Goal: Task Accomplishment & Management: Use online tool/utility

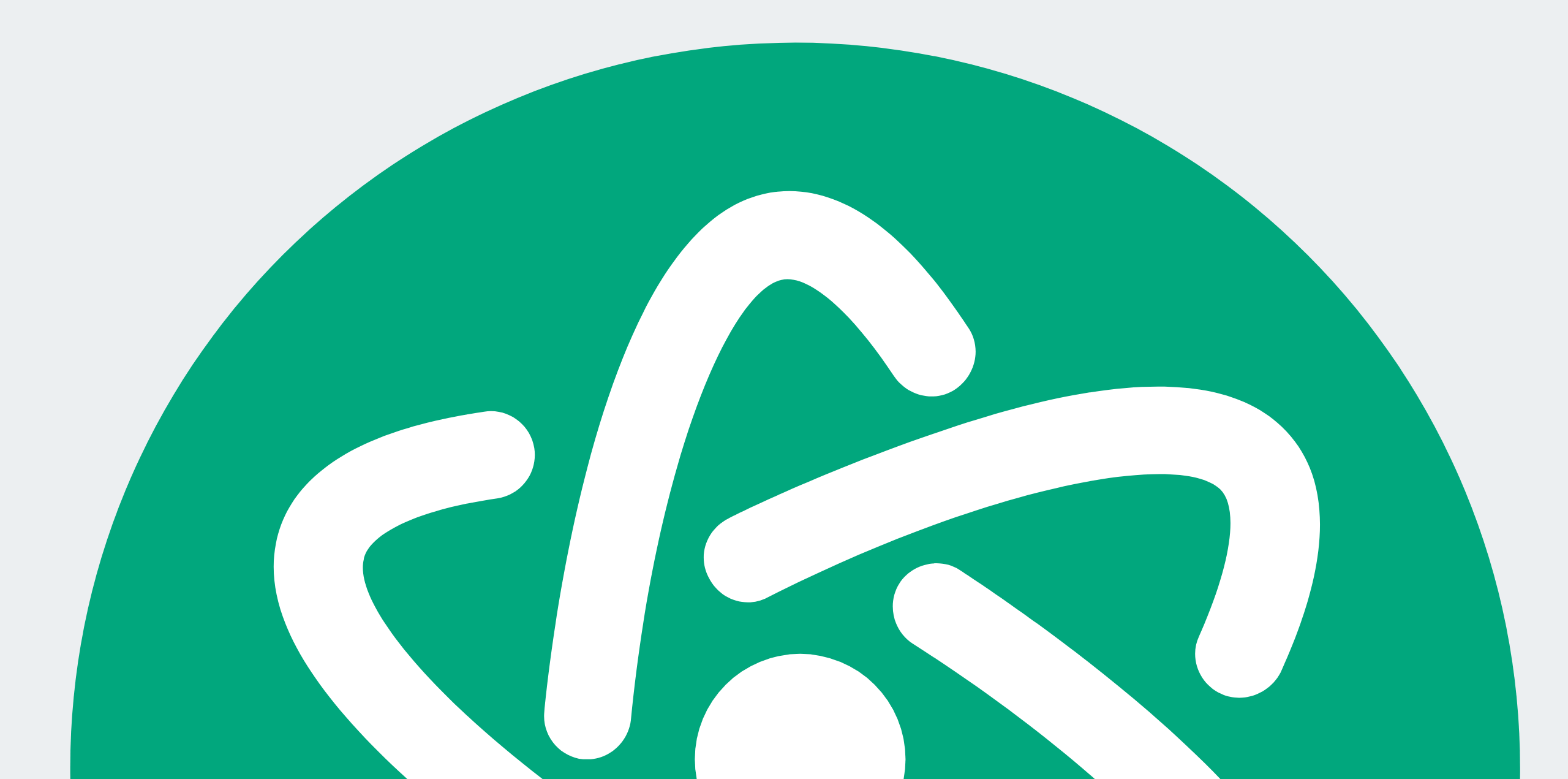
scroll to position [2101, 0]
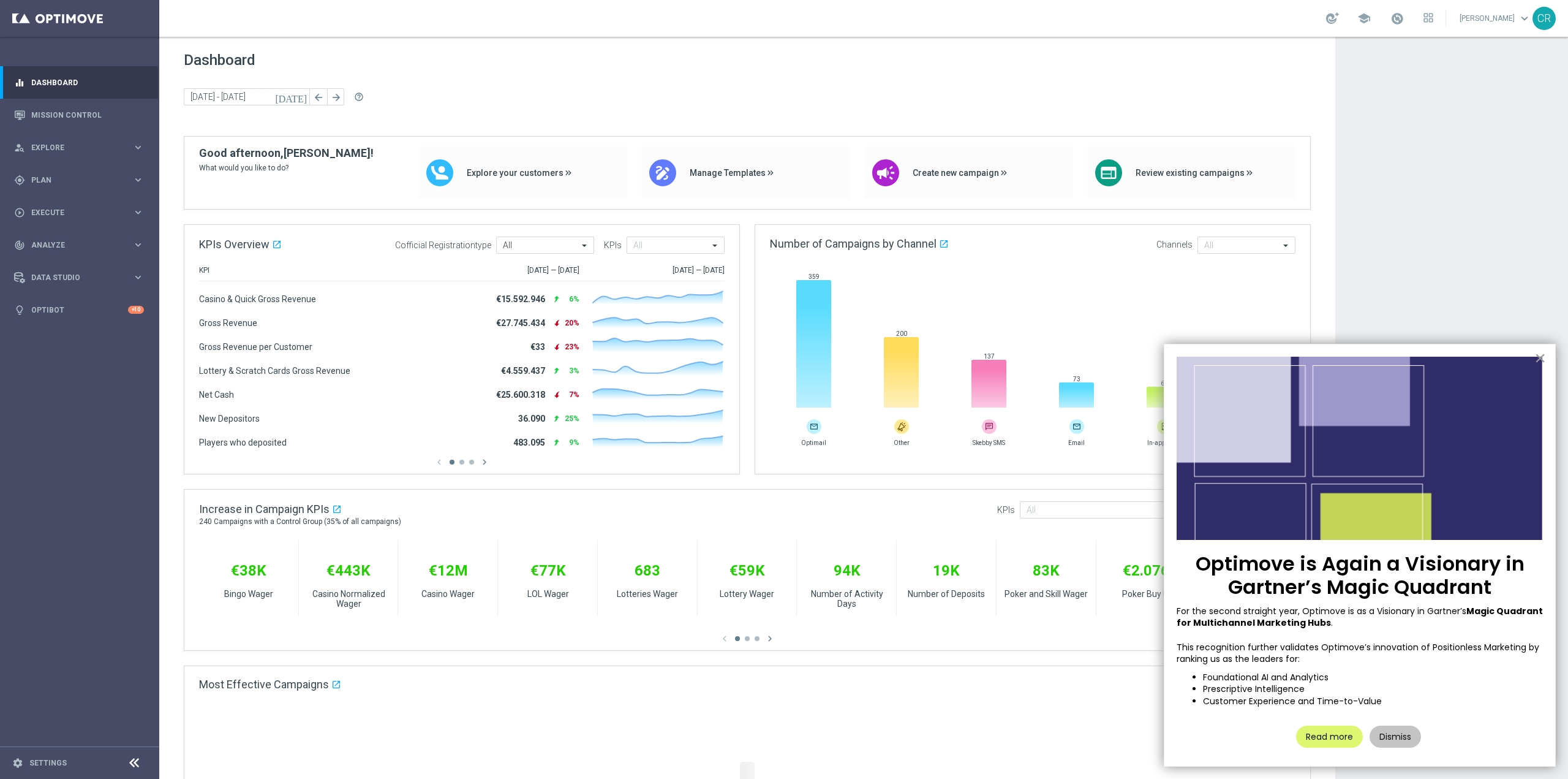
click at [1539, 357] on button "×" at bounding box center [1540, 358] width 12 height 20
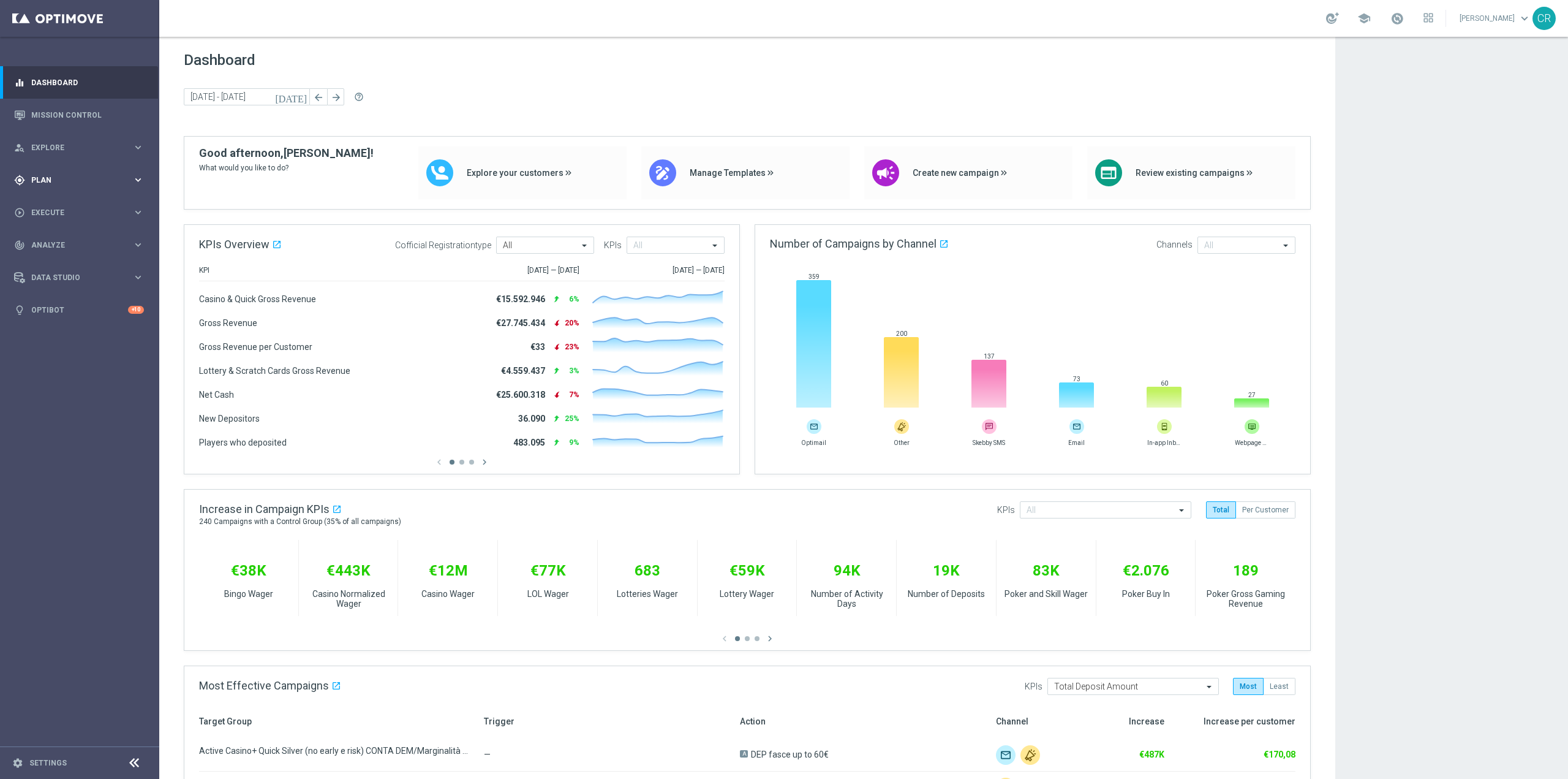
click at [57, 186] on div "gps_fixed Plan keyboard_arrow_right" at bounding box center [79, 179] width 158 height 32
click at [62, 239] on span "Templates" at bounding box center [75, 241] width 87 height 7
click at [64, 263] on link "Optimail" at bounding box center [82, 260] width 90 height 9
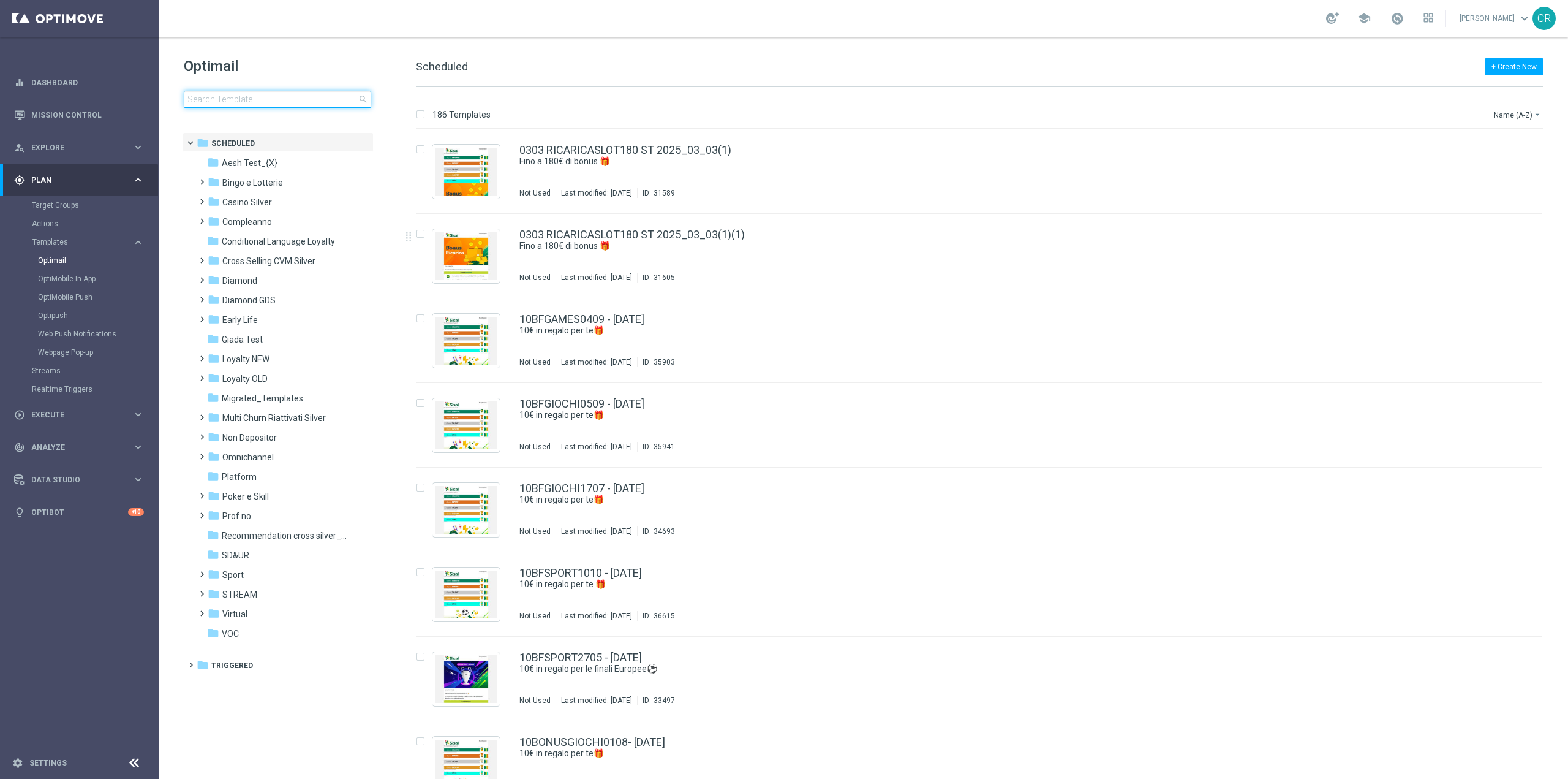
click at [314, 99] on input at bounding box center [277, 99] width 188 height 17
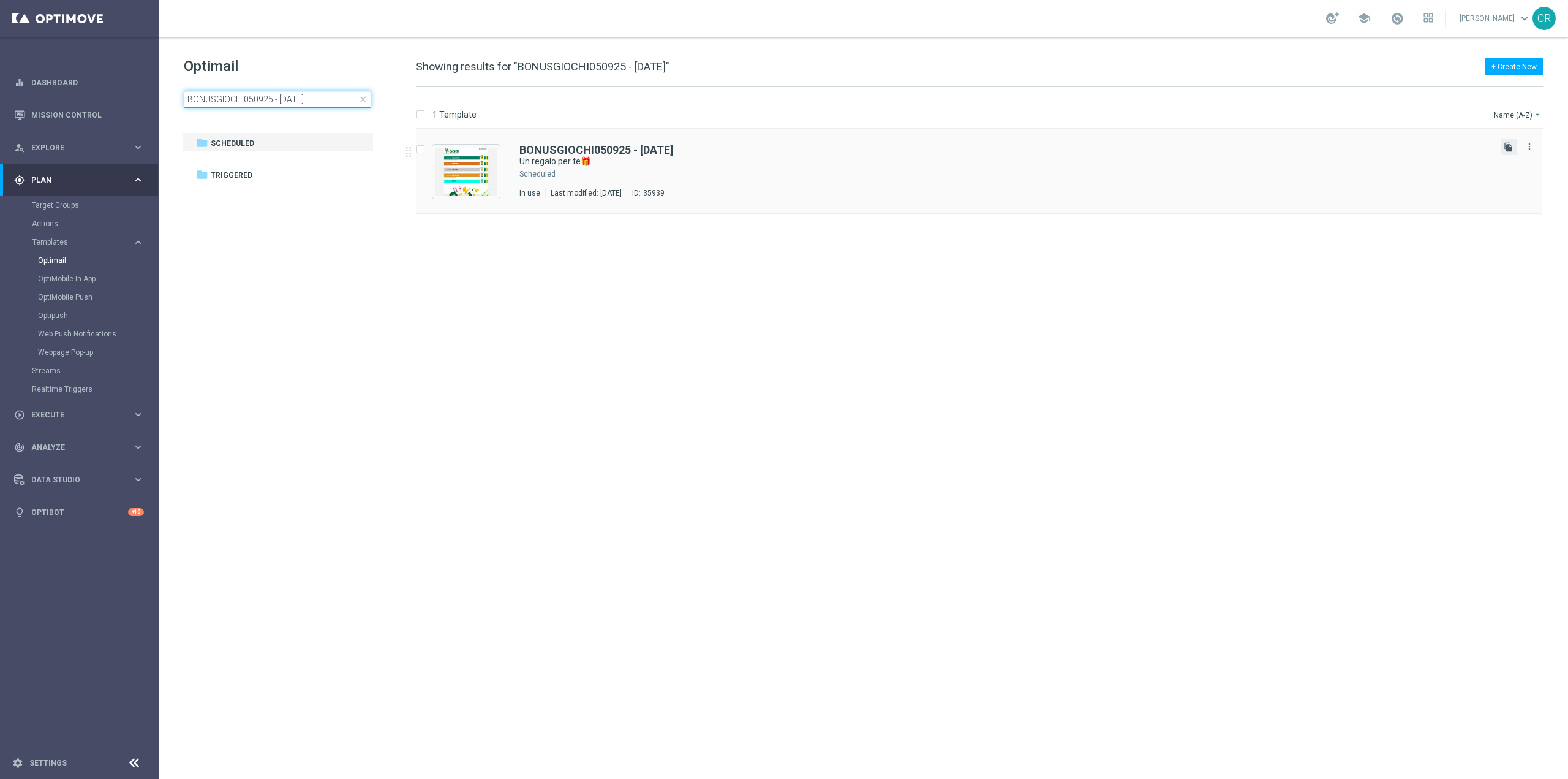
type input "BONUSGIOCHI050925 - 2025-09-05"
click at [1509, 147] on icon "file_copy" at bounding box center [1508, 147] width 9 height 9
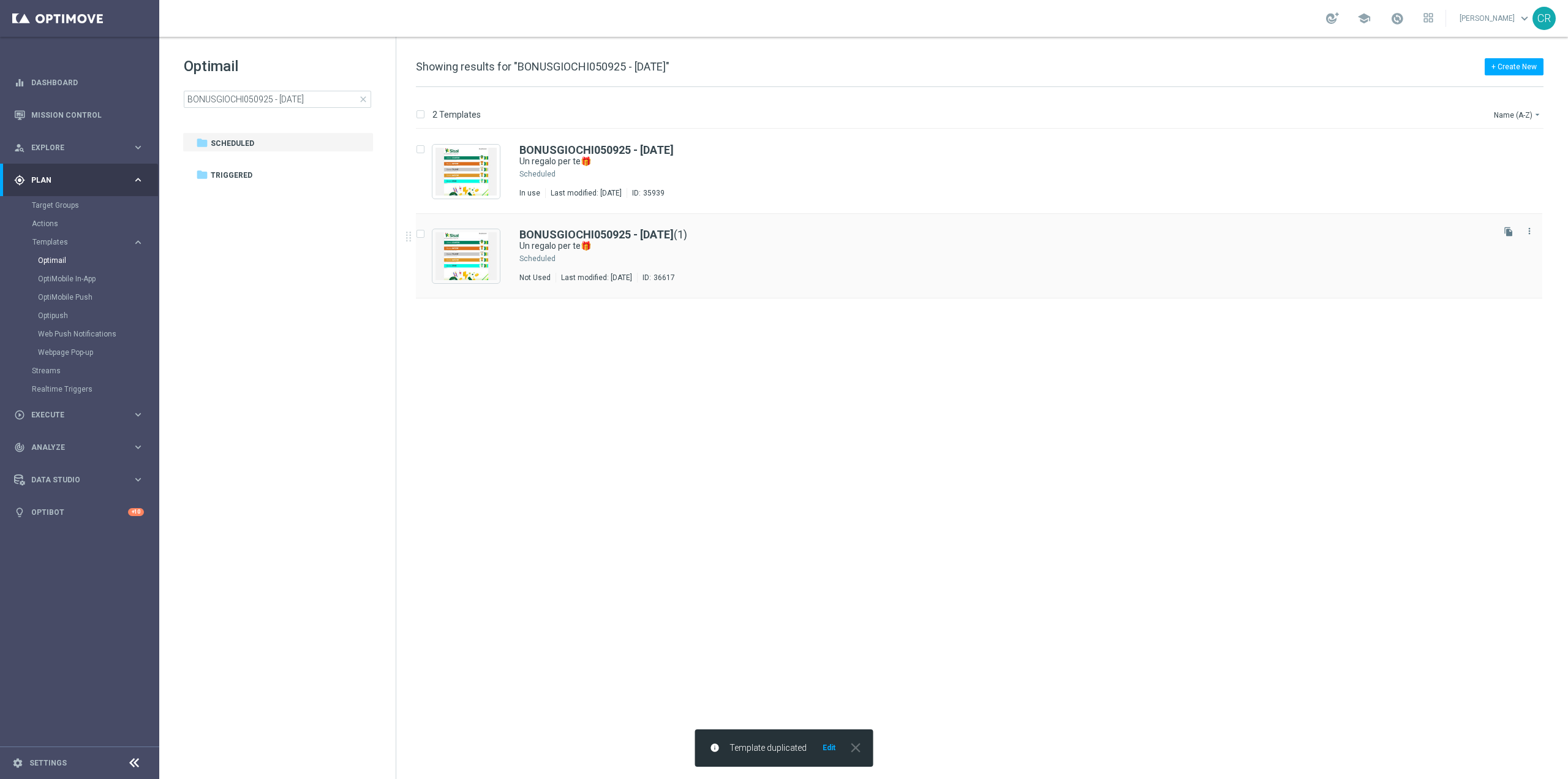
click at [795, 252] on div "BONUSGIOCHI050925 - 2025-09-05 (1) Un regalo per te🎁 Scheduled Not Used Last mo…" at bounding box center [1005, 256] width 971 height 53
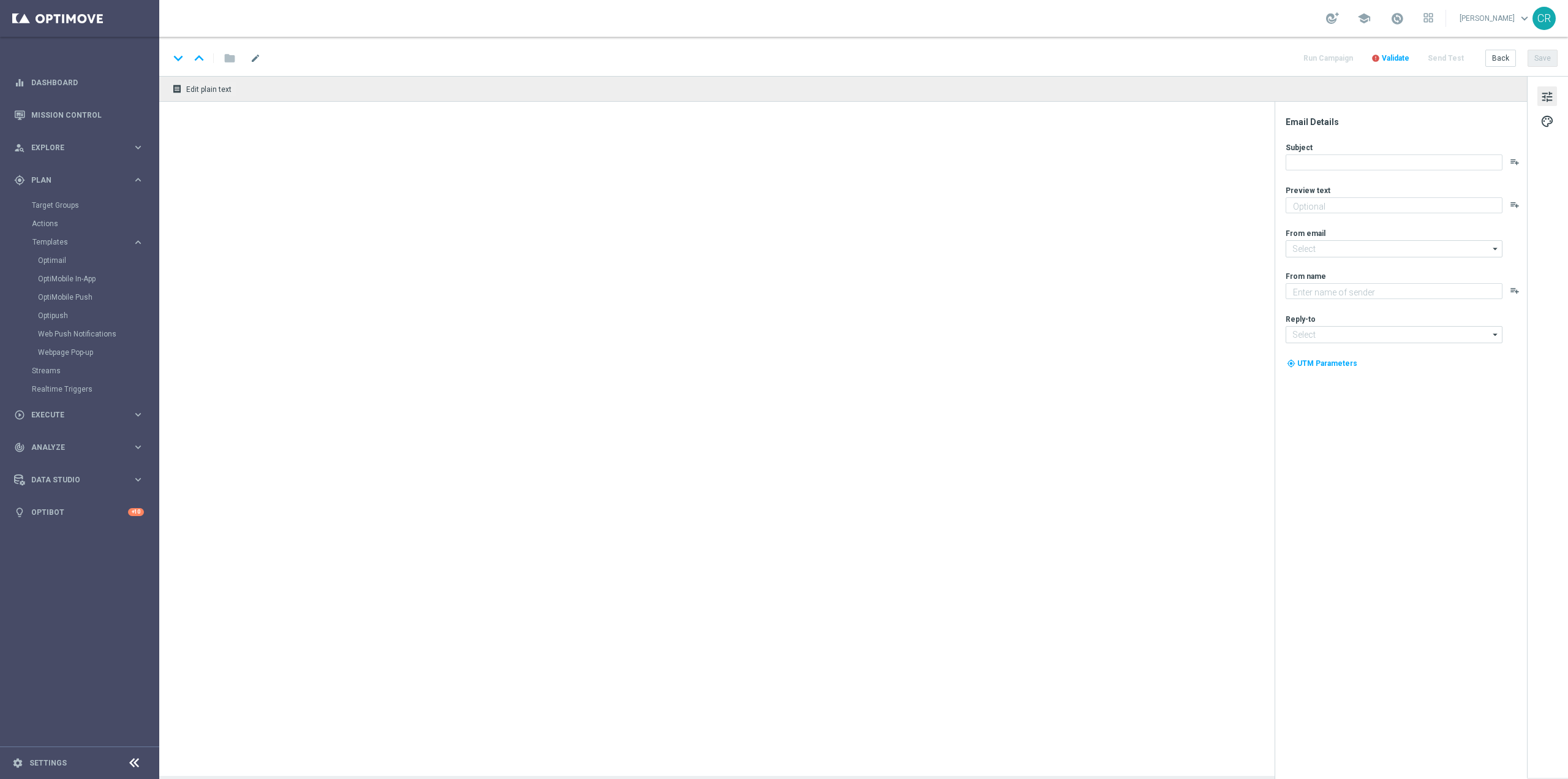
type input "BONUSGIOCHI050925 - 2025-09-05(1)"
type textarea "da usare su qualsiasi gioco!"
type input "newsletter@comunicazioni.sisal.it"
type textarea "Sisal"
type input "info@sisal.it"
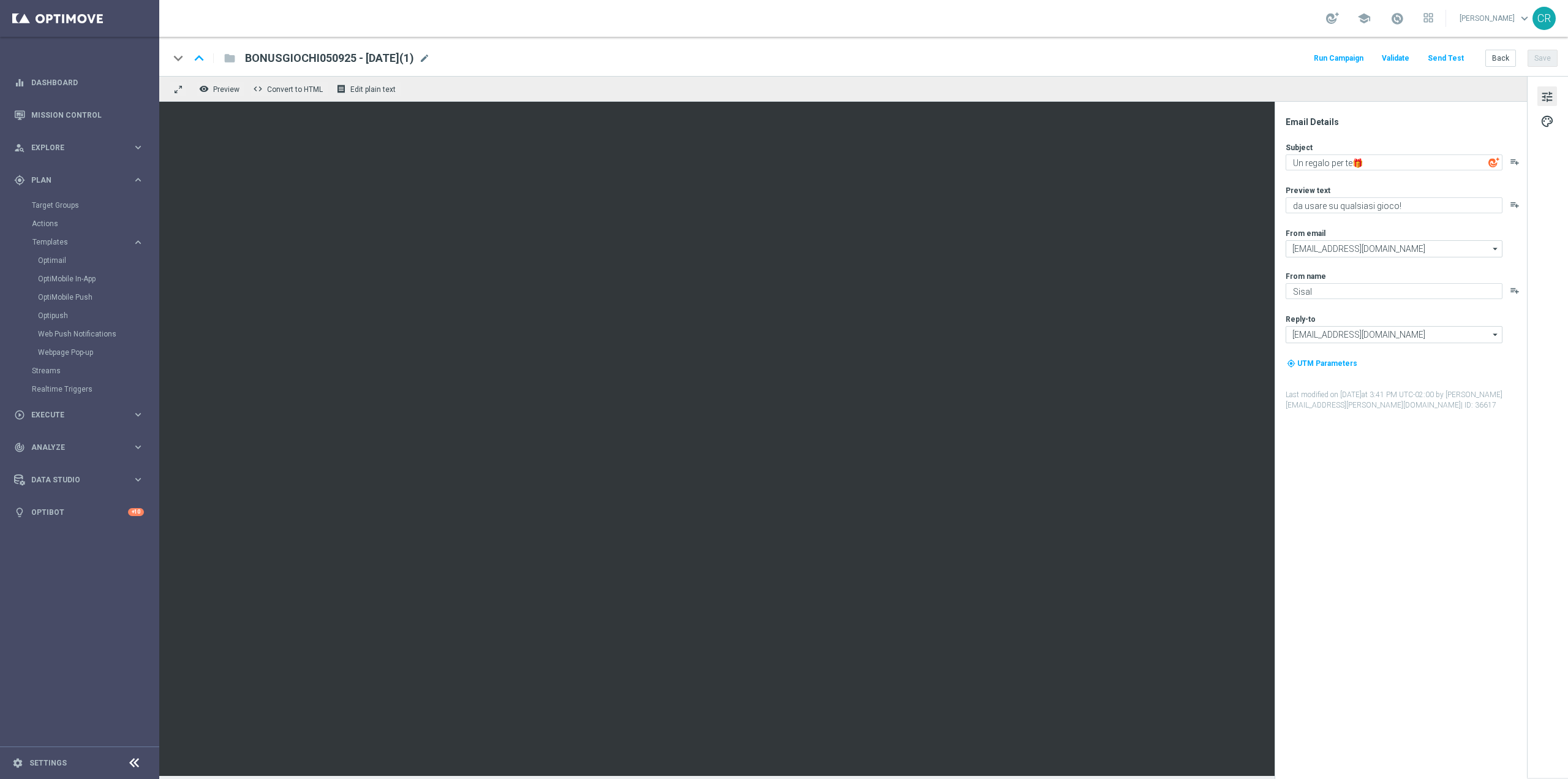
click at [346, 51] on span "BONUSGIOCHI050925 - 2025-09-05(1)" at bounding box center [329, 58] width 169 height 15
type textarea "5"
drag, startPoint x: 335, startPoint y: 57, endPoint x: 178, endPoint y: 57, distance: 157.0
click at [181, 57] on div "keyboard_arrow_down keyboard_arrow_up folder BONUSGIOCHI050925 - 2025-09-05(1)" at bounding box center [358, 58] width 379 height 16
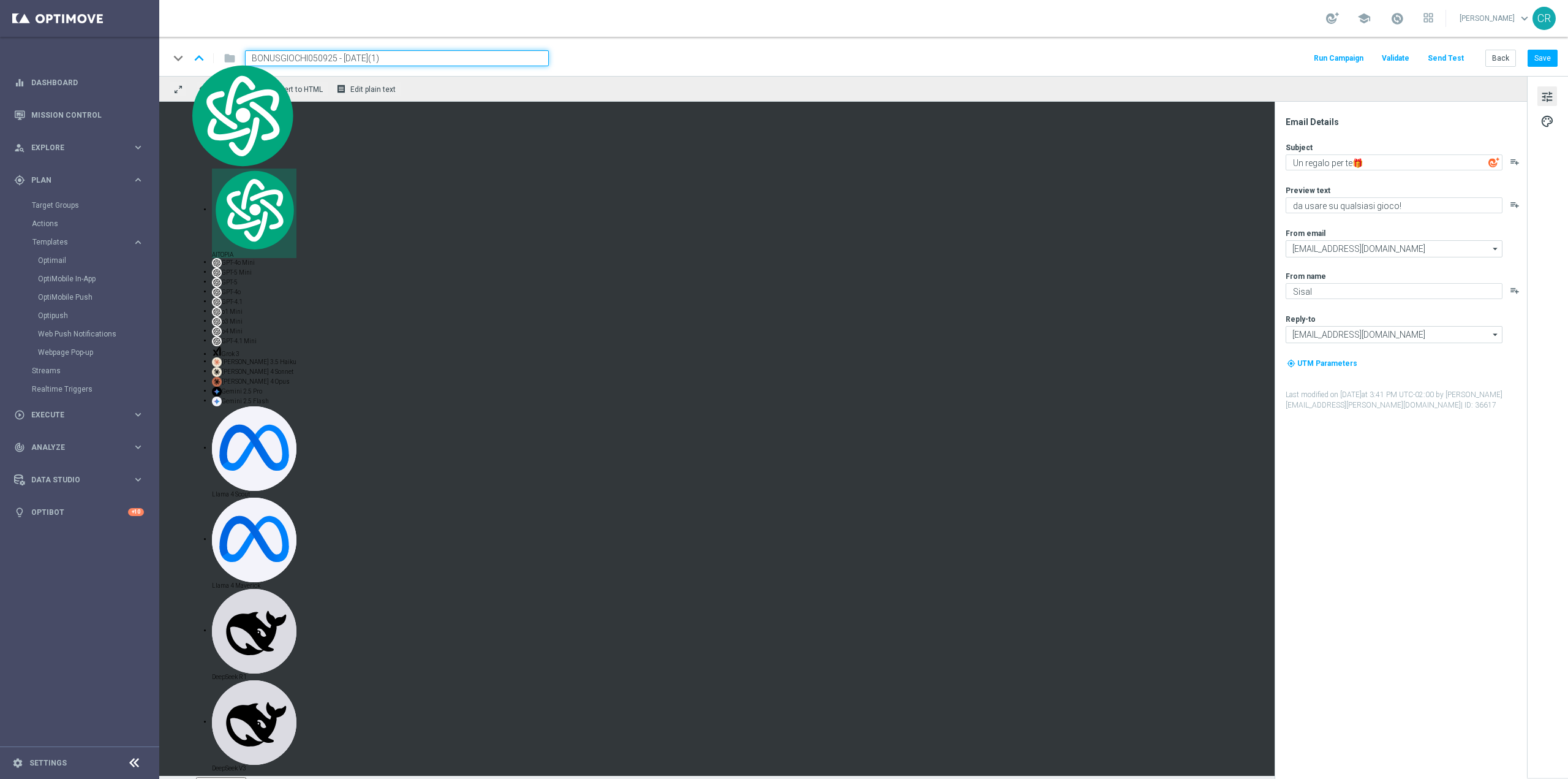
paste input "1BFGIOCHI0110"
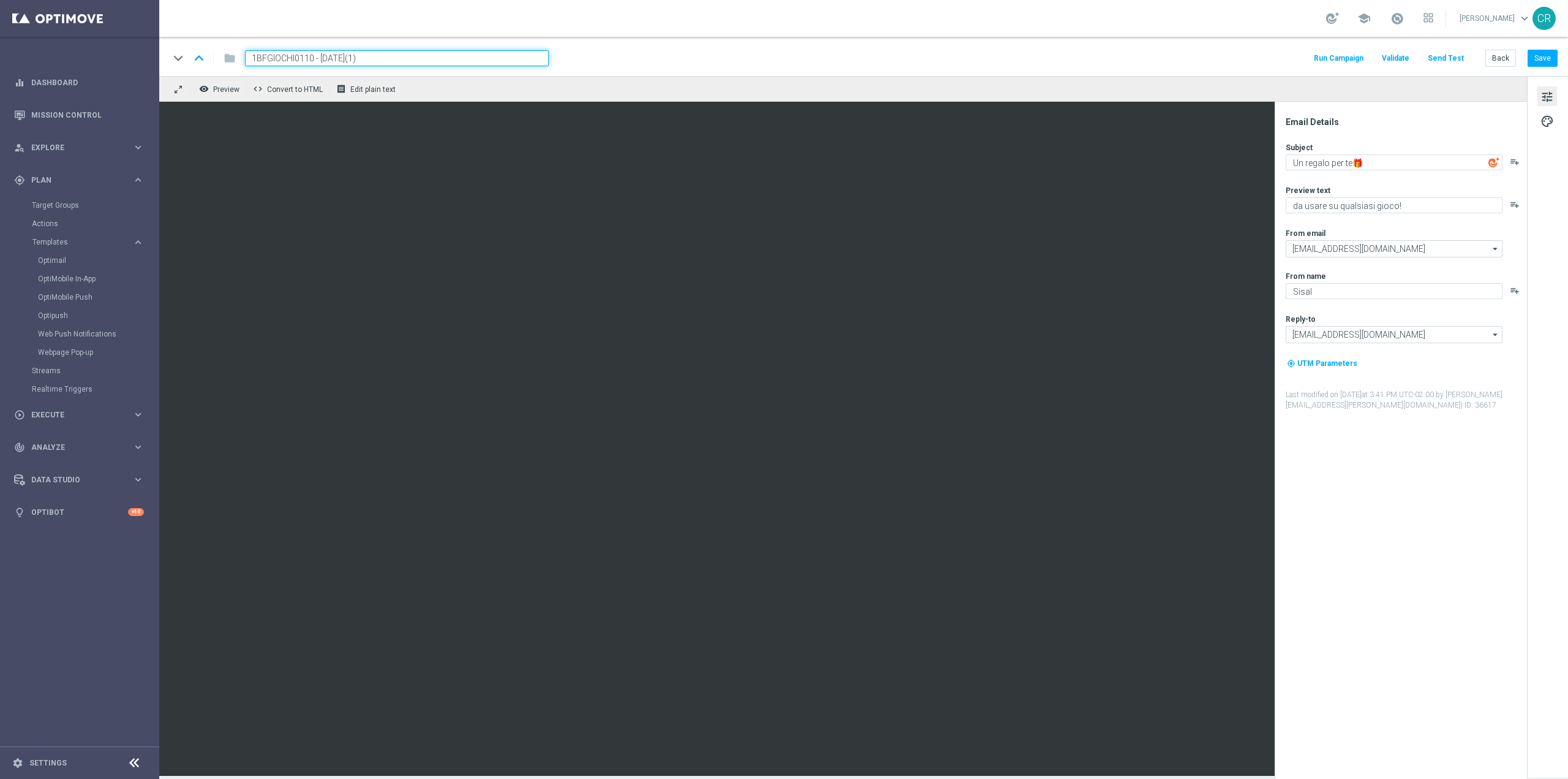
click at [385, 60] on input "1BFGIOCHI0110 - 2025-09-05(1)" at bounding box center [397, 58] width 304 height 16
type input "1BFGIOCHI0110 - [DATE]"
click at [1541, 60] on button "Save" at bounding box center [1542, 58] width 30 height 17
click at [385, 60] on div "1BFGIOCHI0110 - 2025-10-01 mode_edit" at bounding box center [315, 58] width 140 height 16
drag, startPoint x: 394, startPoint y: 60, endPoint x: -5, endPoint y: 59, distance: 399.0
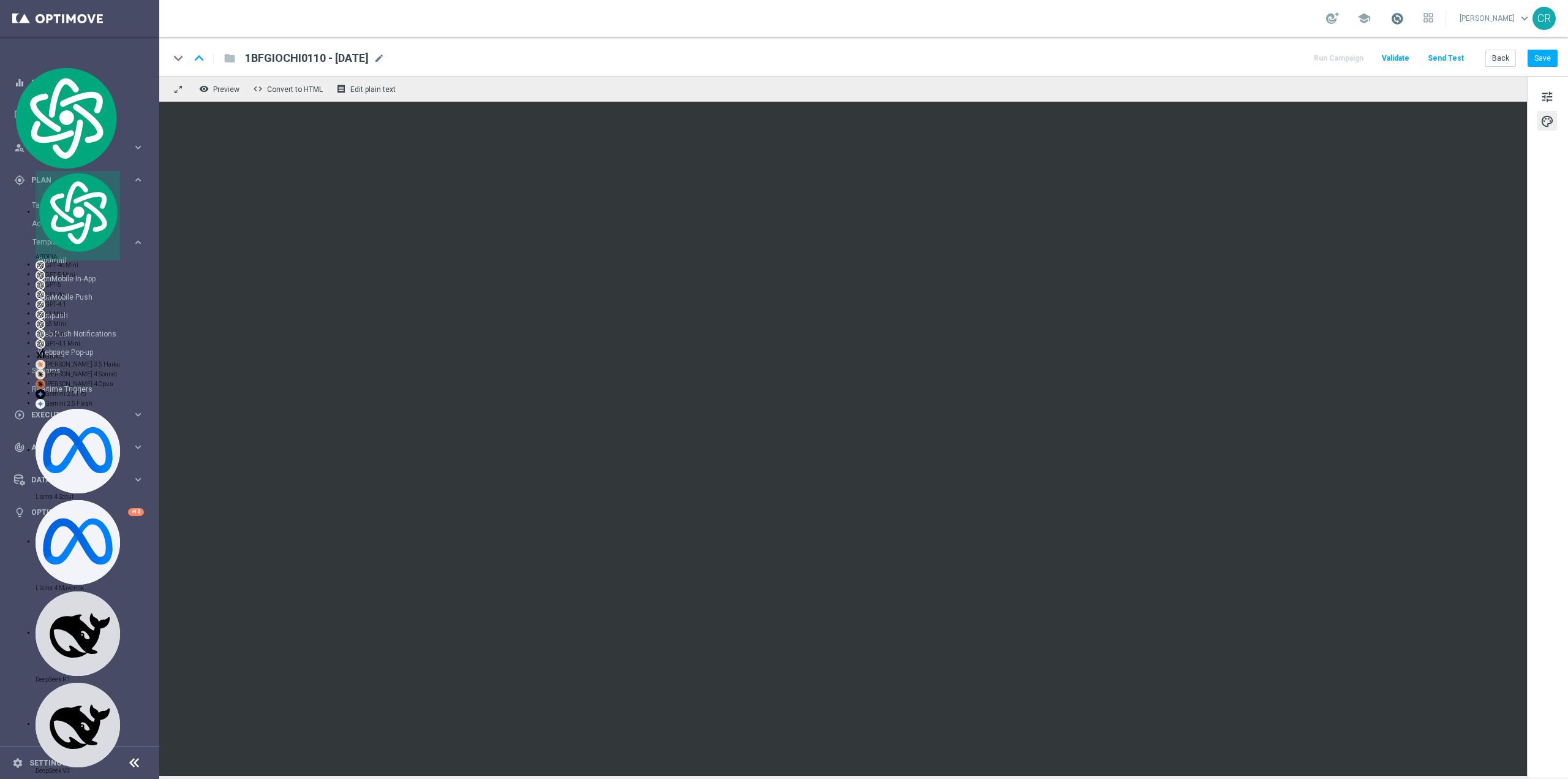
click at [1390, 21] on span at bounding box center [1397, 18] width 13 height 13
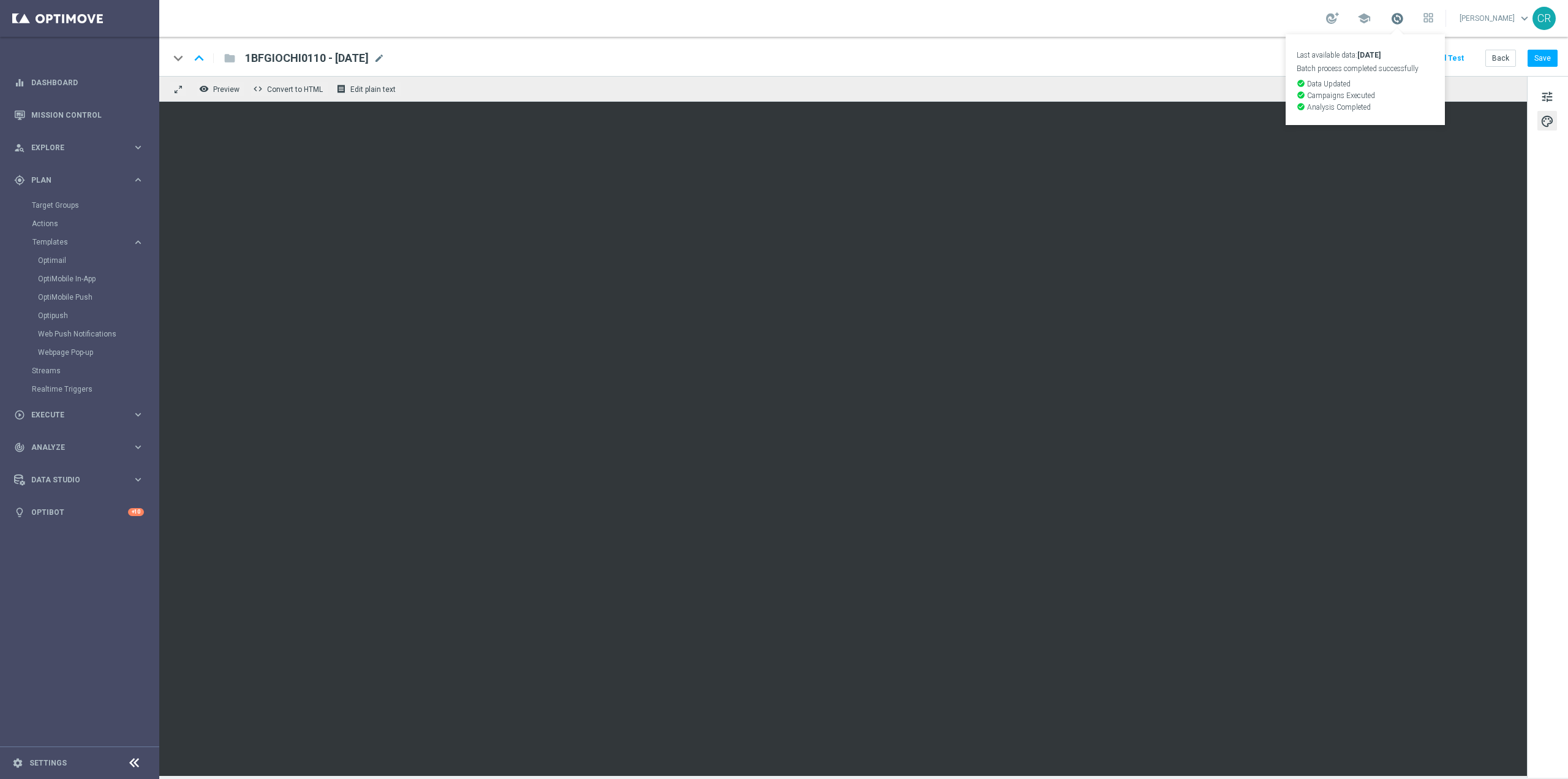
click at [1390, 21] on span at bounding box center [1397, 18] width 13 height 13
click at [1553, 57] on button "Save" at bounding box center [1542, 58] width 30 height 17
click at [1548, 62] on button "Save" at bounding box center [1542, 58] width 30 height 17
click at [1555, 97] on button "tune" at bounding box center [1547, 96] width 20 height 20
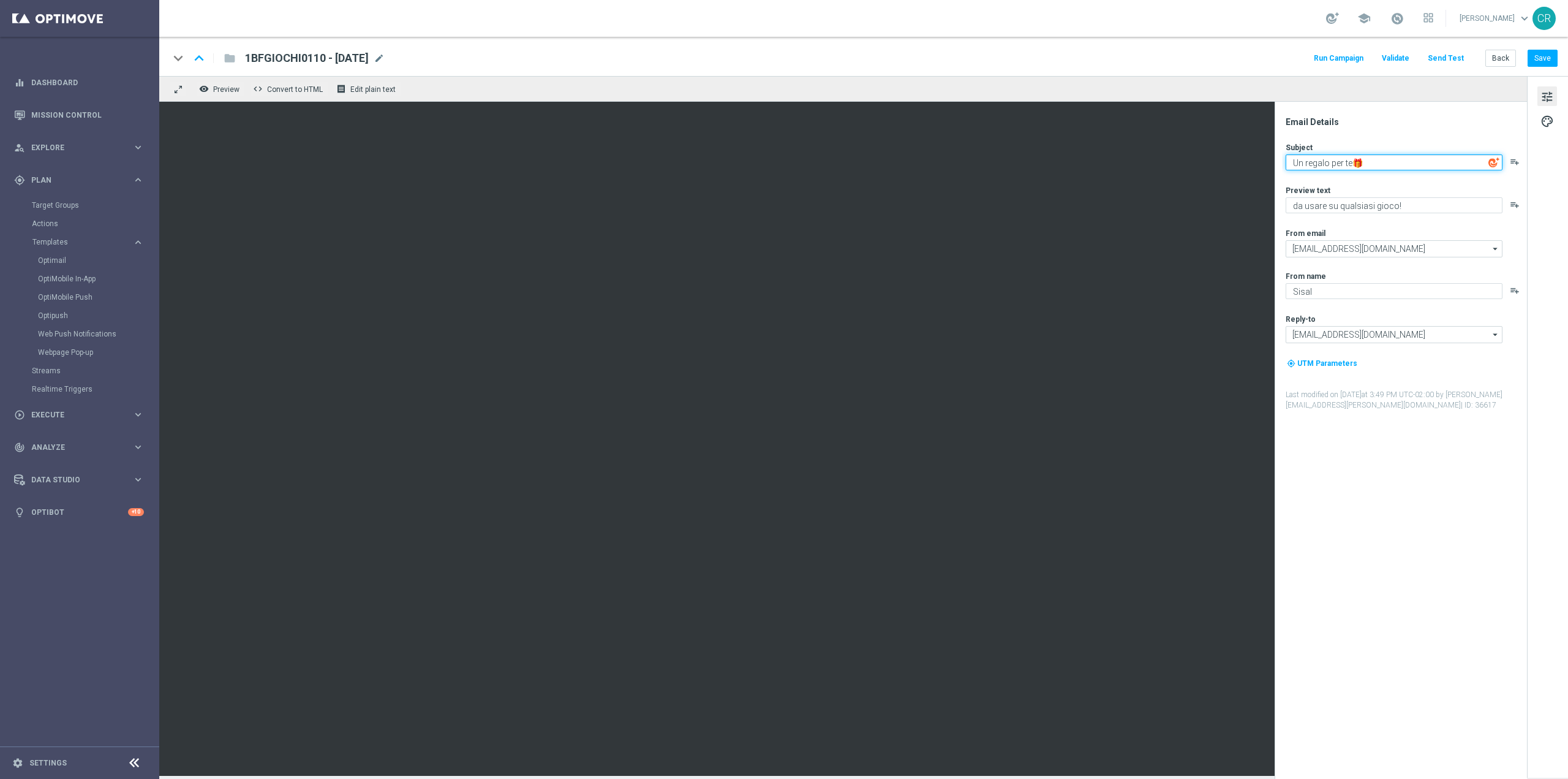
click at [1385, 162] on textarea "Un regalo per te🎁" at bounding box center [1394, 162] width 217 height 16
click at [1428, 211] on textarea "da usare su qualsiasi gioco!" at bounding box center [1394, 205] width 217 height 16
type textarea "da usare su qualsiasi gioco!🍀"
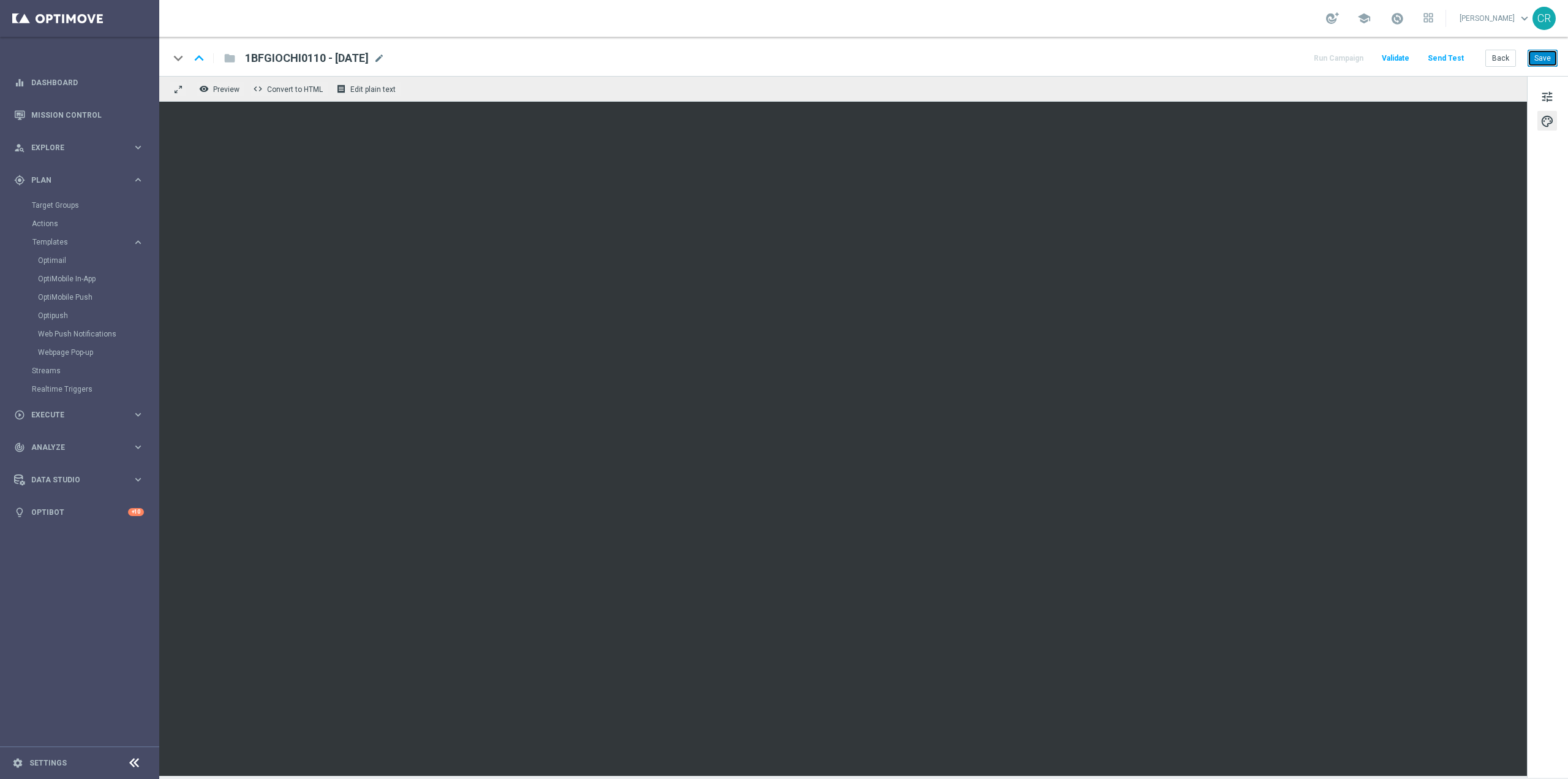
click at [1534, 62] on button "Save" at bounding box center [1542, 58] width 30 height 17
click at [1544, 57] on button "Save" at bounding box center [1542, 58] width 30 height 17
click at [58, 259] on link "Optimail" at bounding box center [82, 260] width 90 height 9
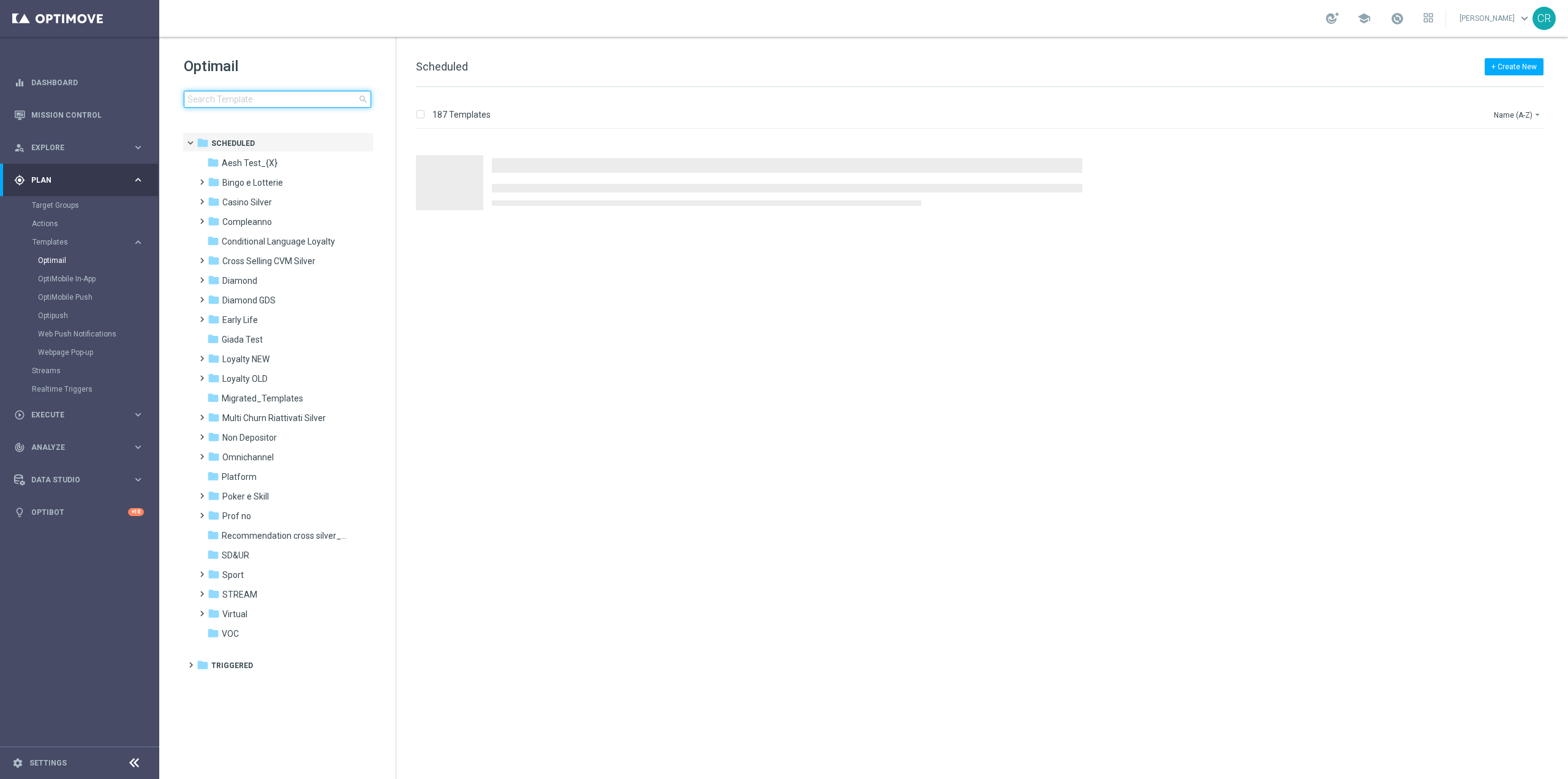
click at [290, 94] on input at bounding box center [277, 99] width 188 height 17
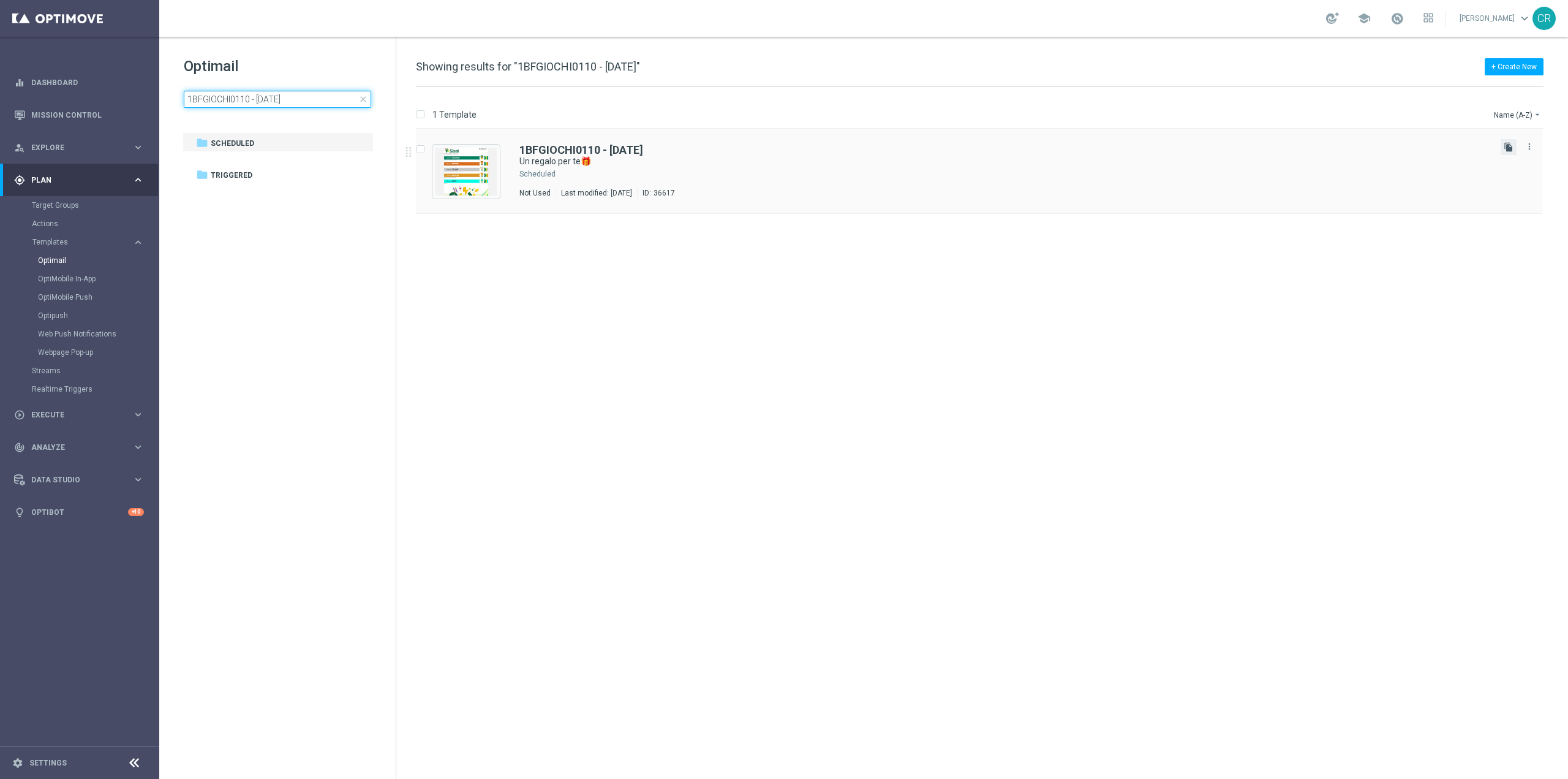
type input "1BFGIOCHI0110 - [DATE]"
click at [1512, 148] on icon "file_copy" at bounding box center [1508, 147] width 9 height 9
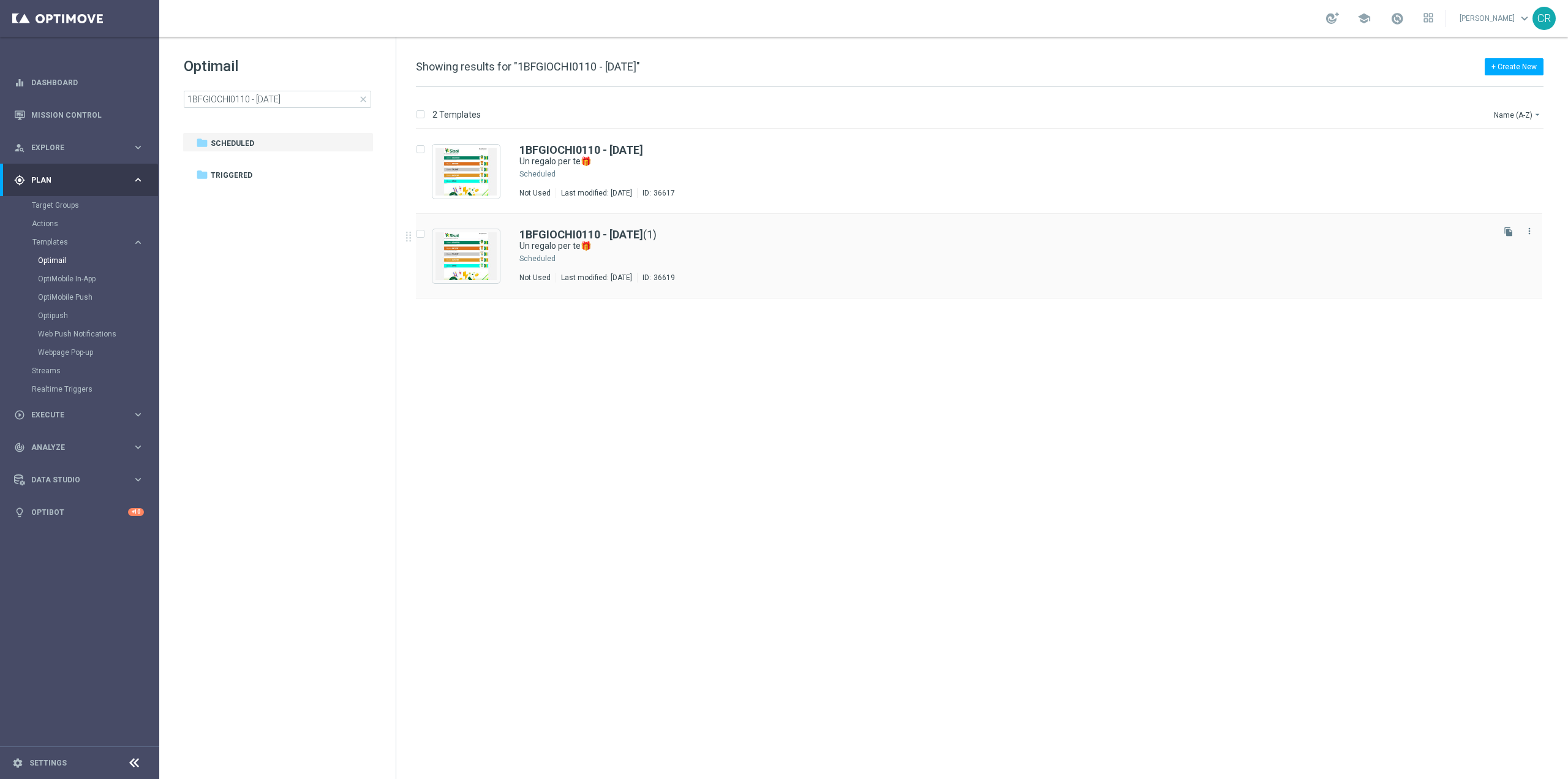
click at [660, 264] on div "1BFGIOCHI0110 - 2025-10-01 (1) Un regalo per te🎁 Scheduled Not Used Last modifi…" at bounding box center [1005, 256] width 971 height 53
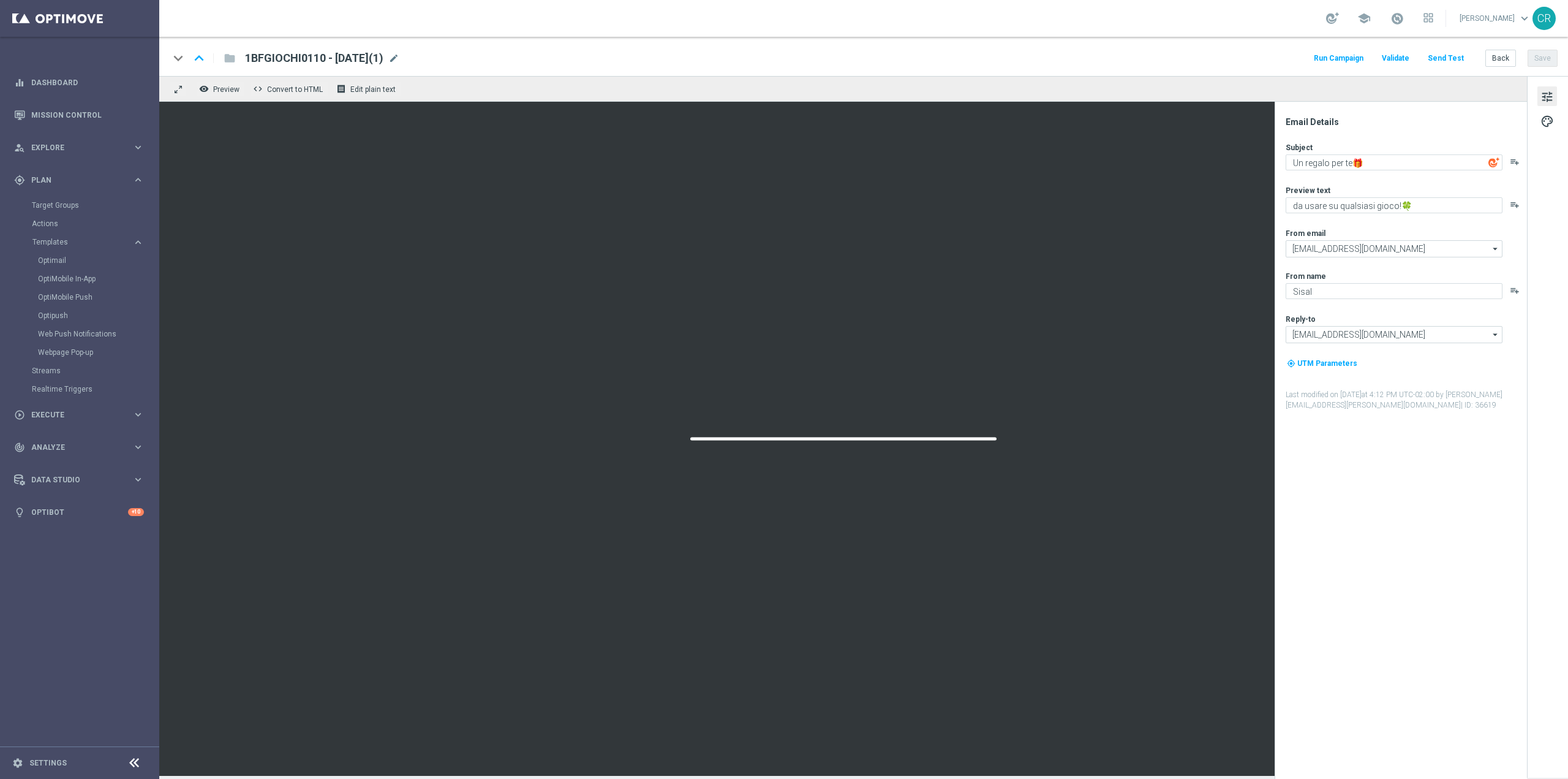
click at [324, 64] on span "1BFGIOCHI0110 - 2025-10-01(1)" at bounding box center [314, 58] width 138 height 15
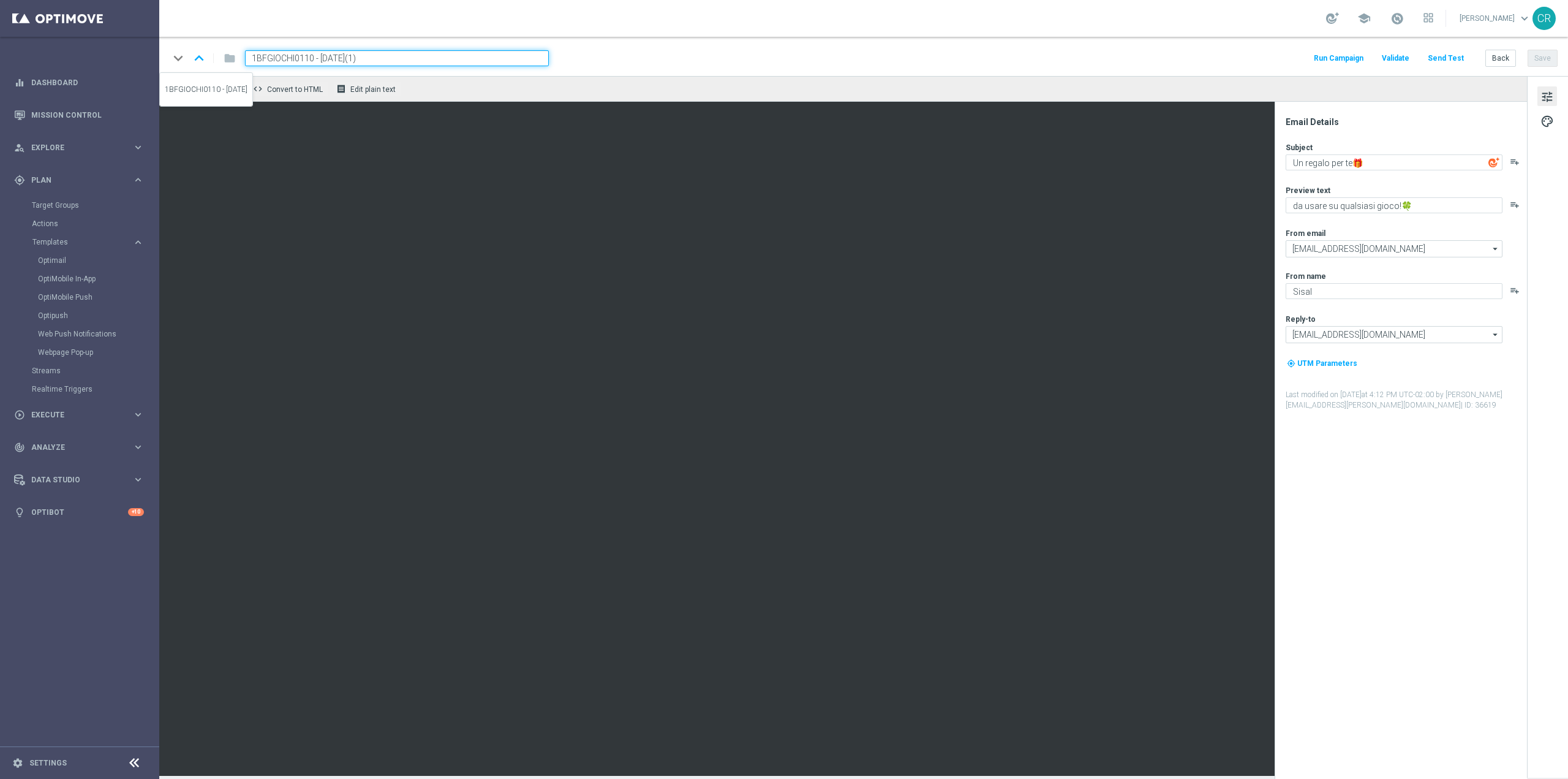
drag, startPoint x: 313, startPoint y: 56, endPoint x: 189, endPoint y: 56, distance: 124.0
click at [189, 56] on div "keyboard_arrow_down keyboard_arrow_up folder 1BFGIOCHI0110 - 2025-10-01(1)" at bounding box center [358, 58] width 379 height 16
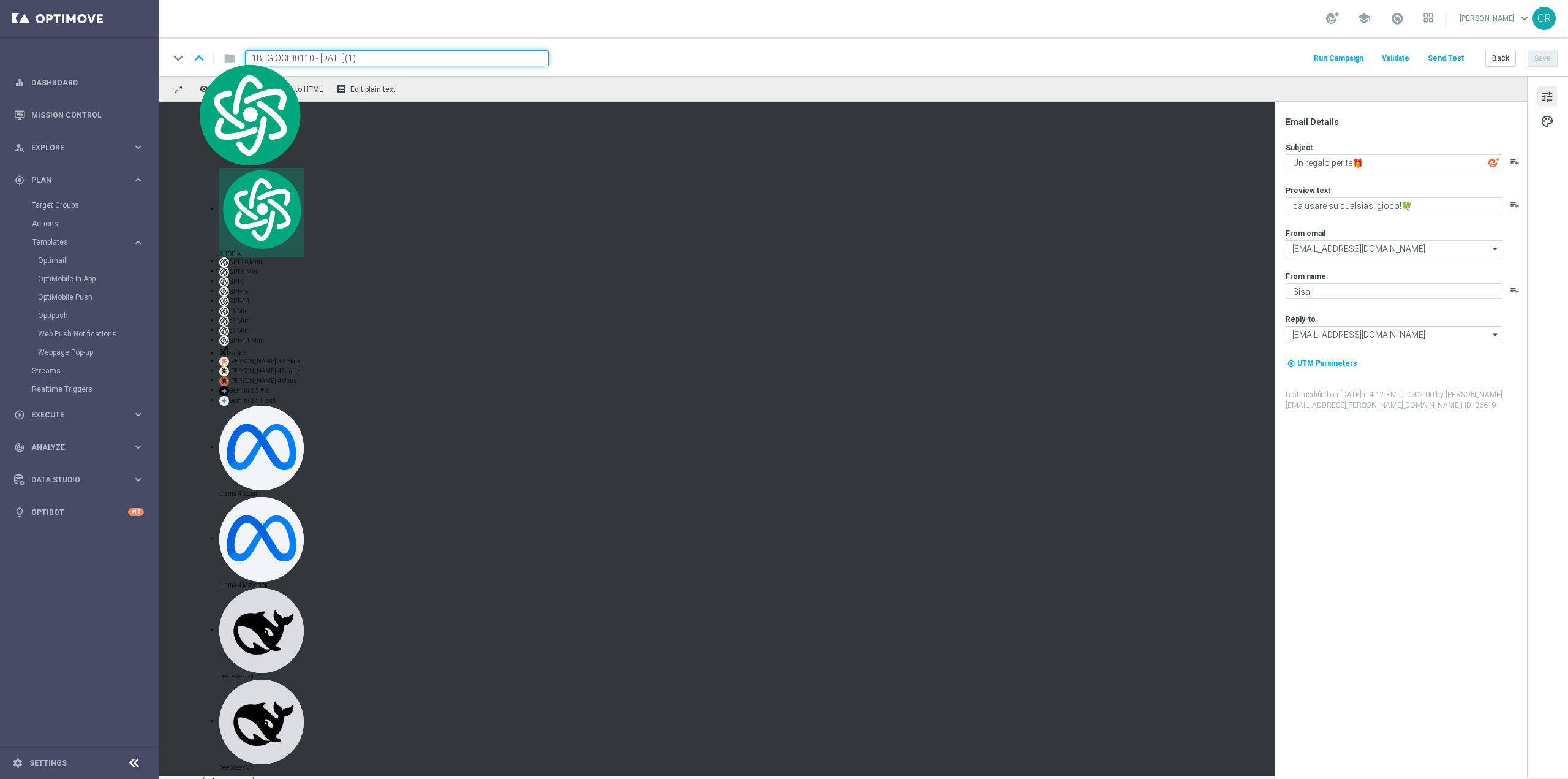
paste input "REE"
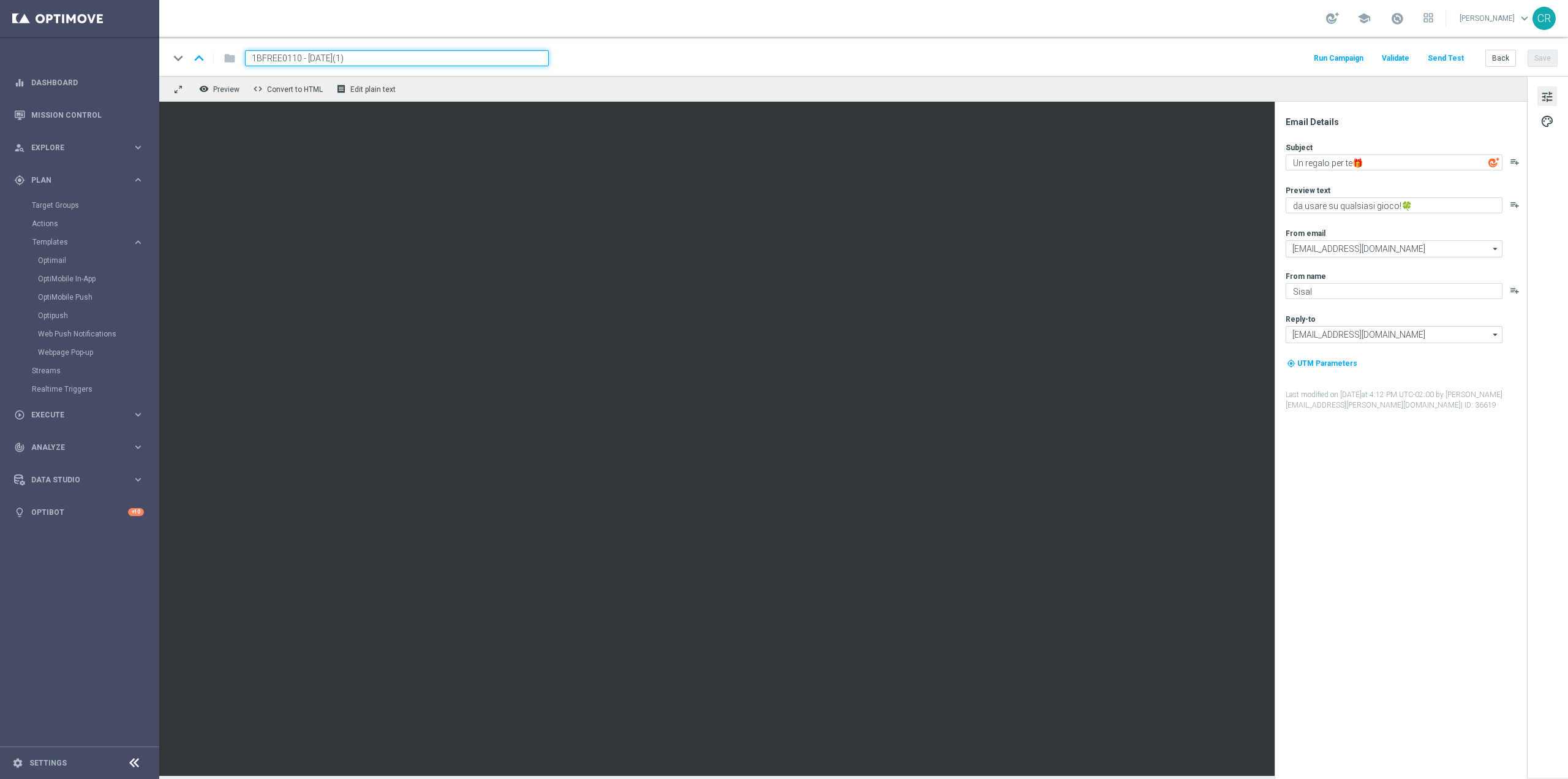
click at [379, 53] on input "1BFREE0110 - 2025-10-01(1)" at bounding box center [397, 58] width 304 height 16
type input "1BFREE0110 - [DATE]"
click at [1538, 63] on button "Save" at bounding box center [1542, 58] width 30 height 17
click at [350, 57] on span "1BFREE0110 - [DATE]" at bounding box center [298, 58] width 105 height 15
drag, startPoint x: 374, startPoint y: 53, endPoint x: 79, endPoint y: 54, distance: 295.0
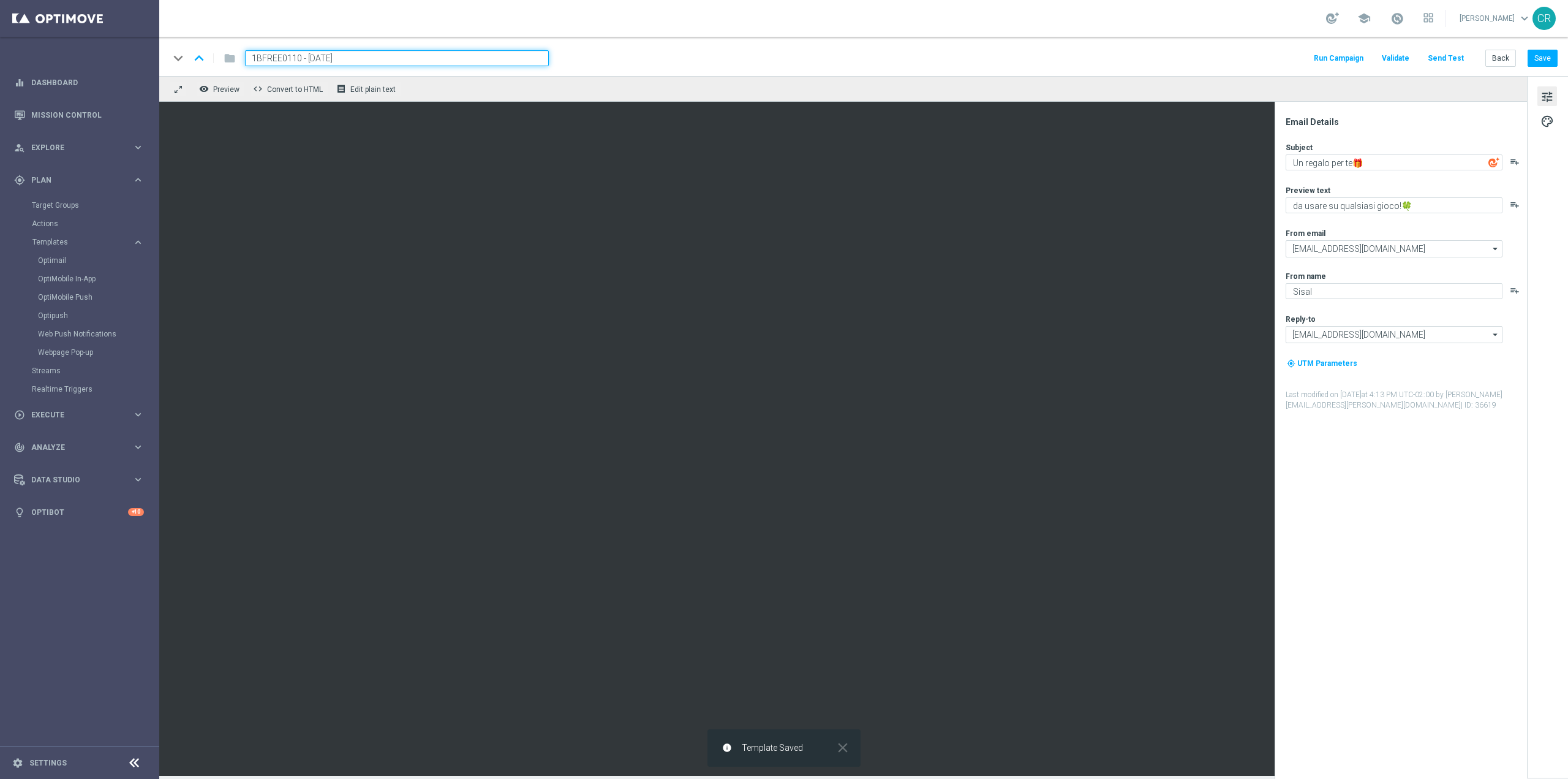
click at [82, 54] on main "equalizer Dashboard Mission Control" at bounding box center [784, 389] width 1568 height 779
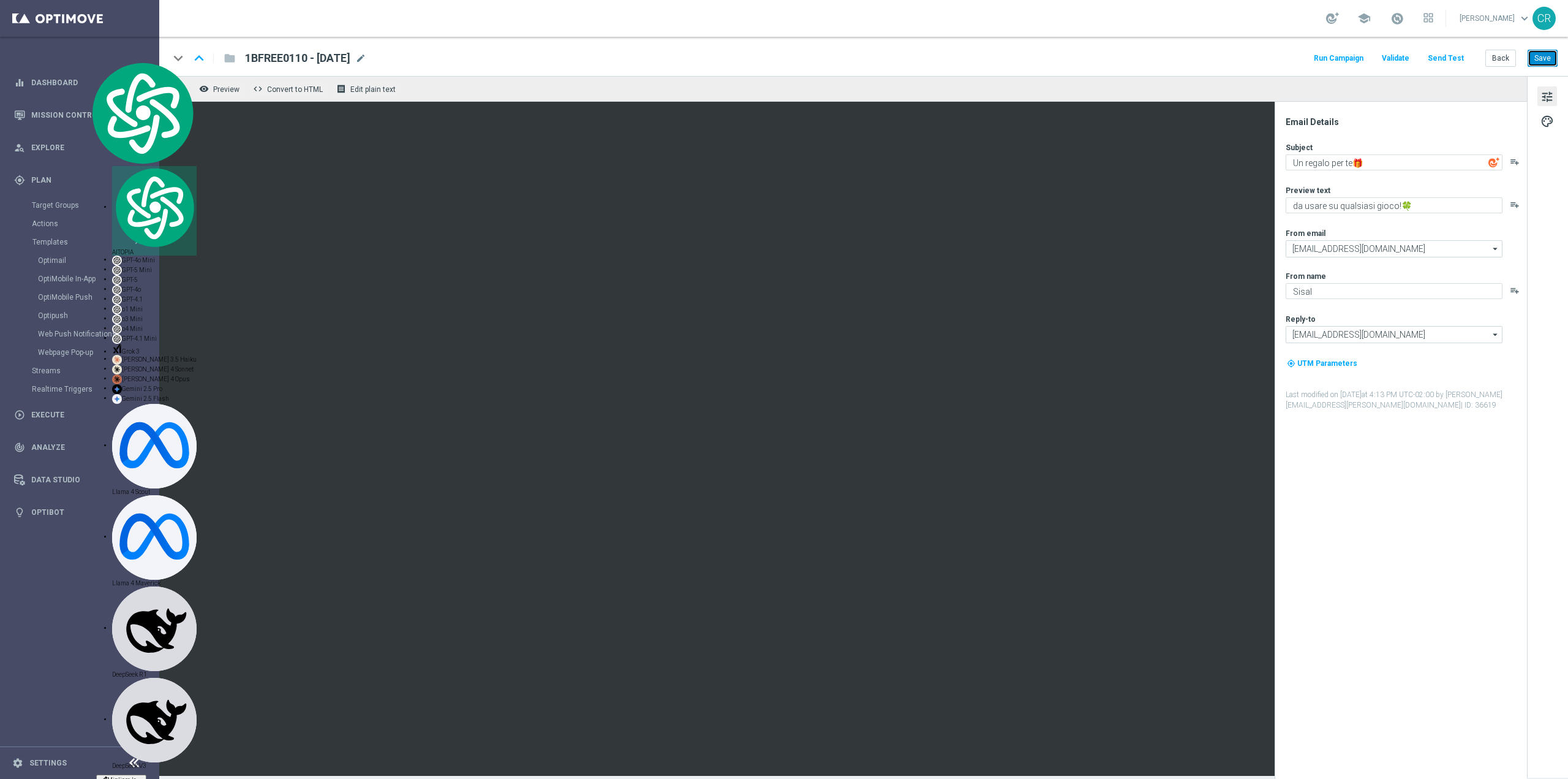
click at [1544, 58] on button "Save" at bounding box center [1542, 58] width 30 height 17
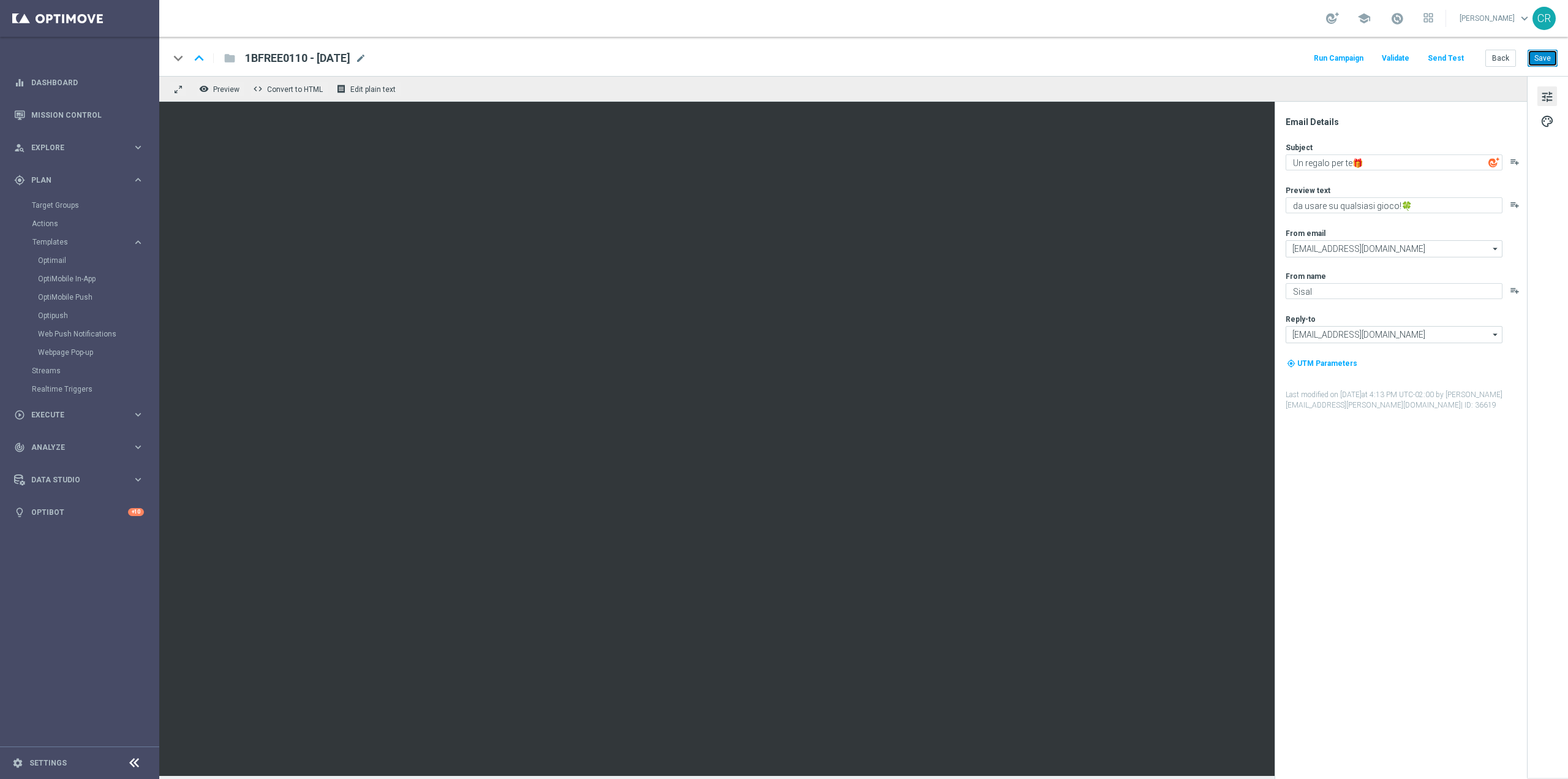
click at [1543, 58] on button "Save" at bounding box center [1542, 58] width 30 height 17
click at [54, 261] on link "Optimail" at bounding box center [82, 260] width 90 height 9
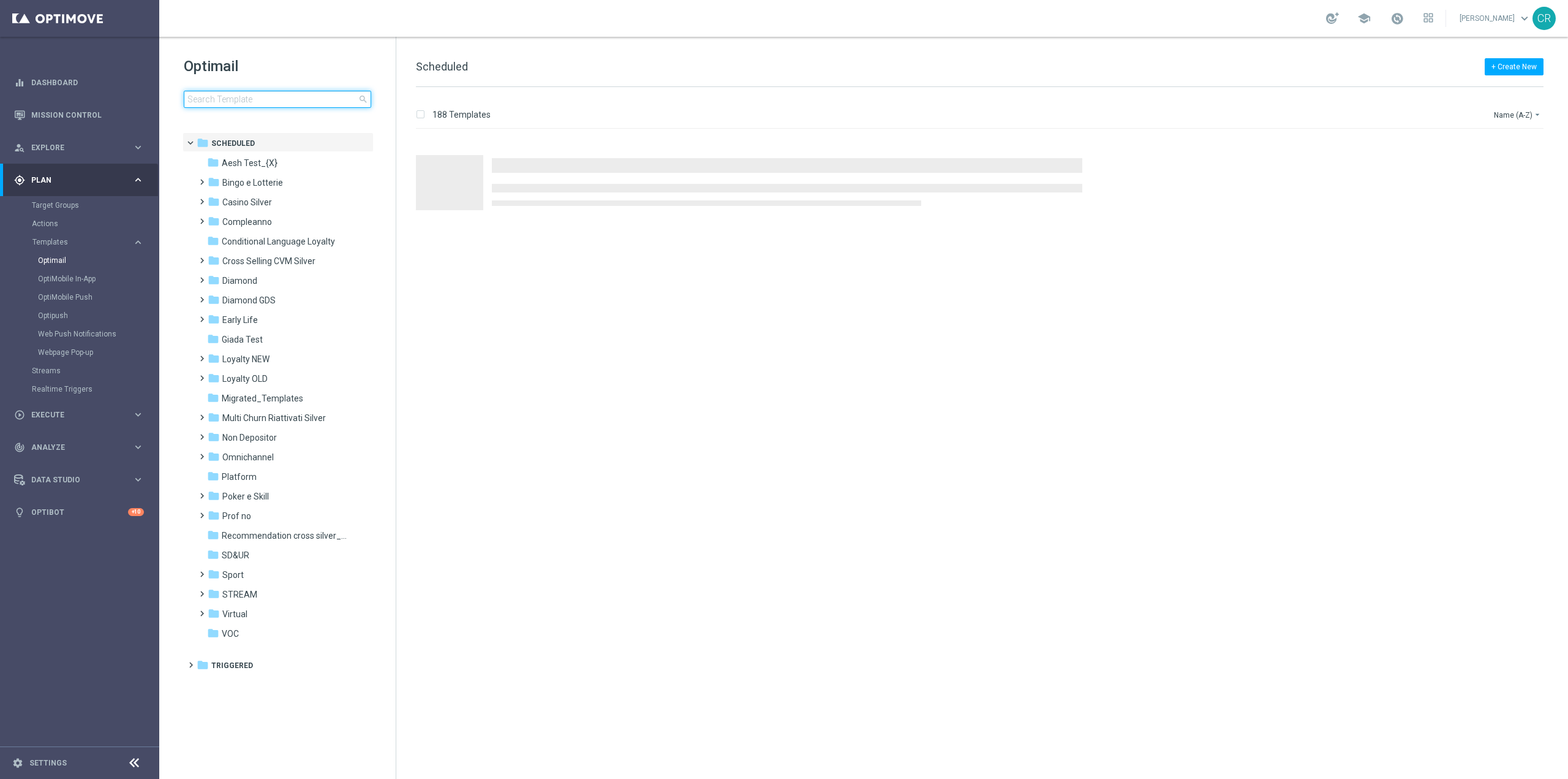
click at [251, 97] on input at bounding box center [277, 99] width 188 height 17
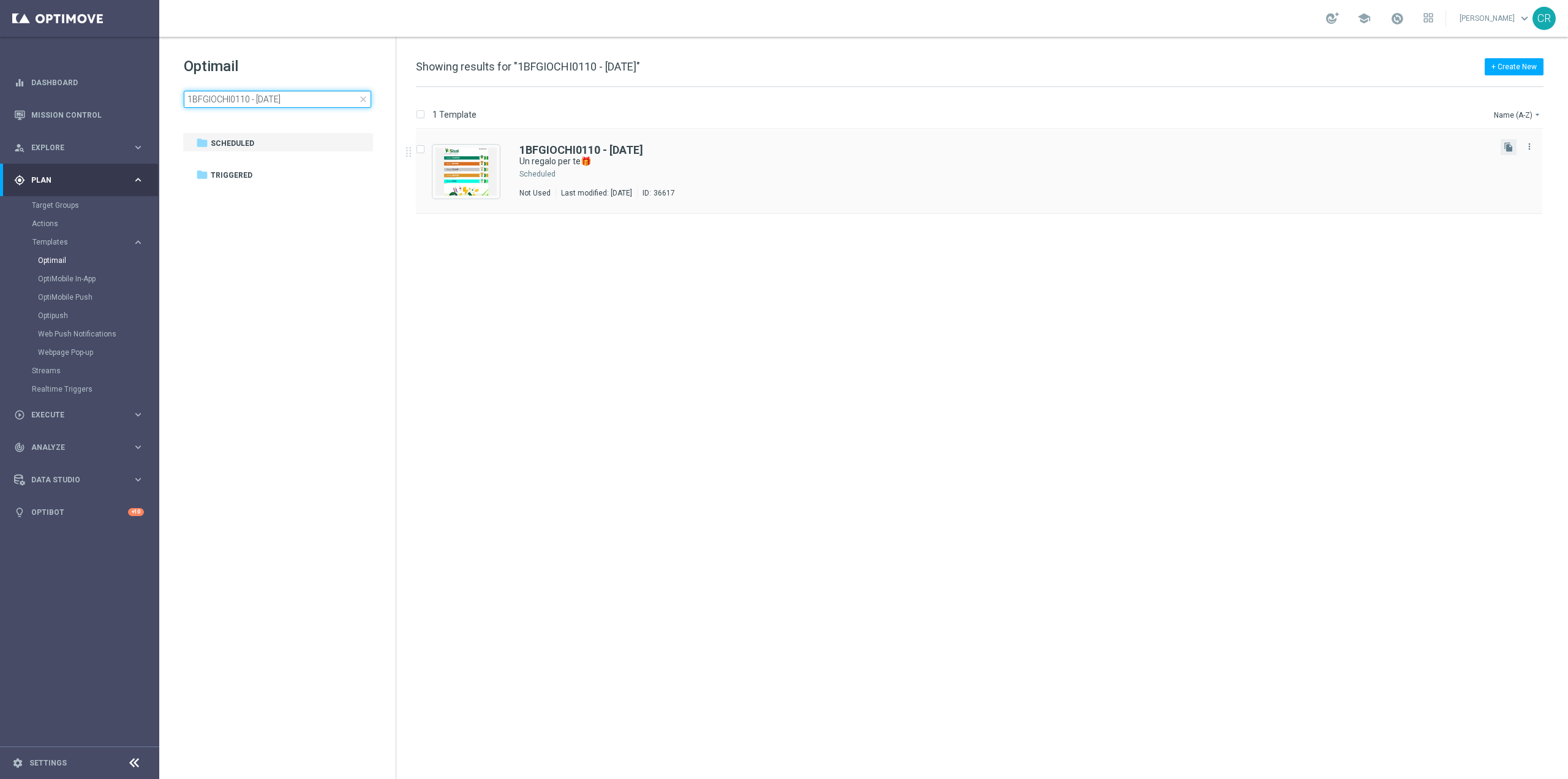
type input "1BFGIOCHI0110 - [DATE]"
click at [1511, 152] on button "file_copy" at bounding box center [1508, 147] width 16 height 16
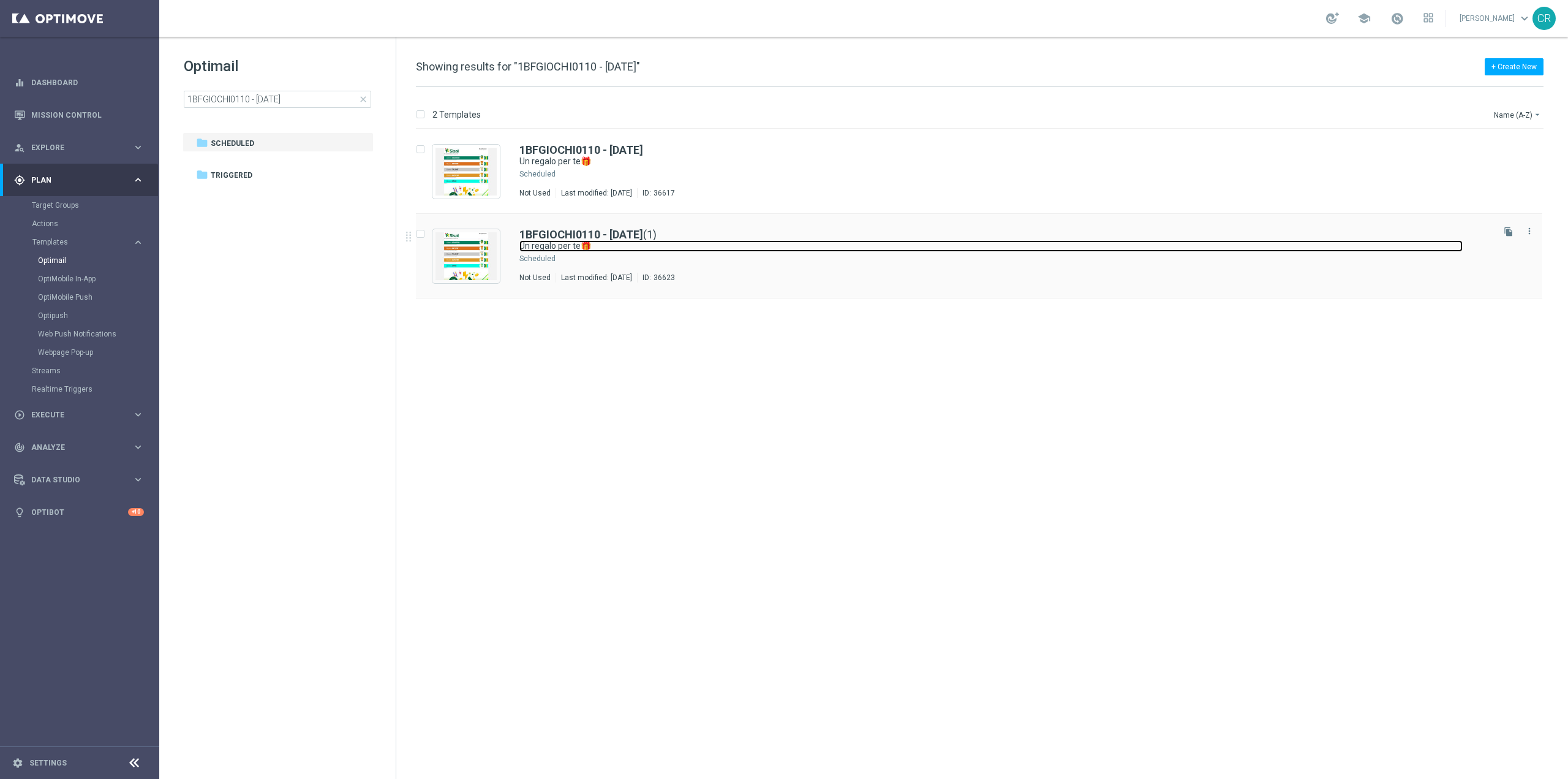
click at [674, 250] on link "Un regalo per te🎁" at bounding box center [991, 246] width 943 height 12
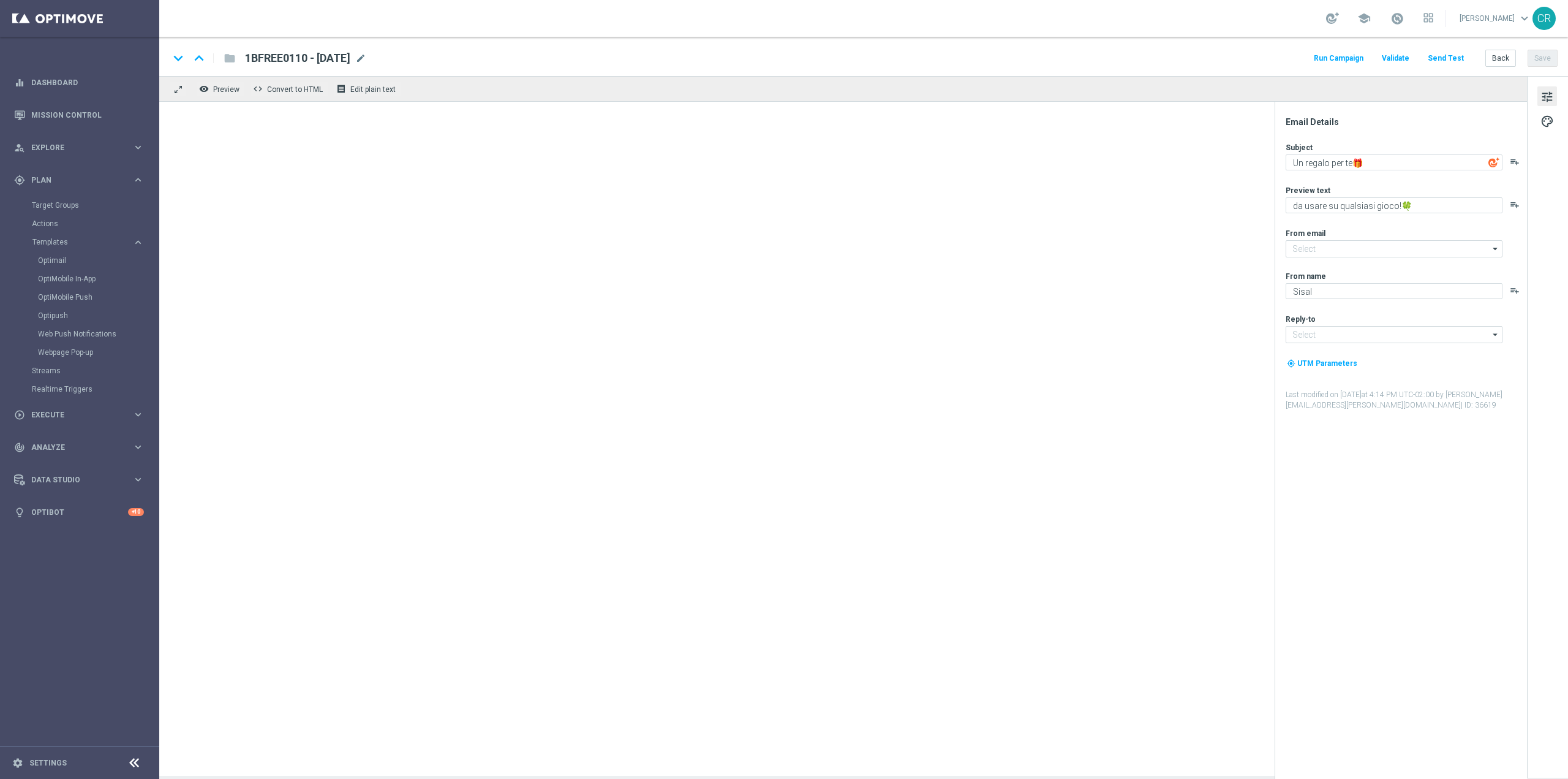
type input "newsletter@comunicazioni.sisal.it"
type input "info@sisal.it"
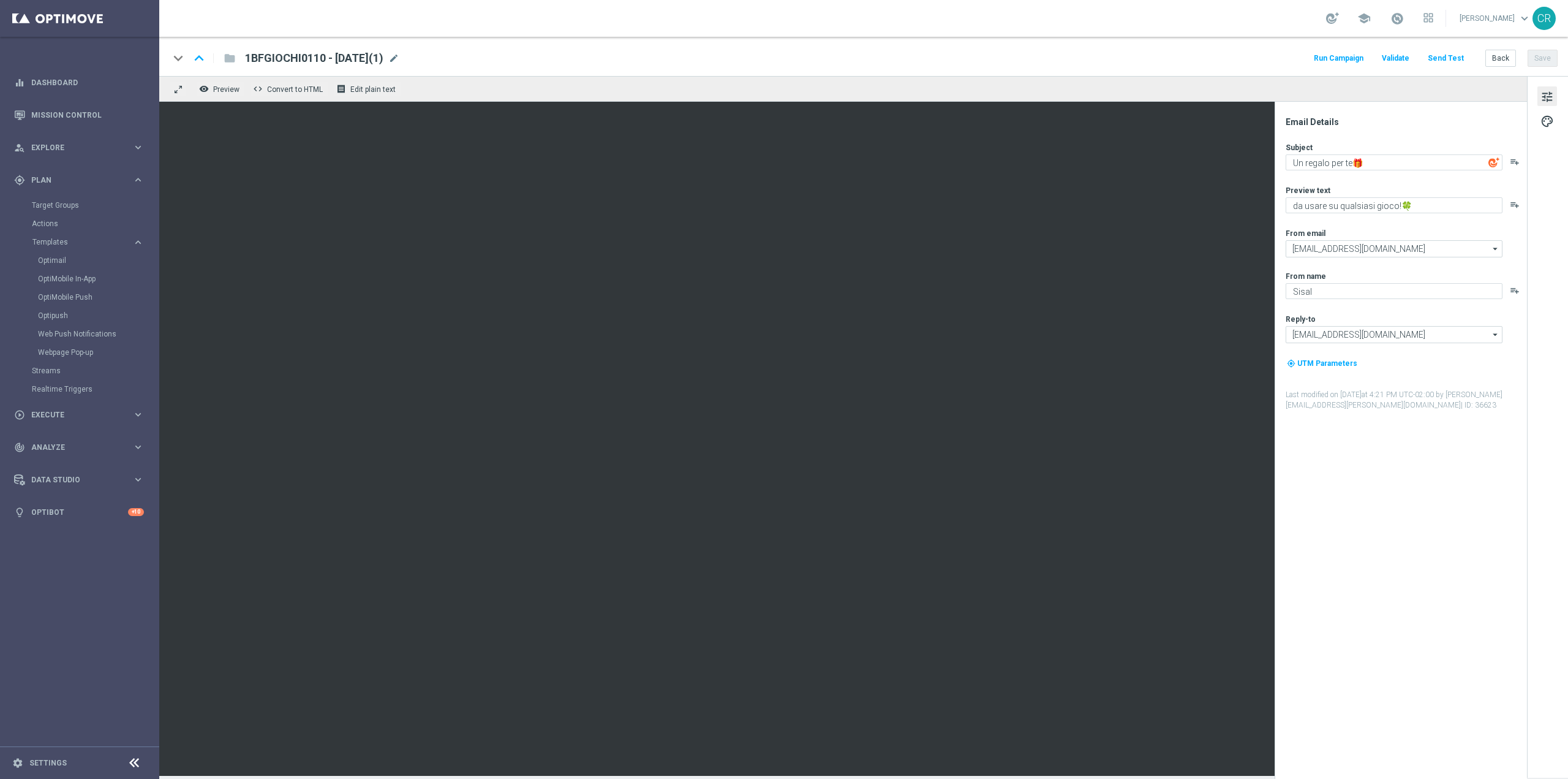
click at [307, 60] on span "1BFGIOCHI0110 - 2025-10-01(1)" at bounding box center [314, 58] width 138 height 15
drag, startPoint x: 310, startPoint y: 61, endPoint x: 201, endPoint y: 62, distance: 109.0
click at [201, 62] on div "keyboard_arrow_down keyboard_arrow_up folder 1BFGIOCHI0110 - 2025-10-01(1)" at bounding box center [358, 58] width 379 height 16
paste input "15BFGIOCHI0110"
click at [423, 57] on input "15BFGIOCHI0110 - 2025-10-01(1)" at bounding box center [397, 58] width 304 height 16
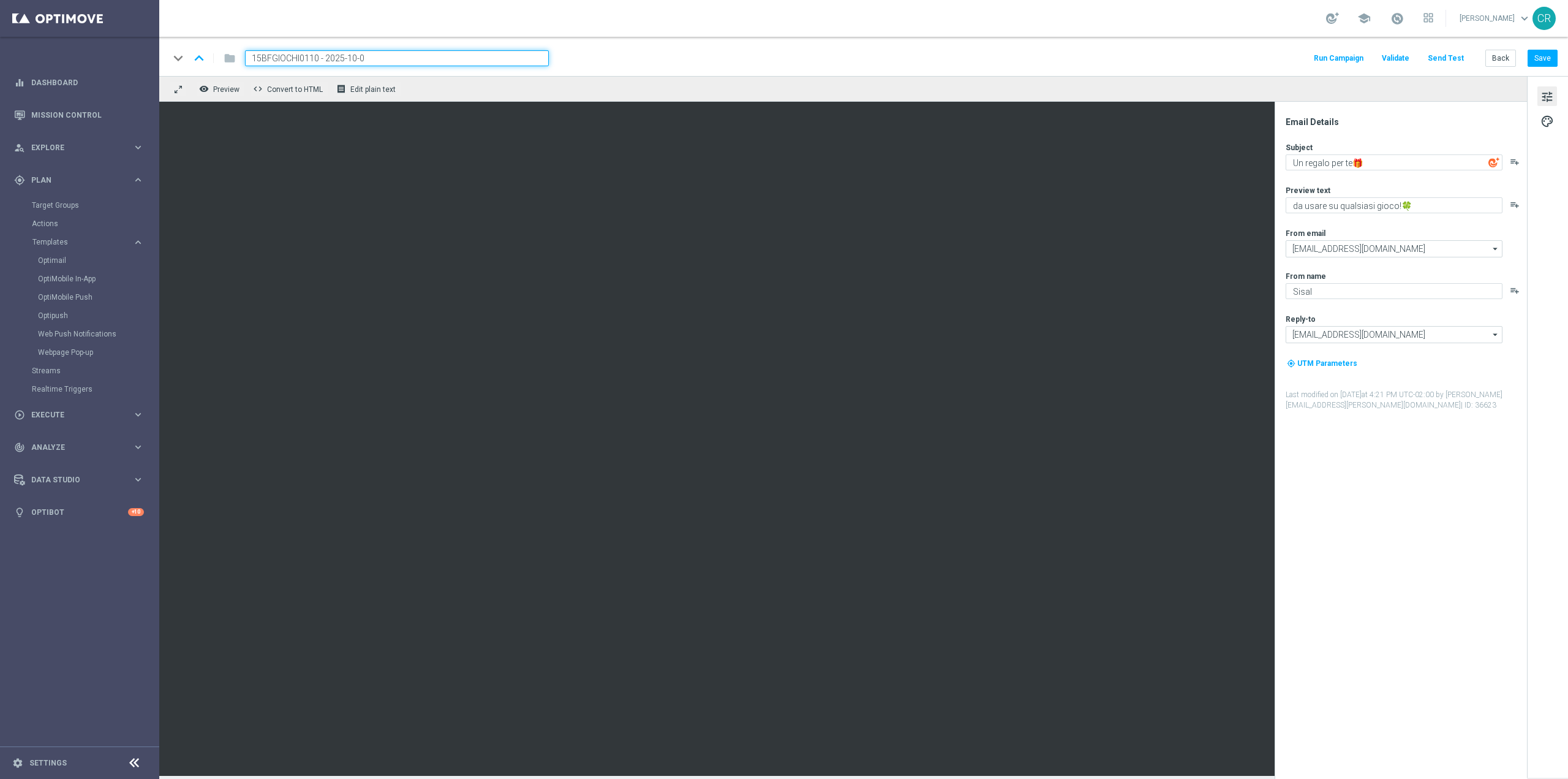
type input "15BFGIOCHI0110 - [DATE]"
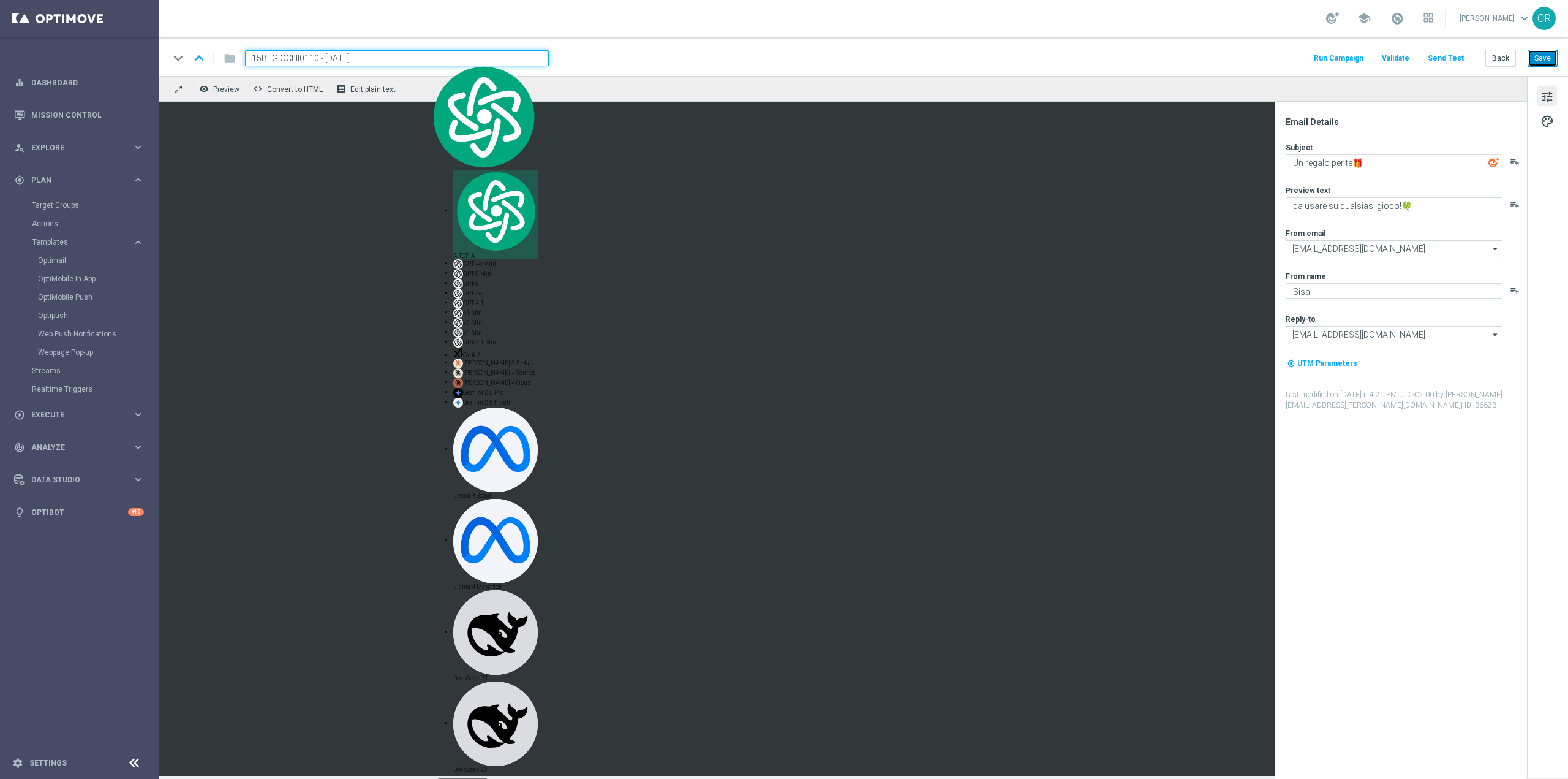
click at [1539, 57] on button "Save" at bounding box center [1542, 58] width 30 height 17
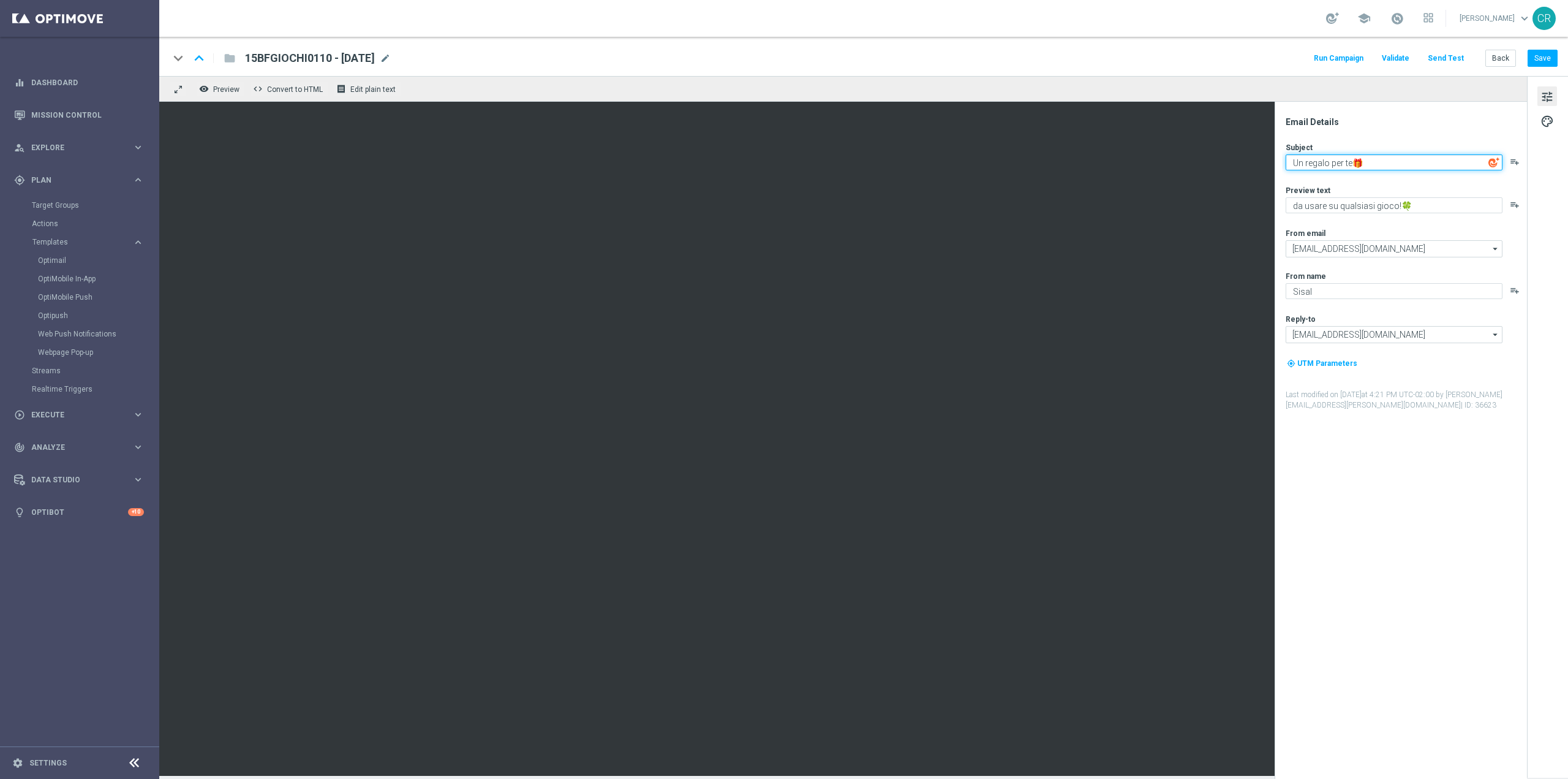
click at [1291, 164] on textarea "Un regalo per te🎁" at bounding box center [1394, 162] width 217 height 16
paste textarea "15€ i"
type textarea "15€ in regalo per te🎁"
click at [1541, 57] on button "Save" at bounding box center [1542, 58] width 30 height 17
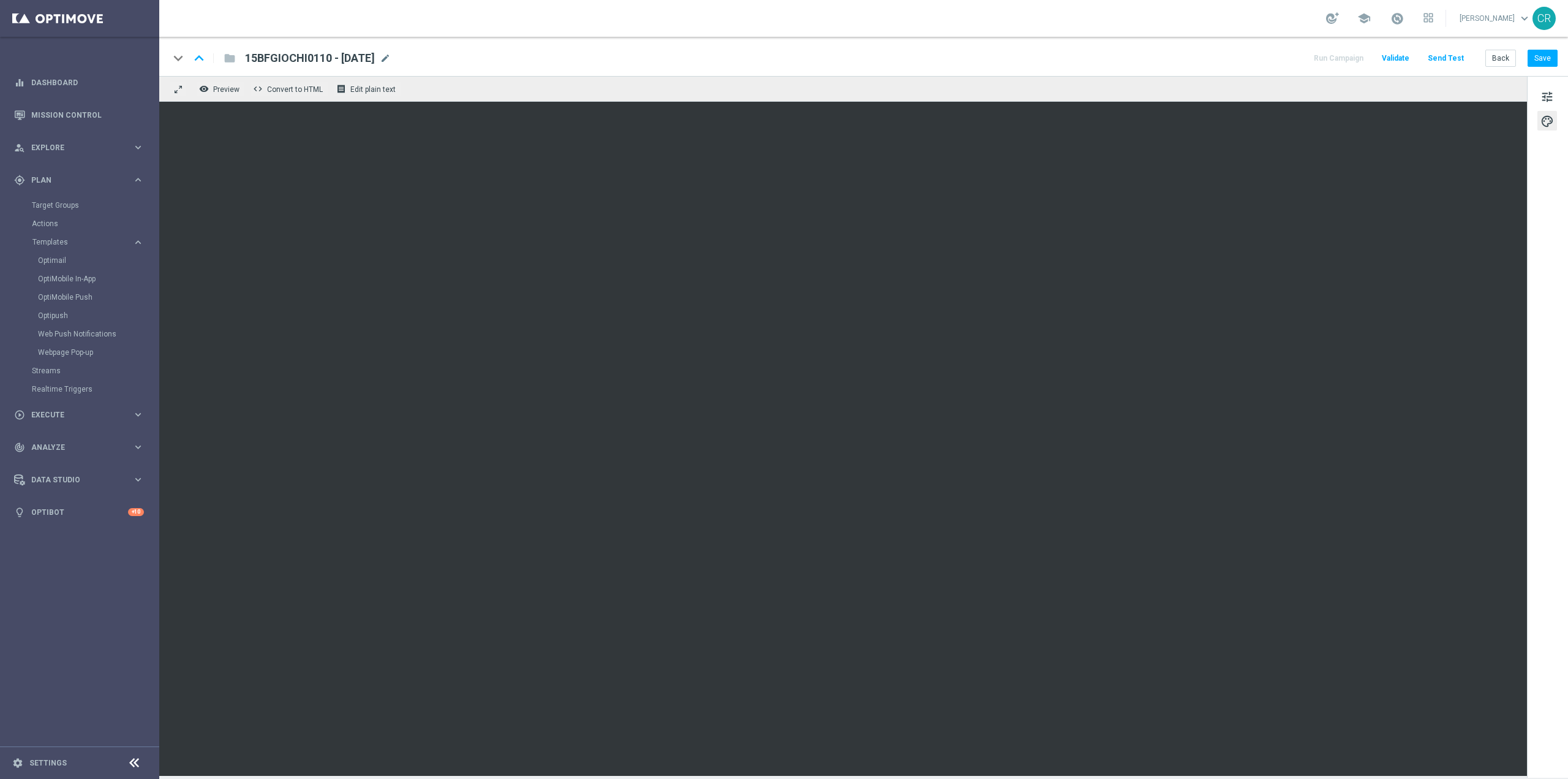
click at [1557, 93] on div "tune palette" at bounding box center [1547, 427] width 41 height 702
click at [1555, 94] on button "tune" at bounding box center [1547, 96] width 20 height 20
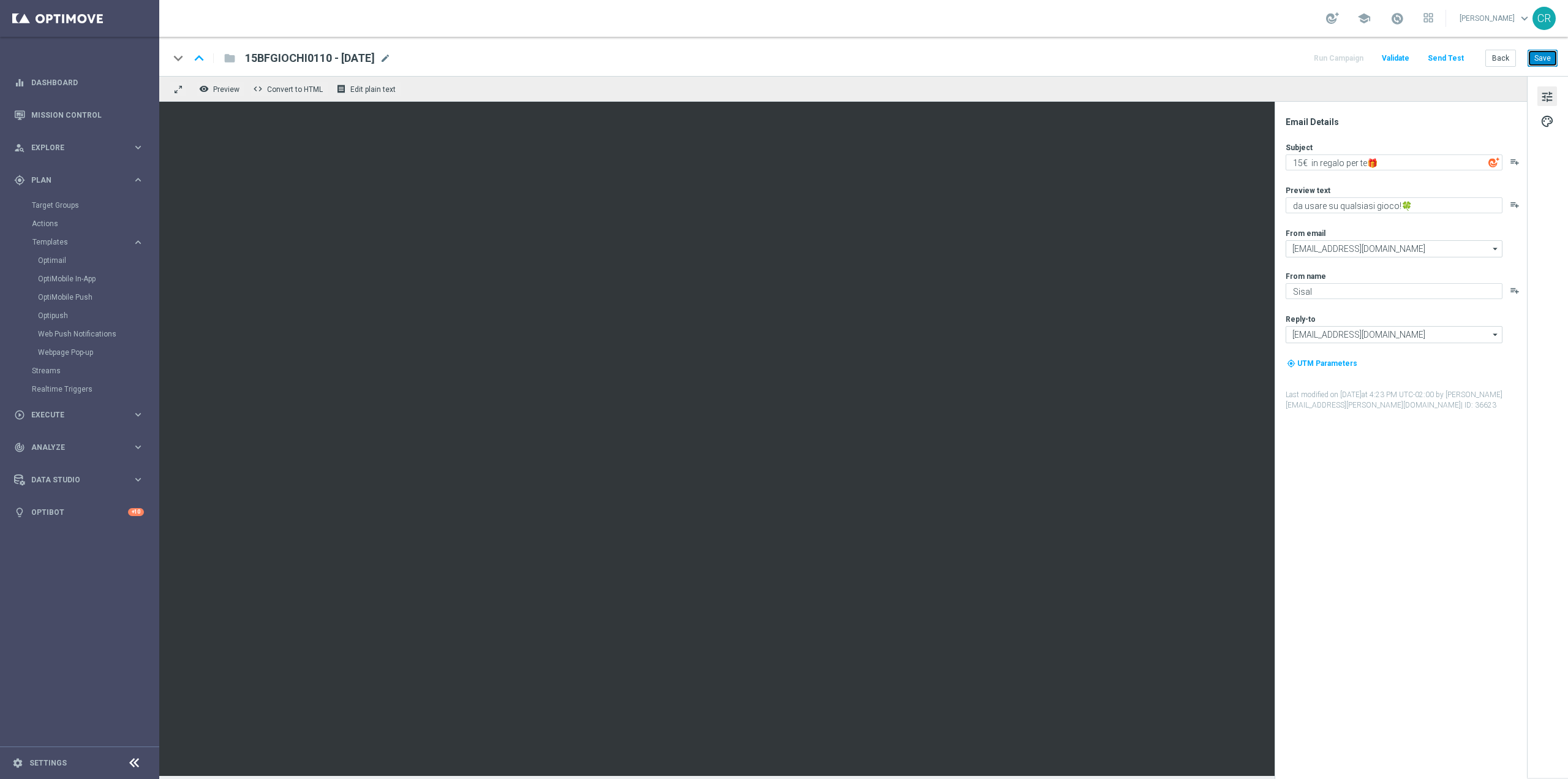
click at [1542, 59] on button "Save" at bounding box center [1542, 58] width 30 height 17
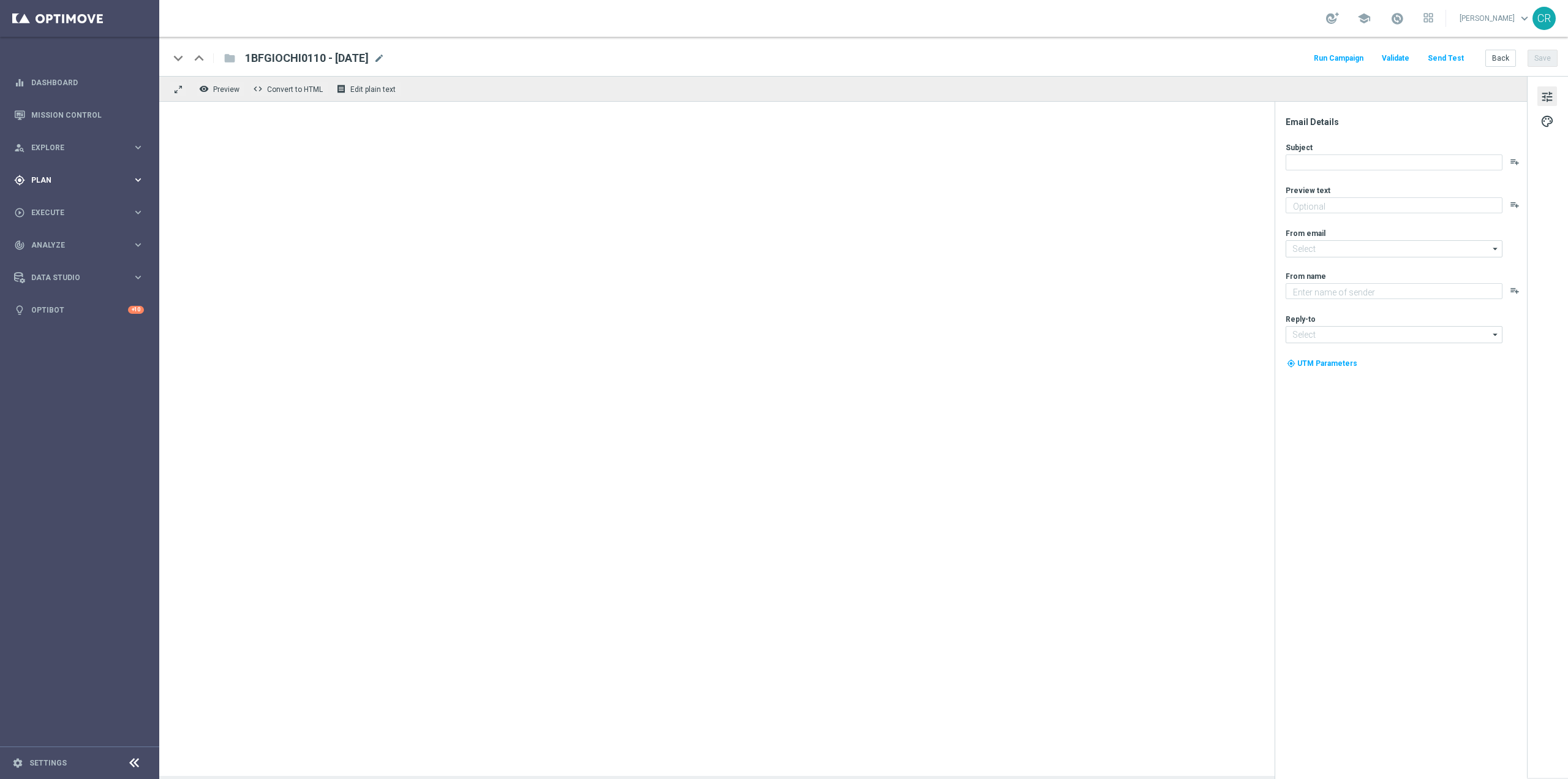
type textarea "da usare su qualsiasi gioco!"
type textarea "Sisal"
type input "[EMAIL_ADDRESS][DOMAIN_NAME]"
click at [78, 182] on span "Plan" at bounding box center [82, 180] width 101 height 7
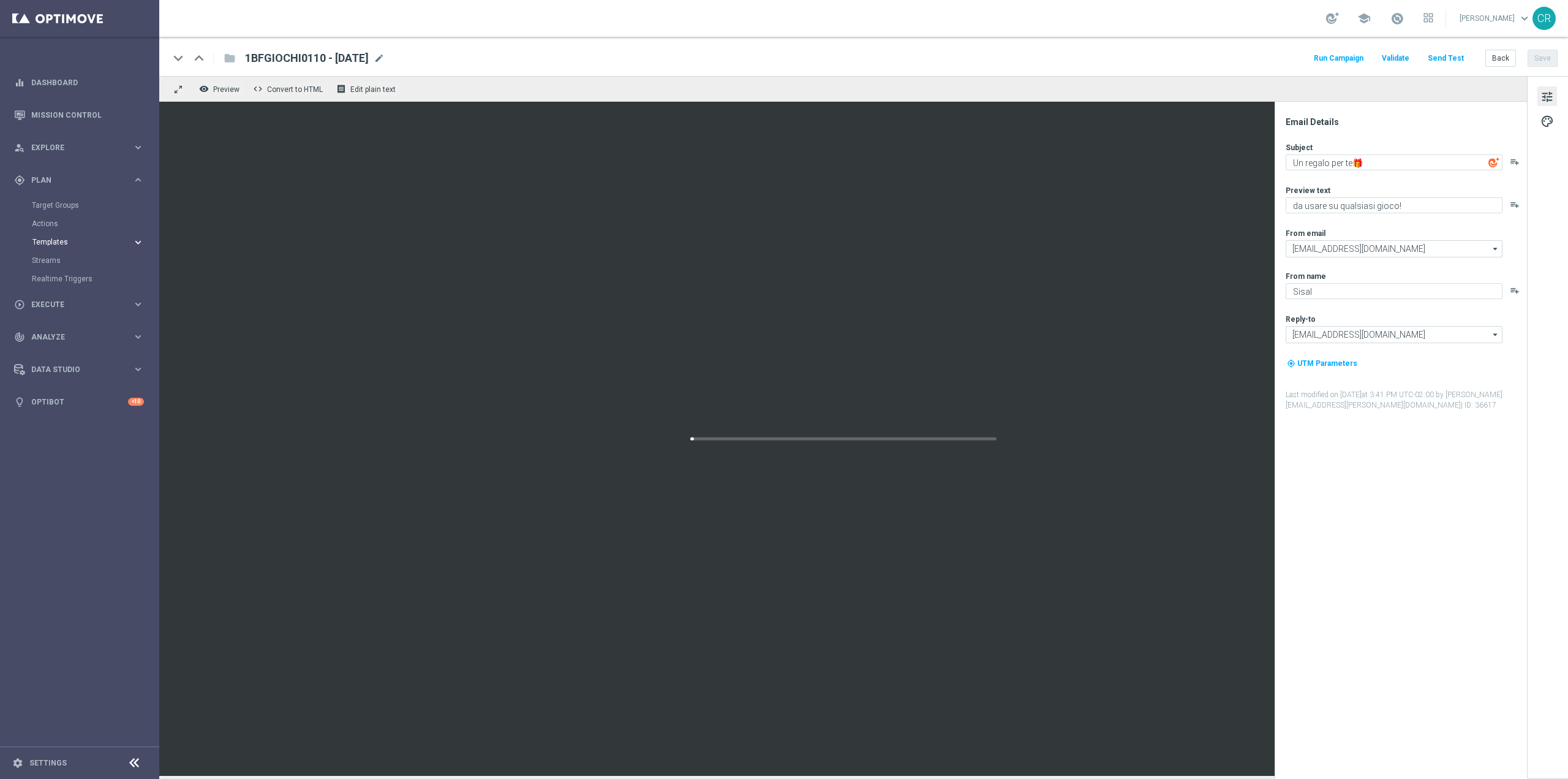
click at [74, 241] on span "Templates" at bounding box center [75, 241] width 87 height 7
click at [46, 259] on link "Optimail" at bounding box center [82, 260] width 90 height 9
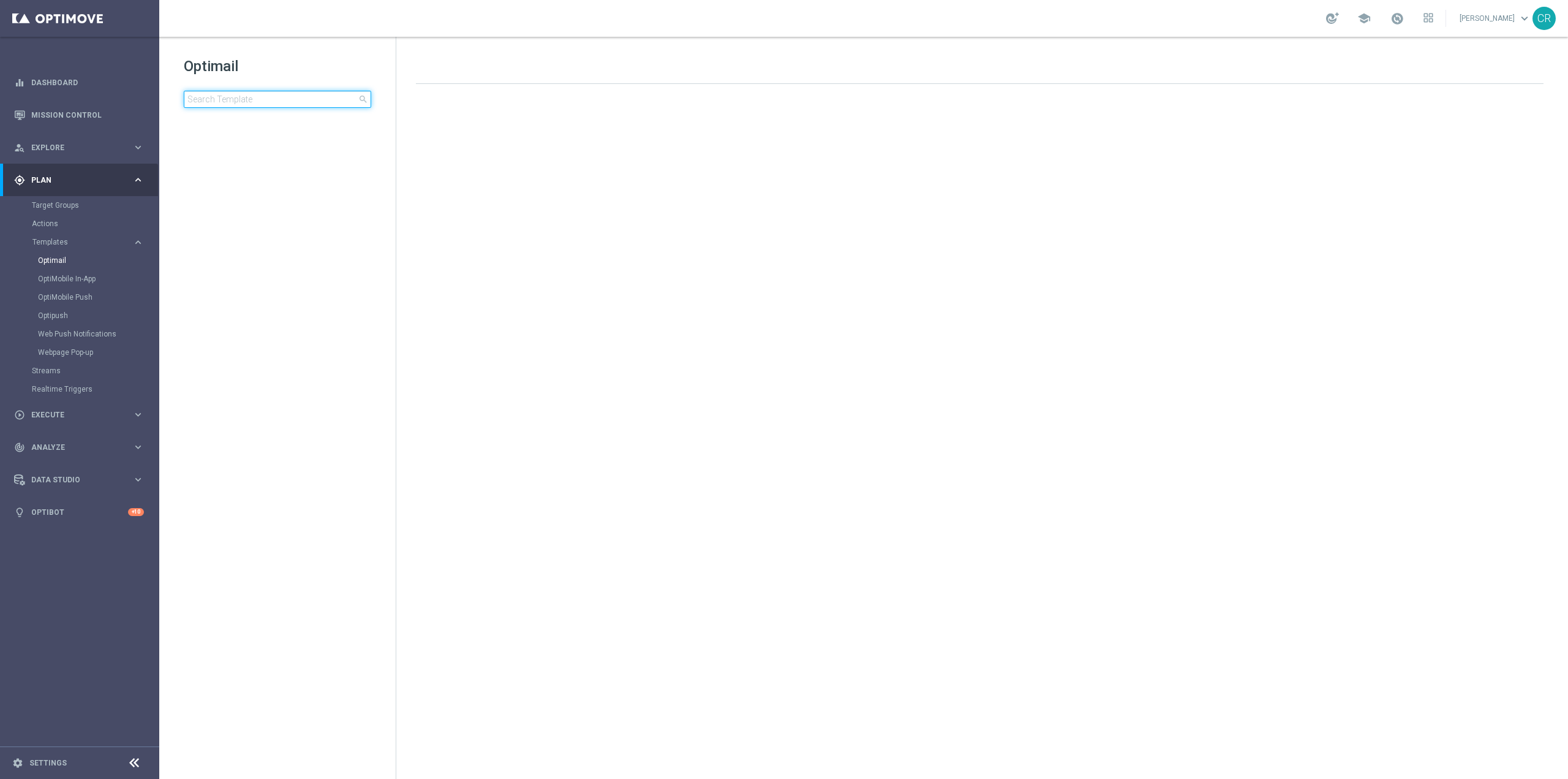
click at [272, 105] on input at bounding box center [277, 99] width 188 height 17
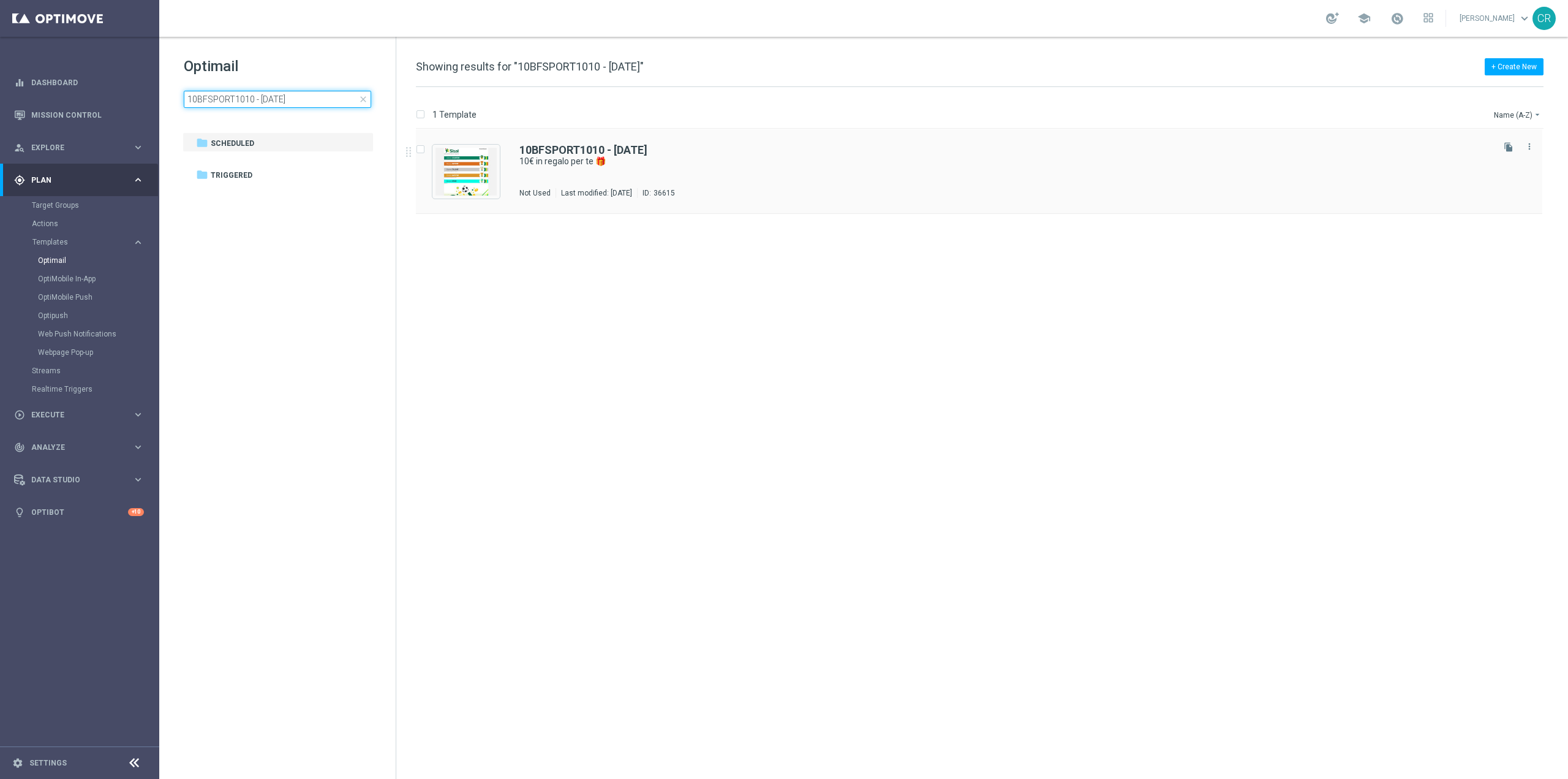
type input "10BFSPORT1010 - 2025-10-01"
click at [849, 175] on div "10BFSPORT1010 - 2025-10-01 10€ in regalo per te 🎁 Not Used Last modified: Wedne…" at bounding box center [1005, 171] width 971 height 53
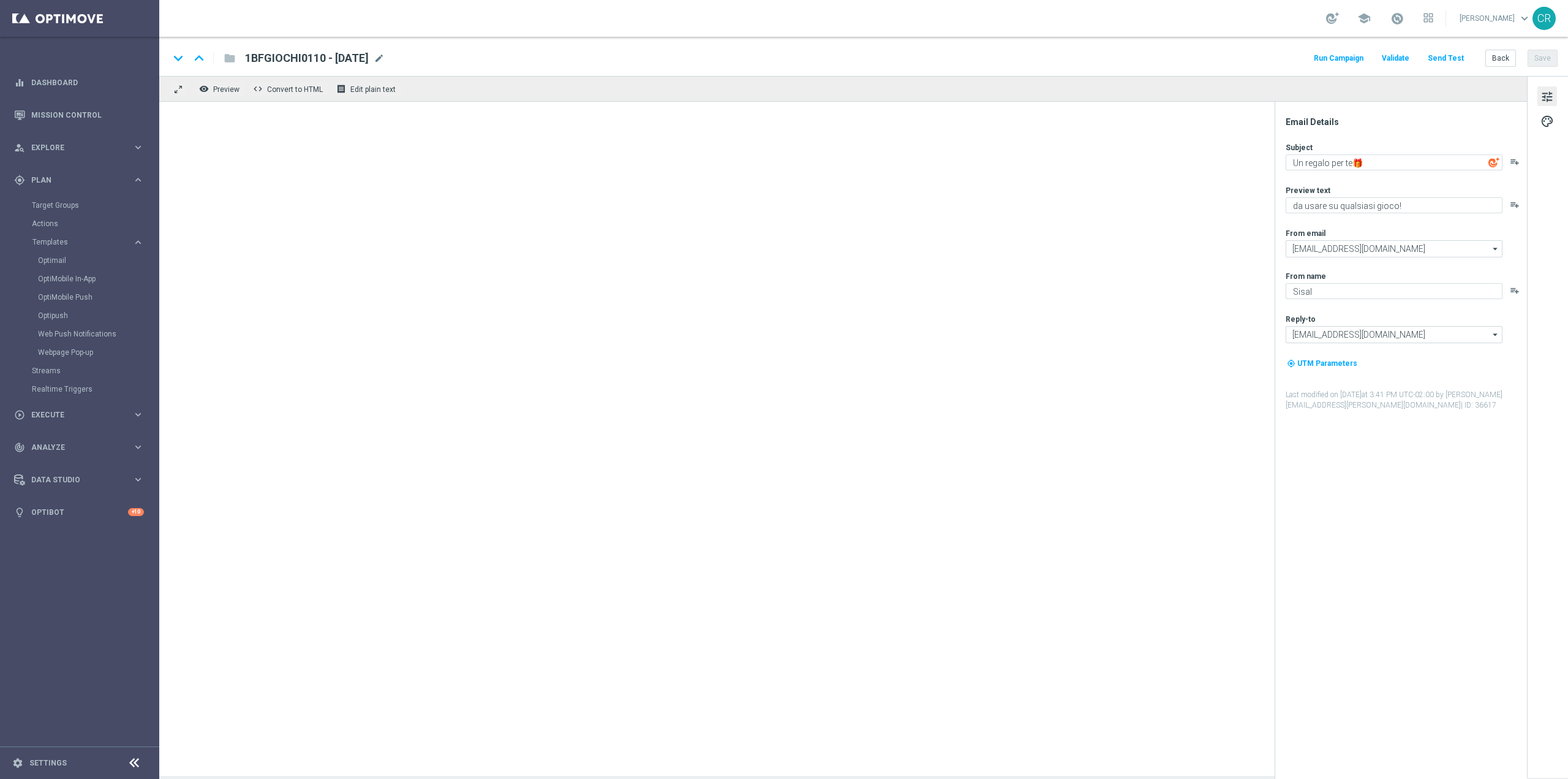
type textarea "10€ in regalo per te 🎁"
type textarea "da usare sulle Scommesse Sportive! ⚽"
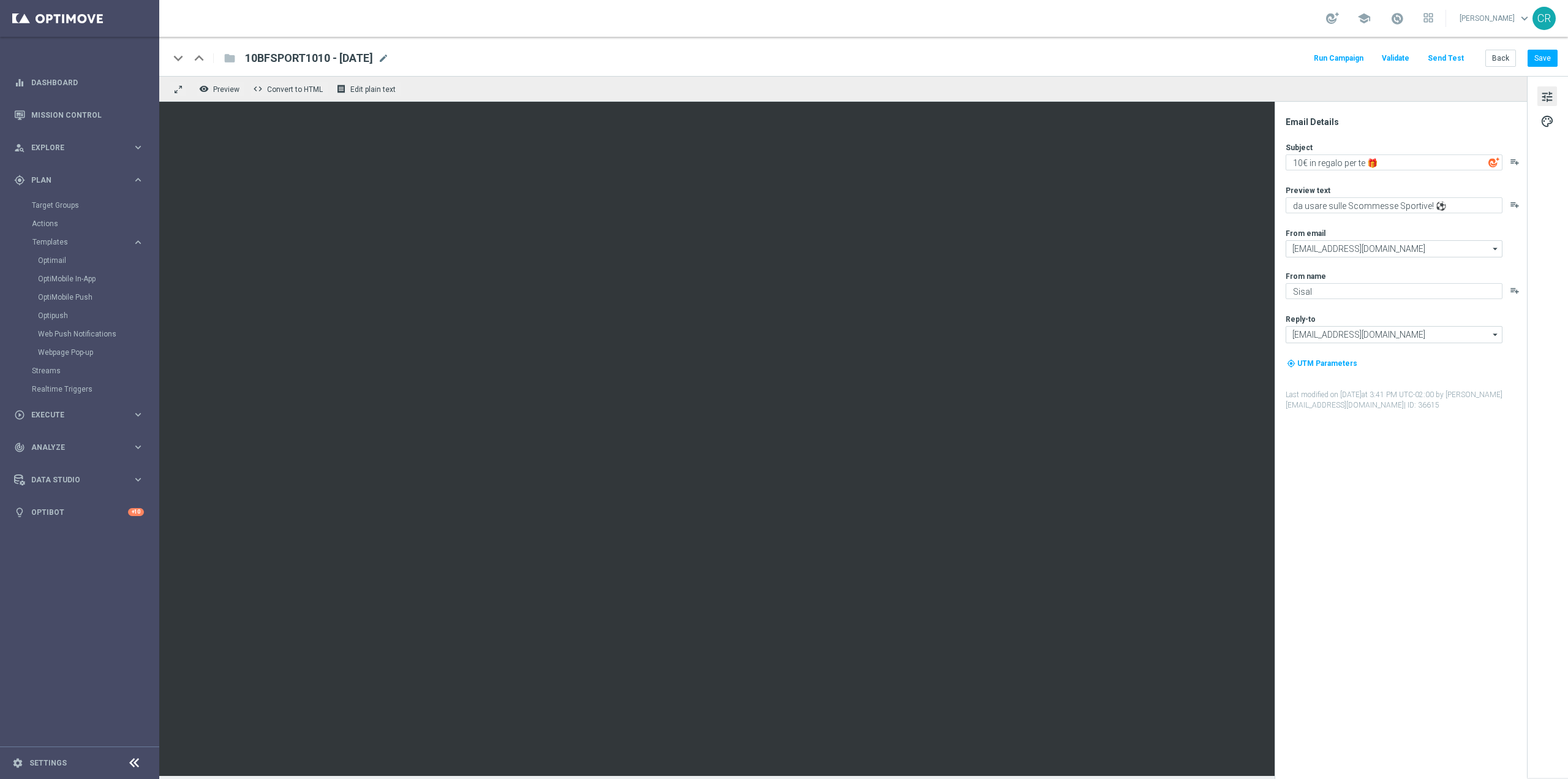
drag, startPoint x: 399, startPoint y: 60, endPoint x: 193, endPoint y: 59, distance: 206.0
type textarea "ard_arrow_up folder 10BFSPORT1010 - 2025-10-01"
click at [196, 59] on div "keyboard_arrow_down keyboard_arrow_up folder 10BFSPORT1010 - 2025-10-01 10BFSPO…" at bounding box center [279, 58] width 220 height 16
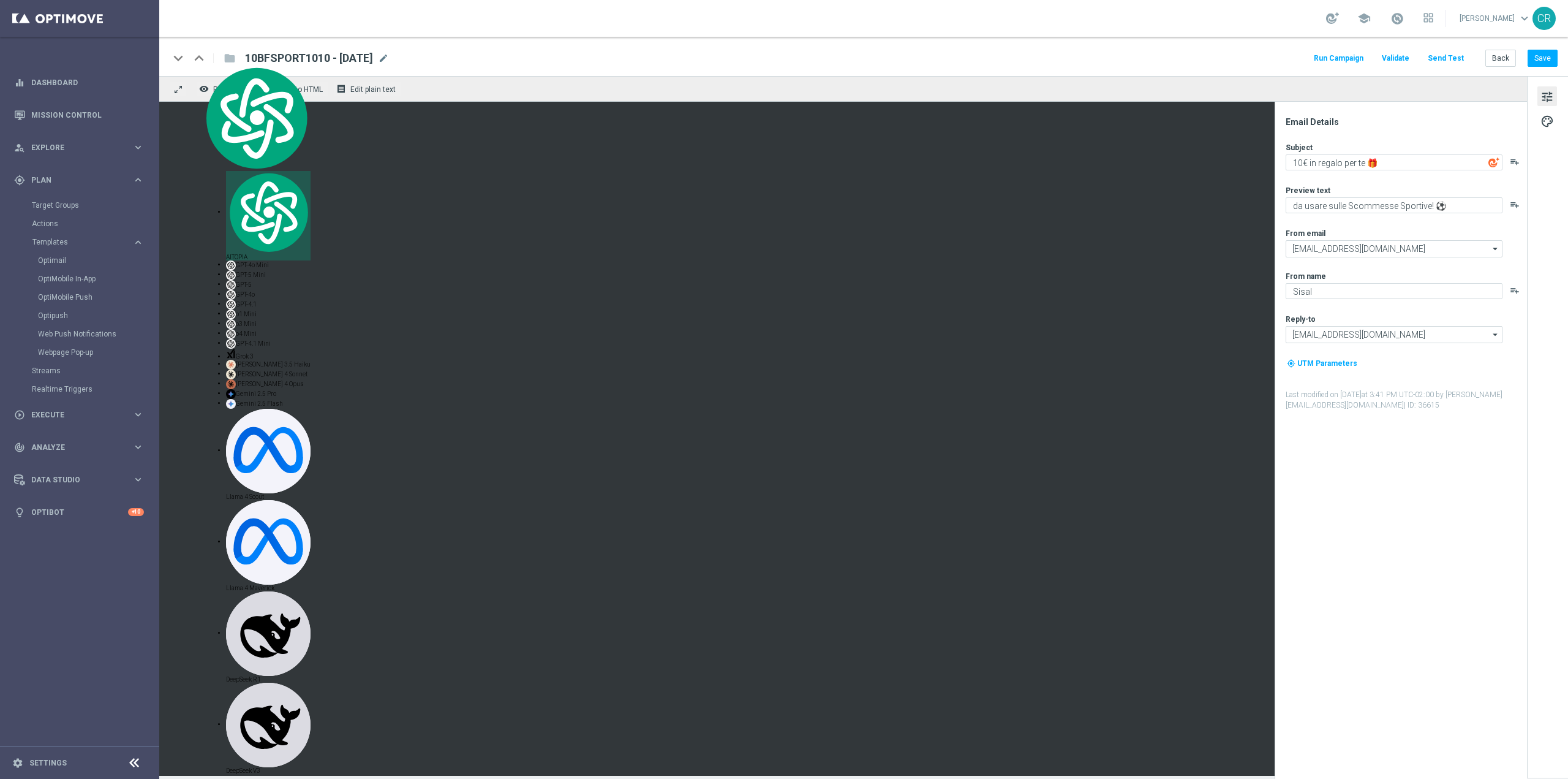
copy div "ard_arrow_up folder 10BFSPORT1010 - 2025-10-01"
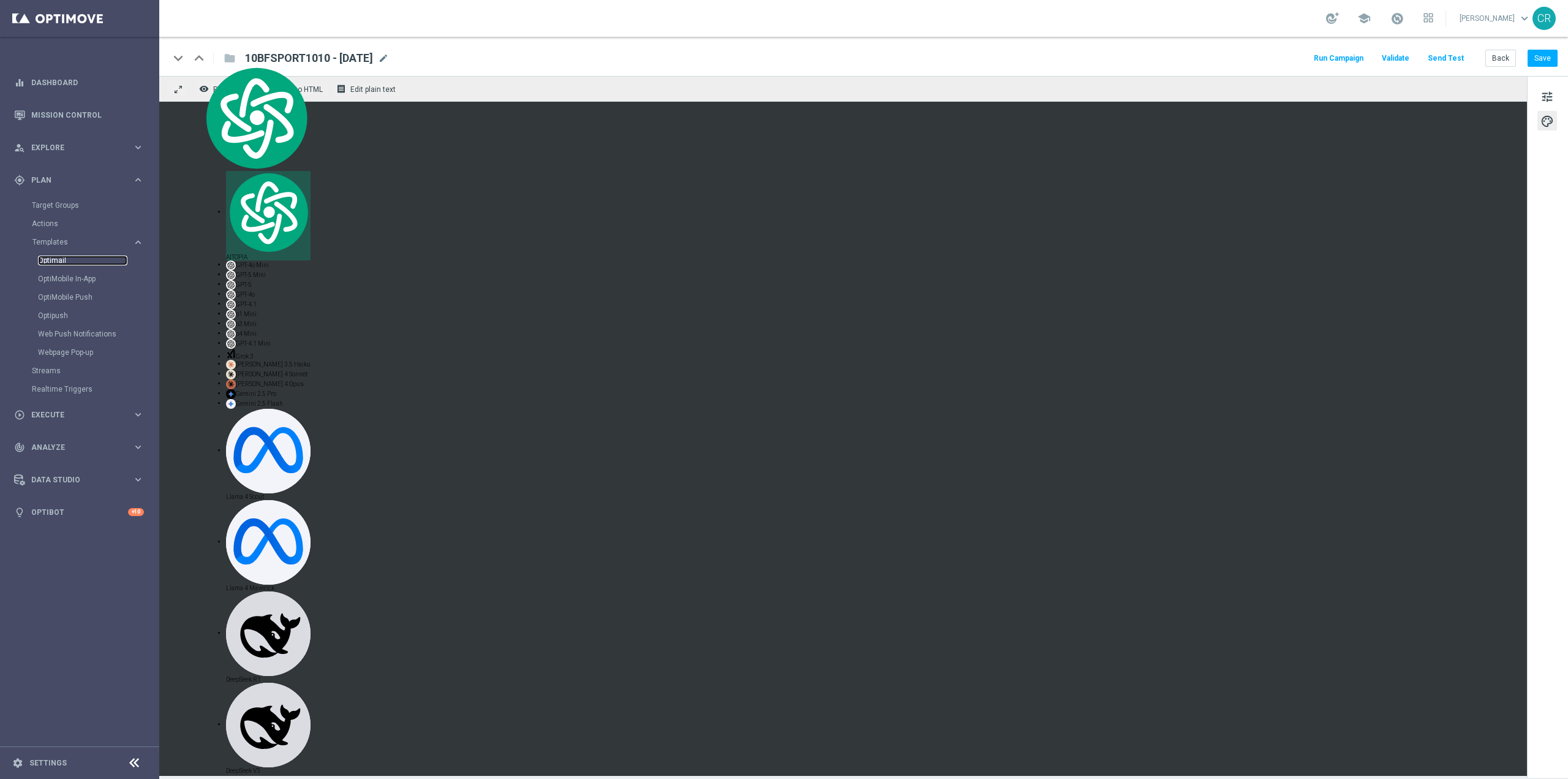
click at [40, 261] on link "Optimail" at bounding box center [82, 260] width 90 height 9
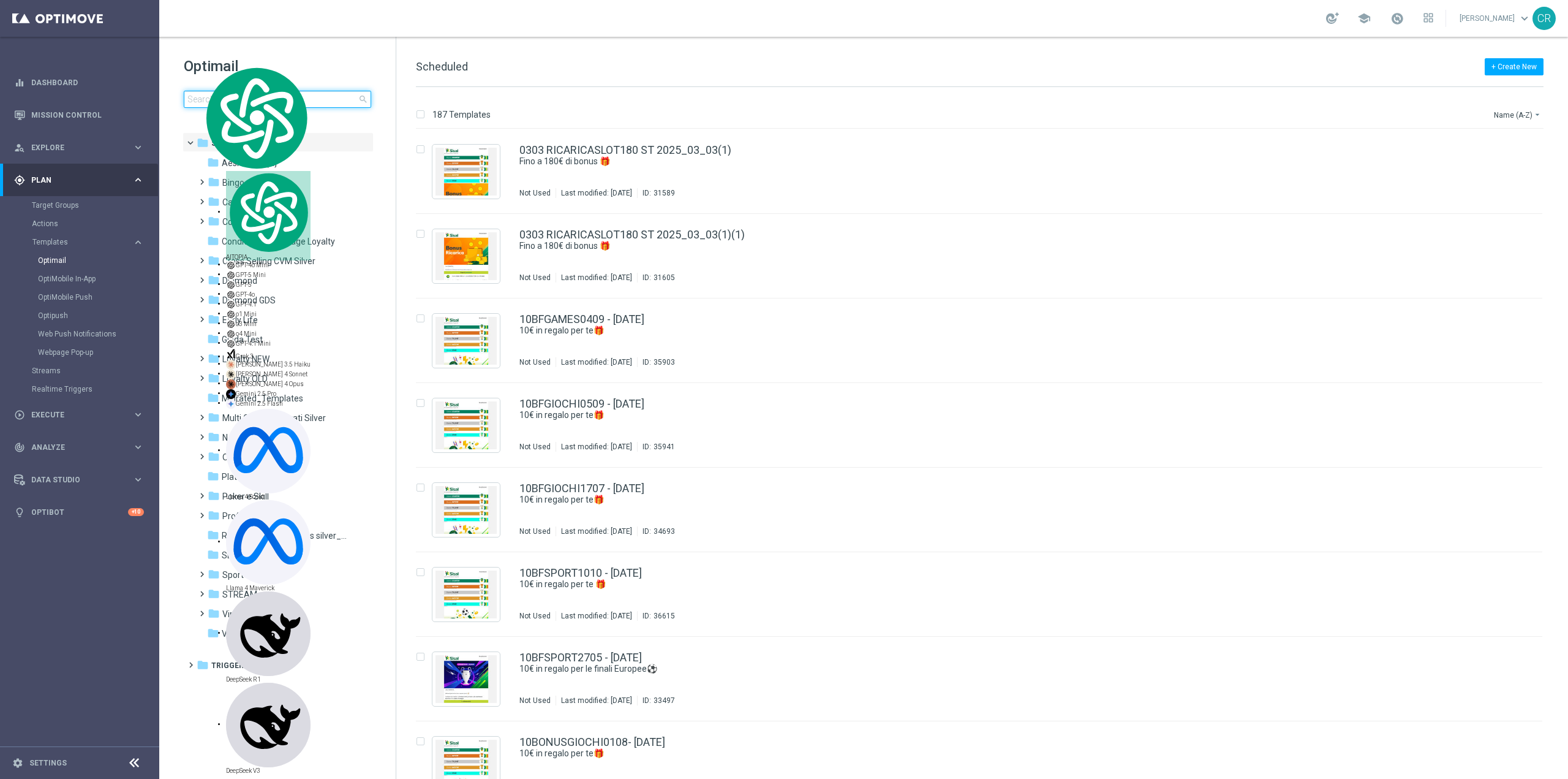
click at [327, 105] on input at bounding box center [277, 99] width 188 height 17
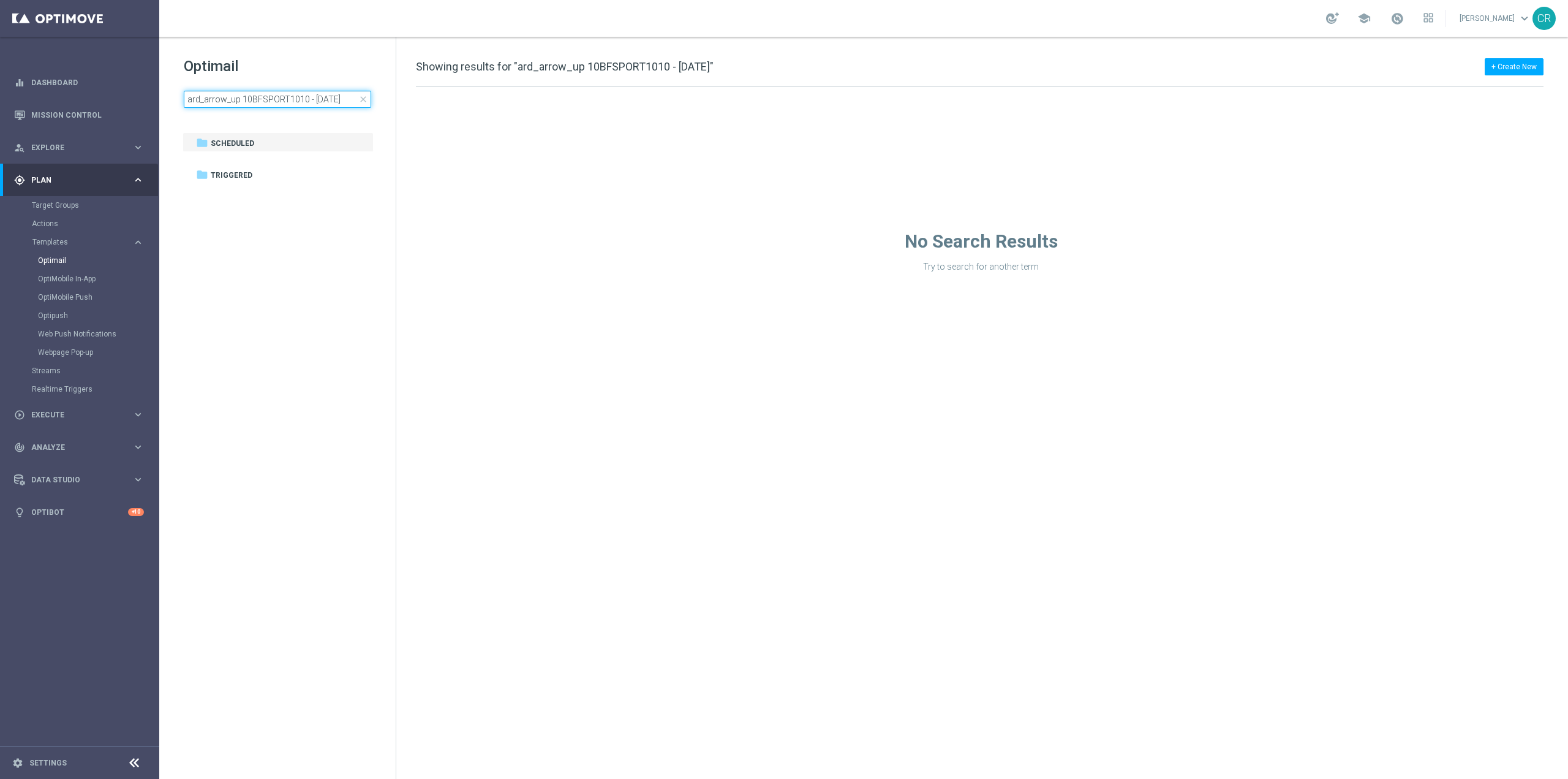
click at [241, 97] on input "ard_arrow_up 10BFSPORT1010 - 2025-10-01" at bounding box center [277, 99] width 188 height 17
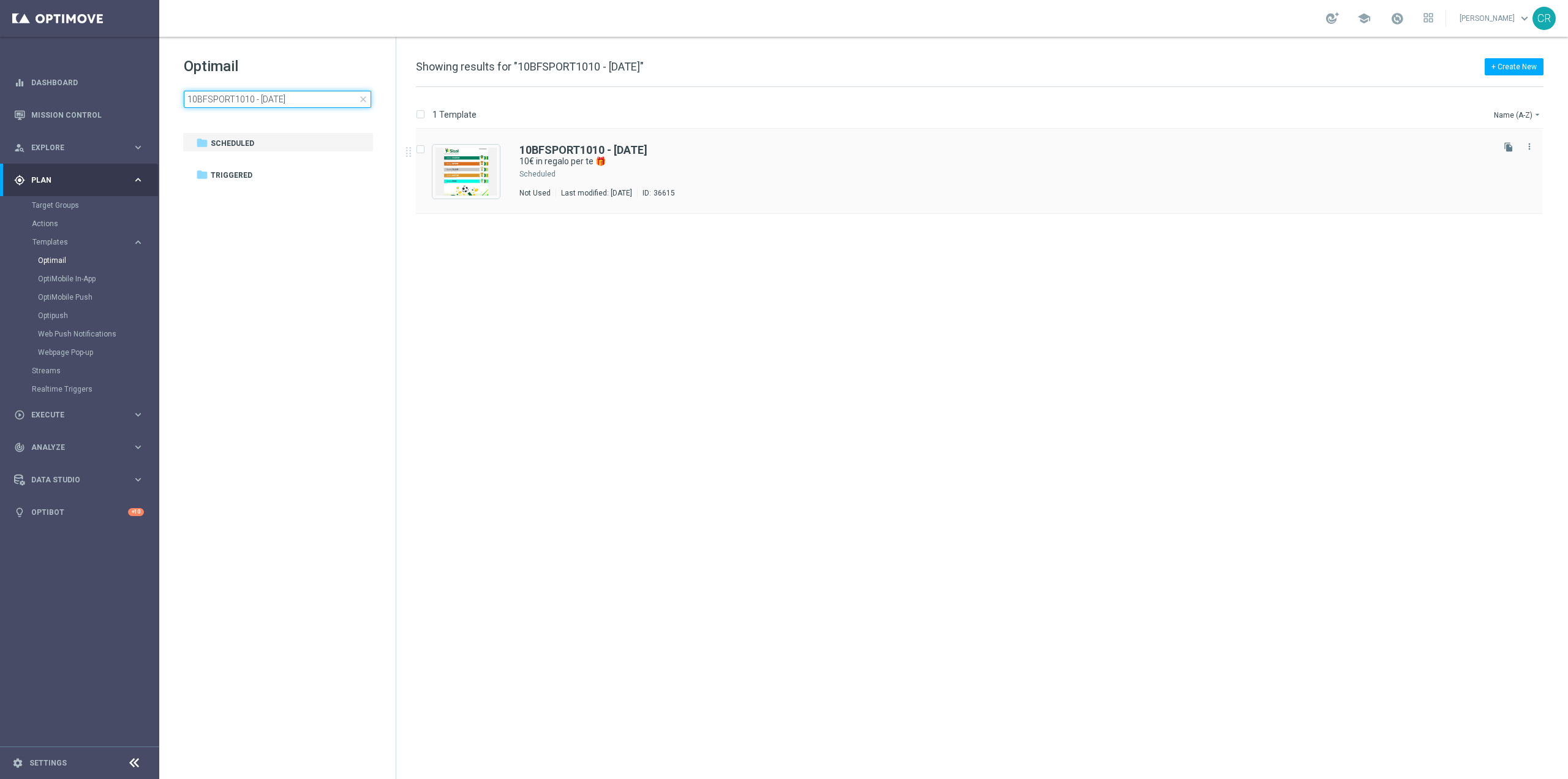
type input "10BFSPORT1010 - 2025-10-01"
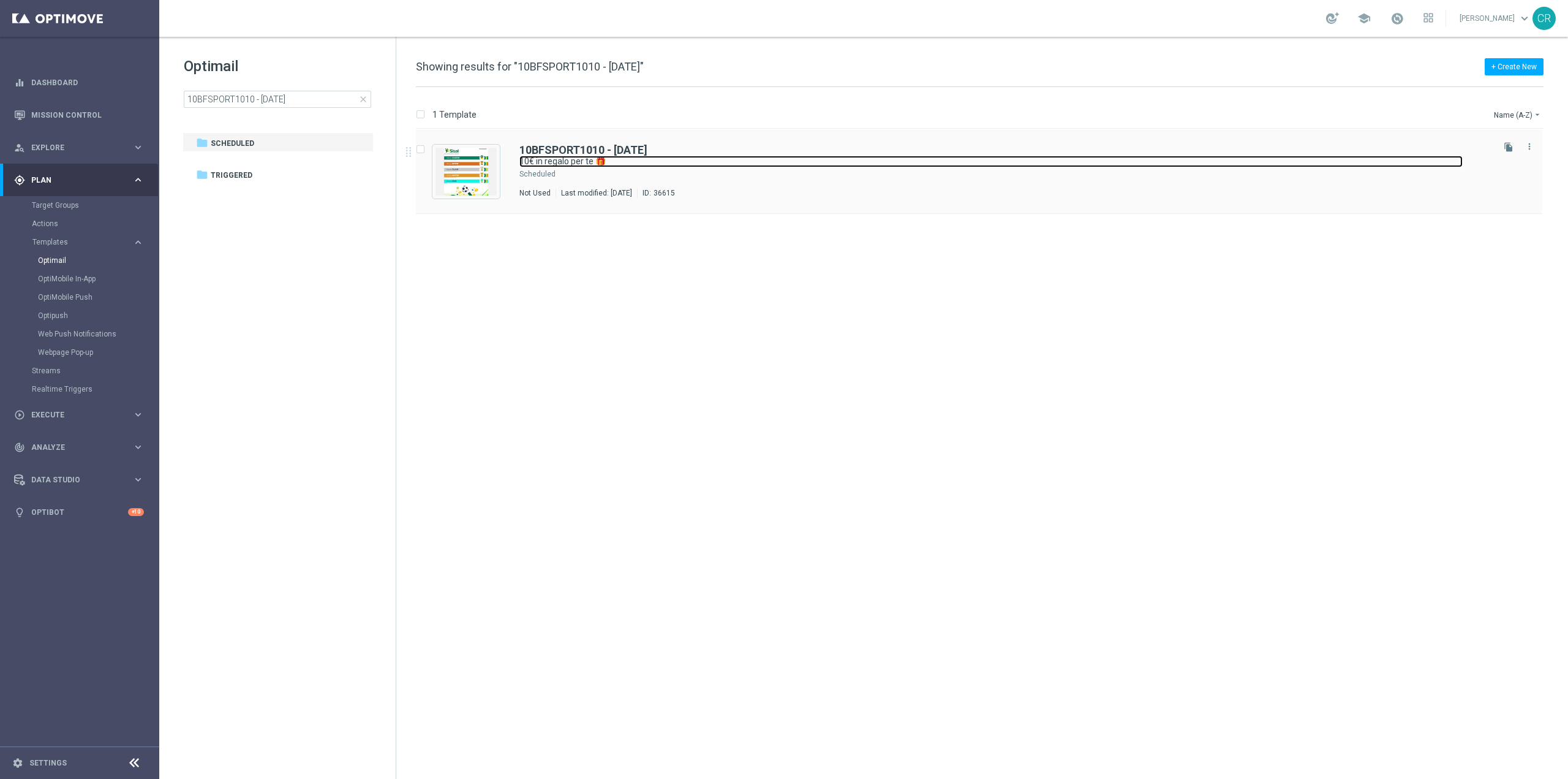
click at [742, 160] on link "10€ in regalo per te 🎁" at bounding box center [991, 161] width 943 height 12
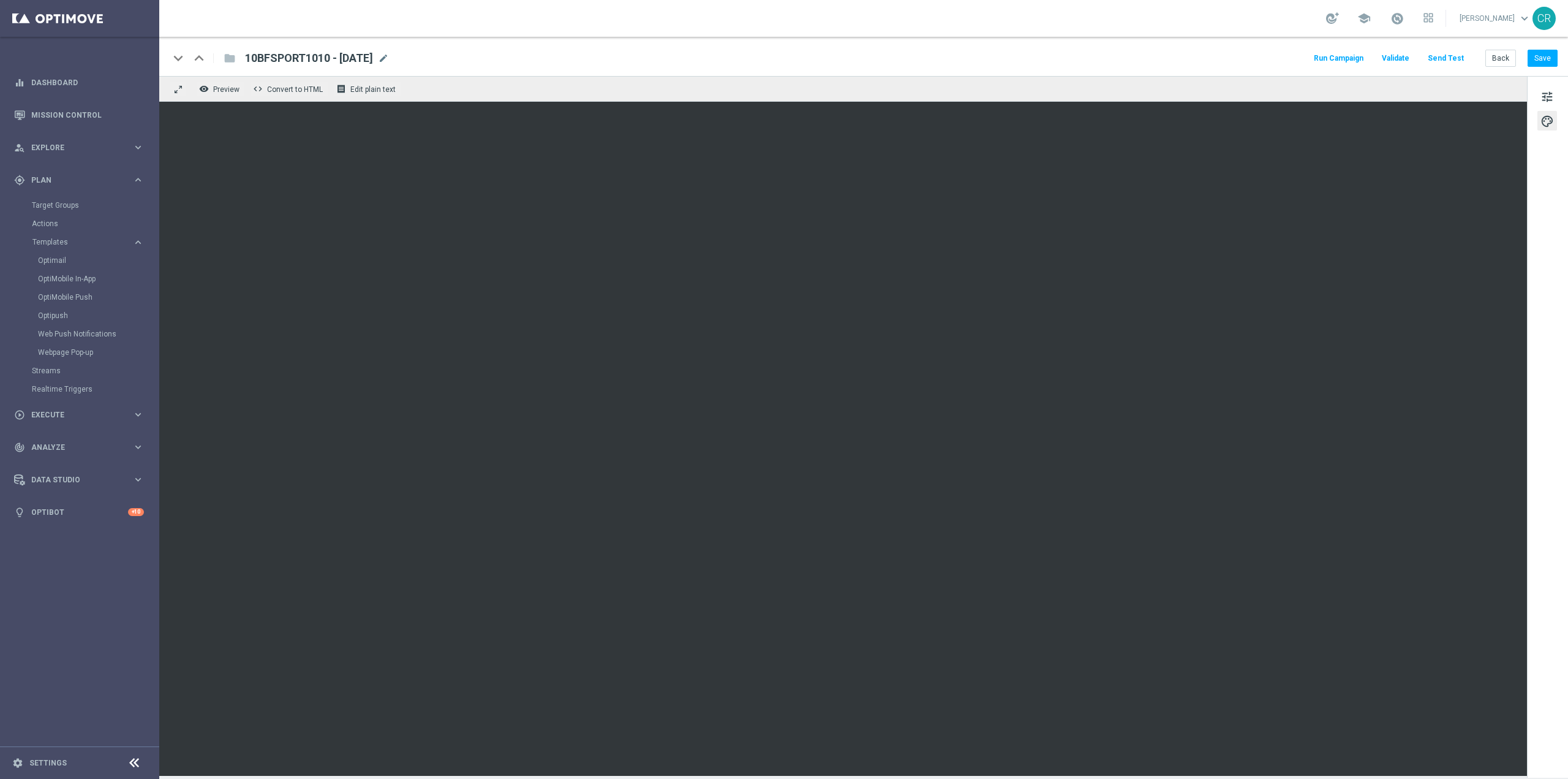
click at [1555, 83] on div "tune palette" at bounding box center [1547, 427] width 41 height 702
click at [1544, 104] on span "tune" at bounding box center [1547, 97] width 13 height 16
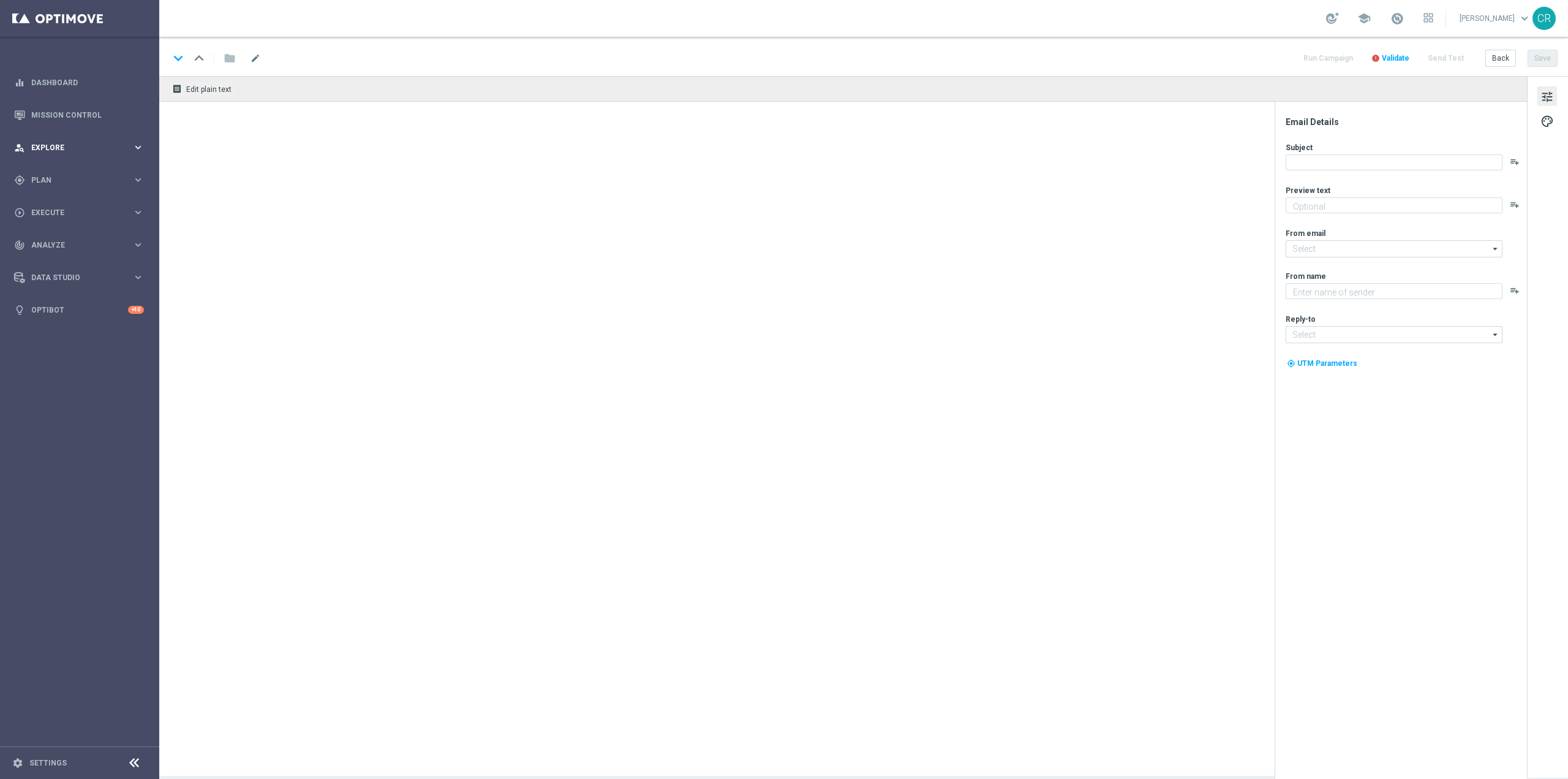
type textarea "da usare su qualsiasi gioco!🍀"
type textarea "Sisal"
type input "newsletter@comunicazioni.sisal.it"
type input "info@sisal.it"
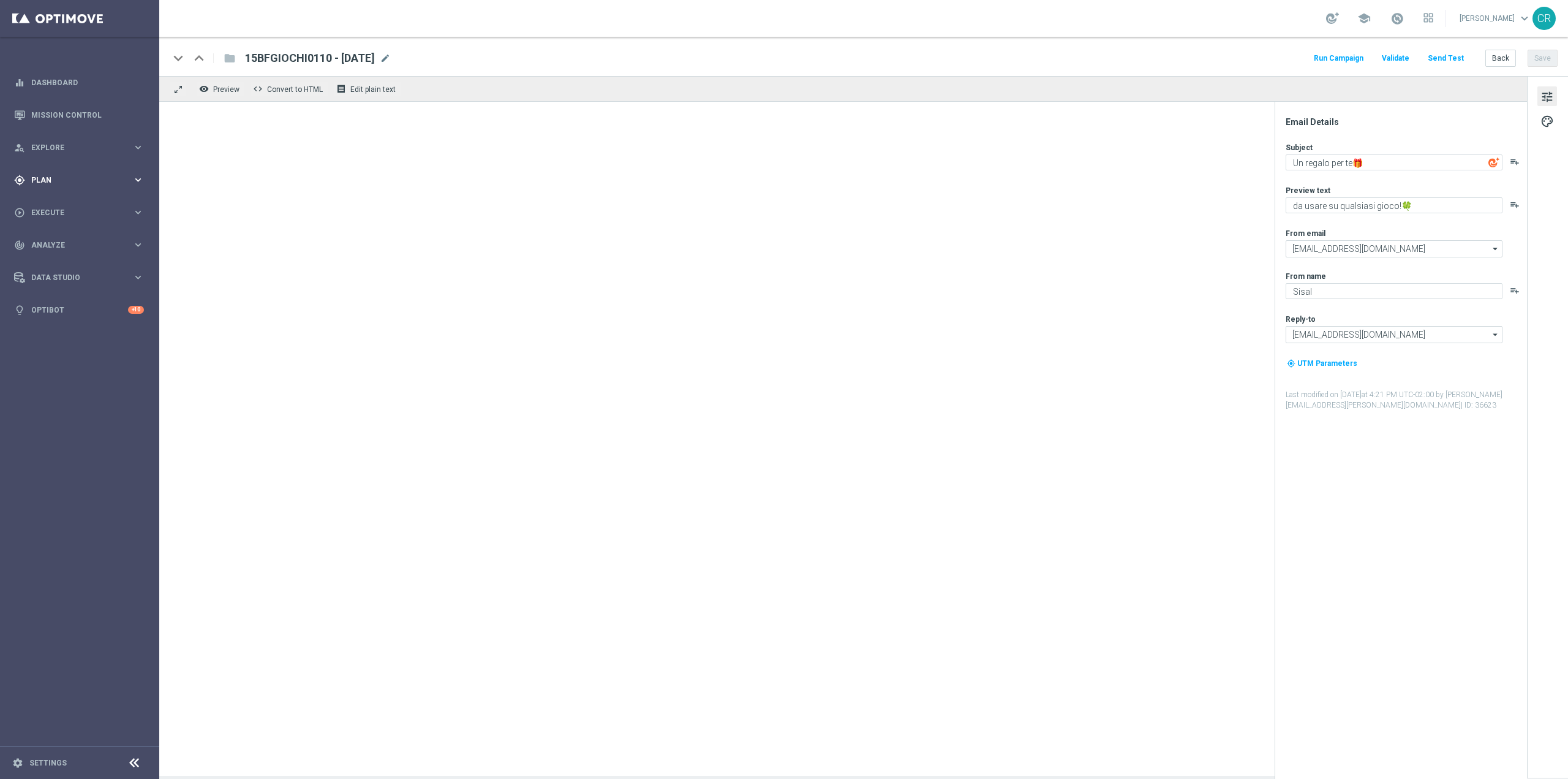
click at [60, 171] on div "gps_fixed Plan keyboard_arrow_right" at bounding box center [79, 179] width 158 height 32
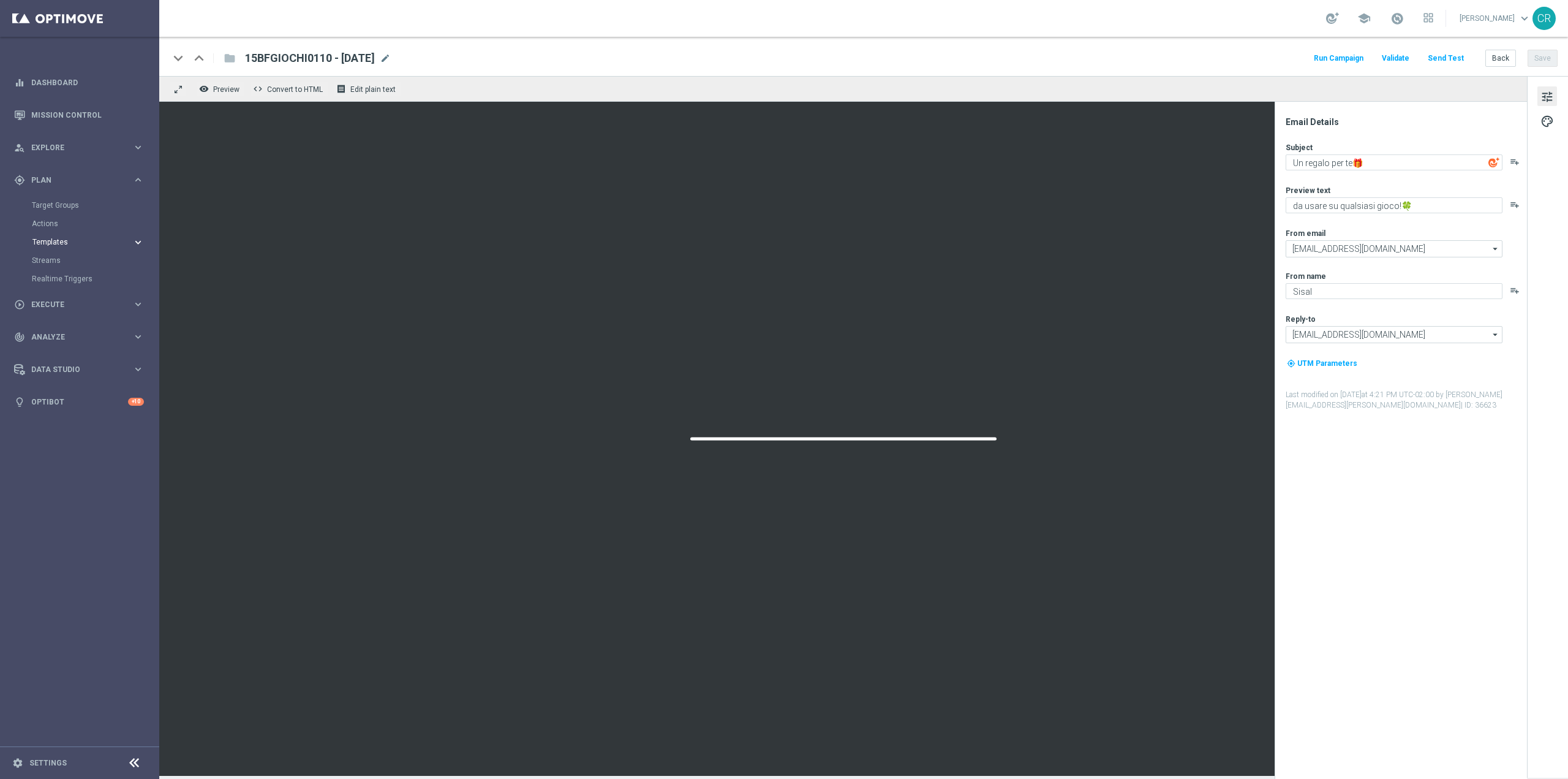
click at [48, 238] on span "Templates" at bounding box center [75, 241] width 87 height 7
click at [52, 259] on link "Optimail" at bounding box center [82, 260] width 90 height 9
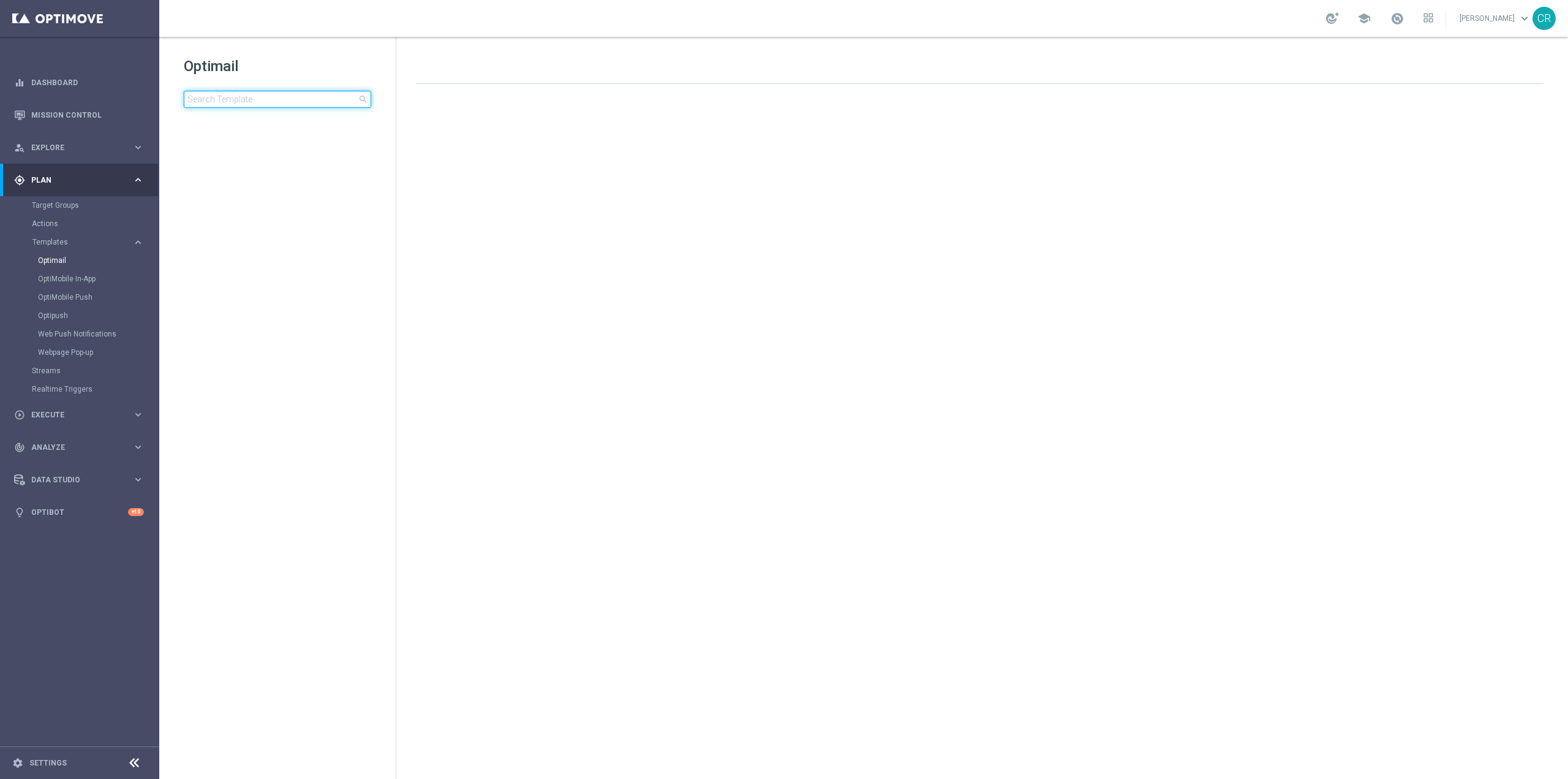
click at [257, 101] on input at bounding box center [277, 99] width 188 height 17
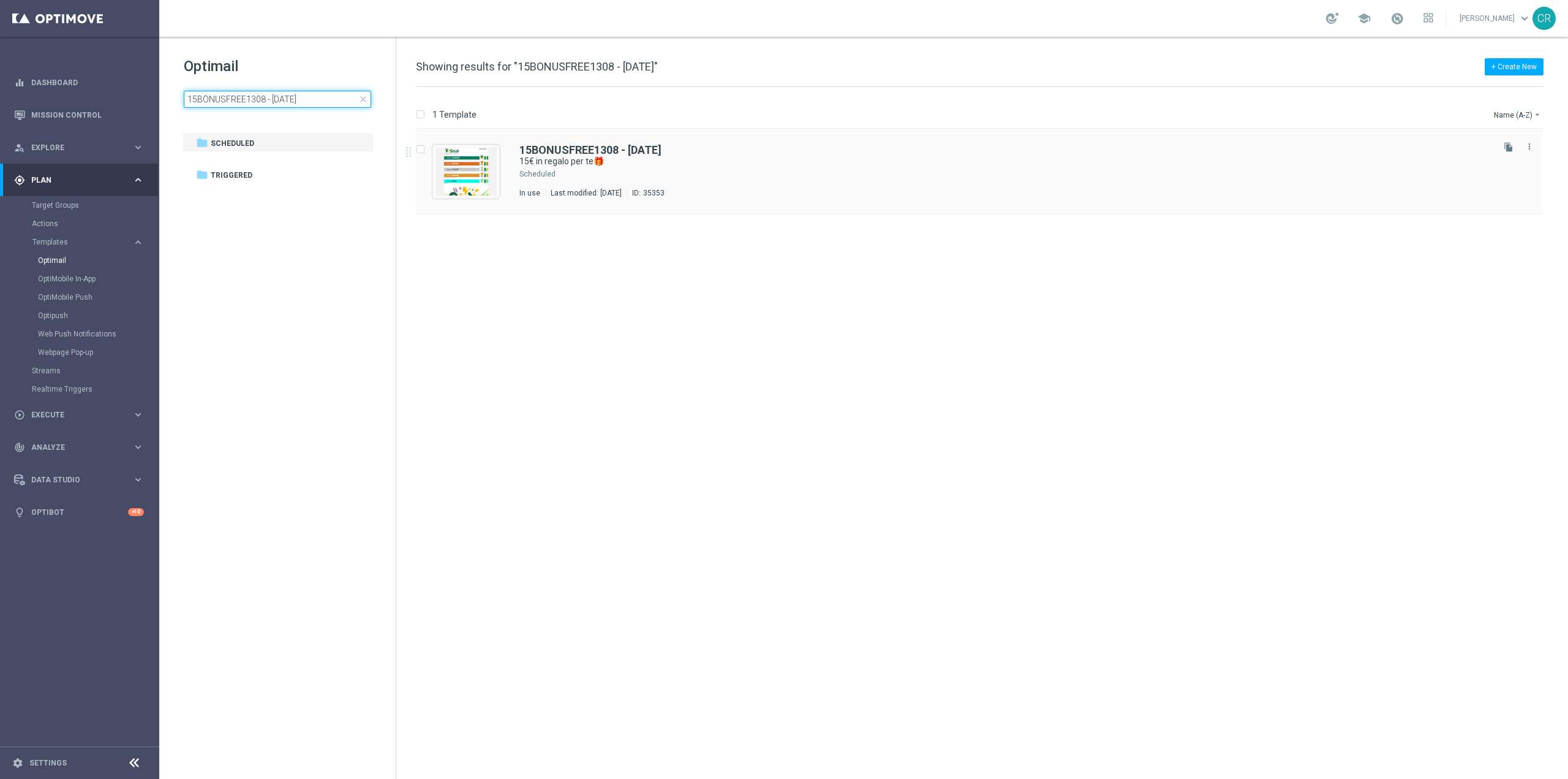
type input "15BONUSFREE1308 - 2025-08-13"
click at [768, 168] on div "15BONUSFREE1308 - 2025-08-13 15€ in regalo per te🎁 Scheduled In use Last modifi…" at bounding box center [1005, 171] width 971 height 53
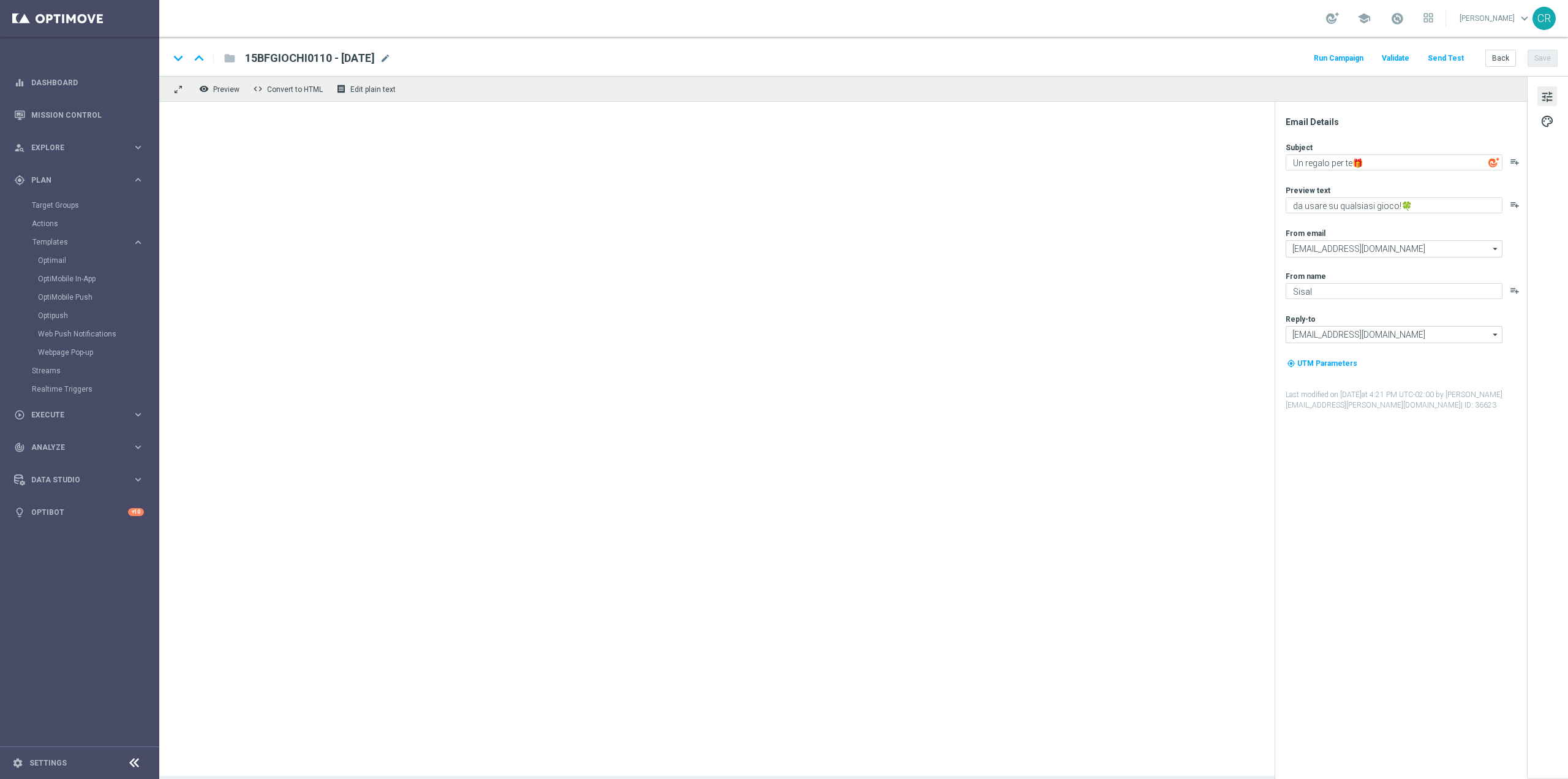
type textarea "15€ in regalo per te🎁"
type textarea "da usare su qualsiasi gioco!"
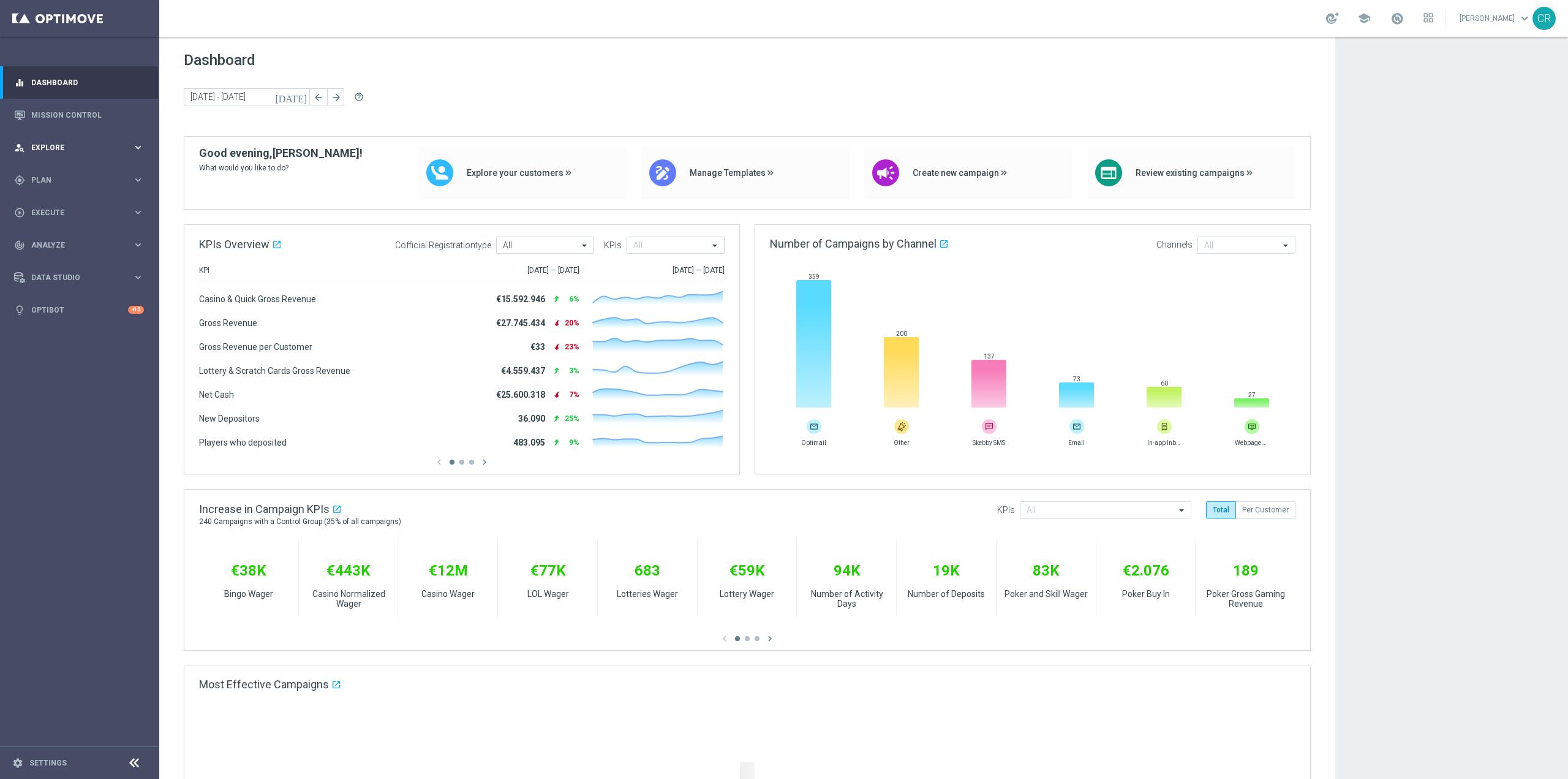
click at [79, 148] on span "Explore" at bounding box center [82, 147] width 101 height 7
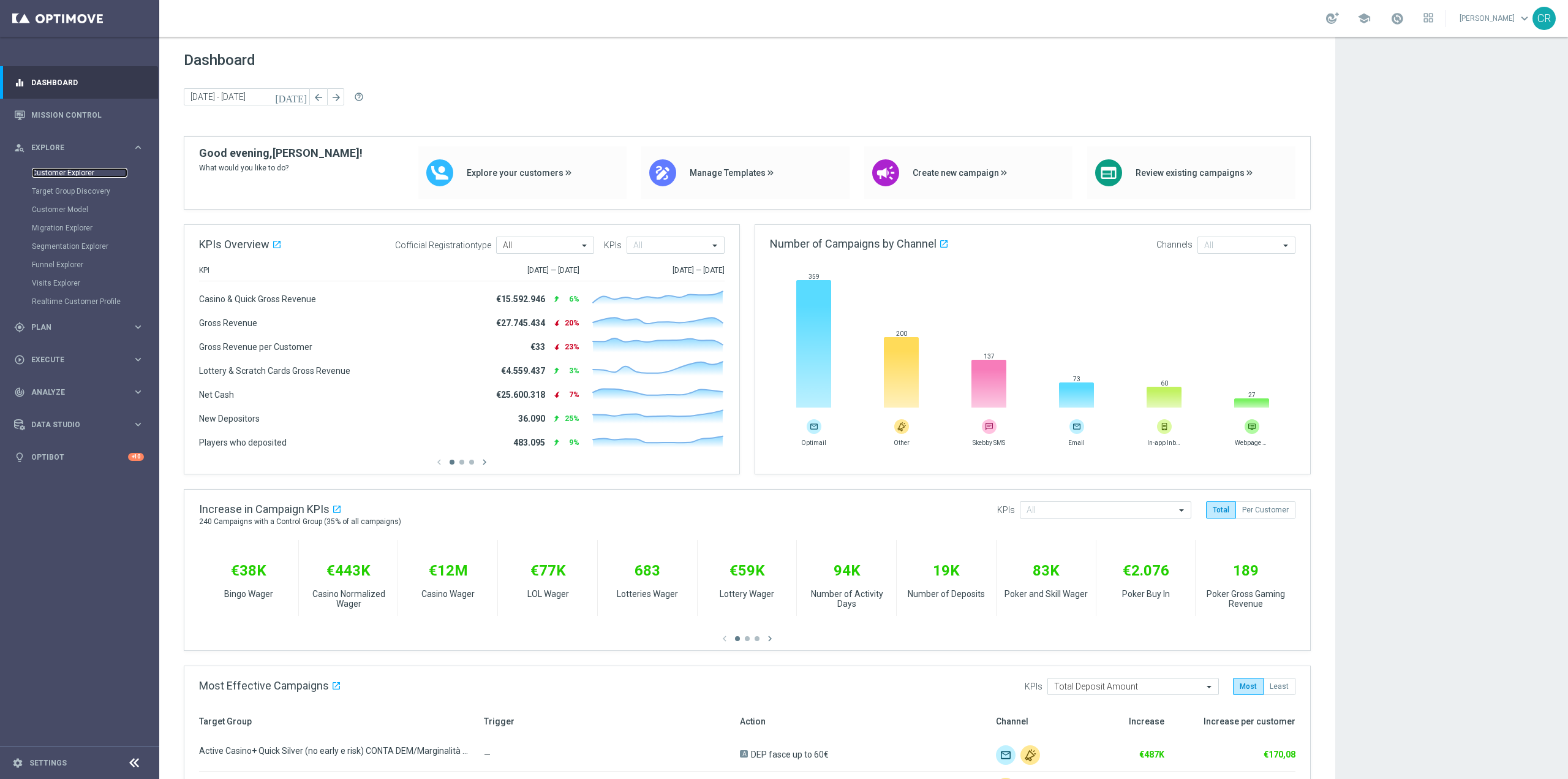
click at [43, 172] on link "Customer Explorer" at bounding box center [80, 173] width 96 height 9
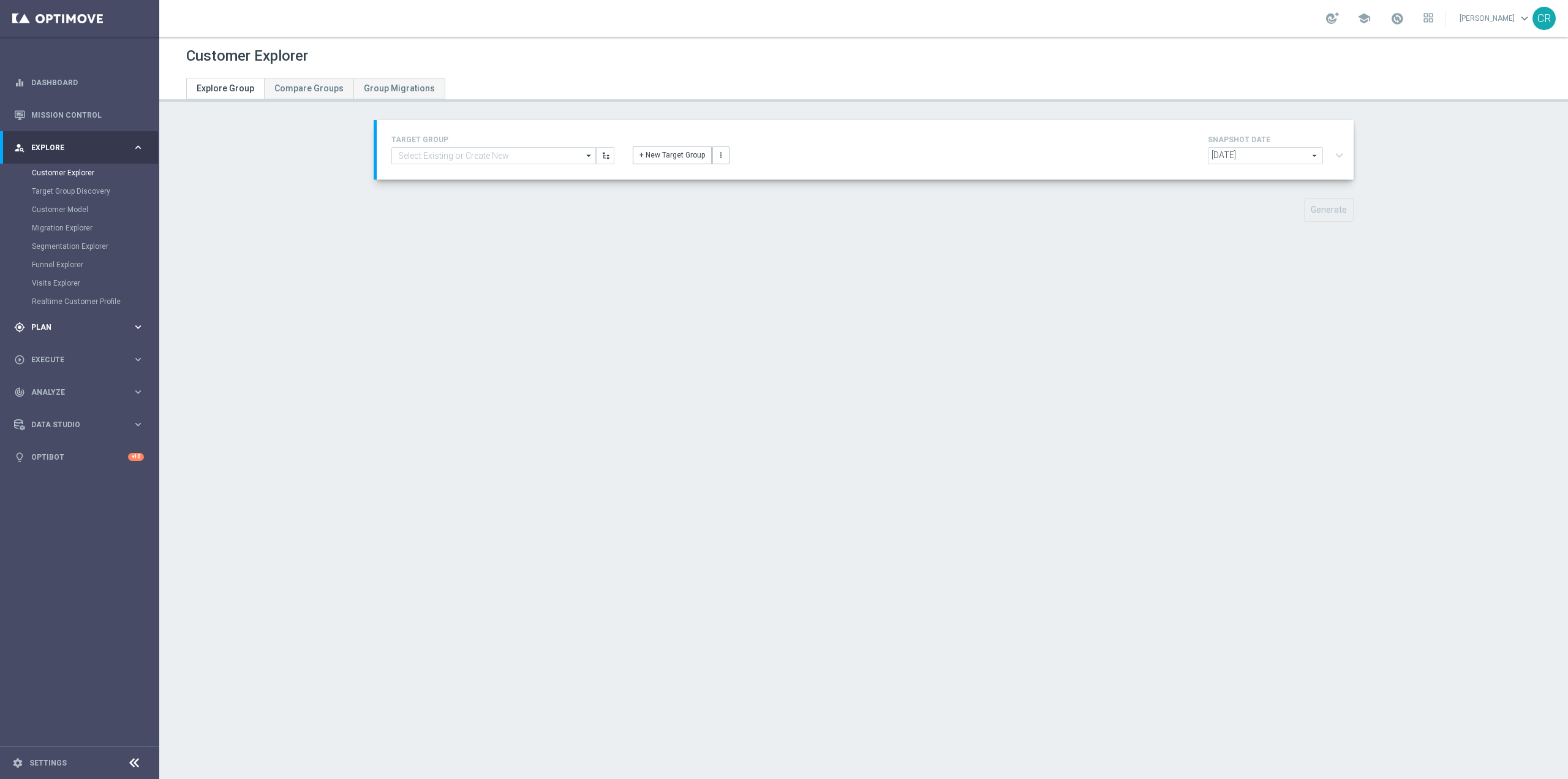
click at [75, 315] on div "gps_fixed Plan keyboard_arrow_right" at bounding box center [79, 326] width 158 height 32
click at [74, 208] on link "Target Groups" at bounding box center [80, 205] width 96 height 9
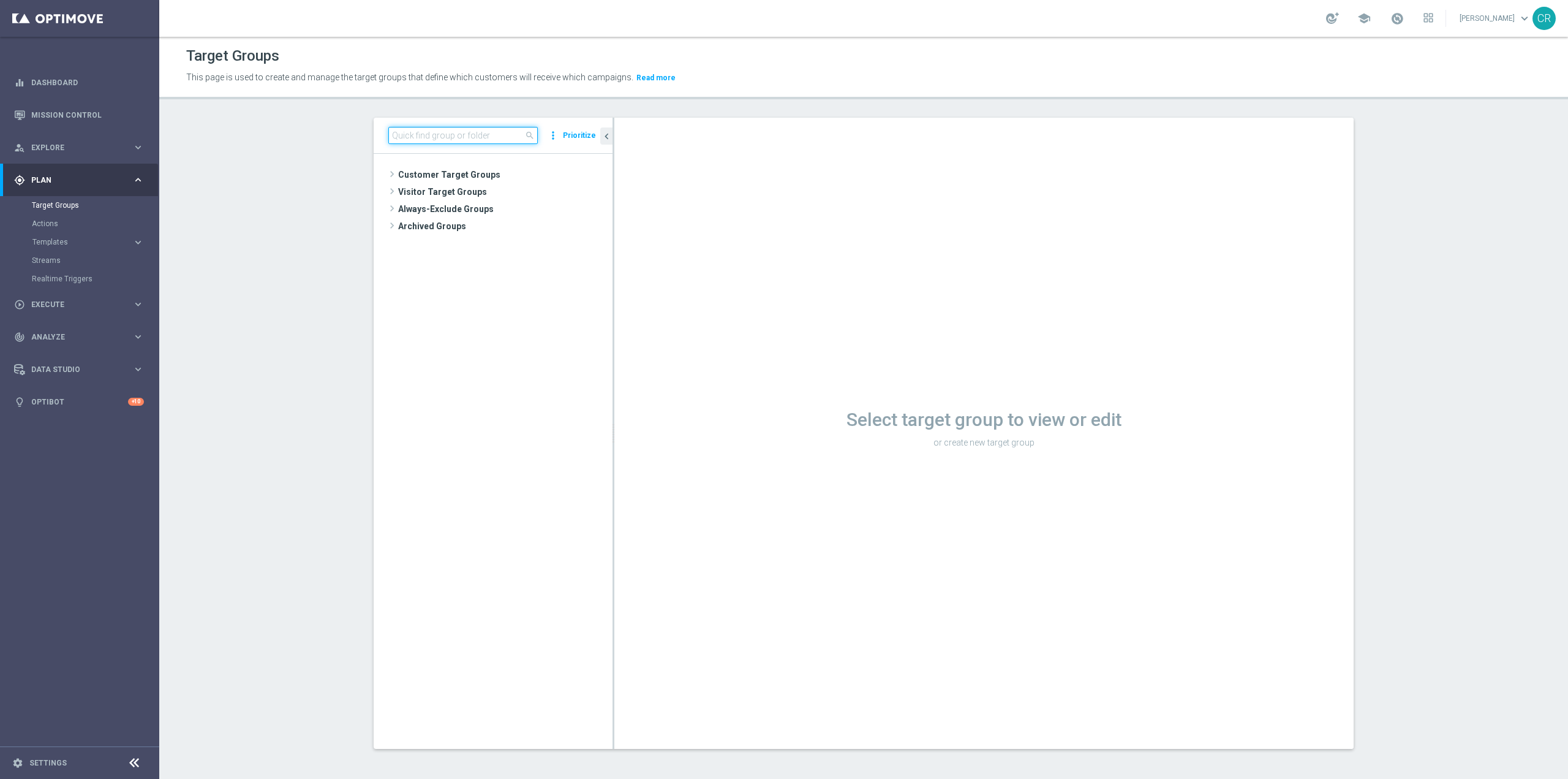
click at [485, 131] on input at bounding box center [463, 135] width 149 height 17
paste input "Churn 0-12M Talent ggr nb tra 0 e 29 1st NO Sport"
type input "Churn 0-12M Talent ggr nb tra 0 e 29 1st NO Sport"
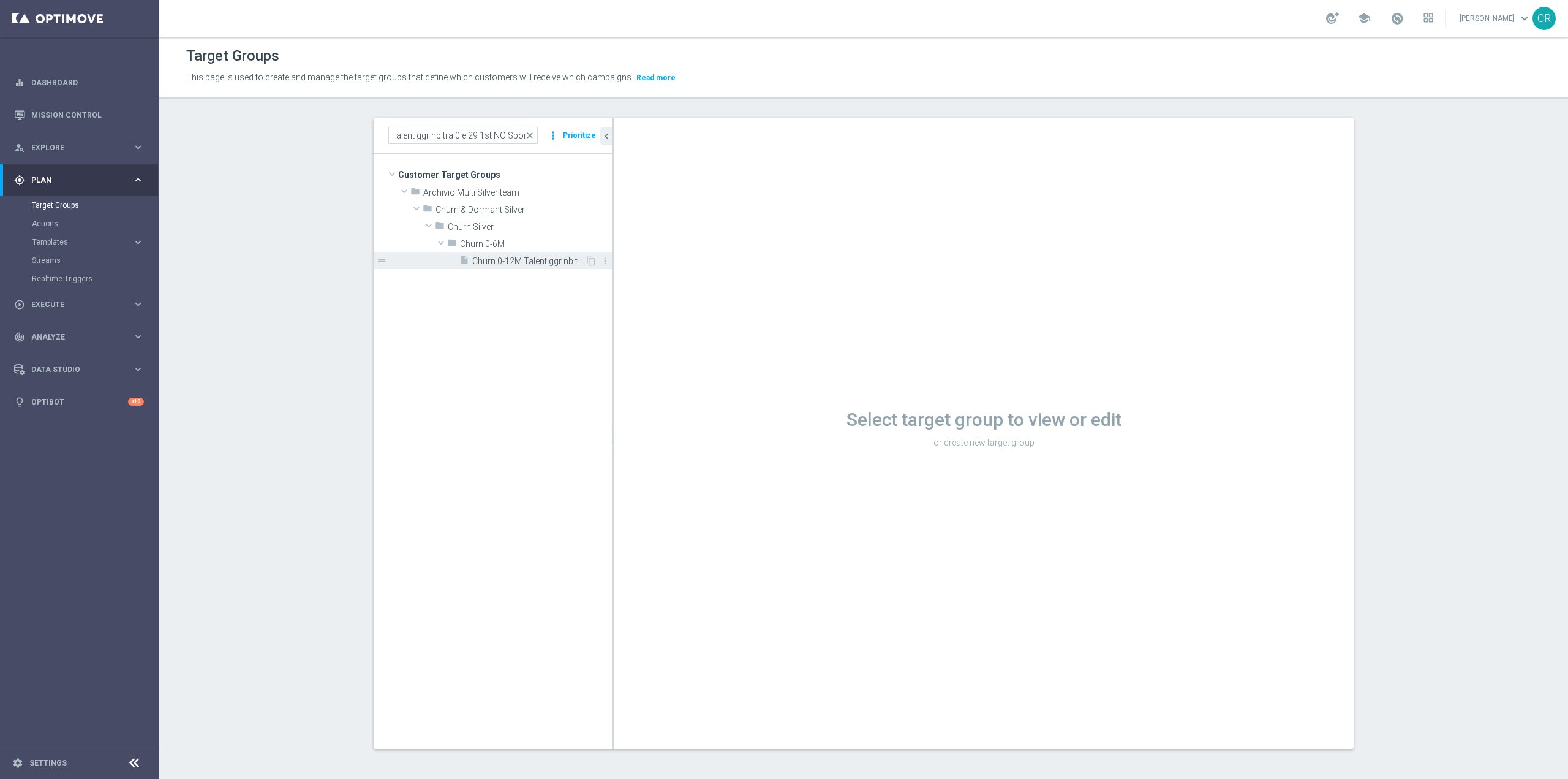
click at [555, 260] on span "Churn 0-12M Talent ggr nb tra 0 e 29 1st NO Sport" at bounding box center [528, 261] width 112 height 10
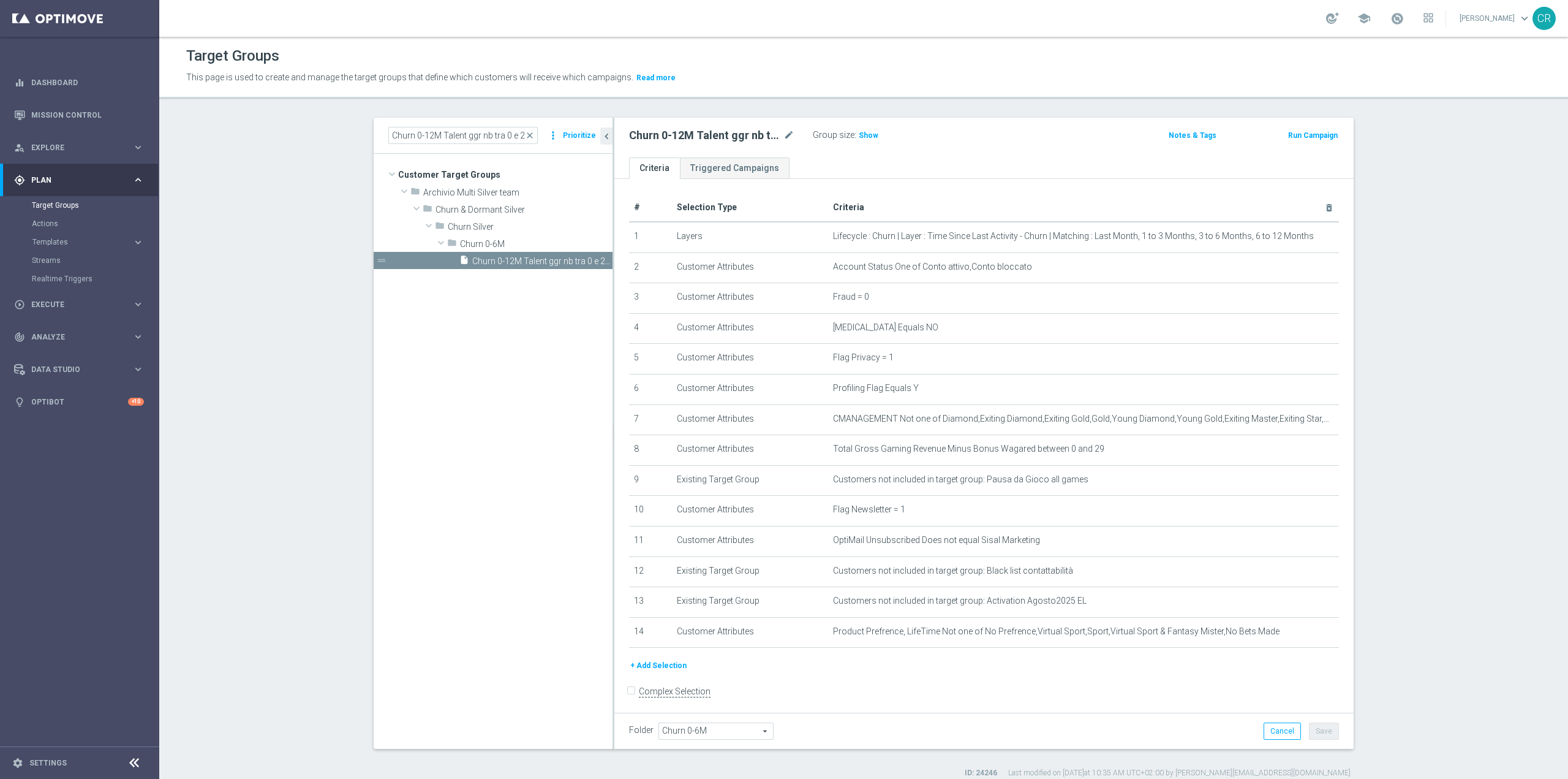
click at [1307, 141] on button "Run Campaign" at bounding box center [1313, 135] width 52 height 13
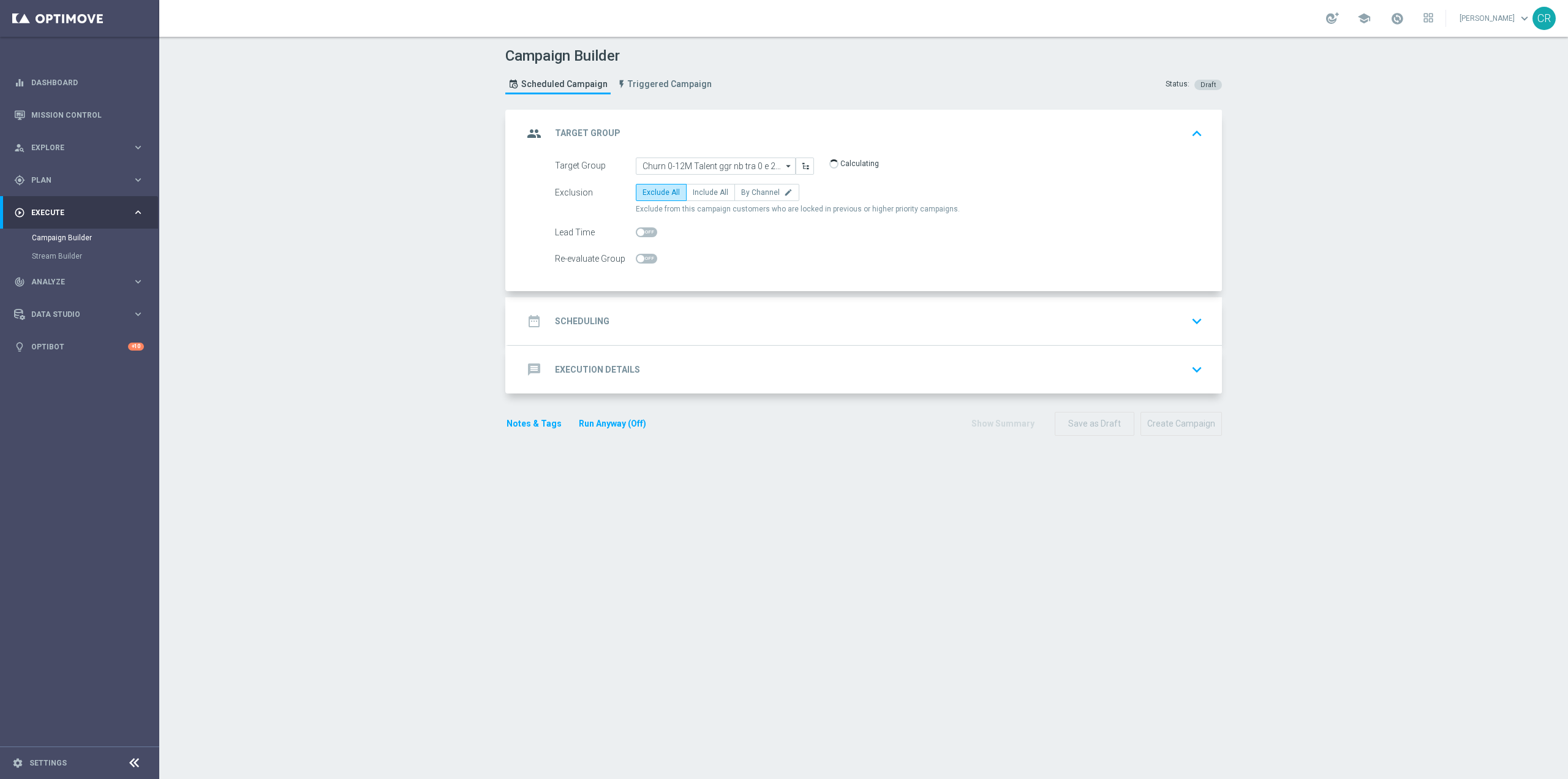
click at [720, 325] on div "date_range Scheduling keyboard_arrow_down" at bounding box center [865, 322] width 684 height 24
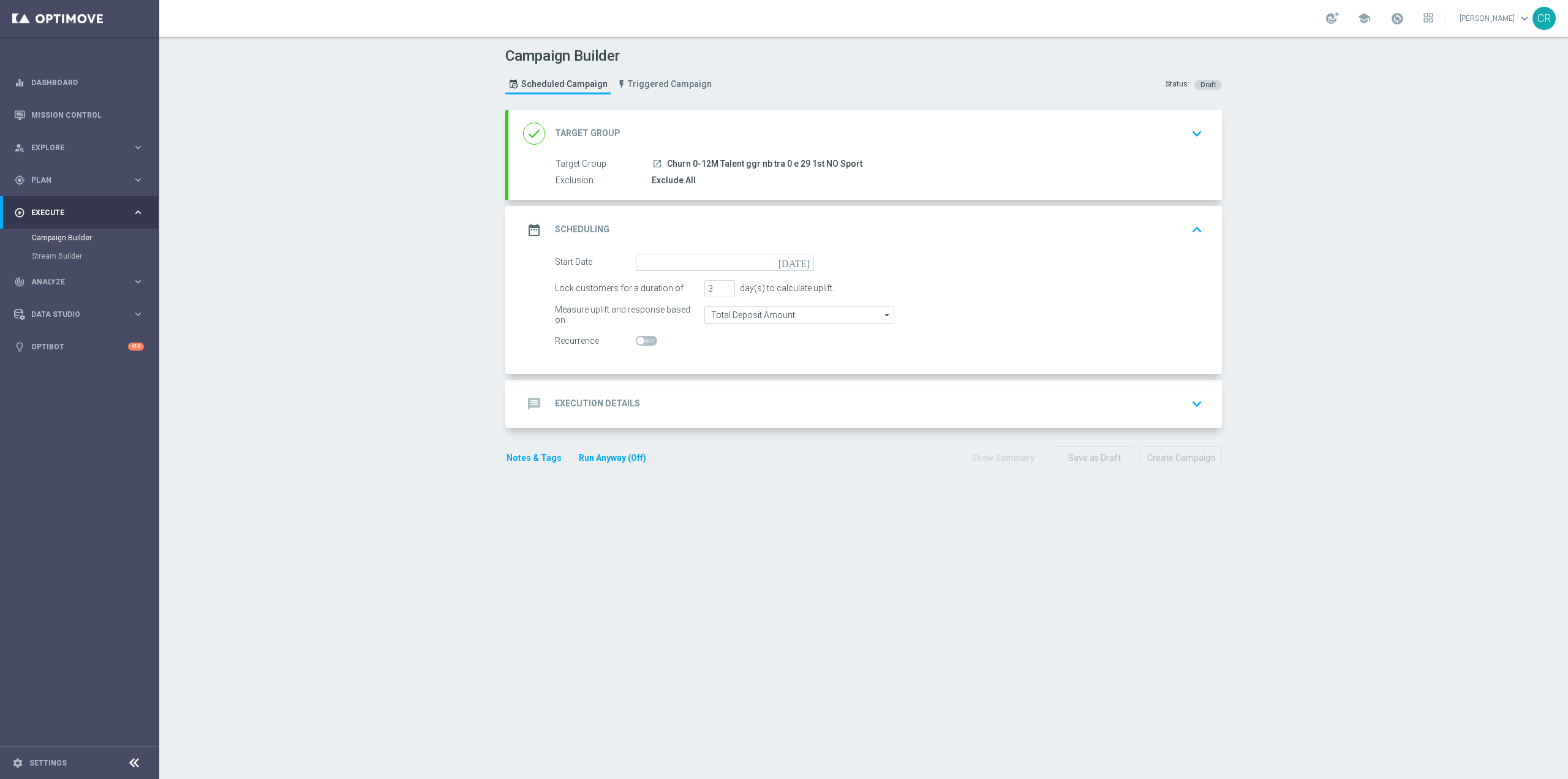
click at [800, 259] on icon "[DATE]" at bounding box center [797, 260] width 36 height 13
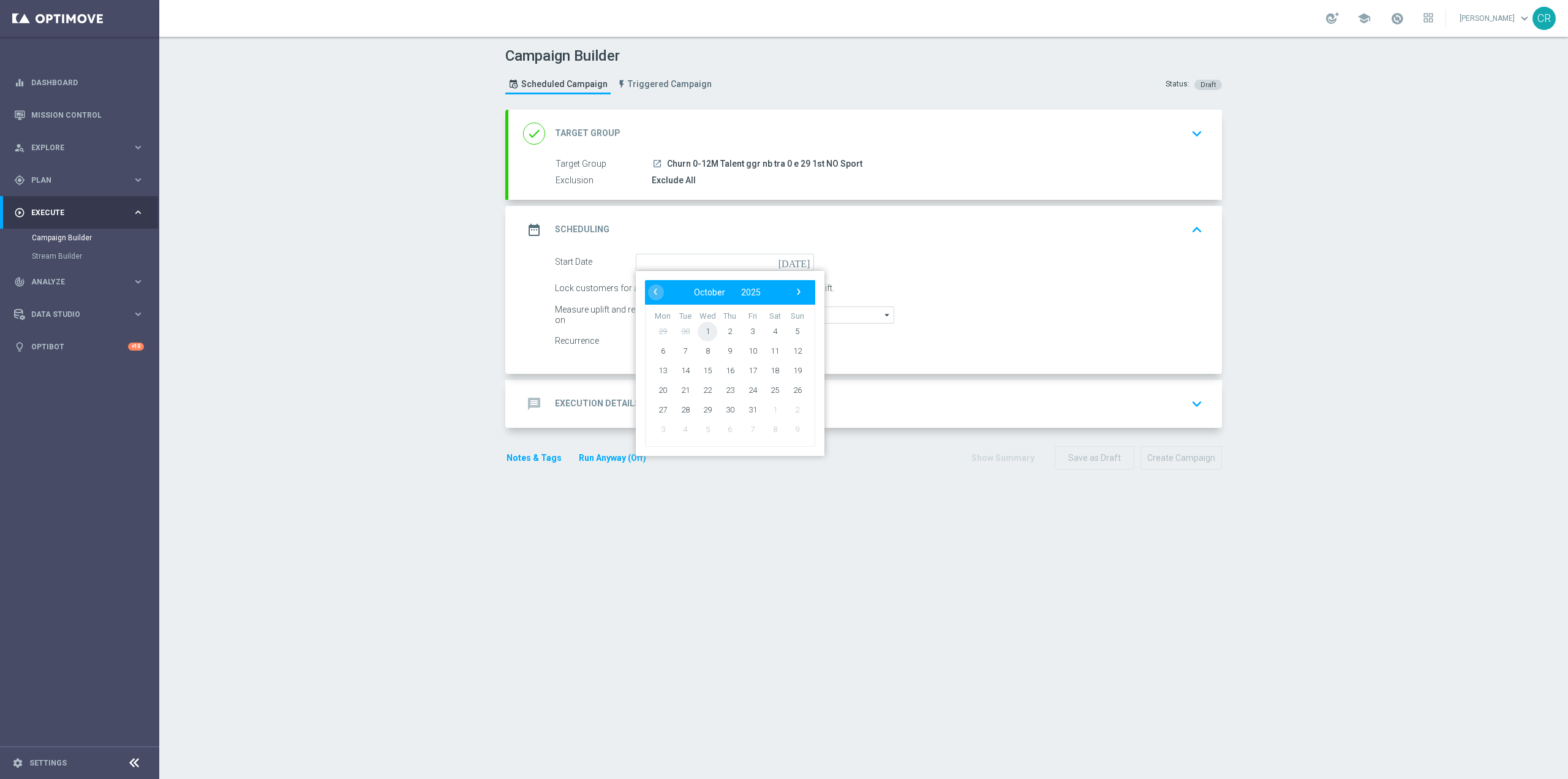
click at [706, 331] on span "1" at bounding box center [707, 330] width 20 height 20
type input "[DATE]"
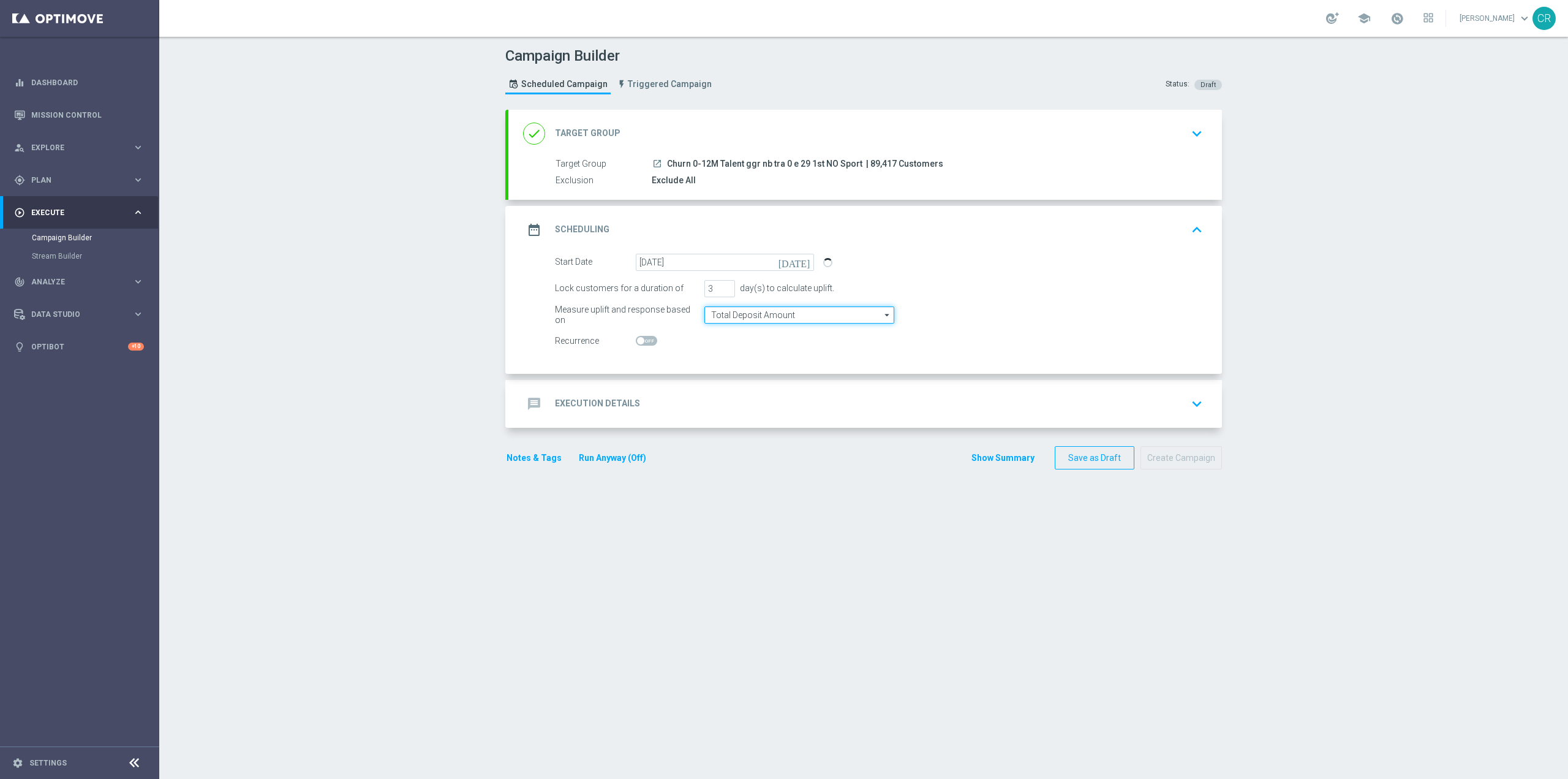
click at [848, 318] on input "Total Deposit Amount" at bounding box center [800, 315] width 190 height 17
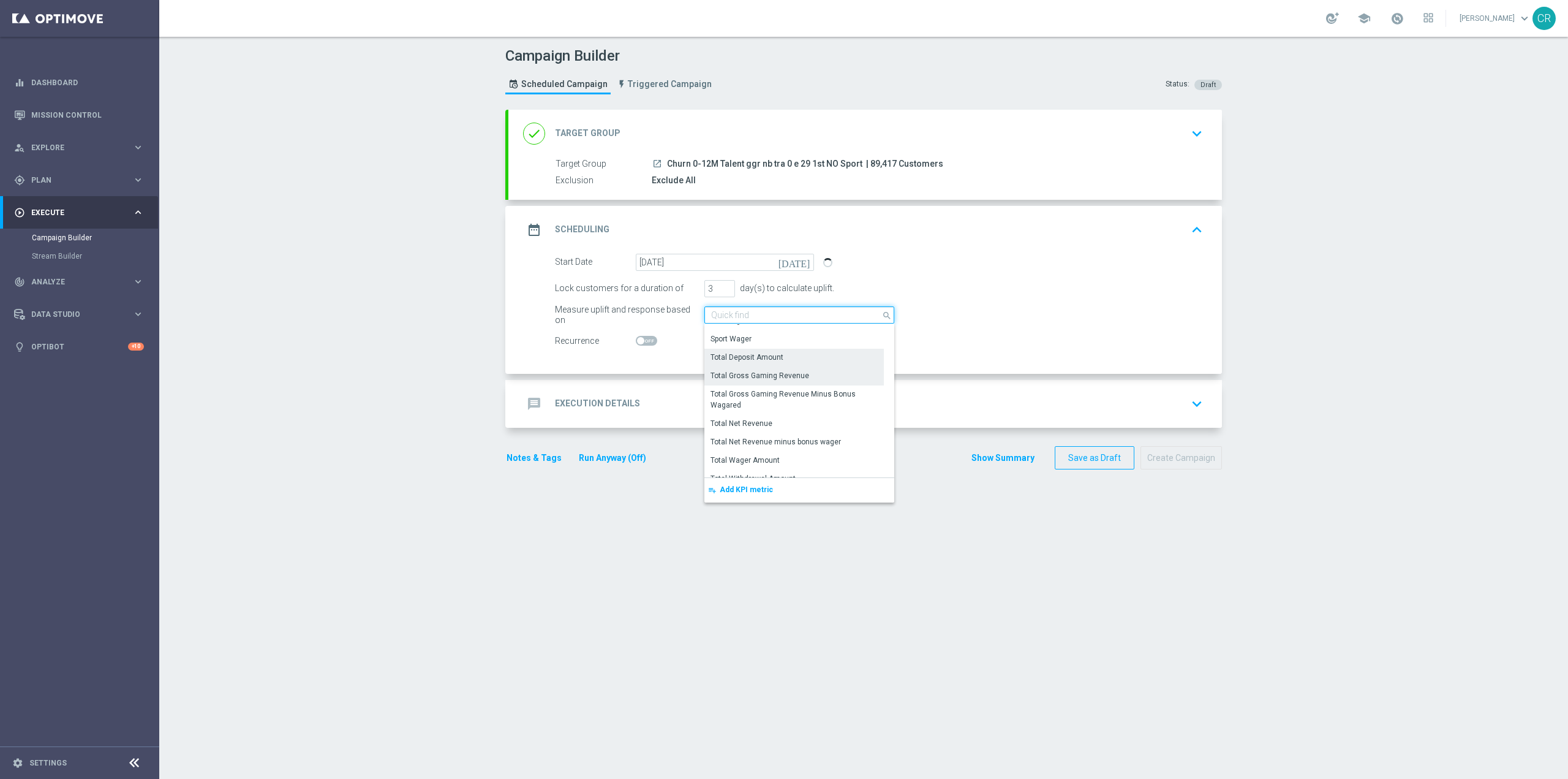
scroll to position [299, 0]
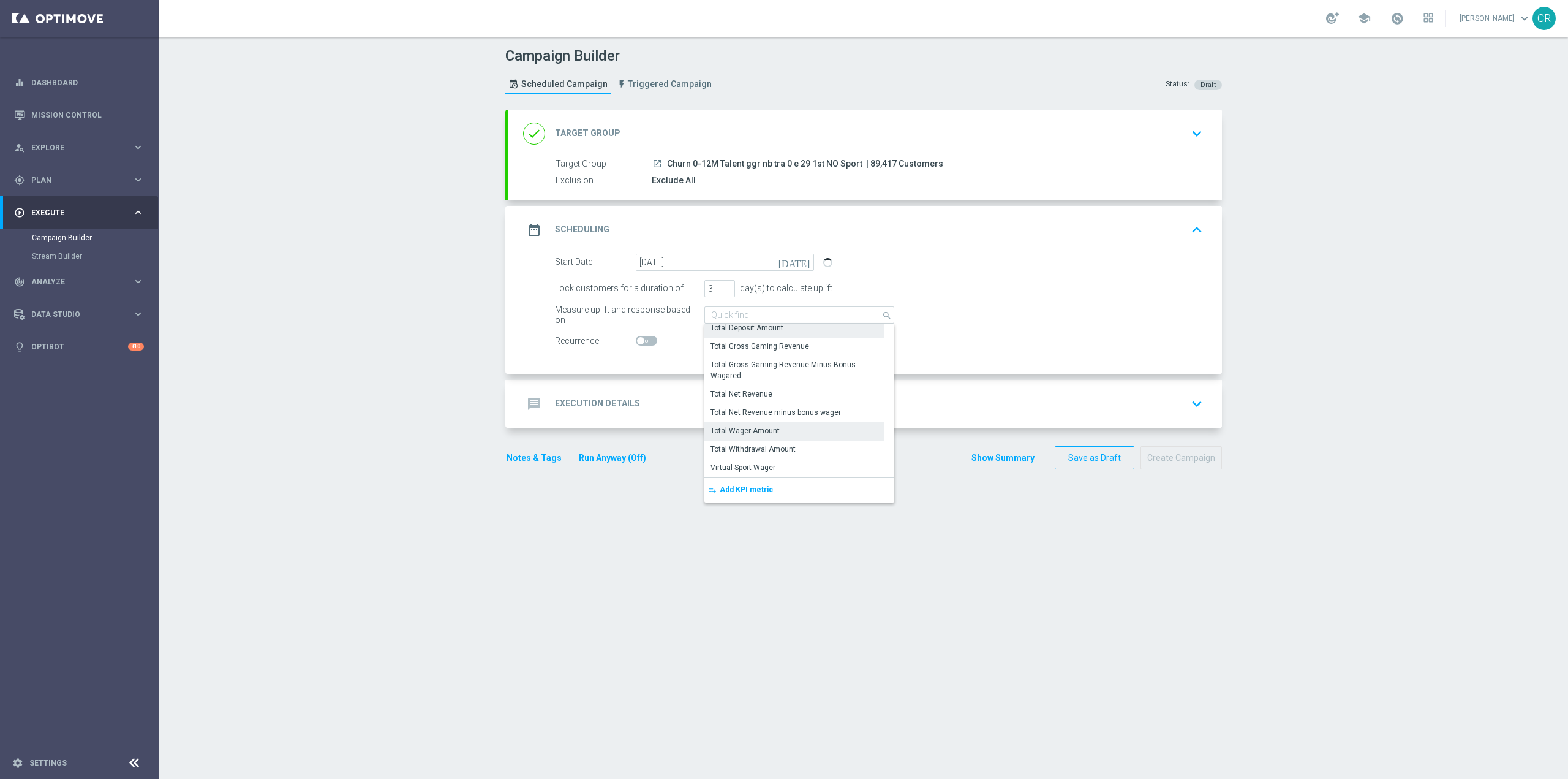
click at [786, 428] on div "Total Wager Amount" at bounding box center [794, 431] width 179 height 17
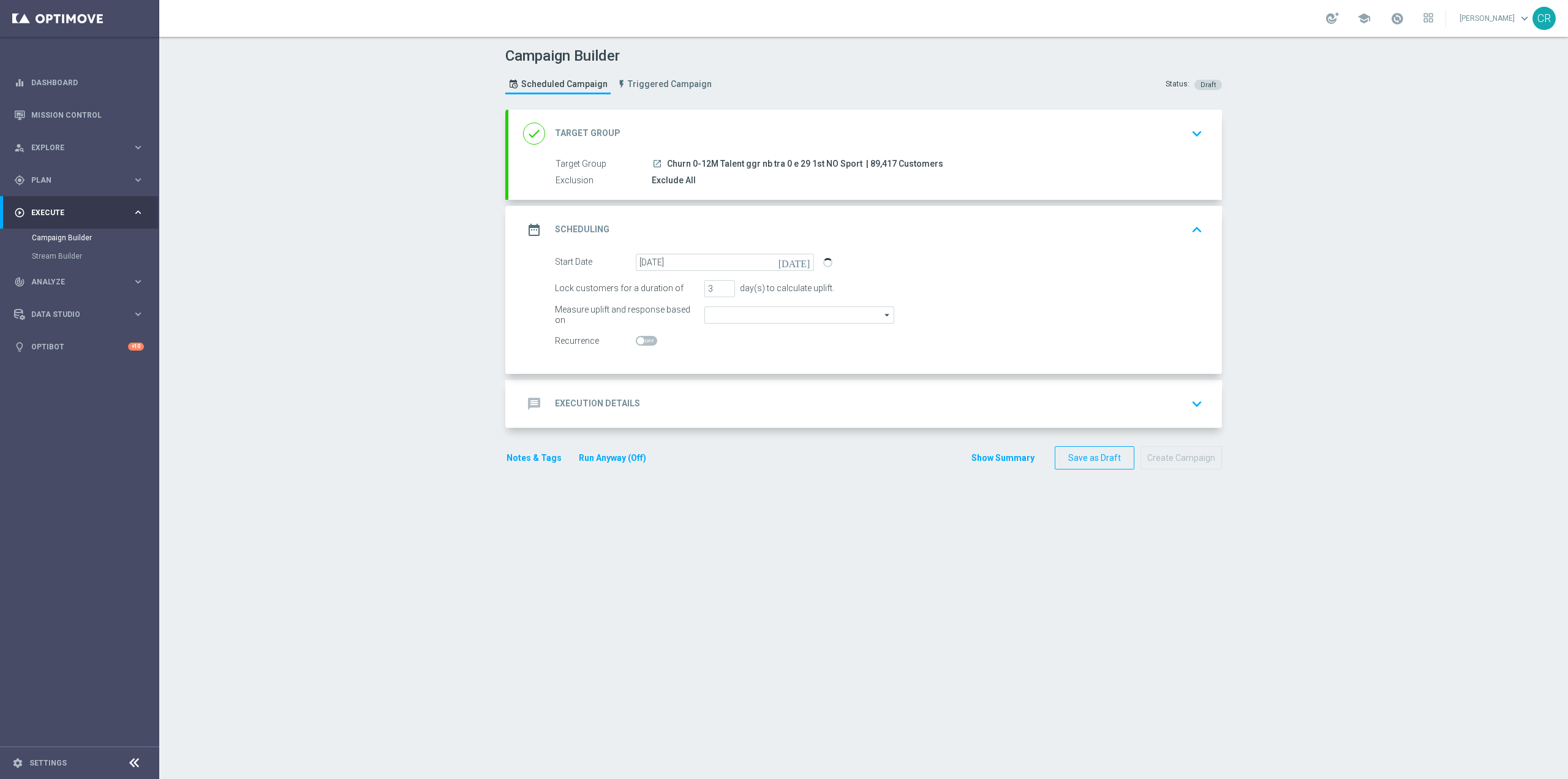
type input "Total Wager Amount"
click at [1192, 410] on icon "keyboard_arrow_down" at bounding box center [1196, 403] width 18 height 18
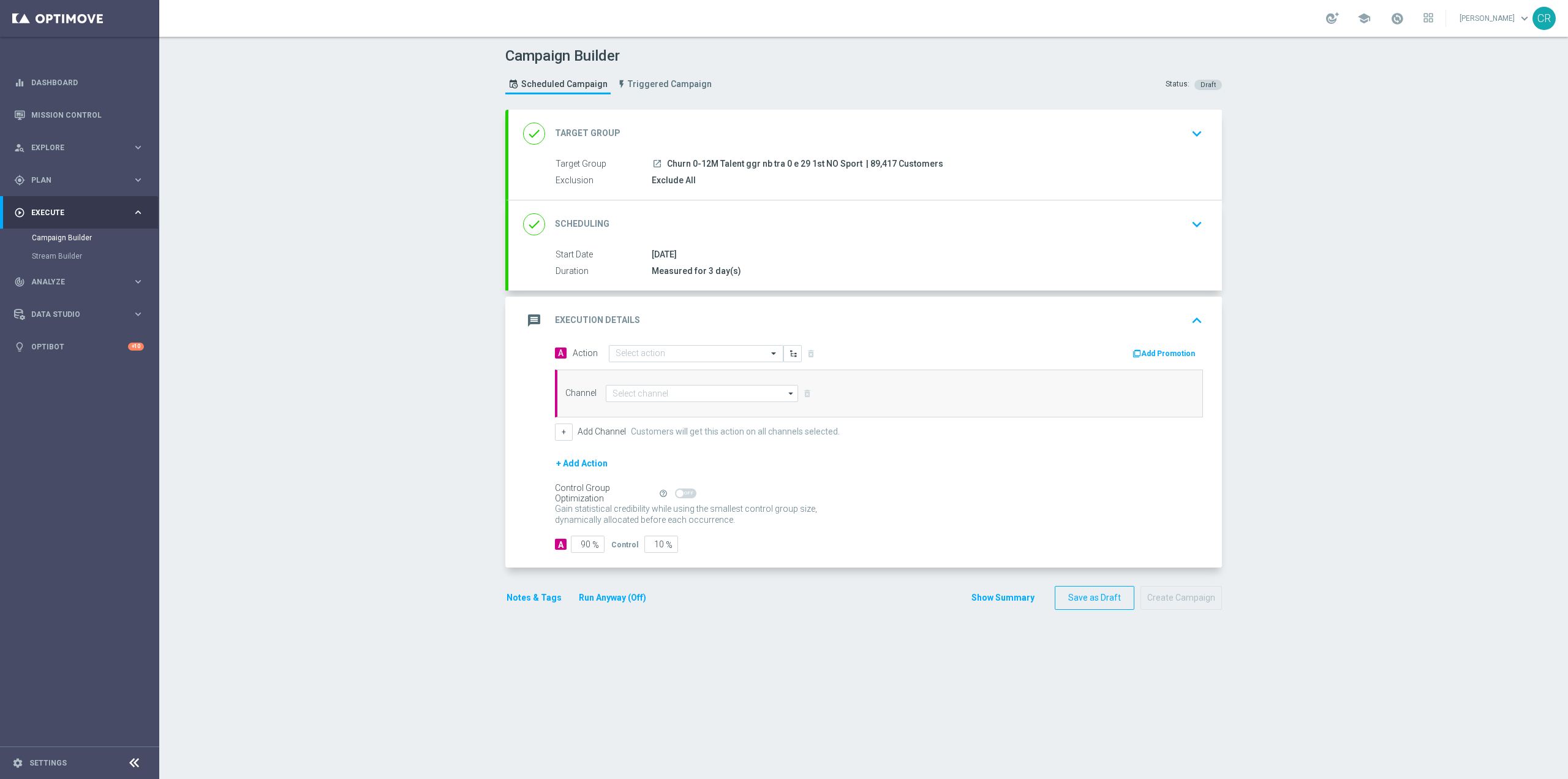
scroll to position [0, 0]
click at [746, 349] on input "text" at bounding box center [683, 354] width 137 height 10
click at [689, 350] on input "text" at bounding box center [683, 354] width 137 height 10
paste input "BF 1€ TUTTI I GIOCHI"
type input "BF 1€ TUTTI I GIOCHI"
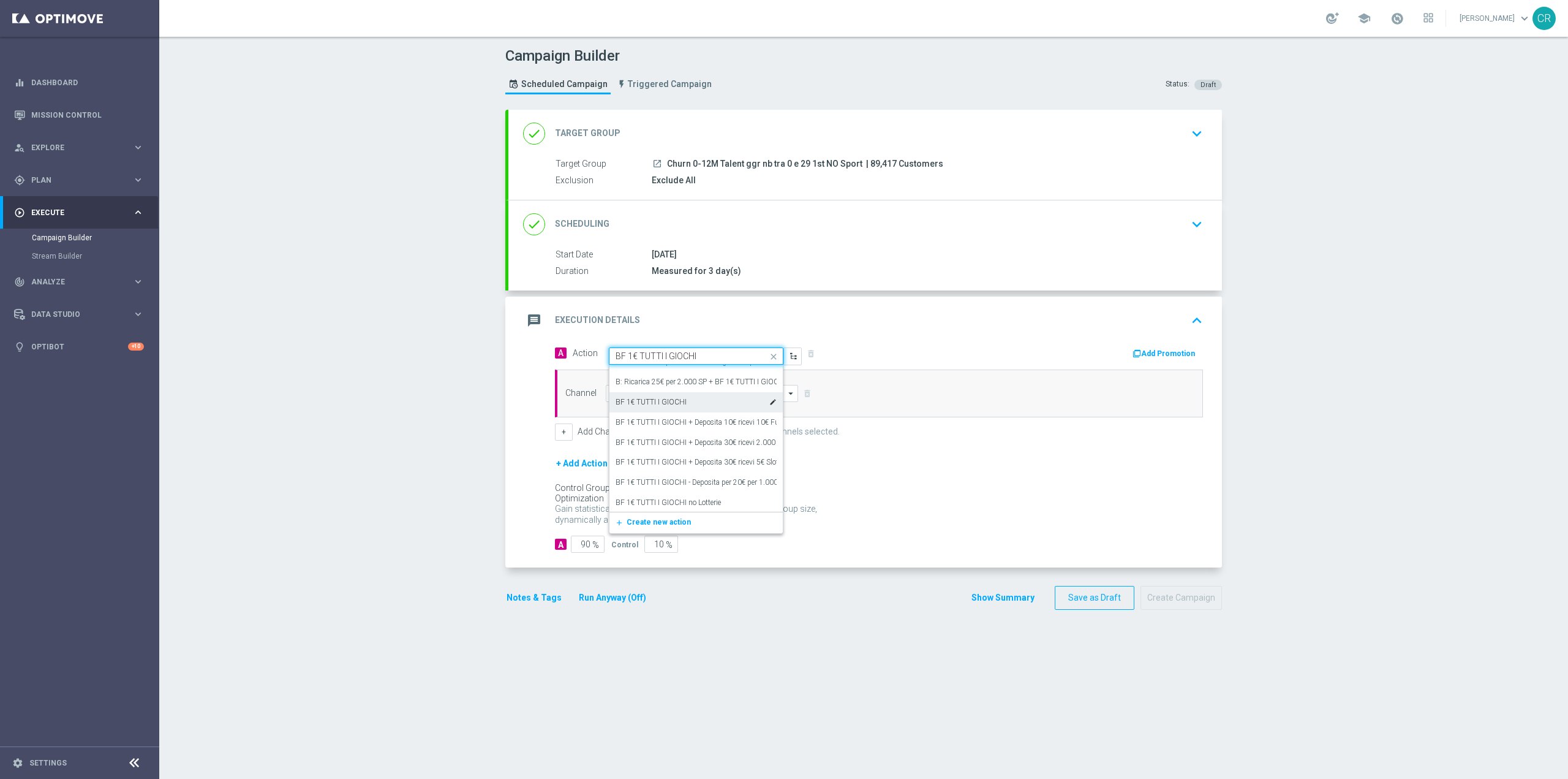
scroll to position [96, 0]
click at [713, 399] on div "BF 1€ TUTTI I GIOCHI edit" at bounding box center [695, 400] width 161 height 20
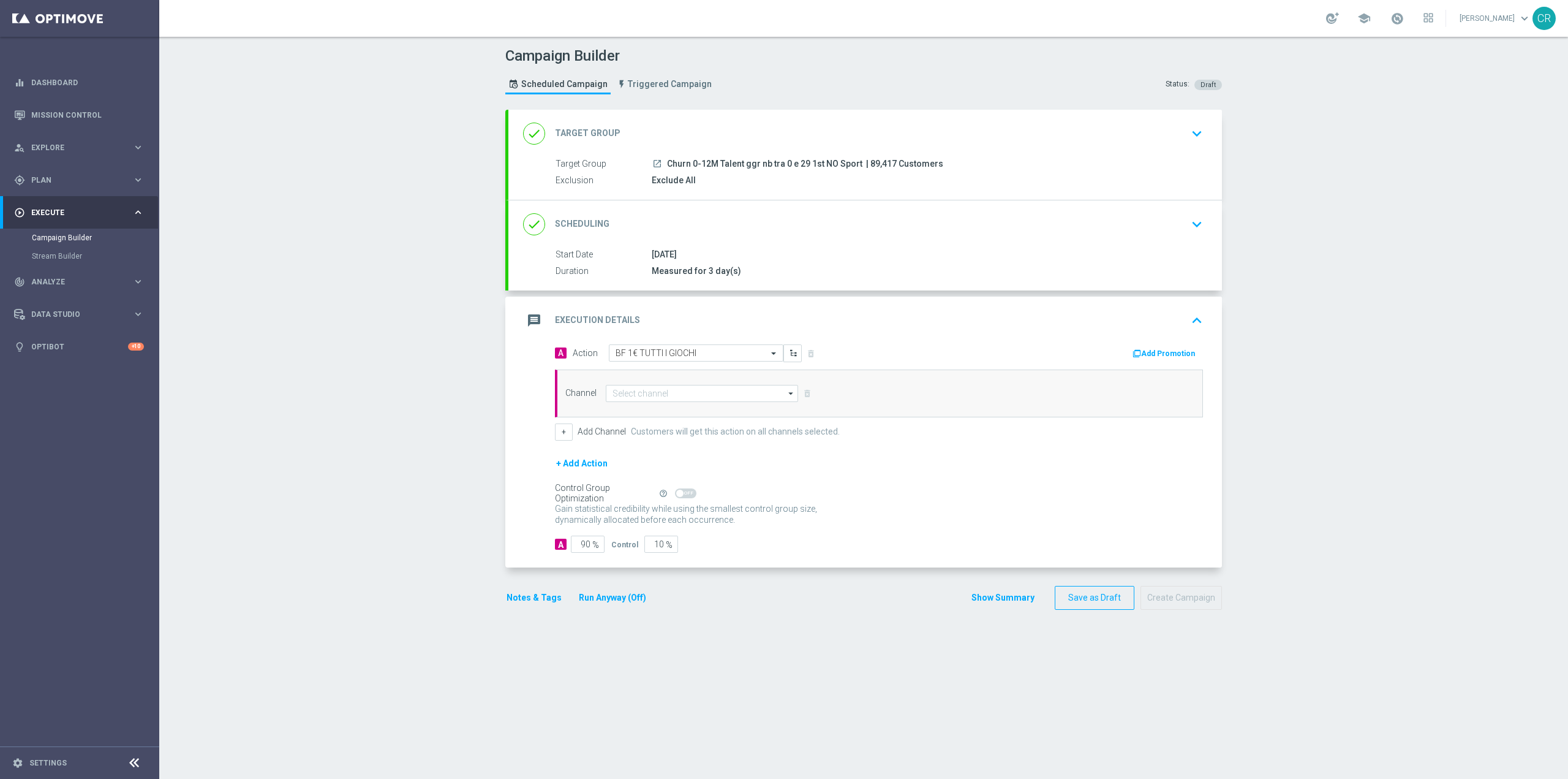
click at [1168, 219] on div "done Scheduling keyboard_arrow_down" at bounding box center [865, 225] width 684 height 24
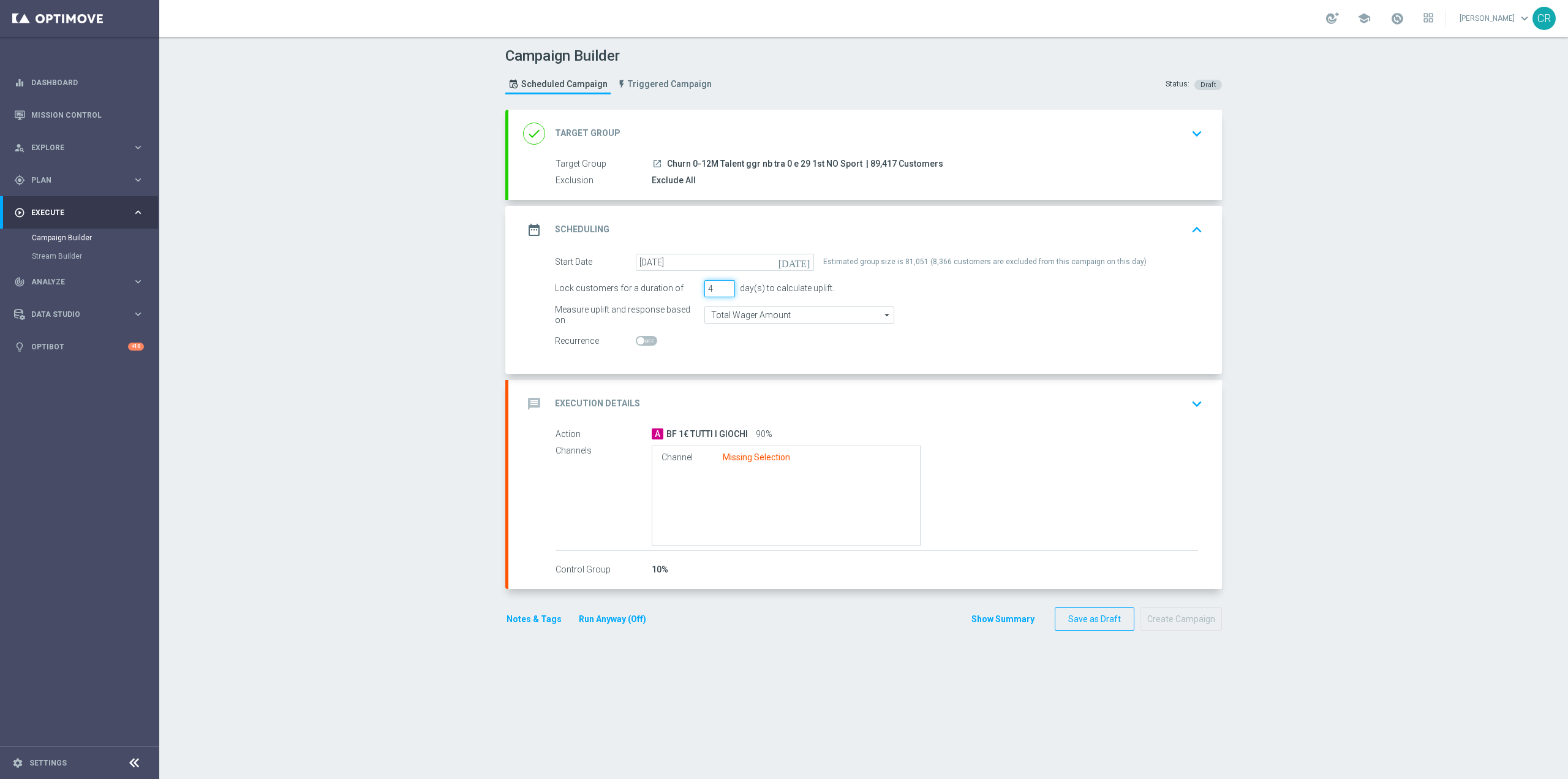
click at [725, 285] on input "4" at bounding box center [720, 288] width 31 height 17
type input "5"
click at [725, 285] on input "5" at bounding box center [720, 288] width 31 height 17
click at [1190, 134] on icon "keyboard_arrow_down" at bounding box center [1196, 133] width 18 height 18
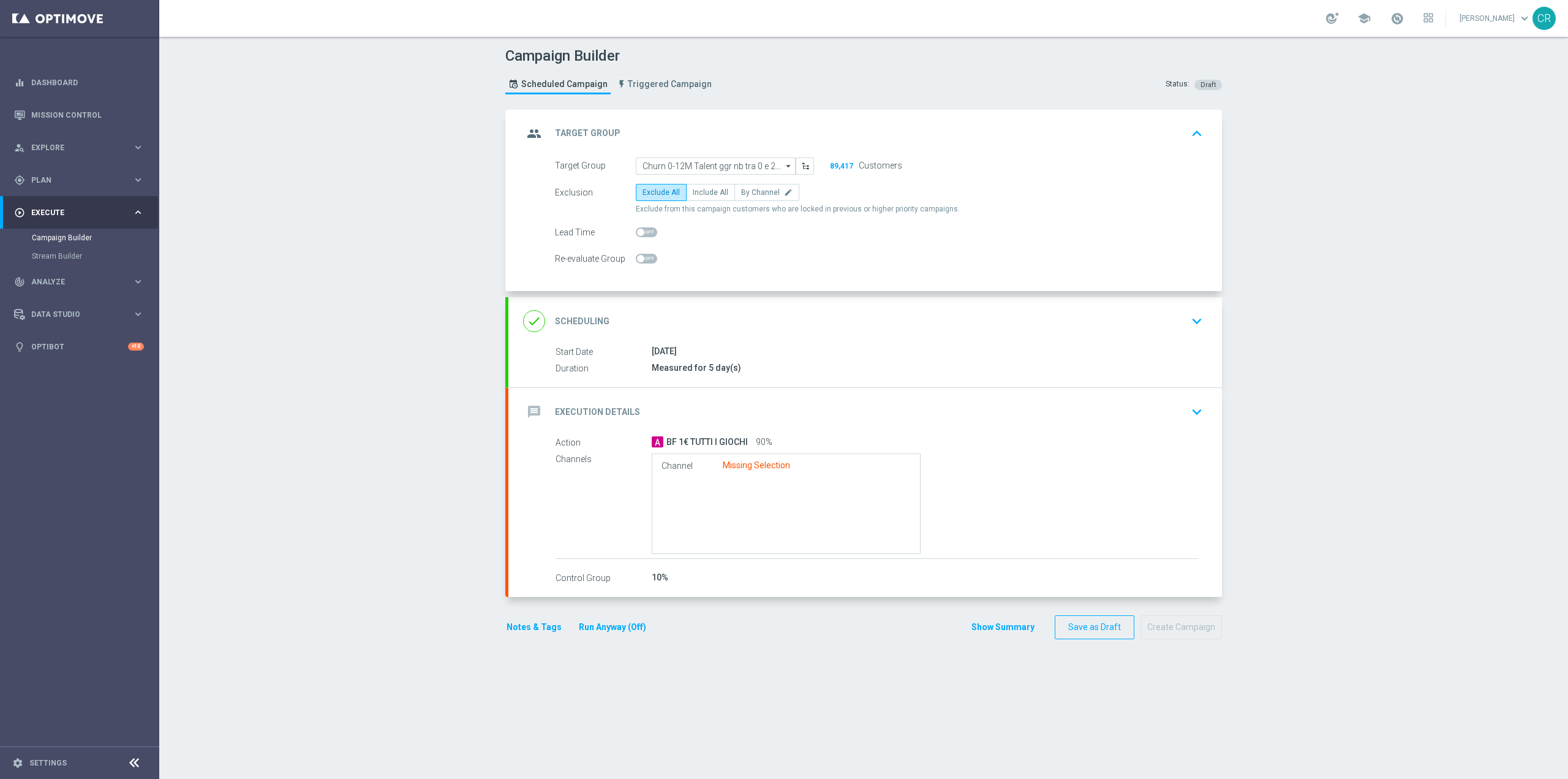
click at [1188, 322] on icon "keyboard_arrow_down" at bounding box center [1196, 321] width 18 height 18
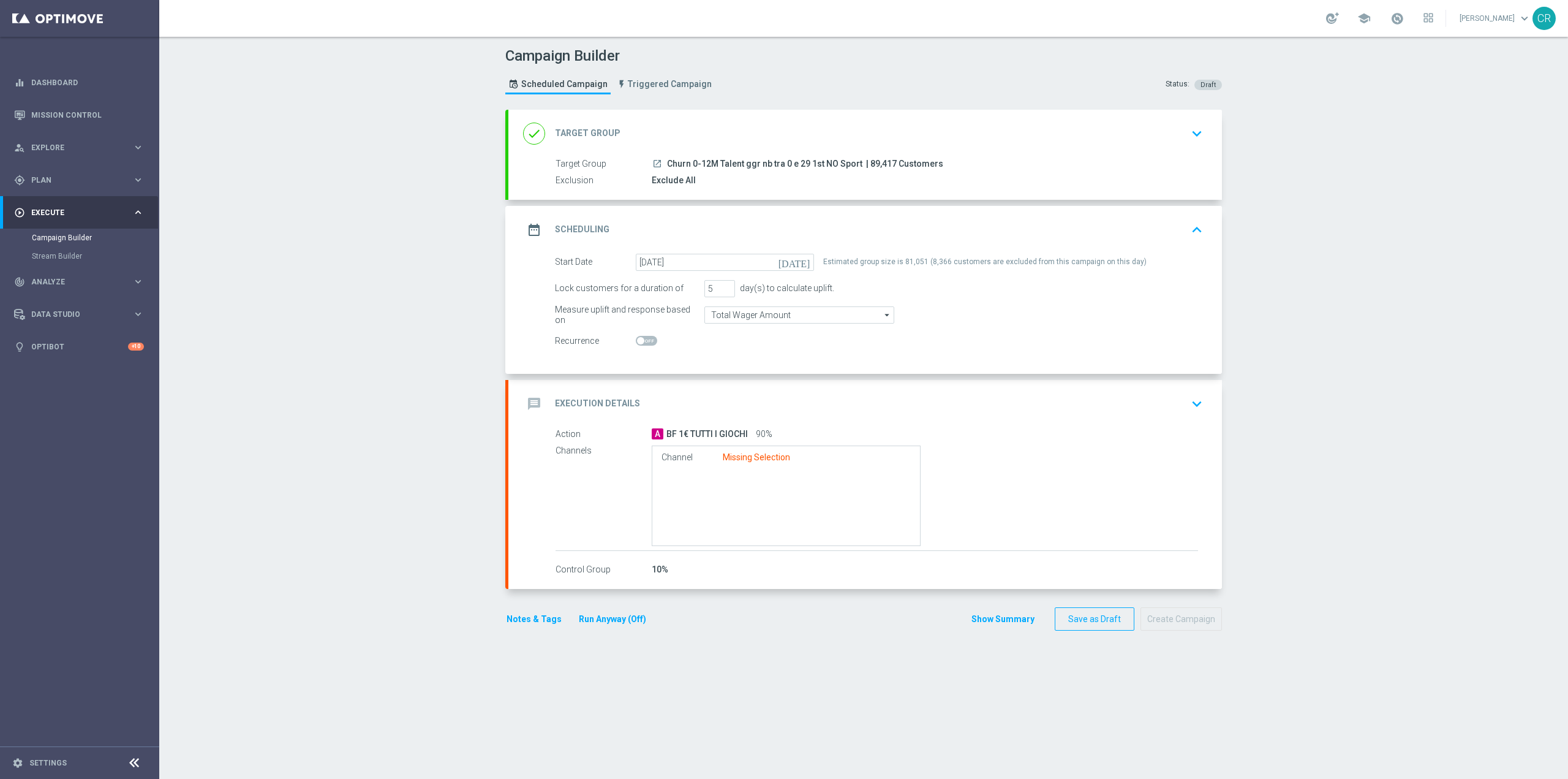
click at [1111, 424] on div "message Execution Details keyboard_arrow_down" at bounding box center [865, 403] width 713 height 48
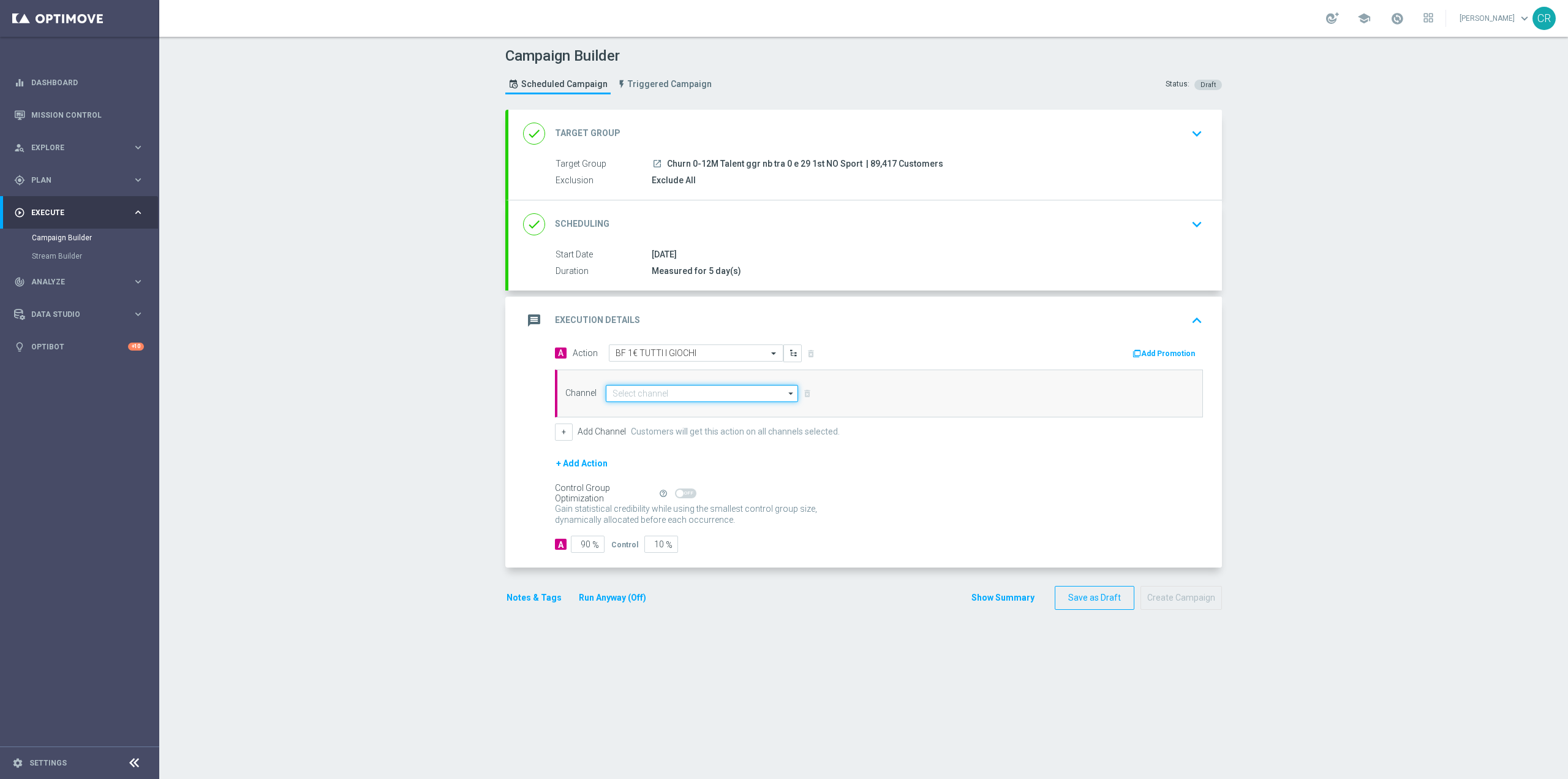
click at [672, 397] on input at bounding box center [702, 394] width 192 height 17
click at [675, 406] on div "Optimail" at bounding box center [697, 411] width 182 height 18
type input "Optimail"
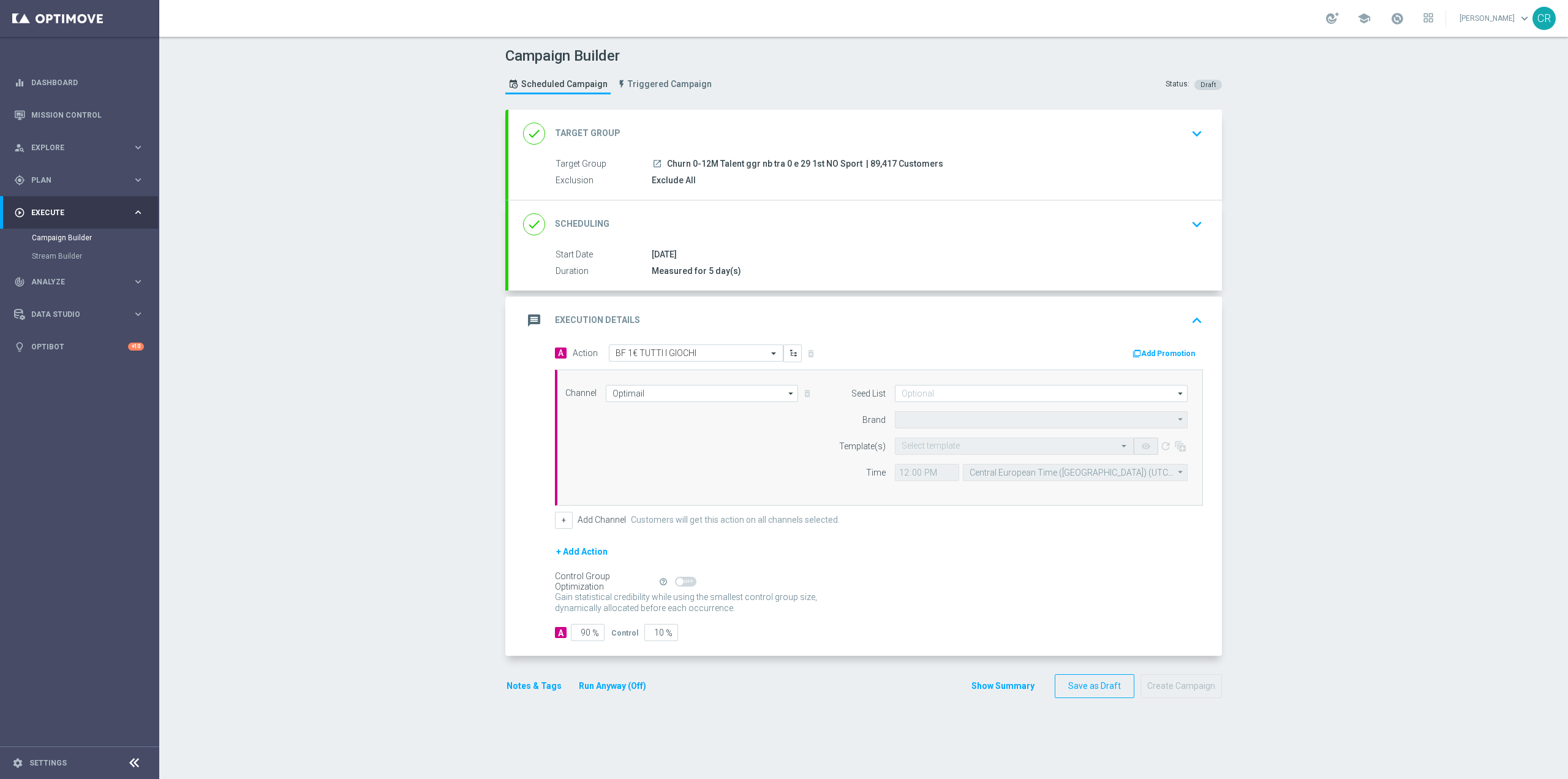
type input "Sisal Marketing"
click at [1010, 402] on input at bounding box center [1041, 394] width 293 height 17
click at [1502, 426] on div "Campaign Builder Scheduled Campaign Triggered Campaign Status: Draft done Targe…" at bounding box center [863, 408] width 1409 height 742
click at [1021, 453] on div "Select template" at bounding box center [1014, 446] width 239 height 17
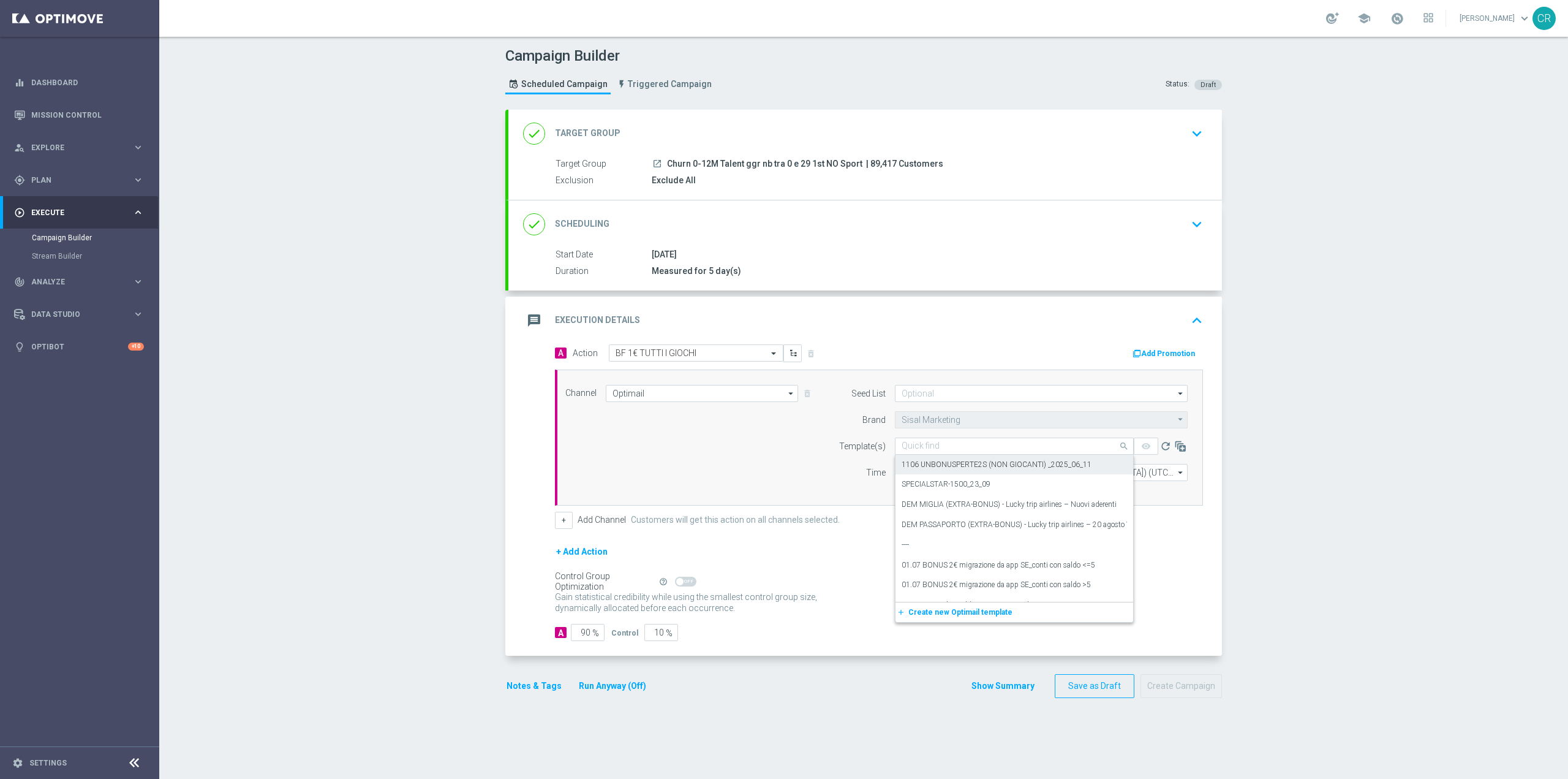
click at [1027, 441] on input "text" at bounding box center [1002, 446] width 201 height 10
paste input "1BFGIOCHI0110 - [DATE]"
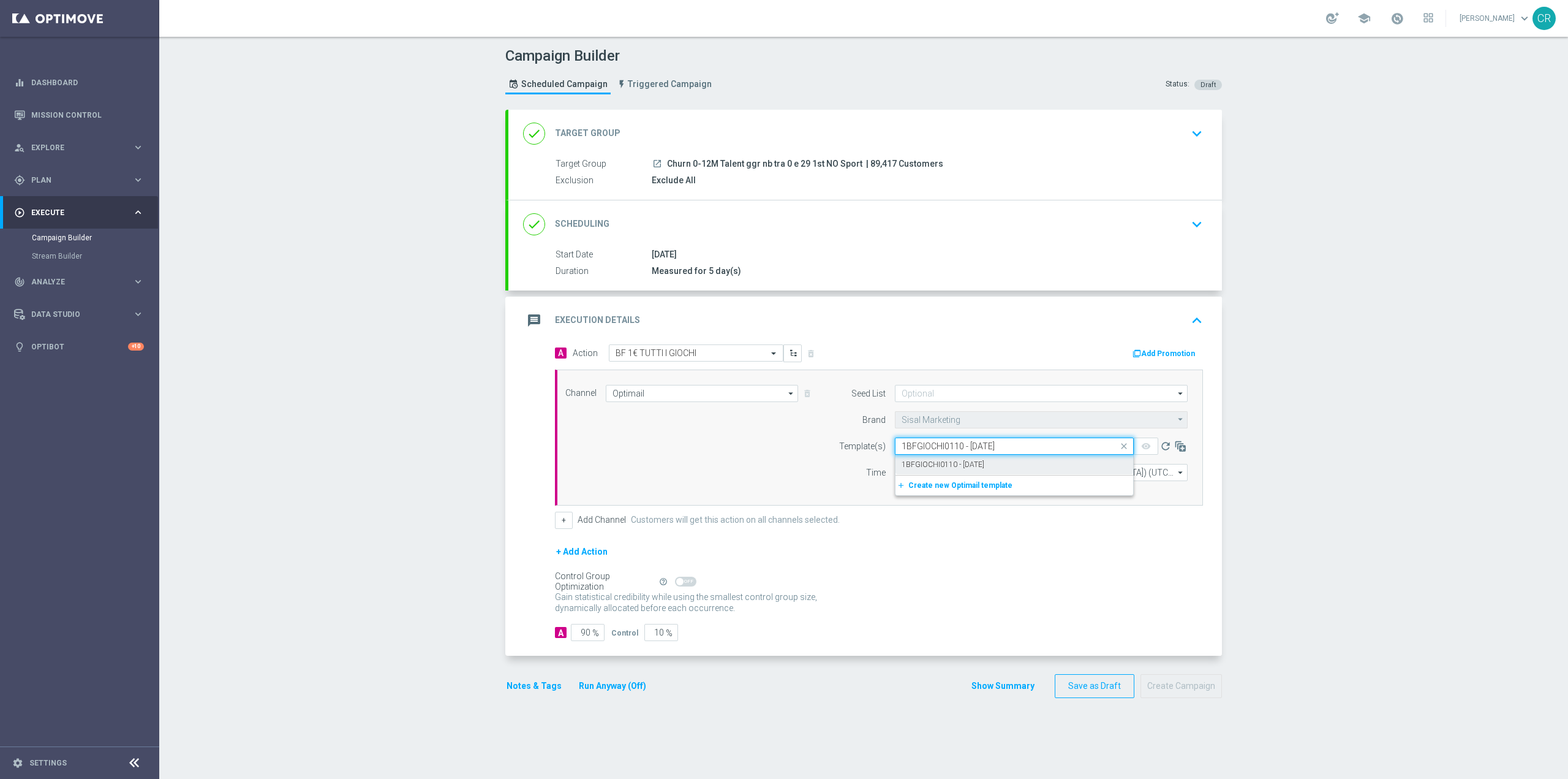
click at [998, 463] on div "1BFGIOCHI0110 - [DATE]" at bounding box center [1014, 465] width 225 height 20
type input "1BFGIOCHI0110 - [DATE]"
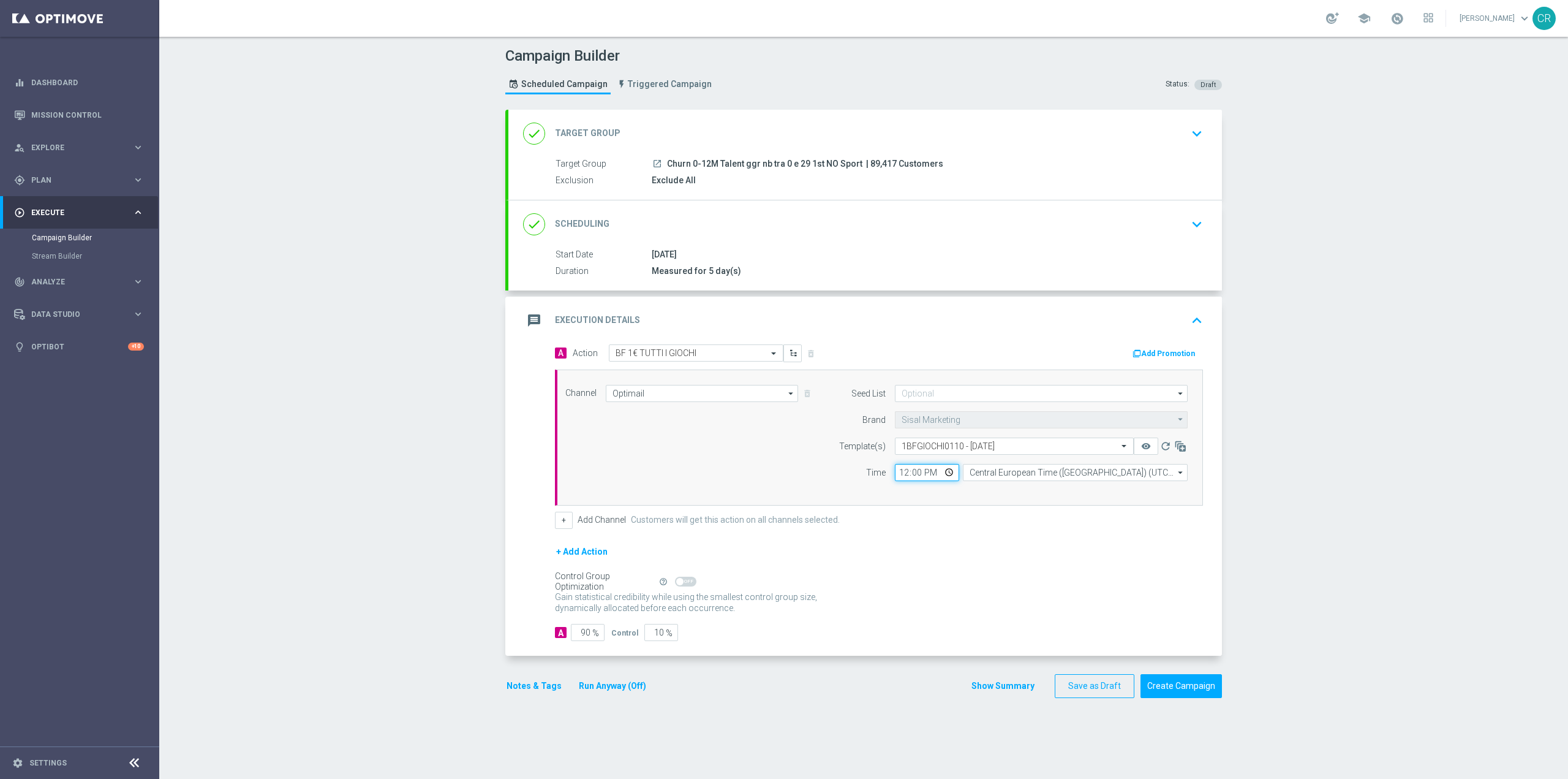
click at [943, 472] on input "12:00" at bounding box center [927, 472] width 64 height 17
click at [1018, 560] on div "+ Add Action" at bounding box center [878, 559] width 648 height 31
click at [948, 469] on input "12:00" at bounding box center [927, 472] width 64 height 17
type input "19:00"
click at [1012, 535] on form "A Action Select action BF 1€ TUTTI I GIOCHI delete_forever Add Promotion Channe…" at bounding box center [878, 493] width 648 height 297
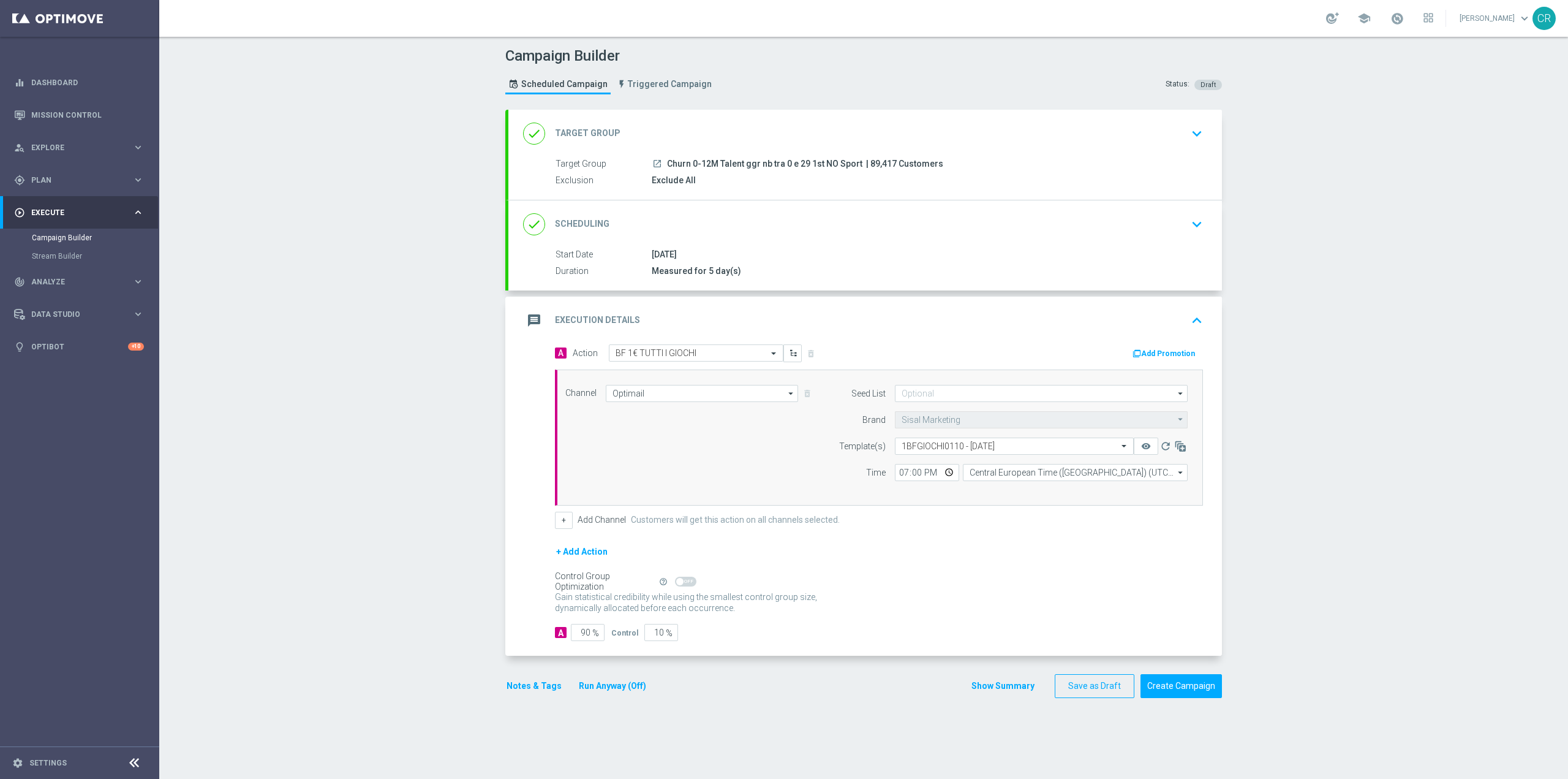
click at [1171, 347] on button "Add Promotion" at bounding box center [1165, 353] width 68 height 13
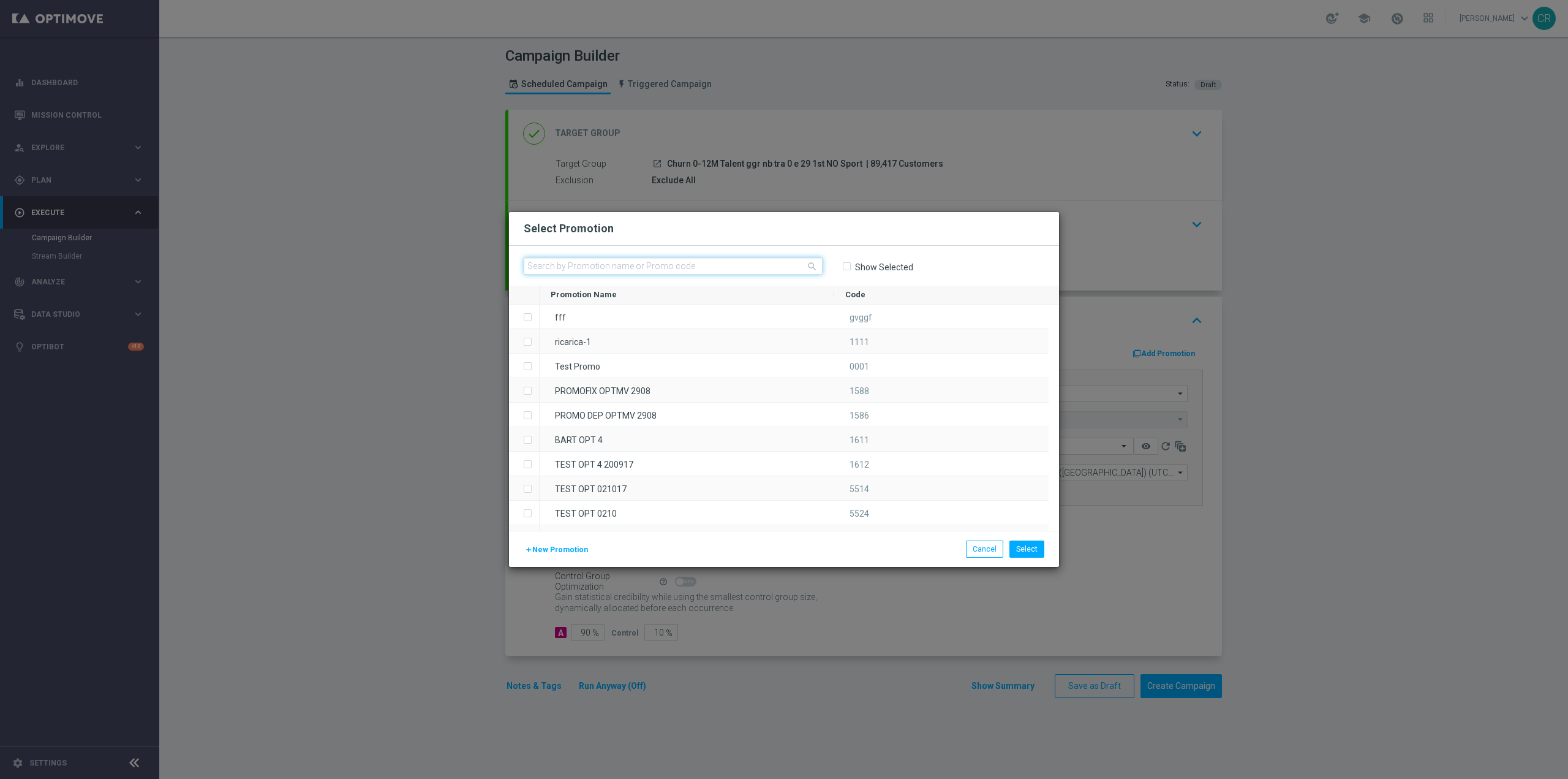
click at [615, 266] on input "text" at bounding box center [673, 266] width 299 height 17
paste input "335814"
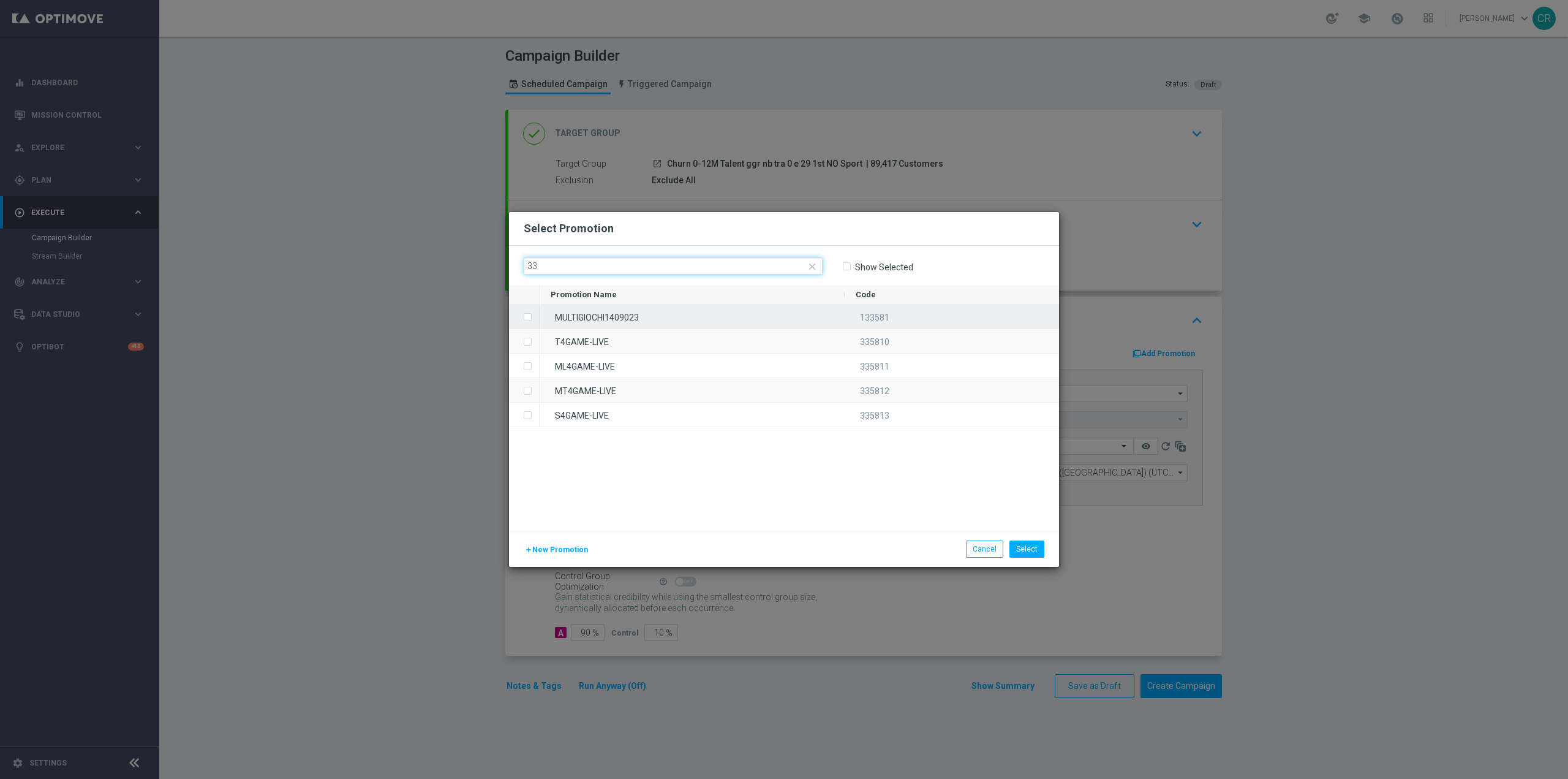
type input "3"
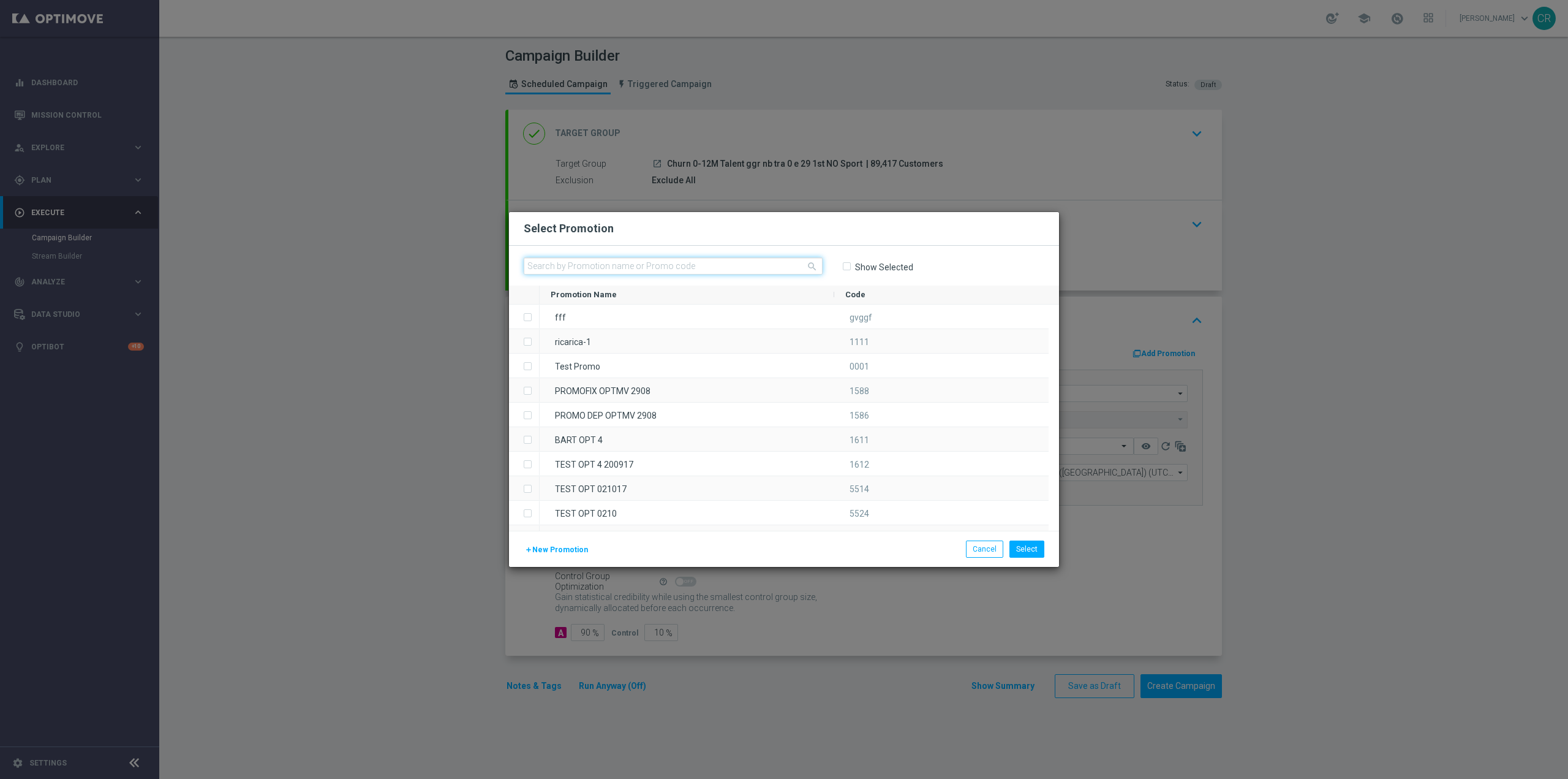
click at [699, 269] on input "text" at bounding box center [673, 266] width 299 height 17
paste input "238850"
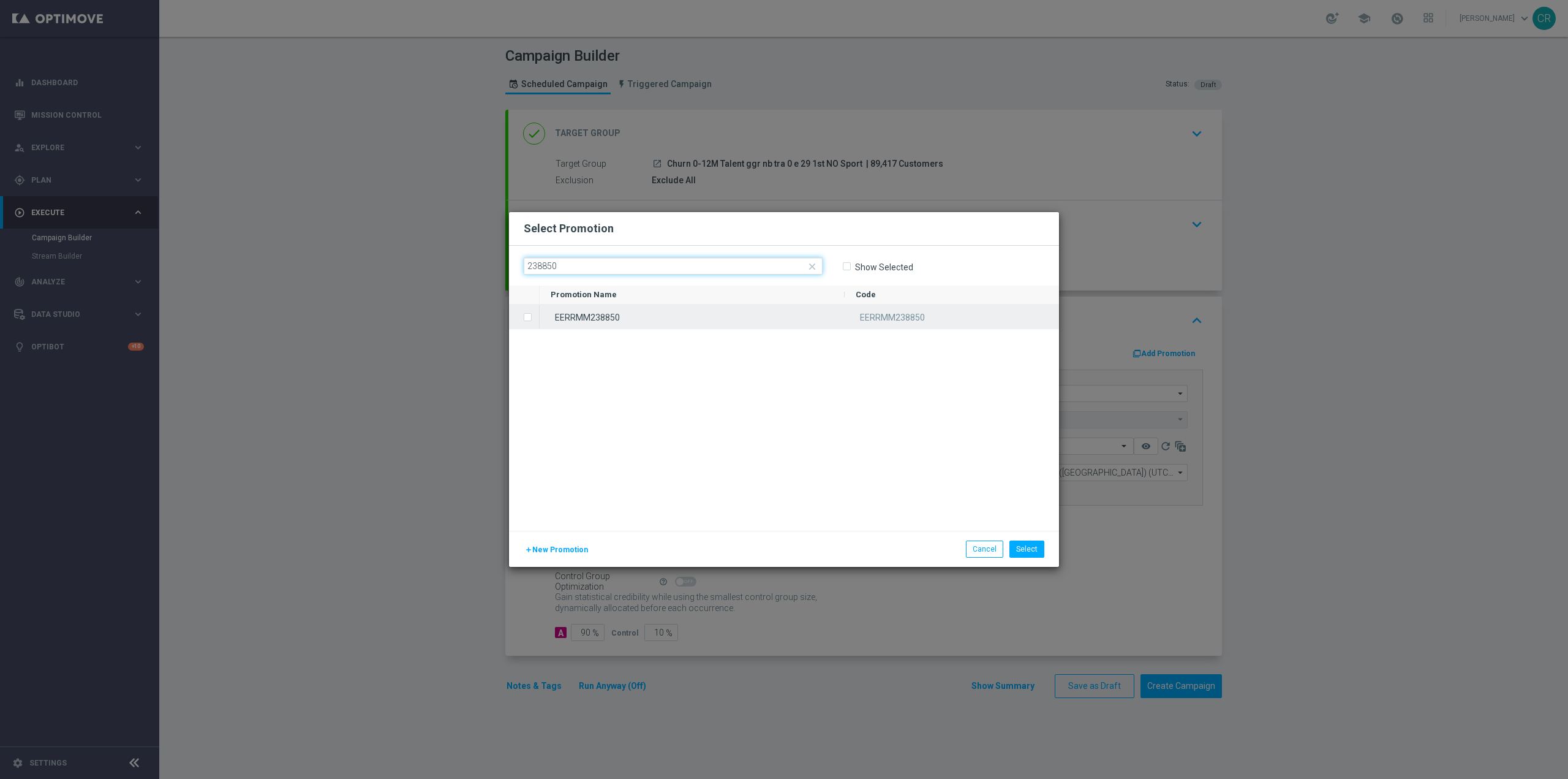
type input "238850"
click at [554, 320] on div "EERRMM238850" at bounding box center [692, 316] width 305 height 24
click at [1040, 550] on button "Select" at bounding box center [1027, 549] width 35 height 17
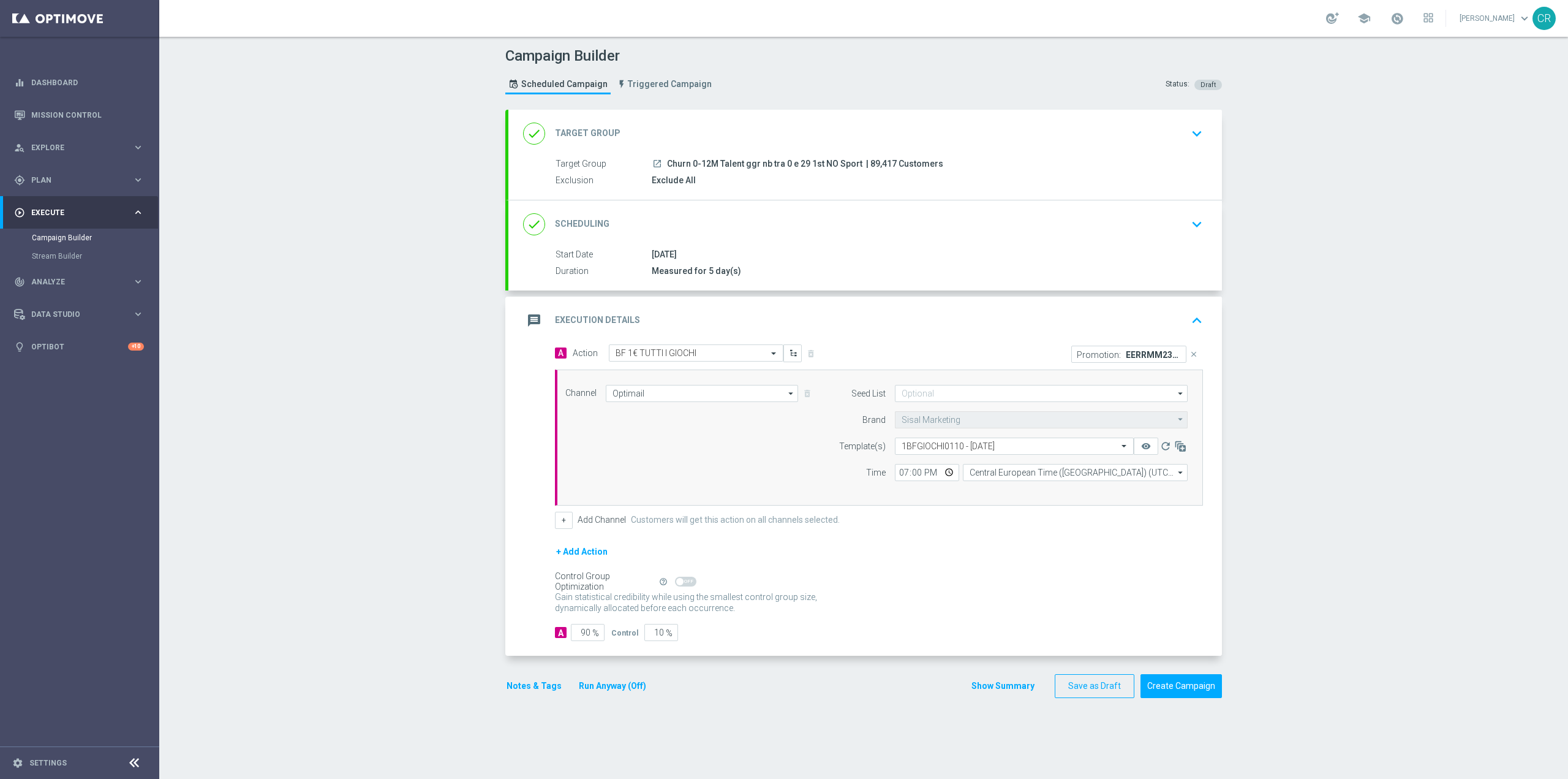
click at [1046, 210] on div "done Scheduling keyboard_arrow_down" at bounding box center [865, 224] width 713 height 48
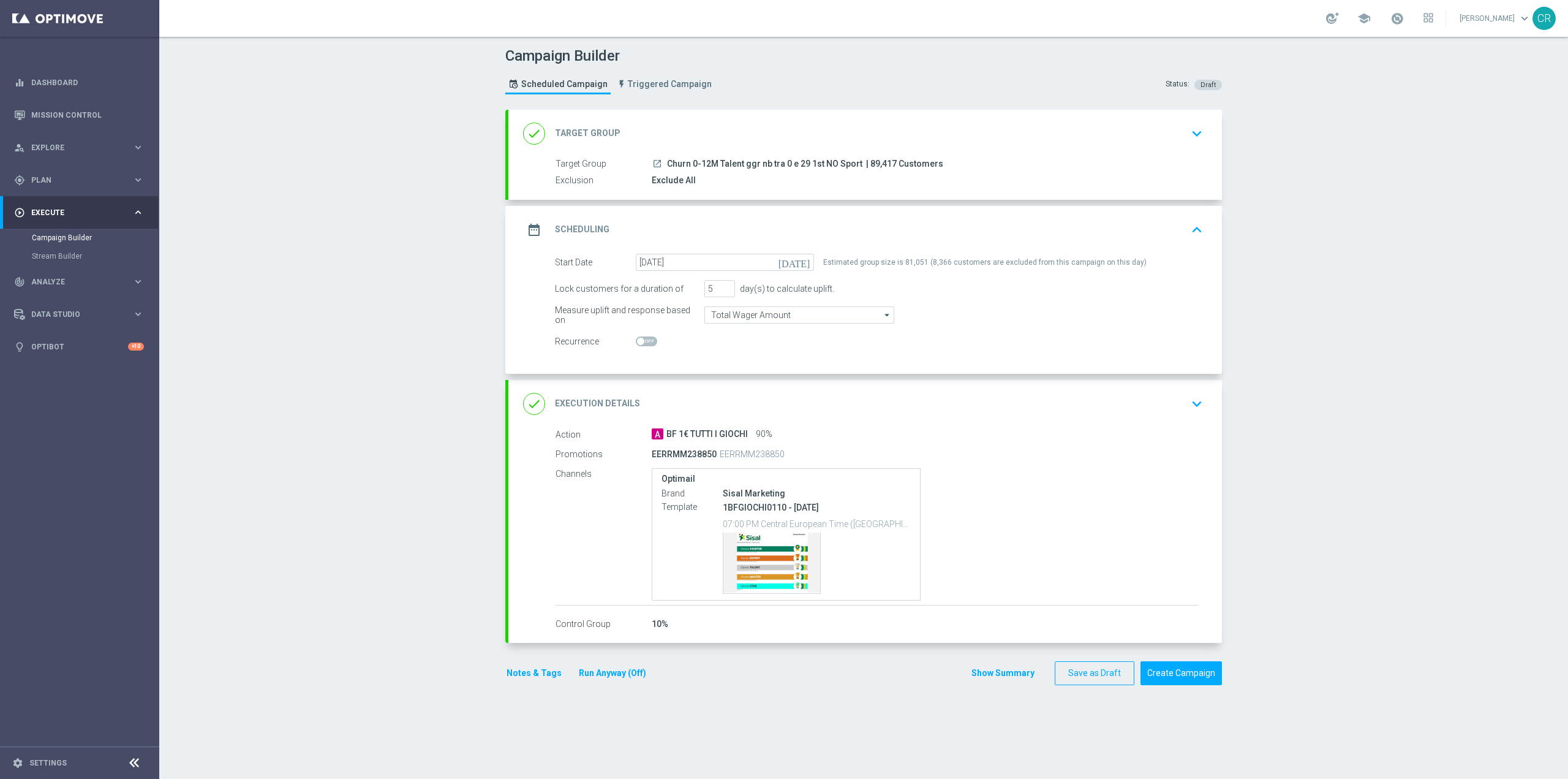
click at [1160, 446] on div "EERRMM238850 EERRMM238850" at bounding box center [924, 453] width 546 height 18
click at [1188, 407] on icon "keyboard_arrow_down" at bounding box center [1196, 403] width 18 height 18
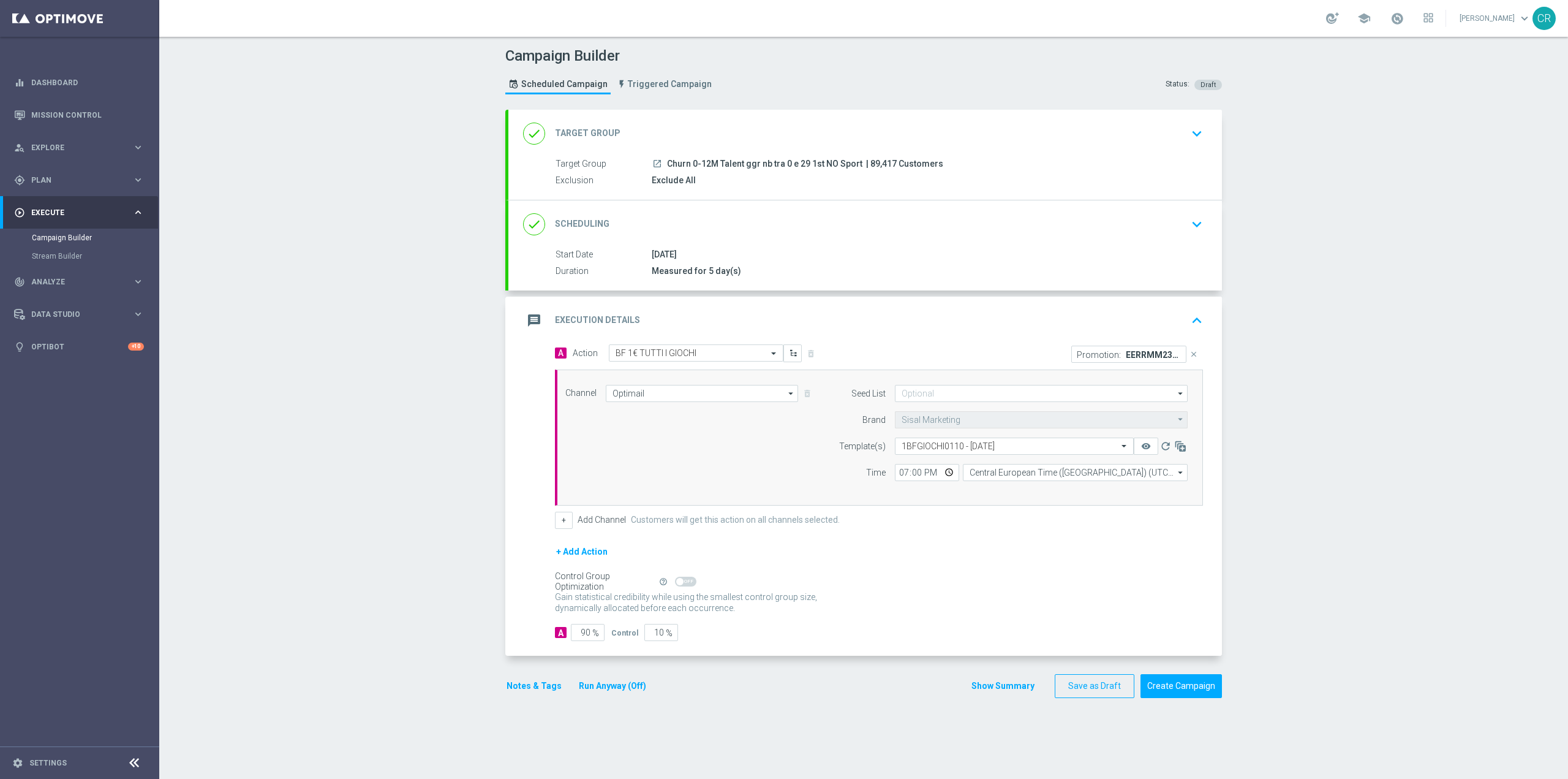
click at [535, 681] on button "Notes & Tags" at bounding box center [533, 685] width 57 height 15
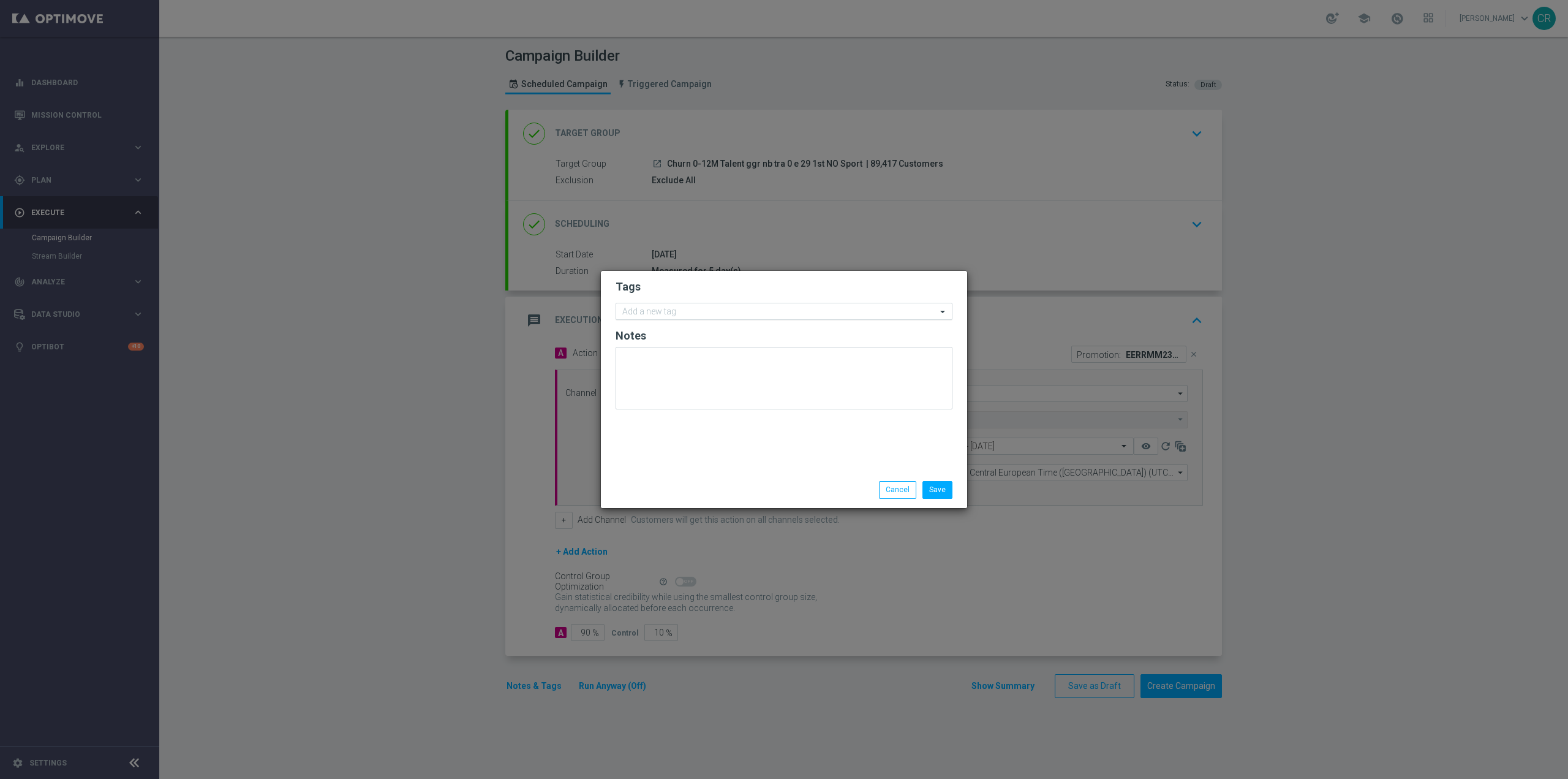
click at [686, 309] on input "text" at bounding box center [779, 312] width 314 height 10
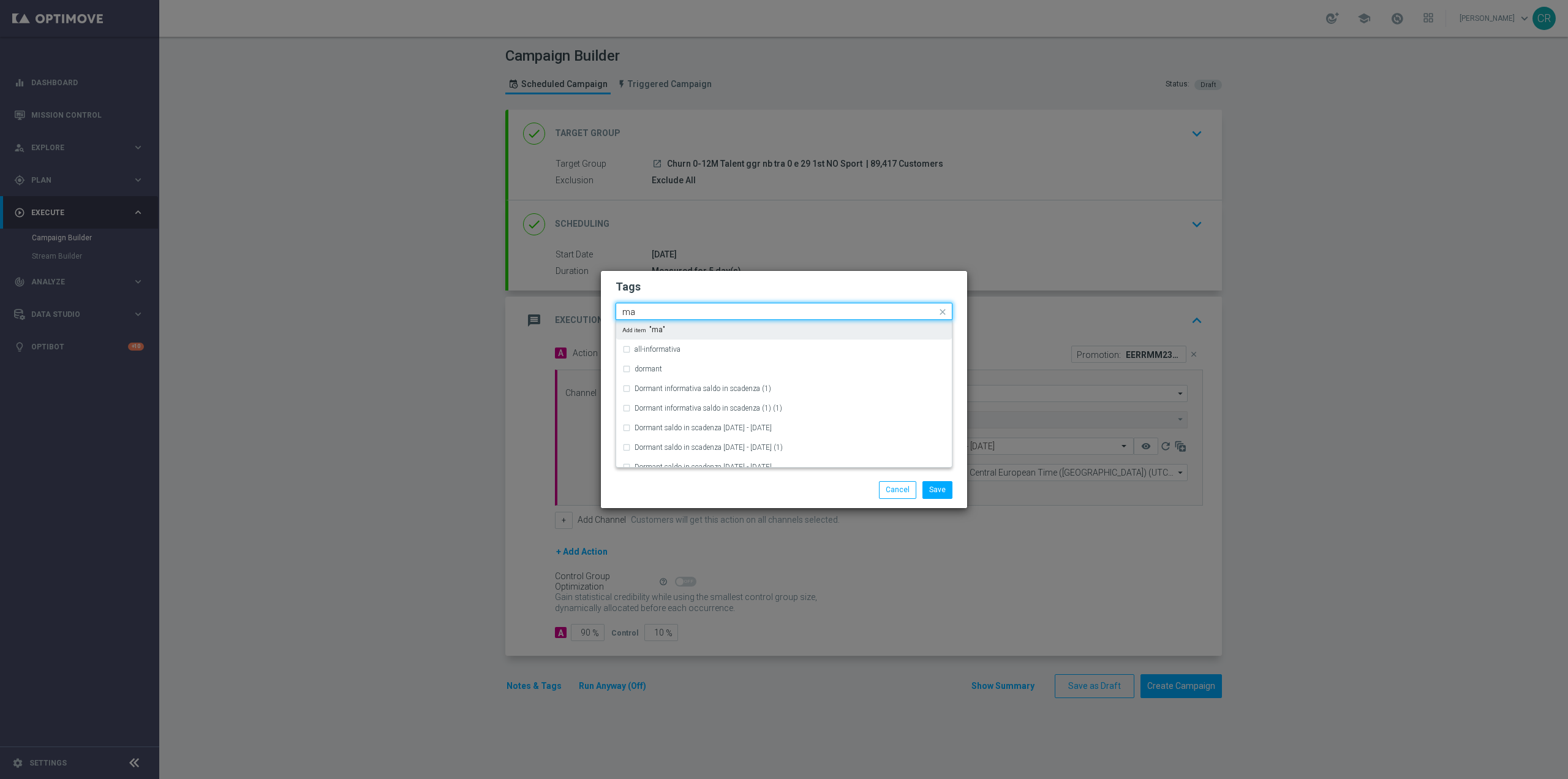
type input "m"
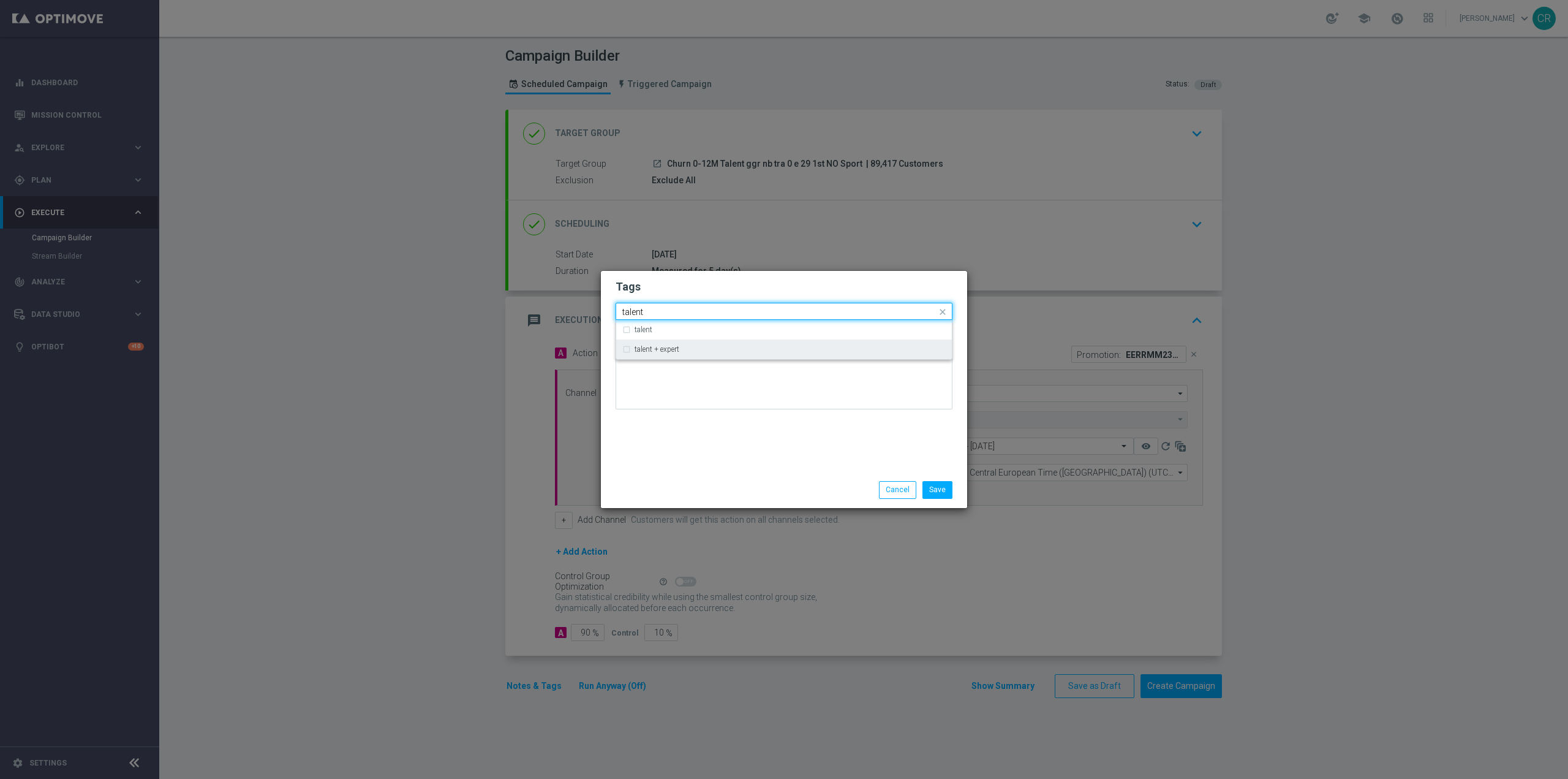
click at [686, 344] on div "talent + expert" at bounding box center [784, 349] width 324 height 20
type input "talent"
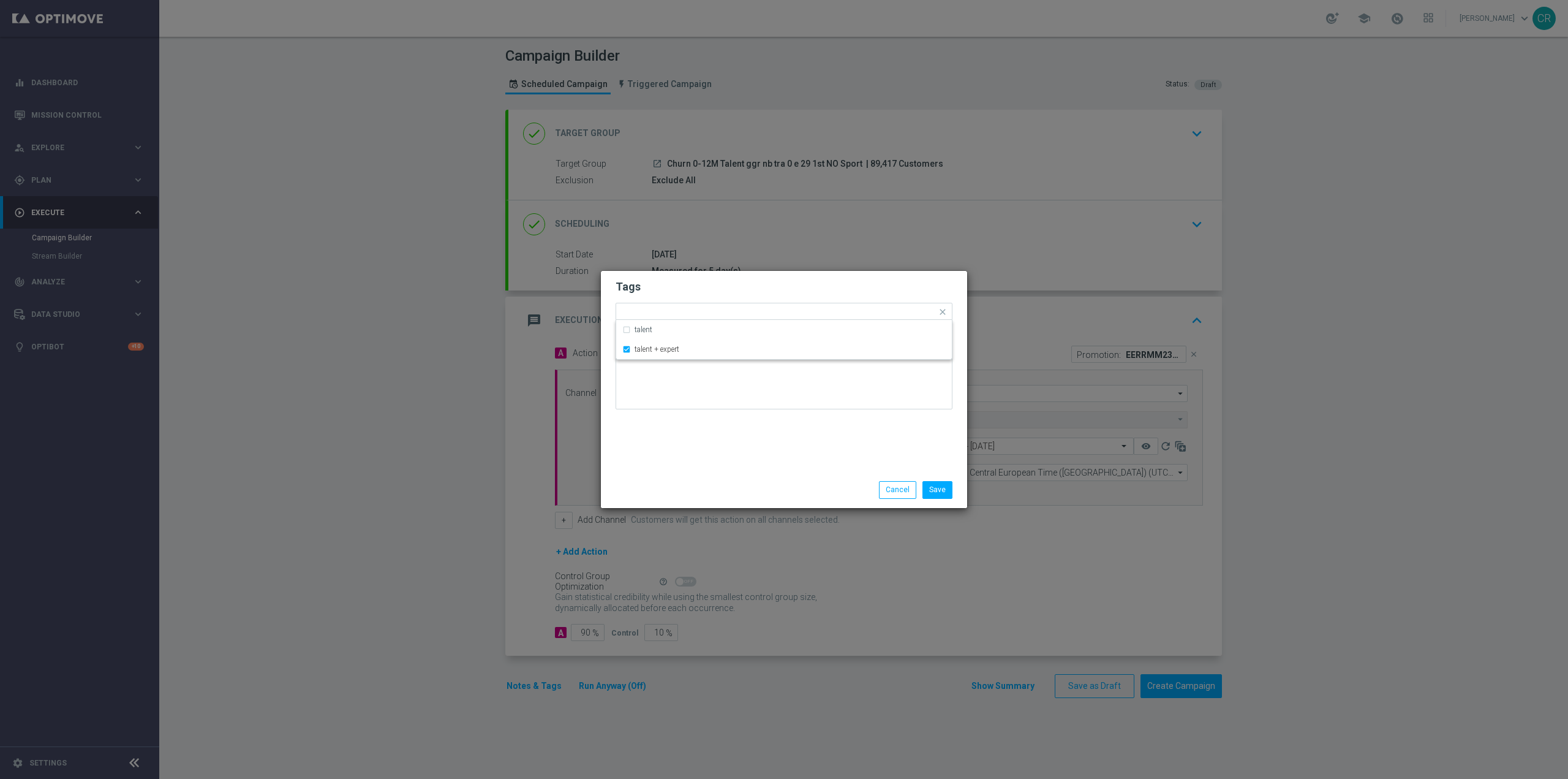
click at [871, 465] on div "Tags Quick find × talent + expert talent talent + expert Notes" at bounding box center [784, 372] width 366 height 201
click at [767, 310] on input "text" at bounding box center [815, 312] width 241 height 10
type input "reacti"
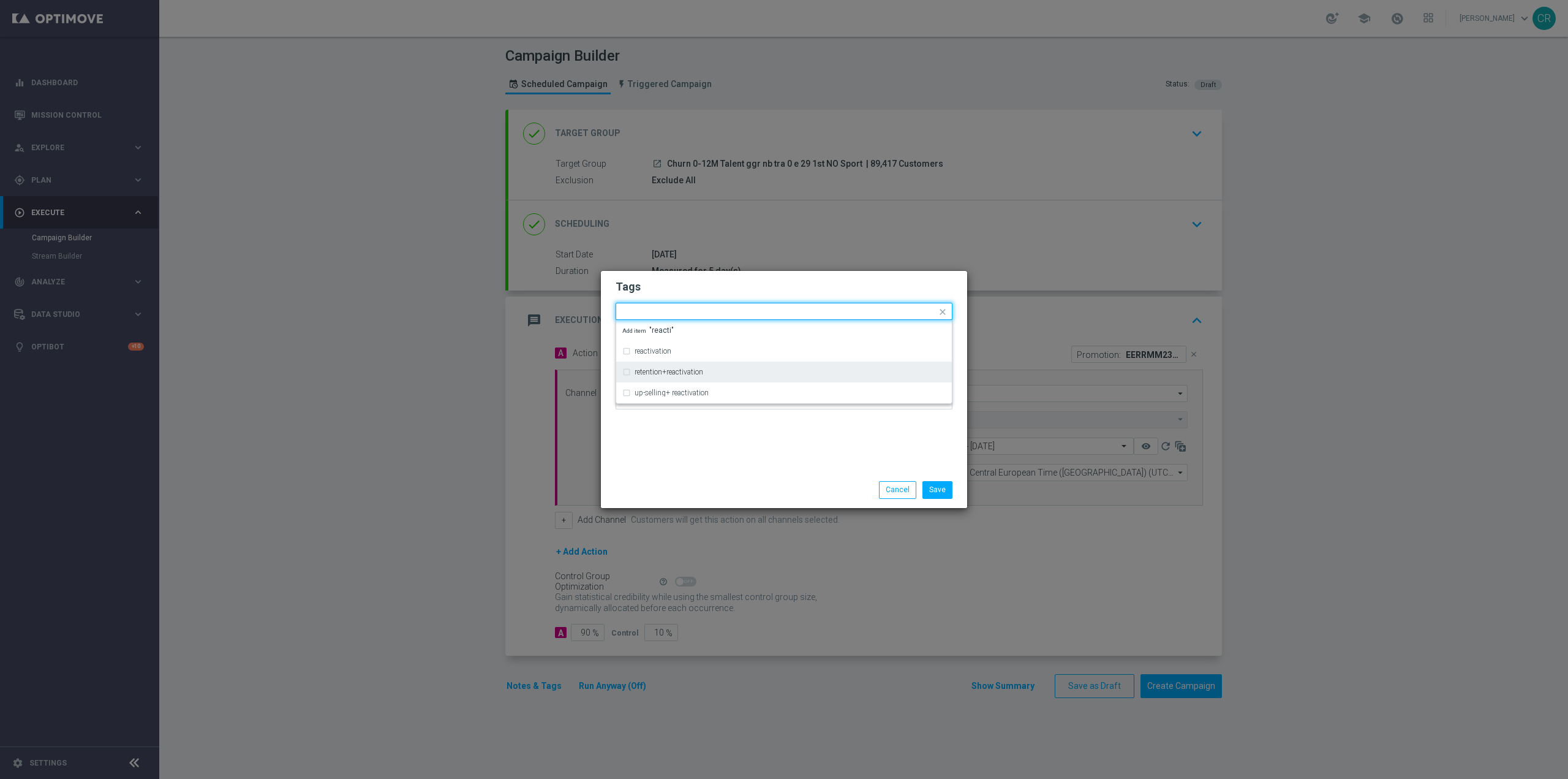
click at [746, 494] on div "Save Cancel" at bounding box center [843, 490] width 237 height 17
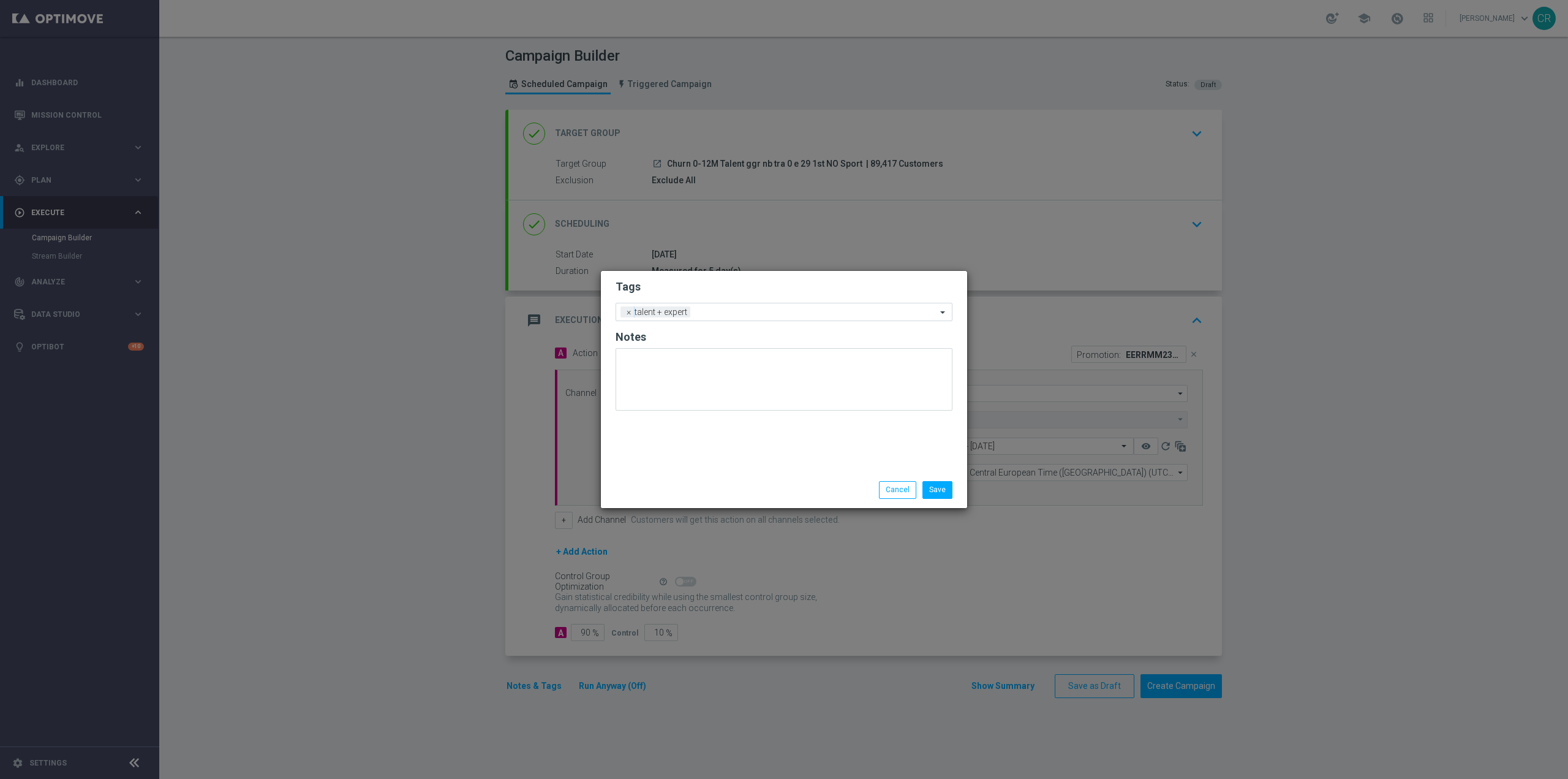
click at [742, 302] on form "Tags Add a new tag × talent + expert Notes" at bounding box center [783, 348] width 337 height 143
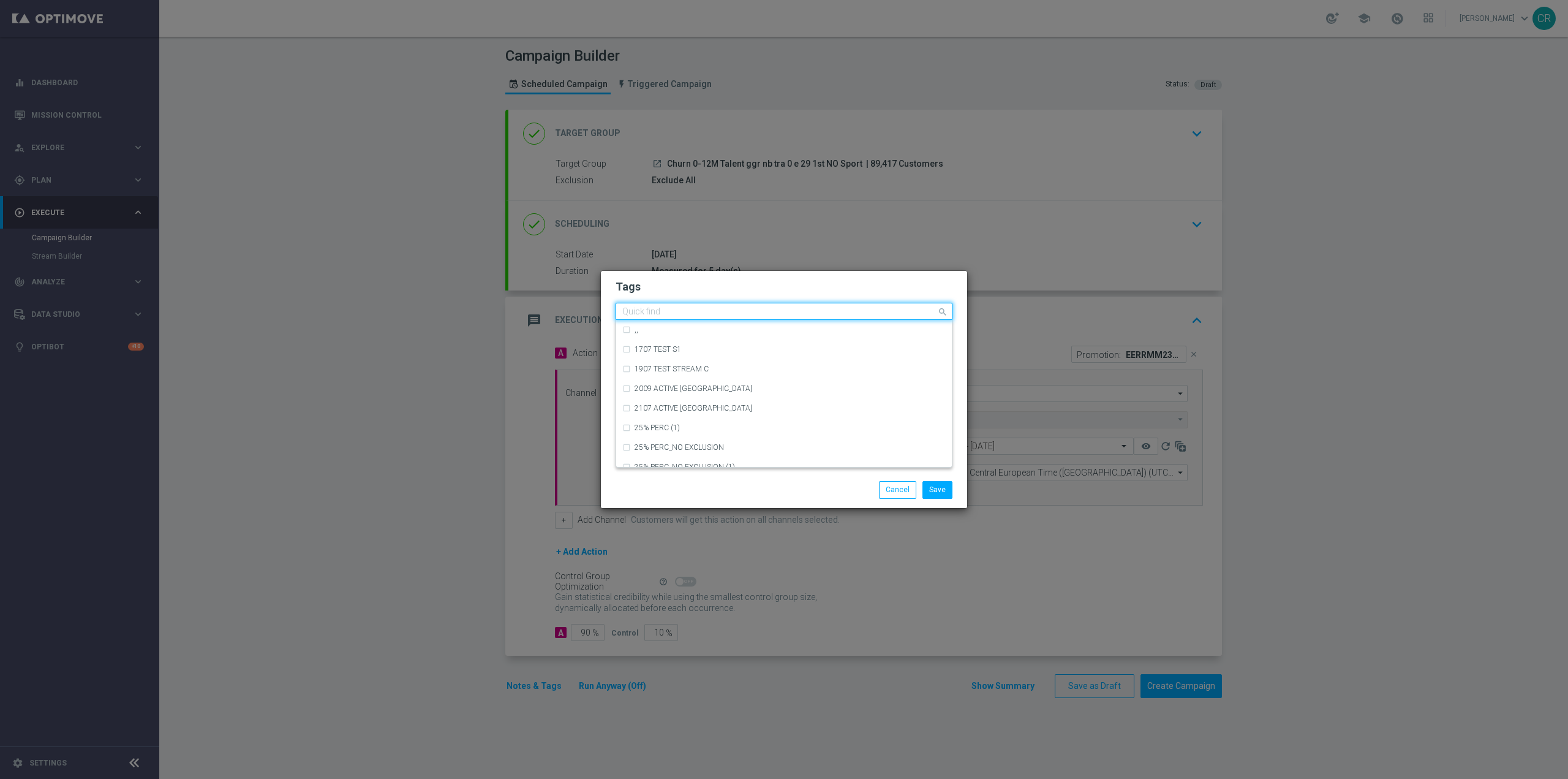
click at [742, 315] on input "text" at bounding box center [779, 312] width 314 height 10
click at [713, 354] on div "reactivation" at bounding box center [790, 351] width 311 height 7
type input "reacti"
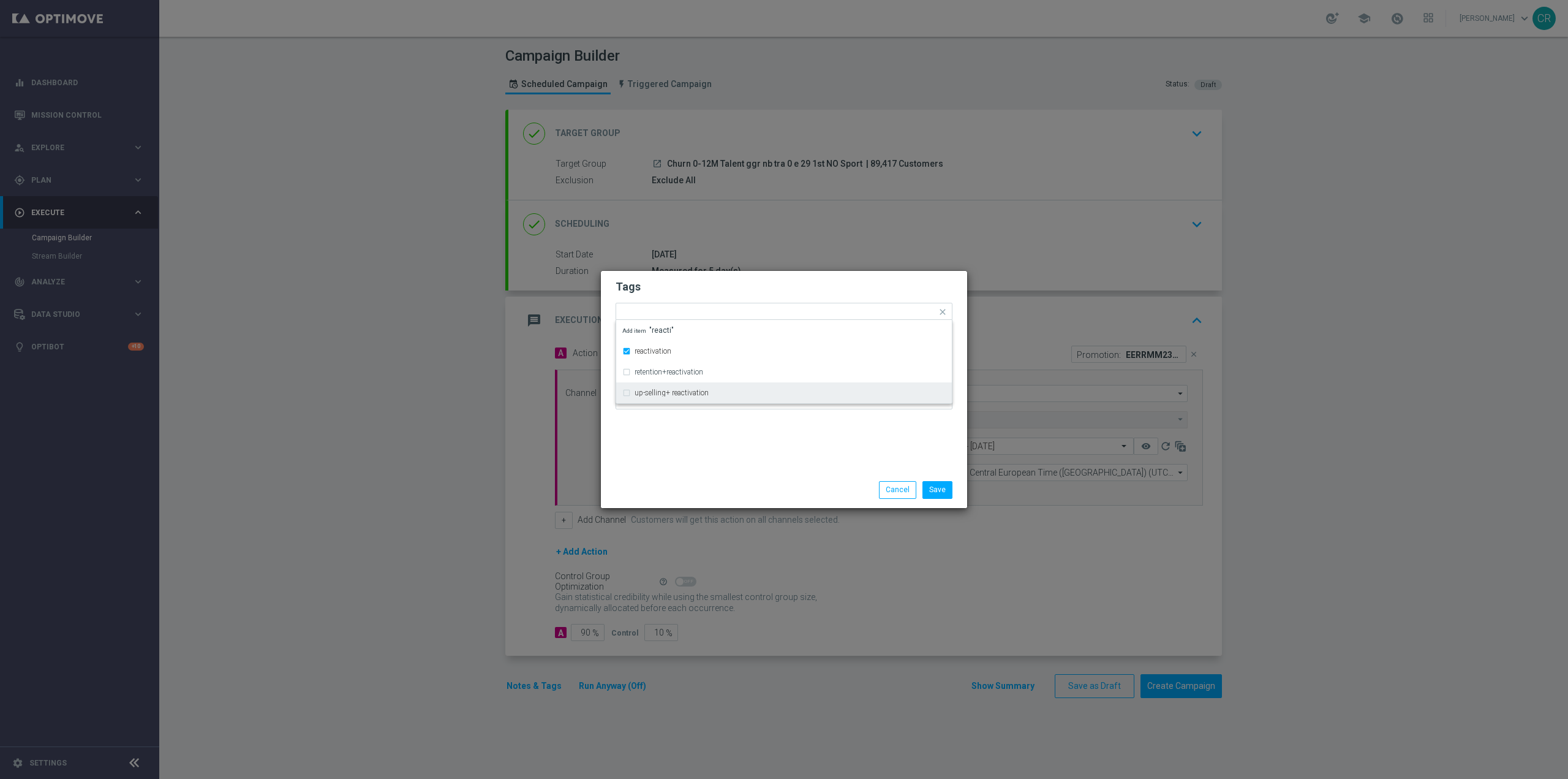
click at [709, 472] on div "Save Cancel" at bounding box center [784, 489] width 366 height 35
click at [790, 311] on input "text" at bounding box center [848, 312] width 176 height 10
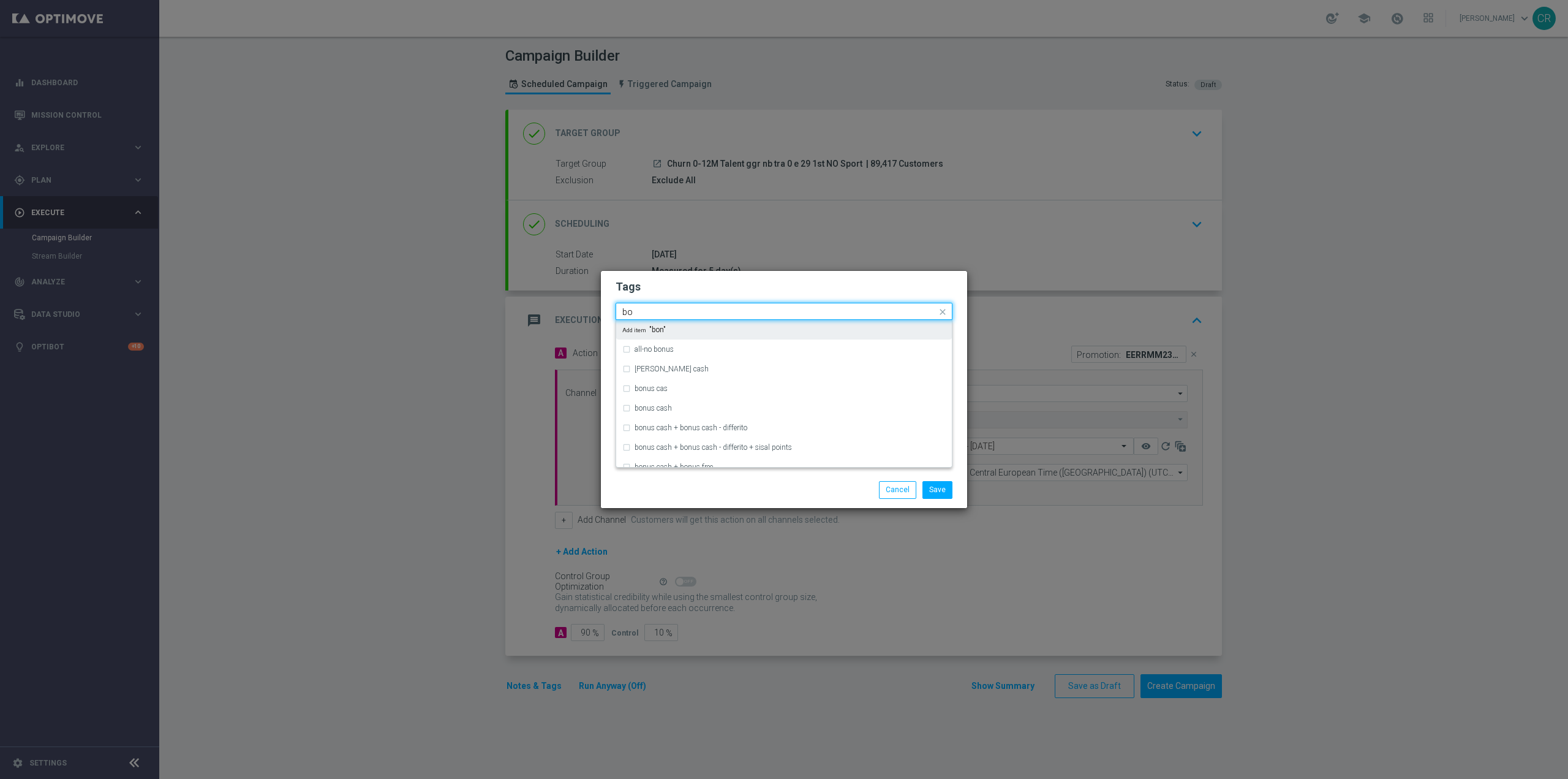
type input "b"
click at [729, 366] on div "accredito diretto" at bounding box center [790, 369] width 311 height 7
type input "accre"
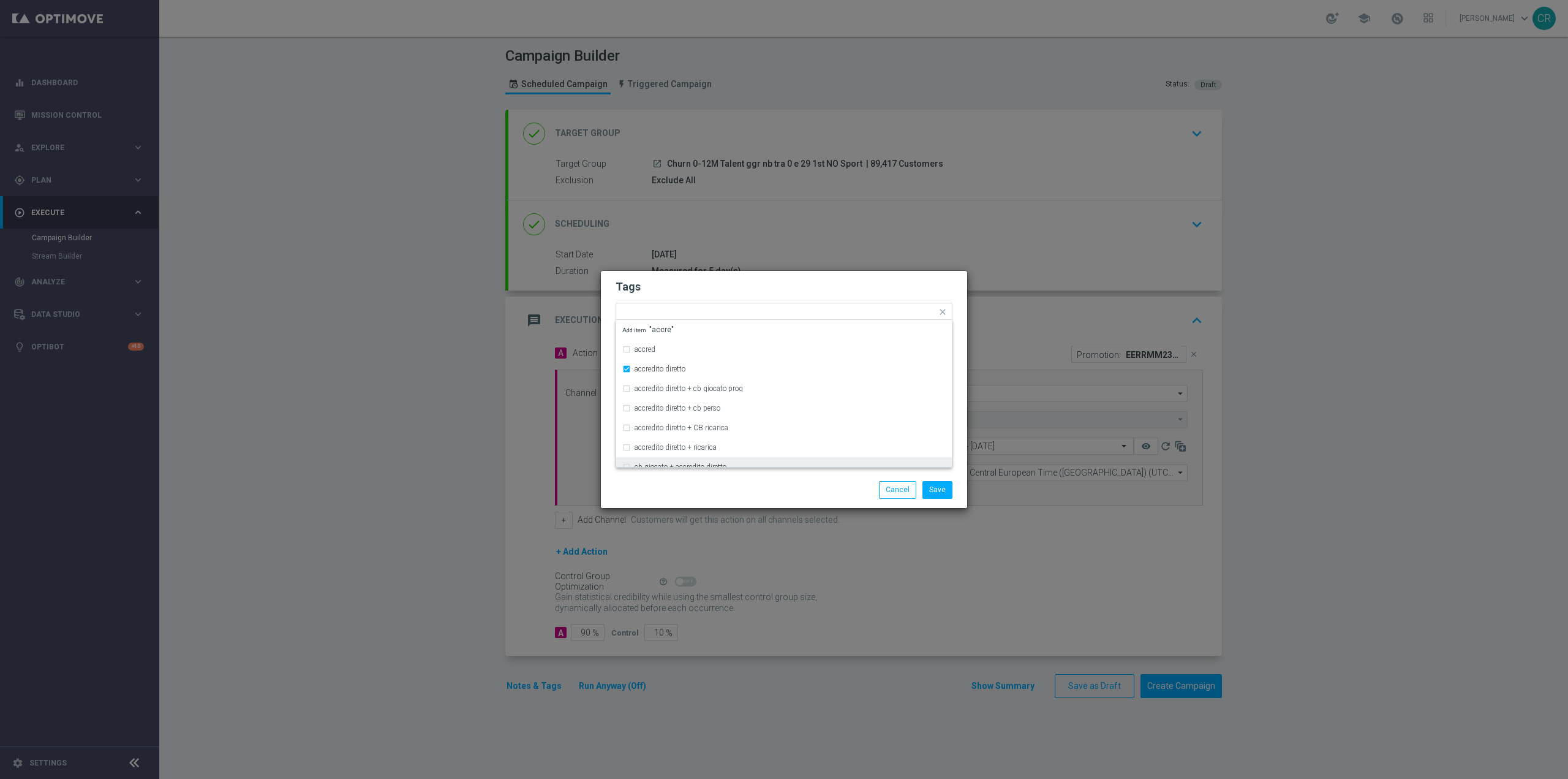
click at [776, 481] on div "Save Cancel" at bounding box center [843, 490] width 237 height 17
click at [893, 304] on div "Quick find × talent + expert × reactivation × accredito diretto" at bounding box center [776, 311] width 321 height 15
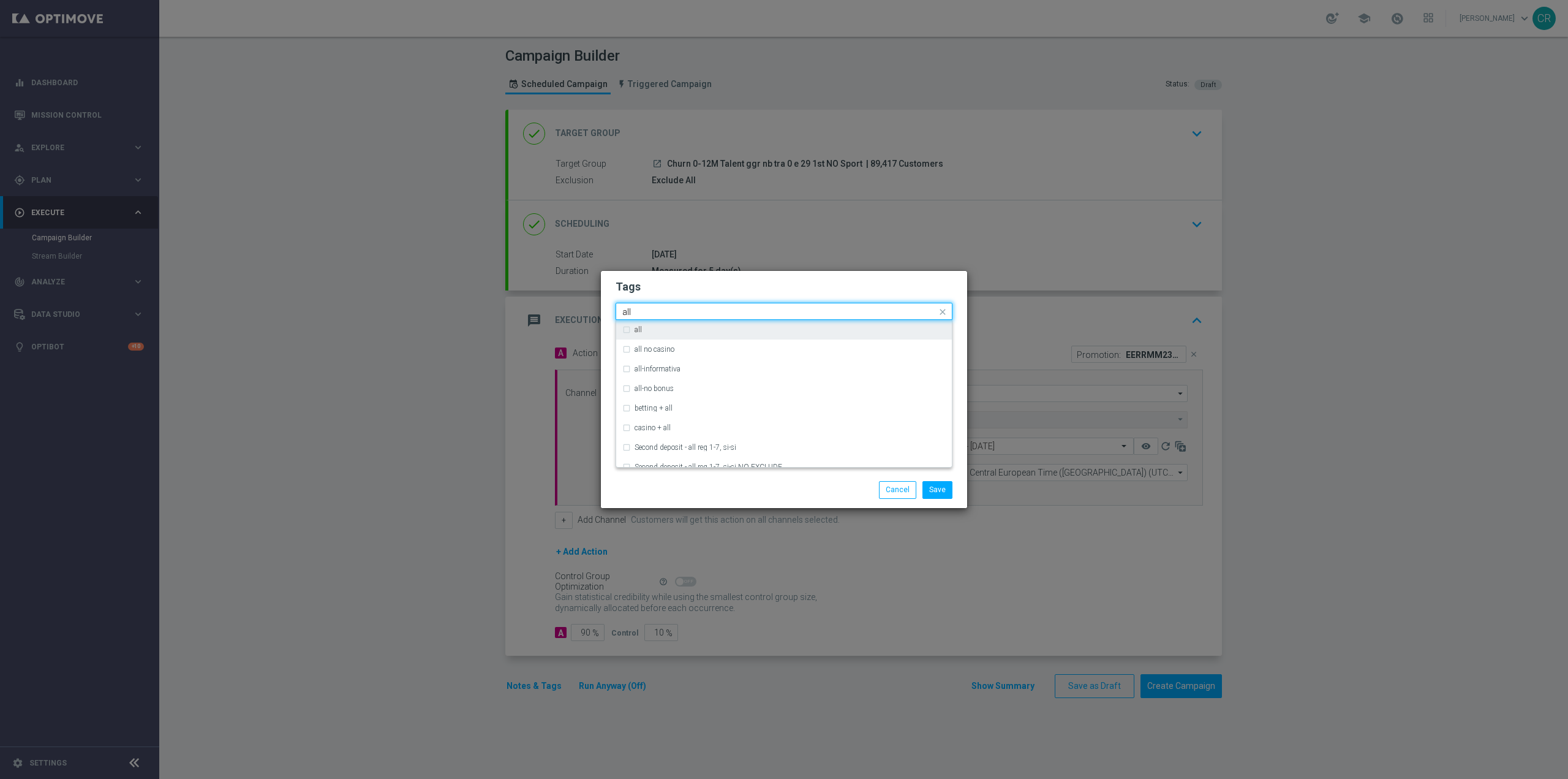
click at [719, 334] on div "all" at bounding box center [784, 329] width 324 height 20
type input "all"
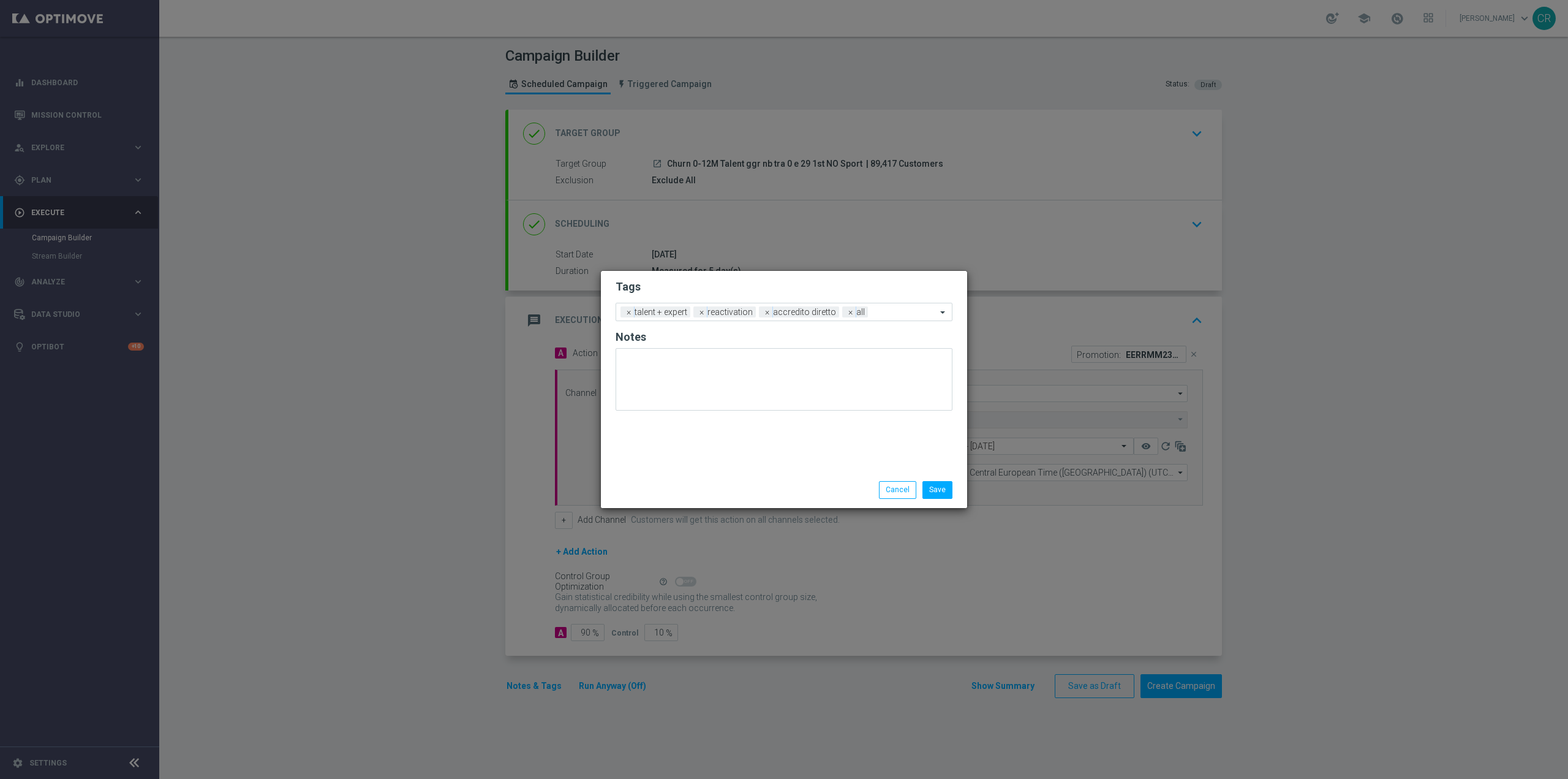
click at [710, 494] on div "Save Cancel" at bounding box center [784, 490] width 355 height 17
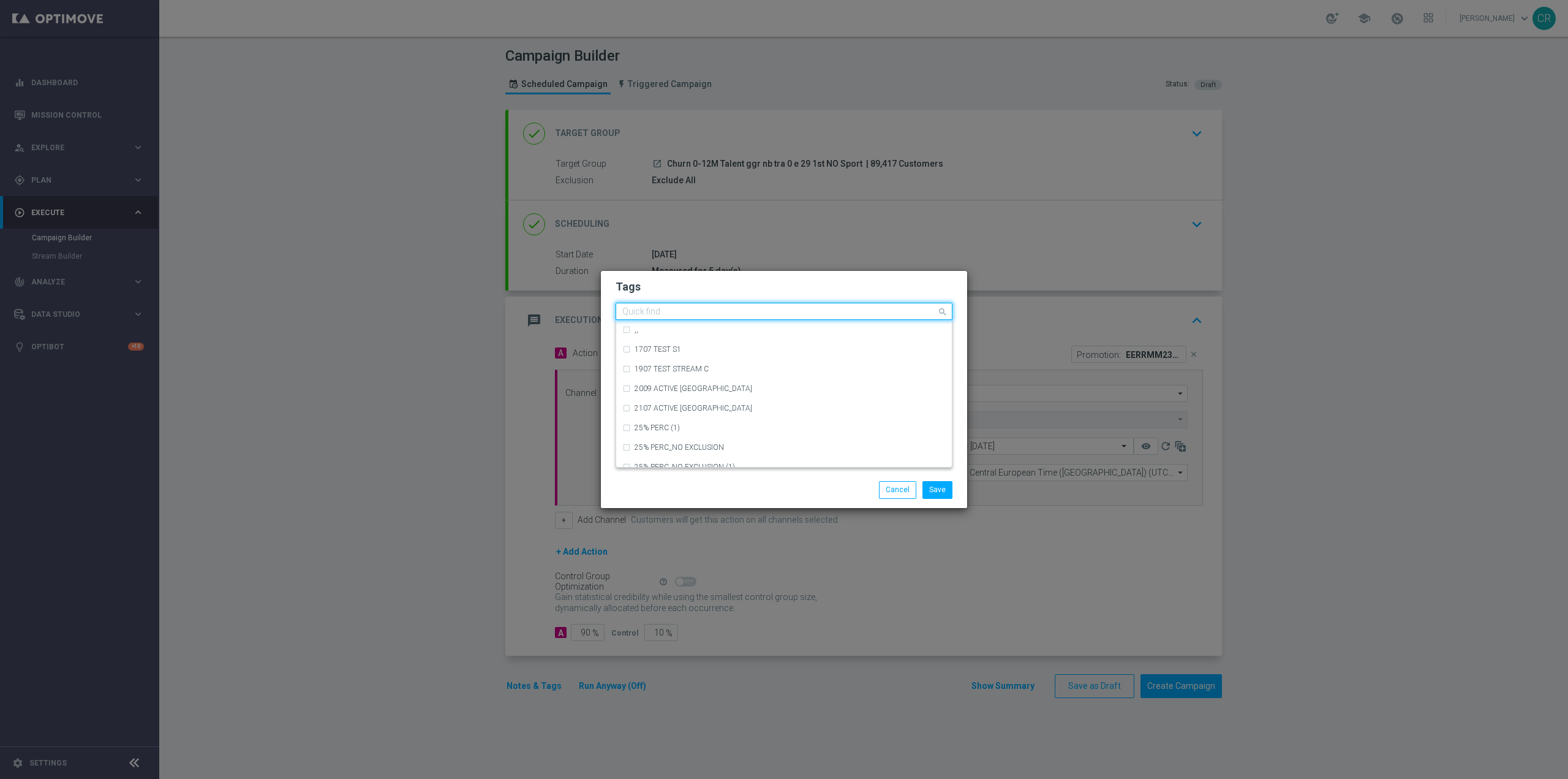
click at [899, 306] on div "Quick find × talent + expert × reactivation × accredito diretto × all" at bounding box center [776, 311] width 321 height 15
click at [721, 391] on div "bonus cash" at bounding box center [790, 388] width 311 height 7
type input "bonu"
click at [720, 474] on div "Save Cancel" at bounding box center [784, 489] width 366 height 35
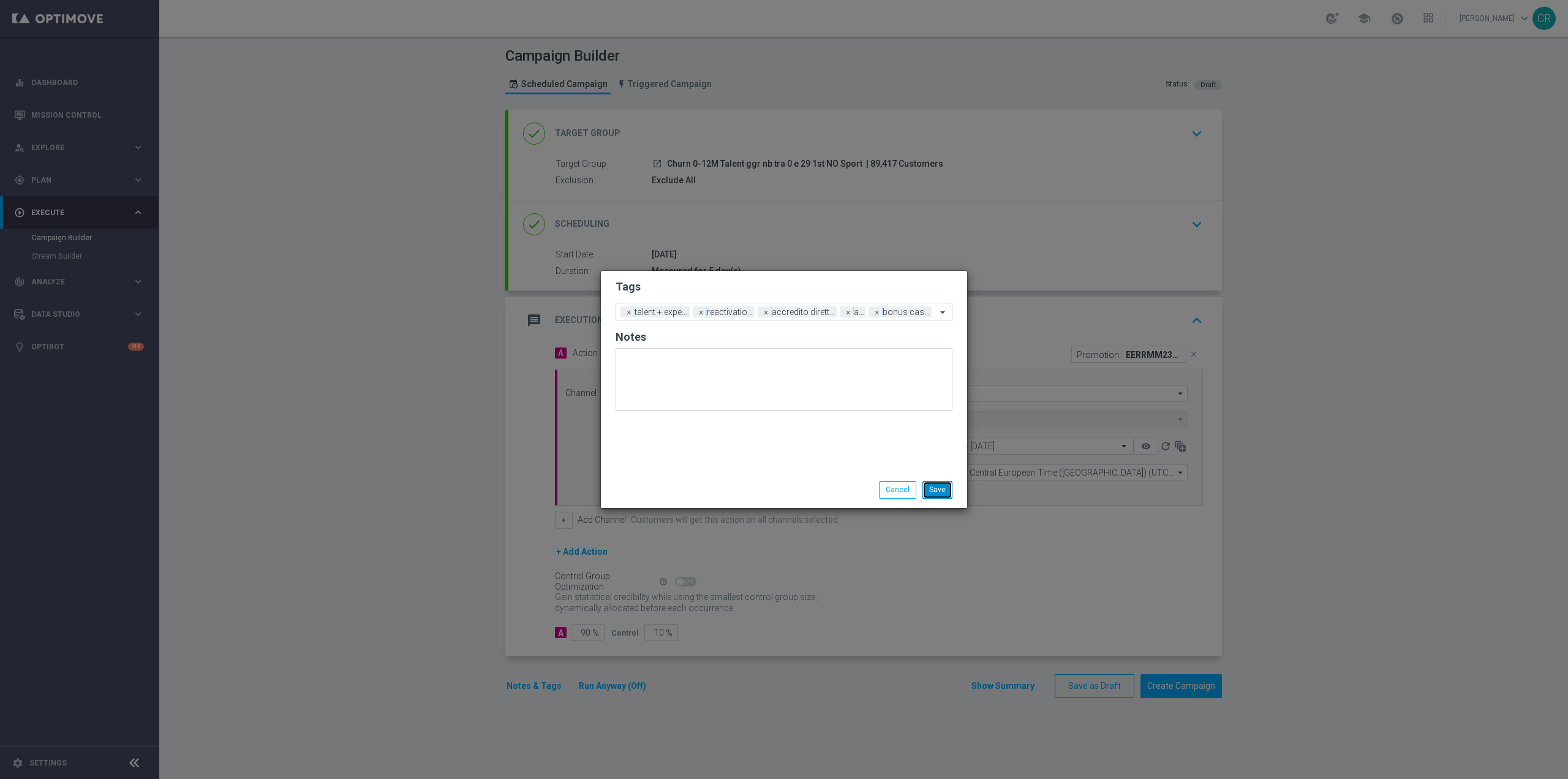
click at [941, 493] on button "Save" at bounding box center [937, 490] width 30 height 17
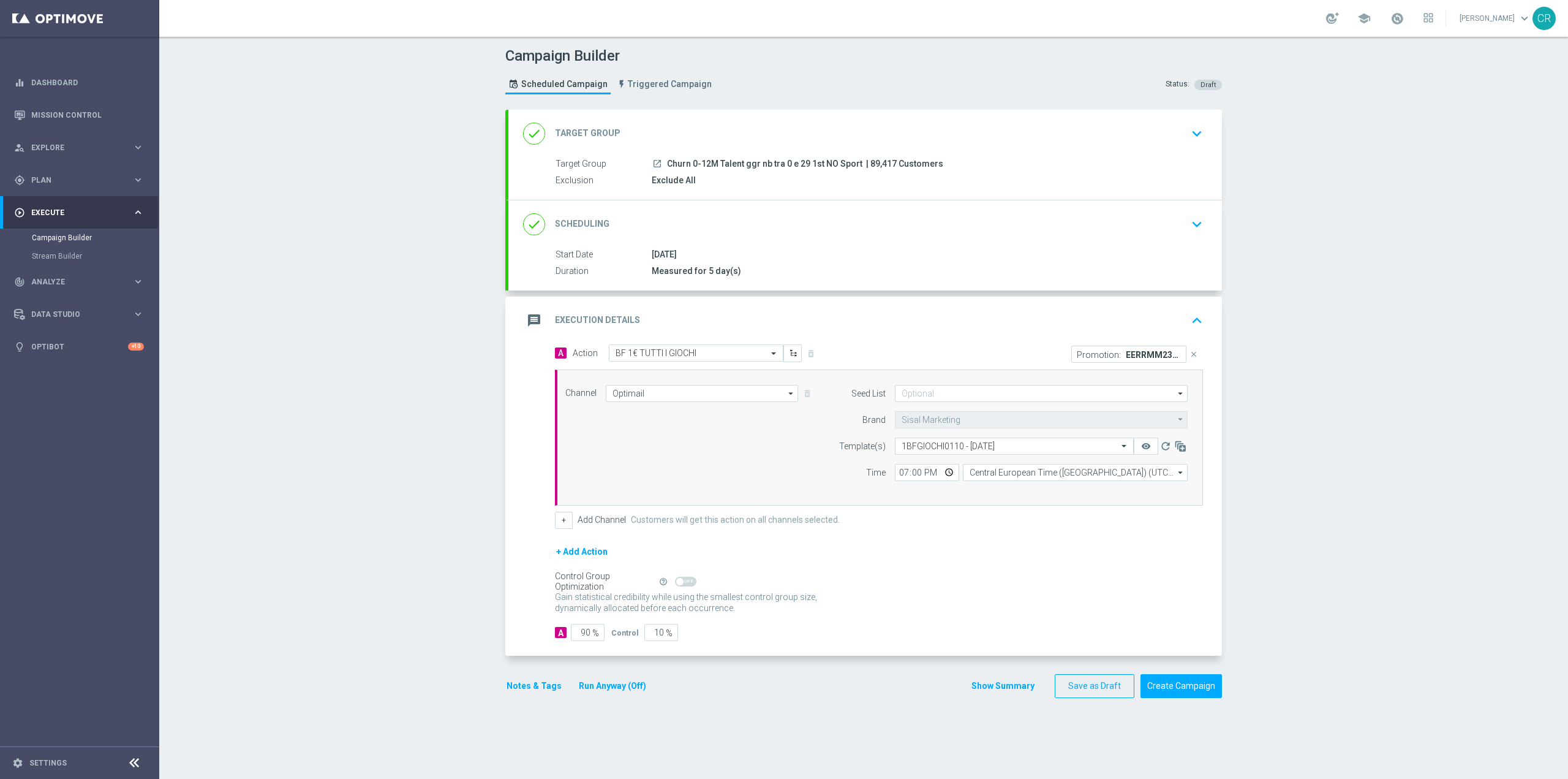
click at [1196, 312] on icon "keyboard_arrow_up" at bounding box center [1196, 320] width 18 height 18
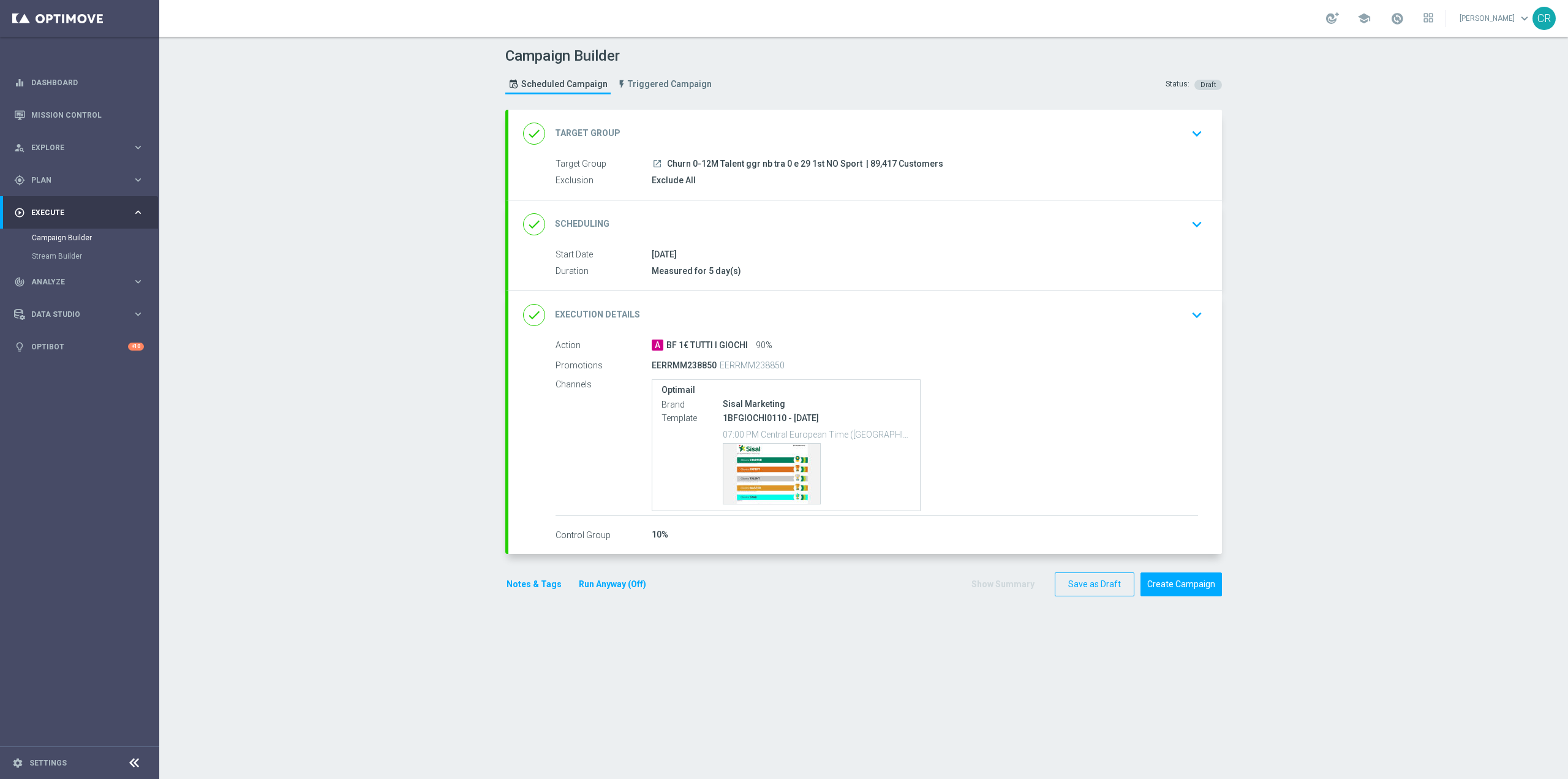
click at [764, 438] on p "07:00 PM Central European Time ([GEOGRAPHIC_DATA]) (UTC +02:00)" at bounding box center [816, 434] width 188 height 13
click at [750, 471] on div "Template preview" at bounding box center [771, 473] width 97 height 60
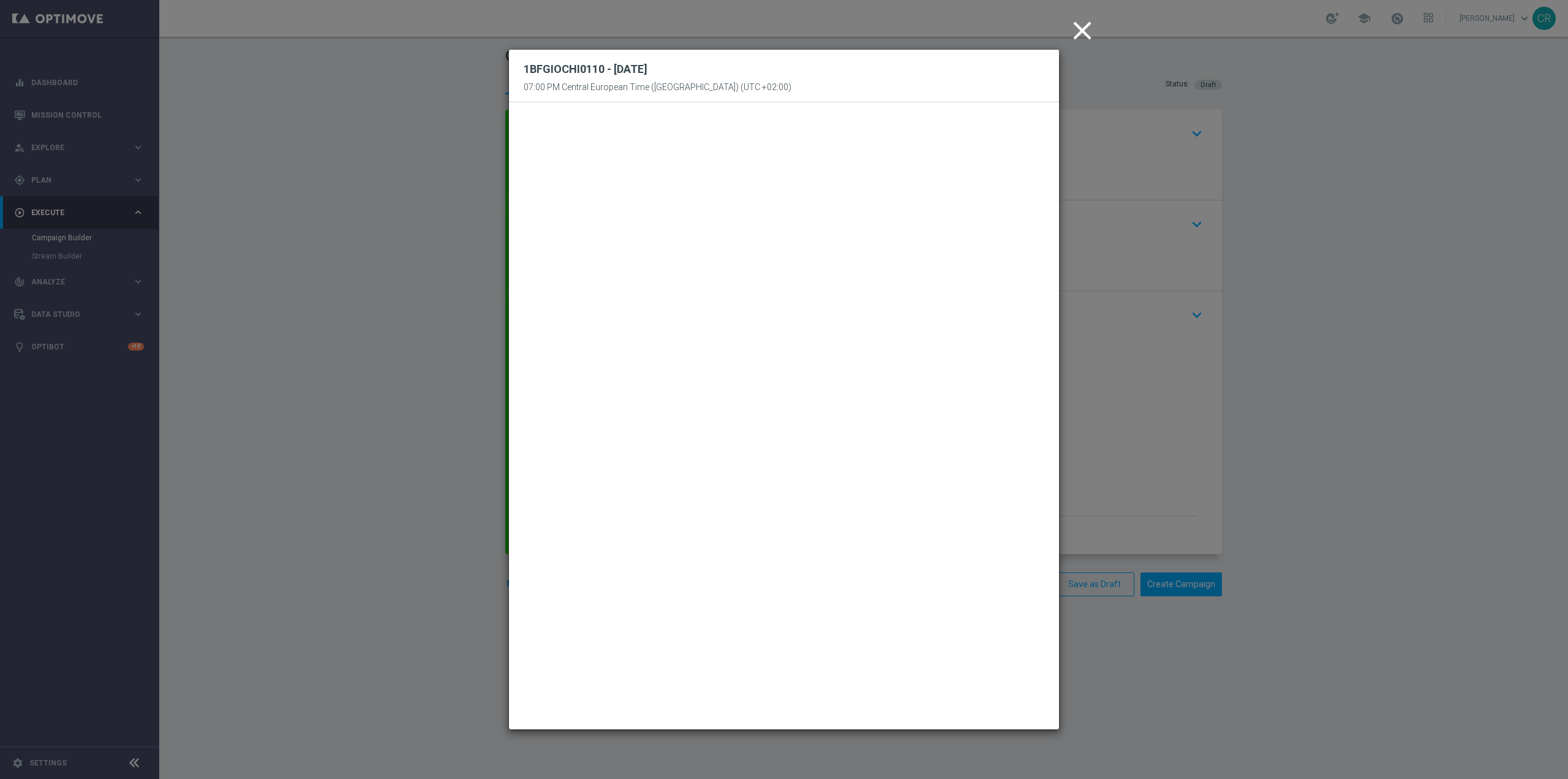
click at [1079, 24] on icon "close" at bounding box center [1082, 30] width 31 height 31
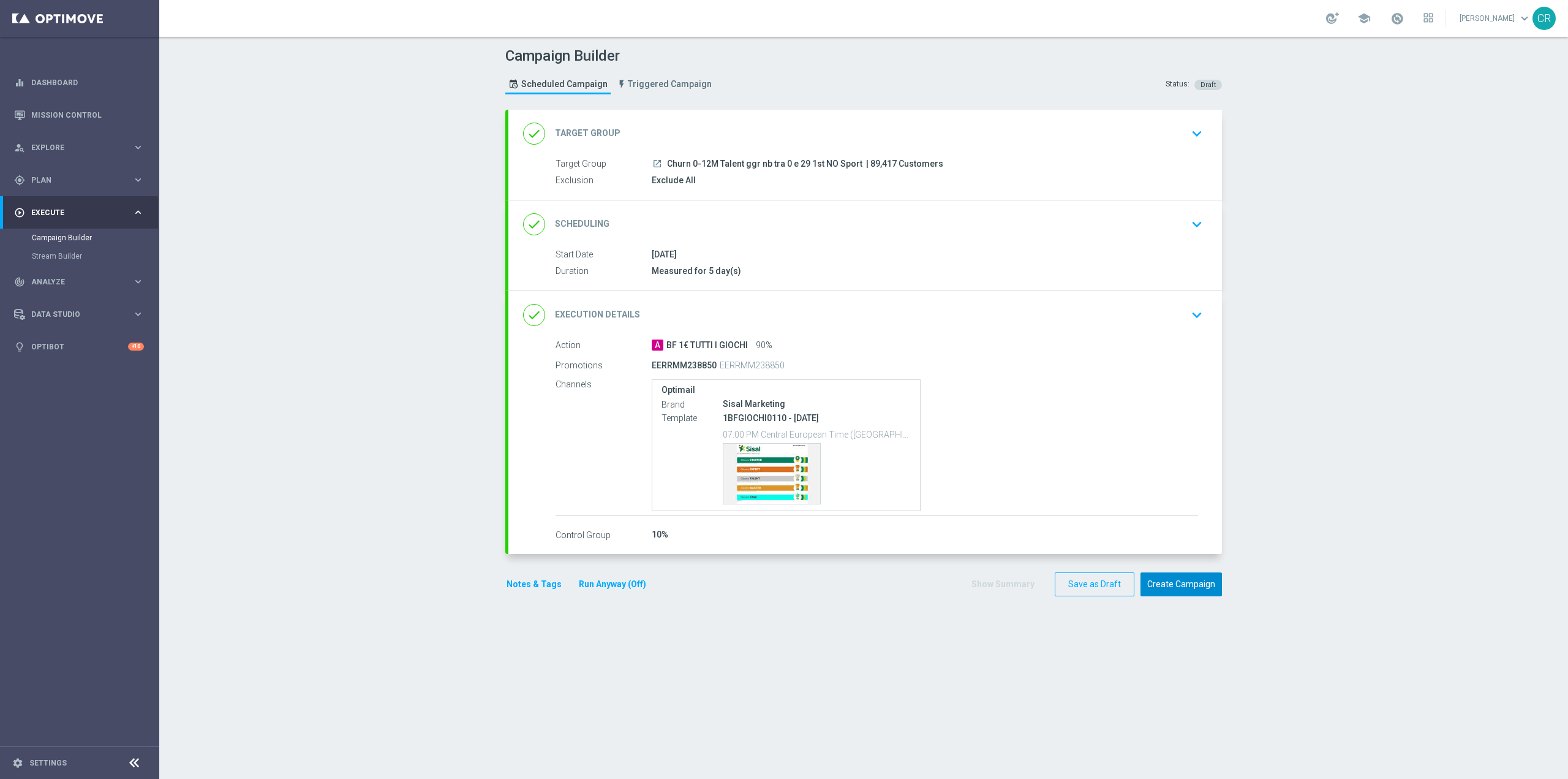
click at [1189, 586] on button "Create Campaign" at bounding box center [1181, 584] width 82 height 24
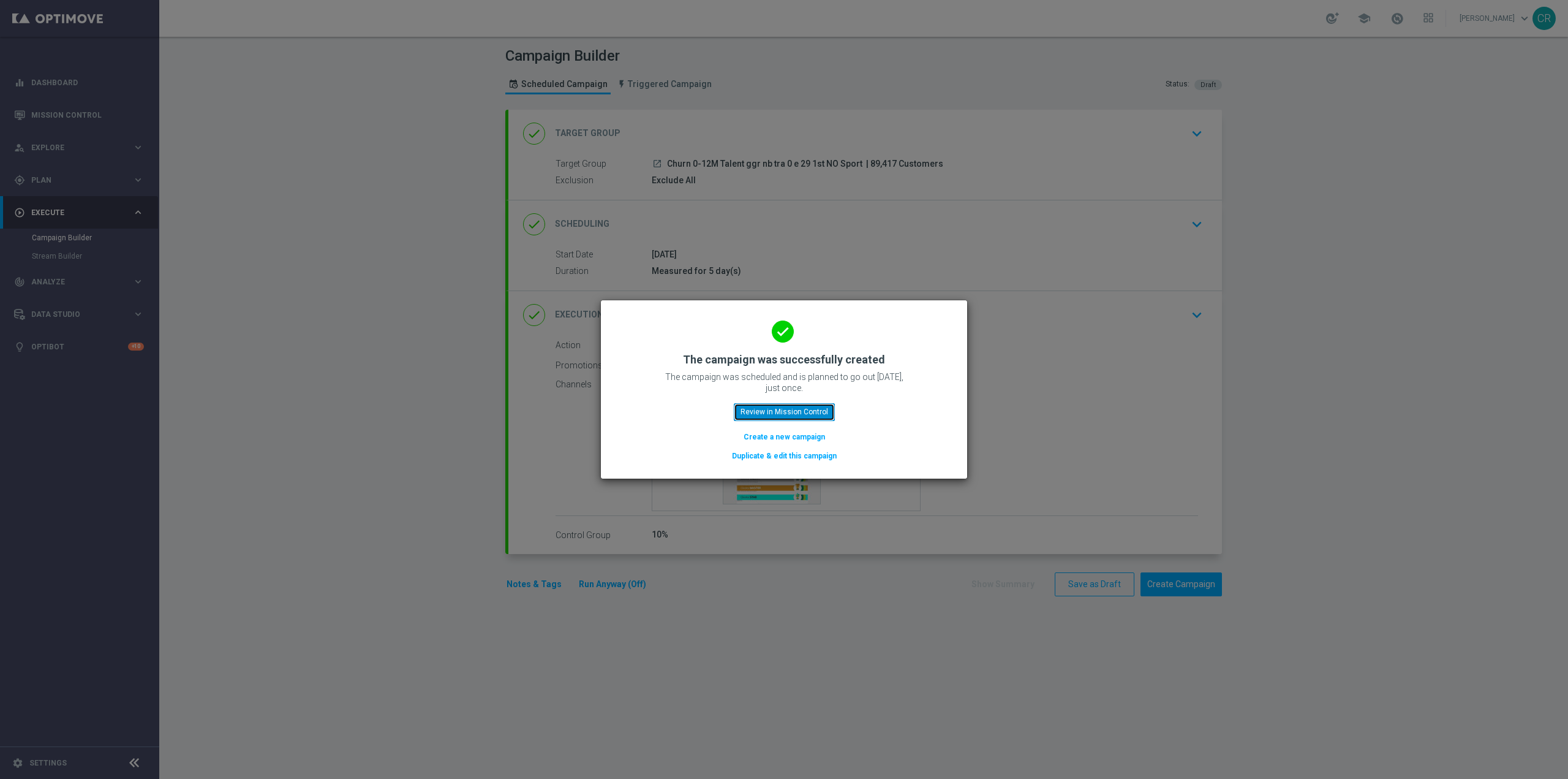
click at [782, 416] on button "Review in Mission Control" at bounding box center [784, 412] width 101 height 17
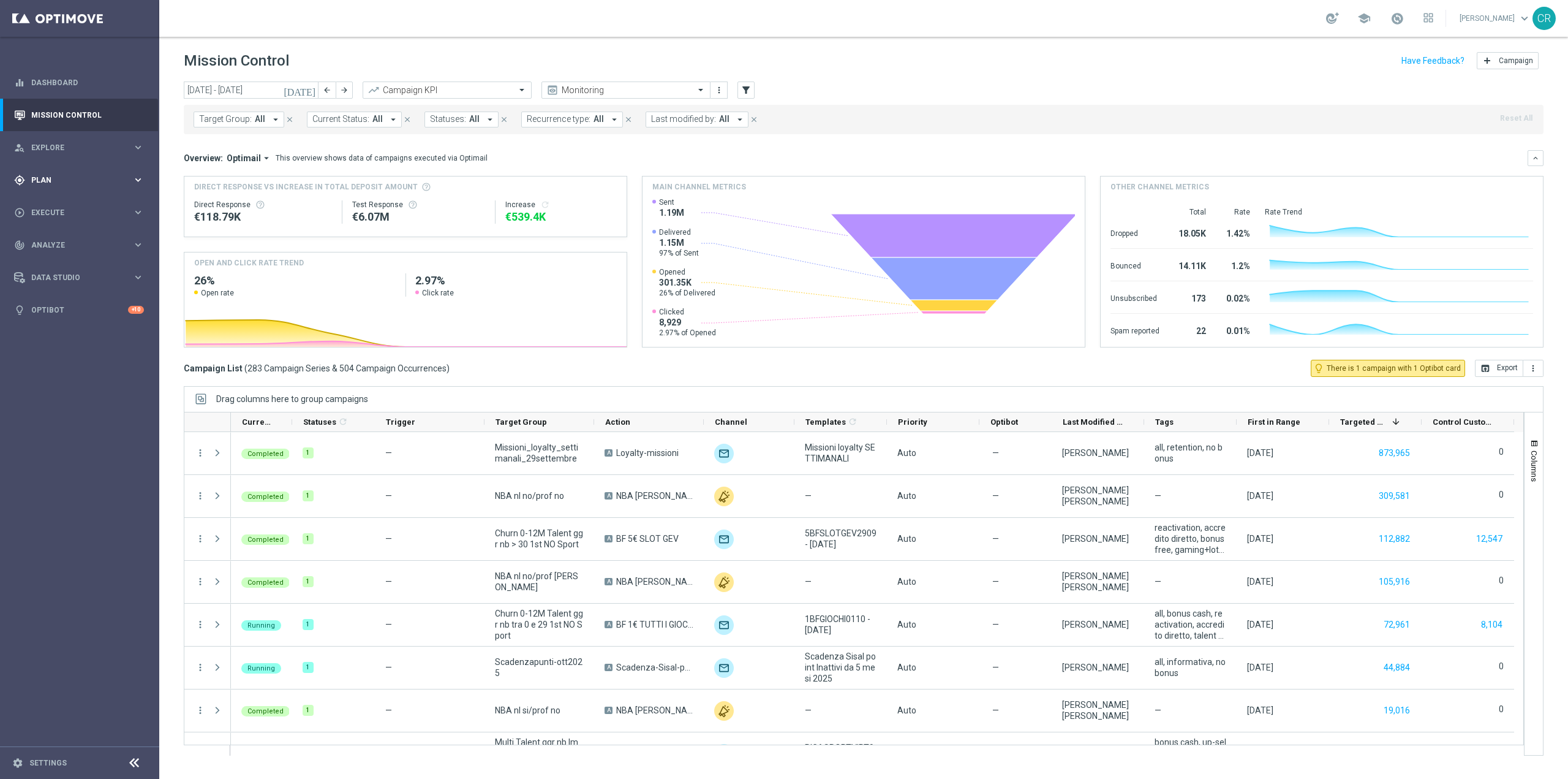
click at [79, 175] on div "gps_fixed Plan" at bounding box center [73, 180] width 118 height 11
click at [75, 206] on link "Target Groups" at bounding box center [80, 205] width 96 height 9
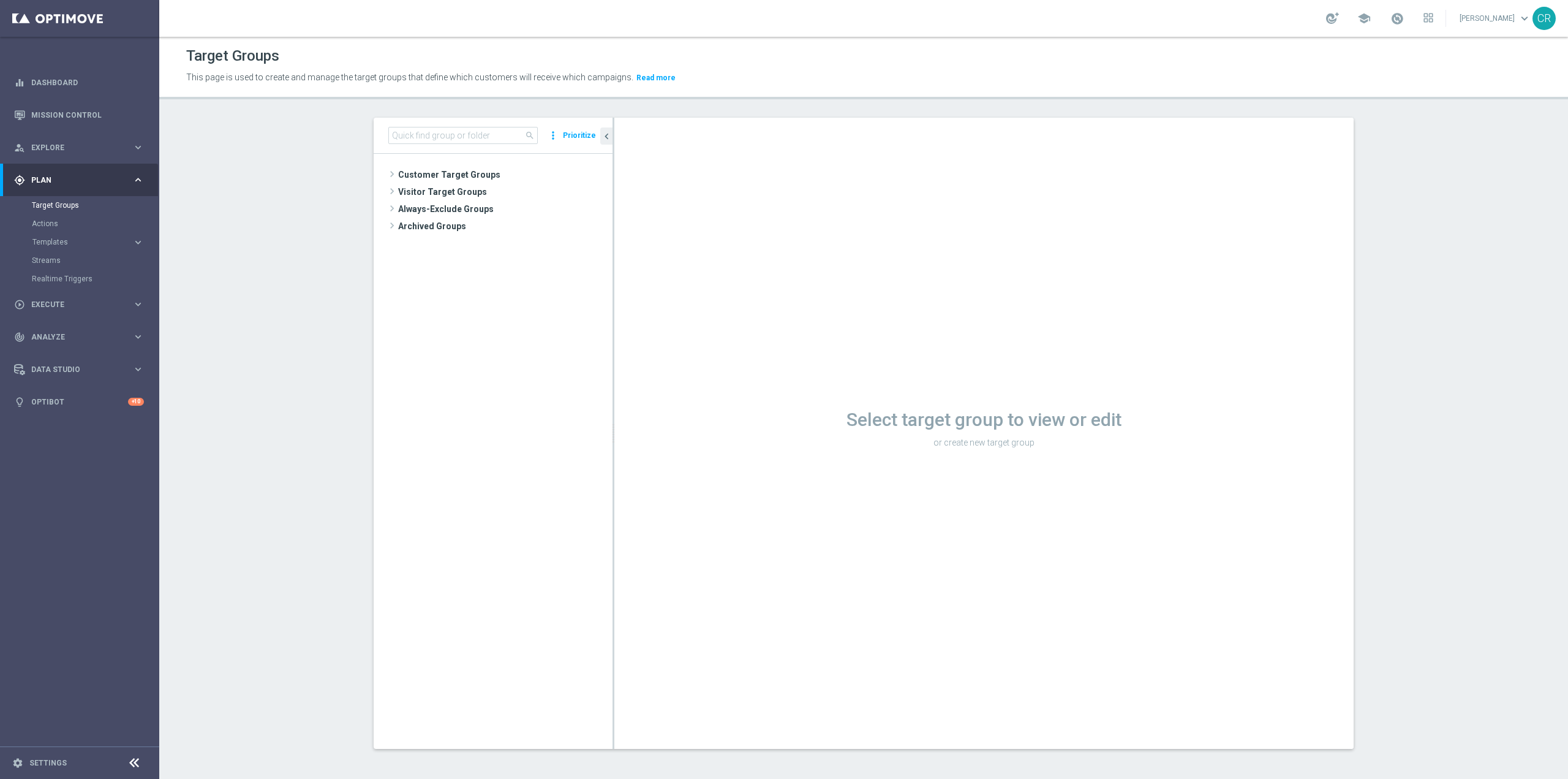
click at [474, 124] on div "search more_vert Prioritize" at bounding box center [493, 136] width 239 height 36
click at [467, 134] on input at bounding box center [463, 135] width 149 height 17
paste input "Churn 0-12M Talent ggr nb tra < 0"
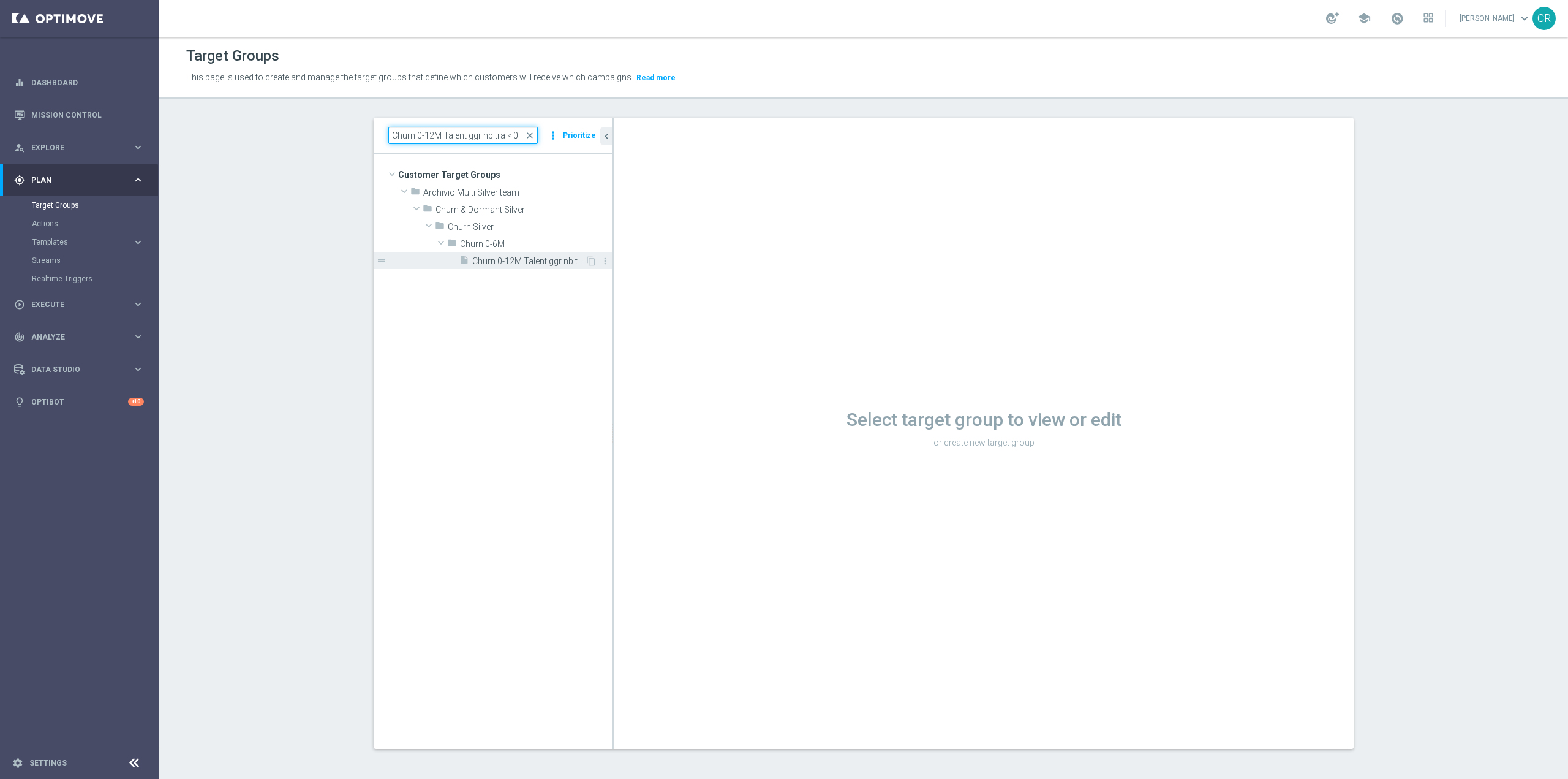
type input "Churn 0-12M Talent ggr nb tra < 0"
click at [556, 259] on span "Churn 0-12M Talent ggr nb tra < 0" at bounding box center [528, 261] width 112 height 10
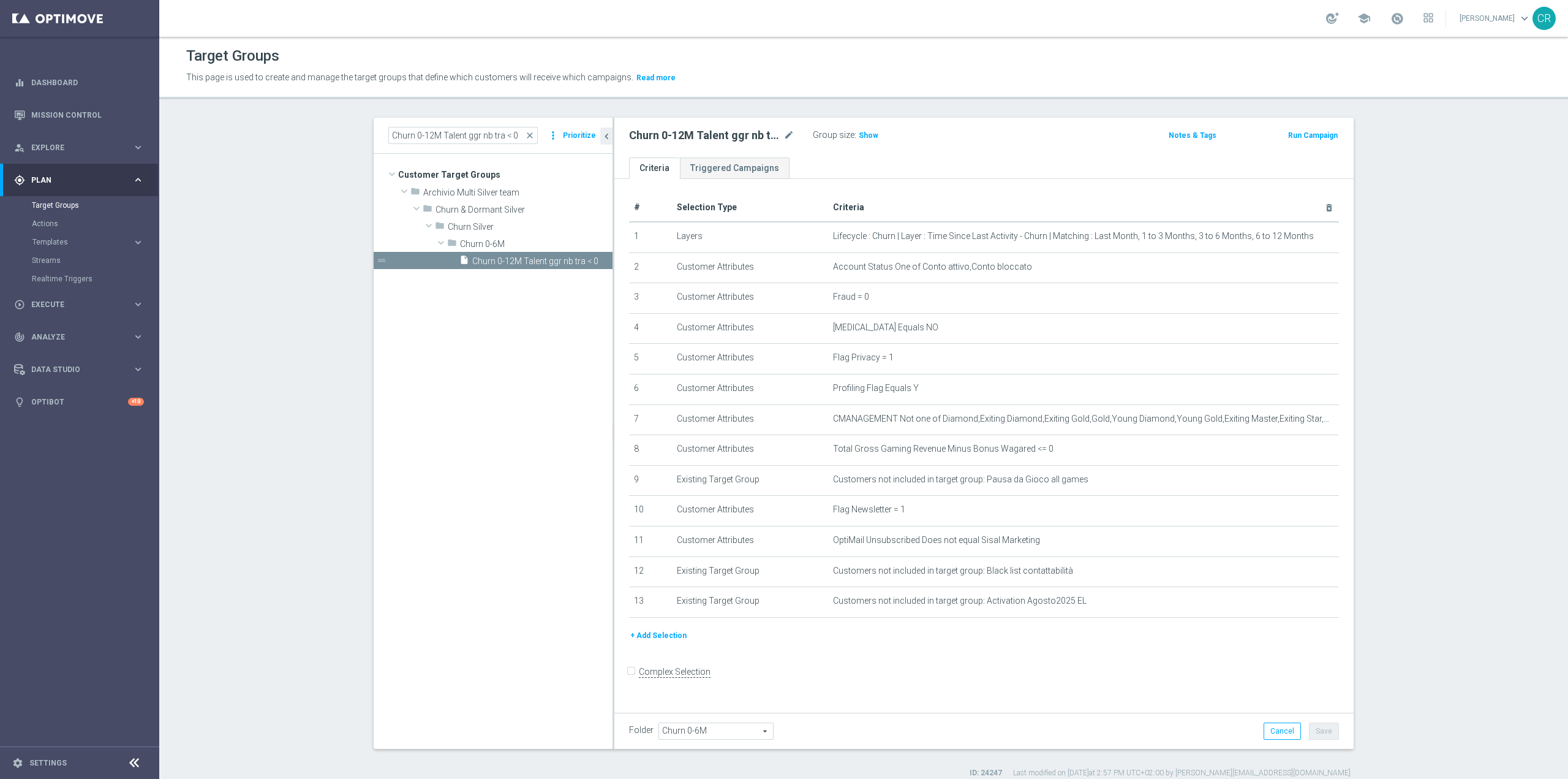
click at [1321, 134] on button "Run Campaign" at bounding box center [1313, 135] width 52 height 13
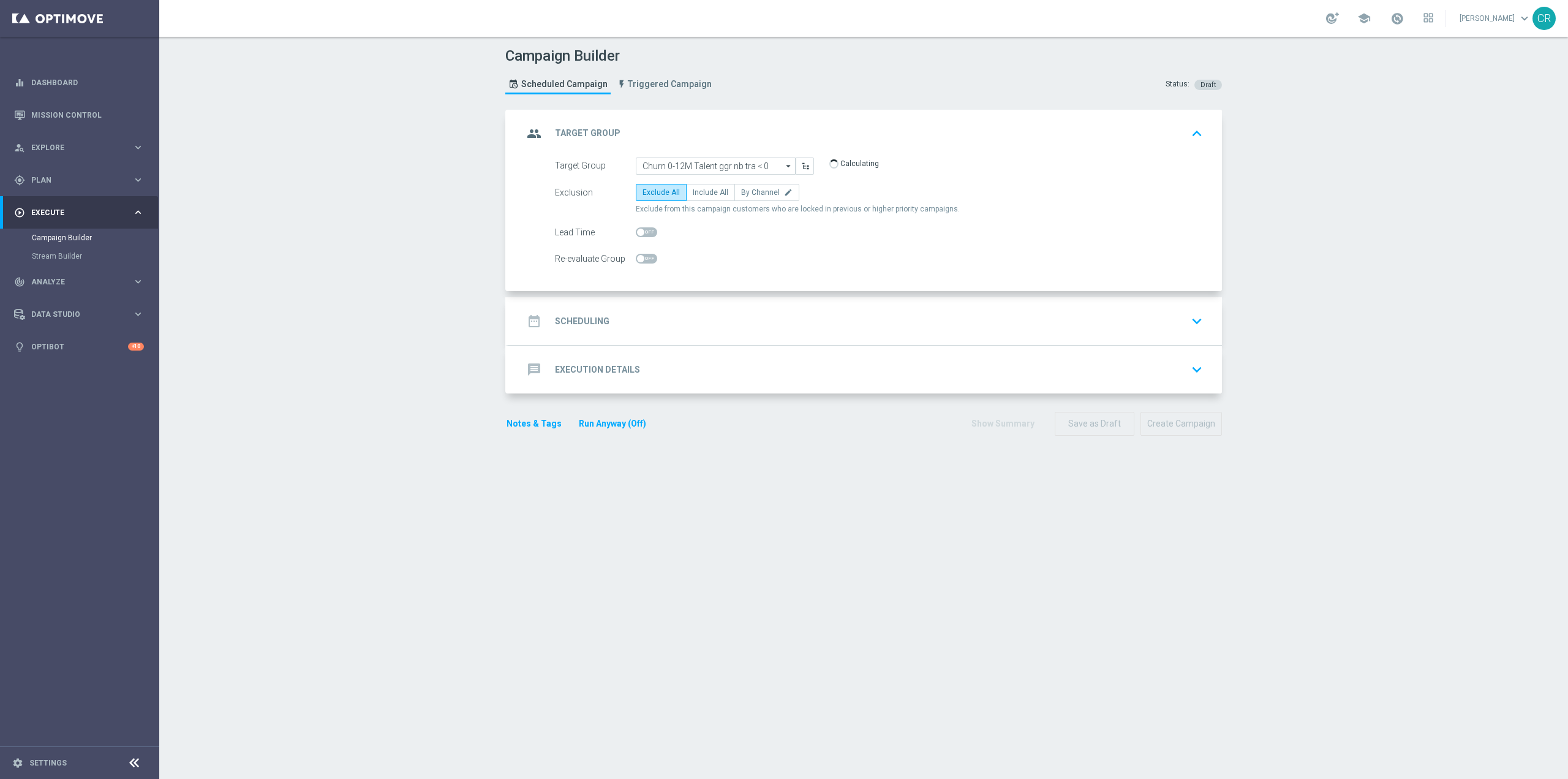
click at [1197, 319] on icon "keyboard_arrow_down" at bounding box center [1196, 321] width 18 height 18
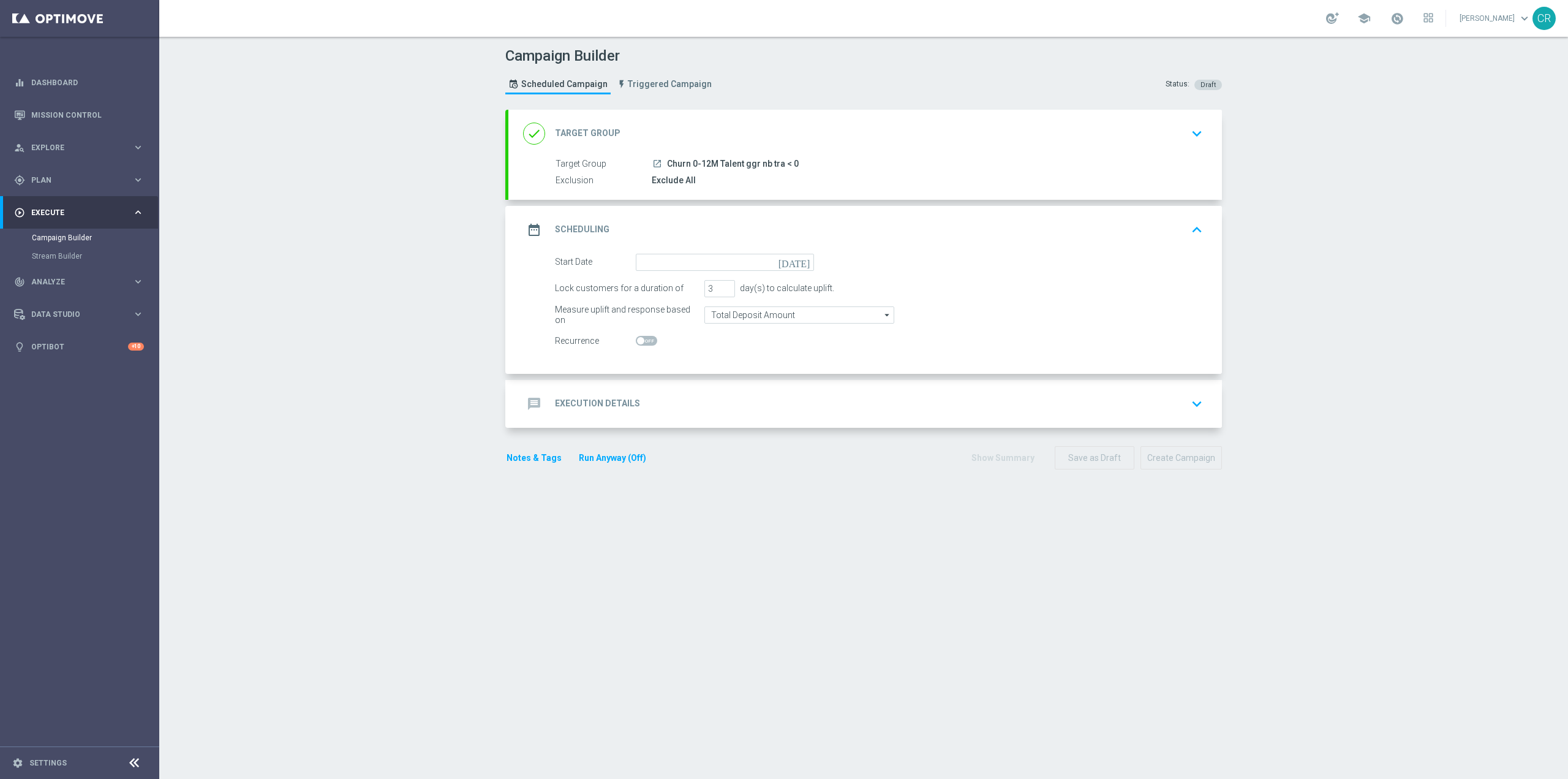
click at [799, 254] on icon "[DATE]" at bounding box center [797, 260] width 36 height 13
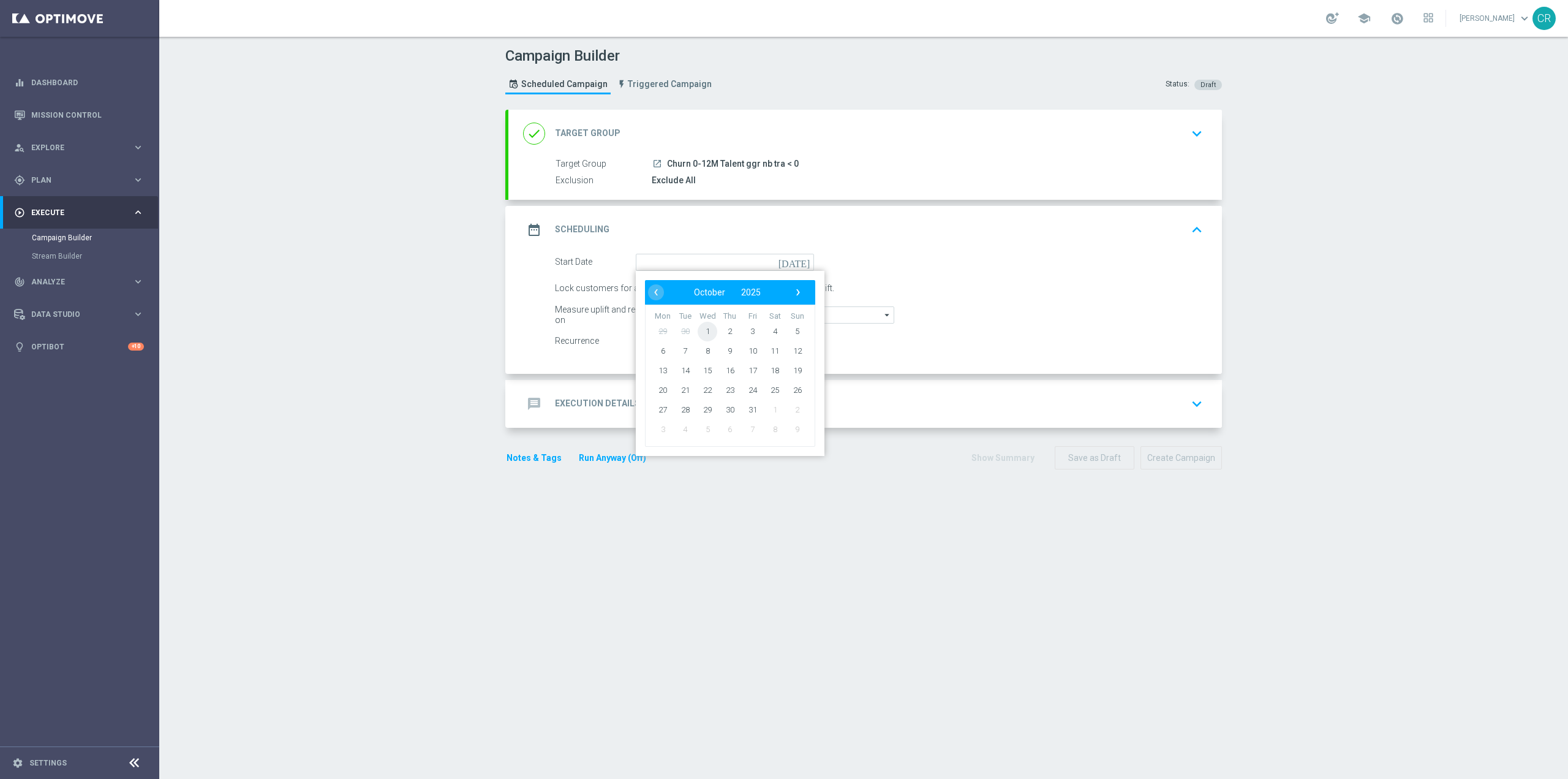
click at [707, 324] on span "1" at bounding box center [707, 330] width 20 height 20
type input "[DATE]"
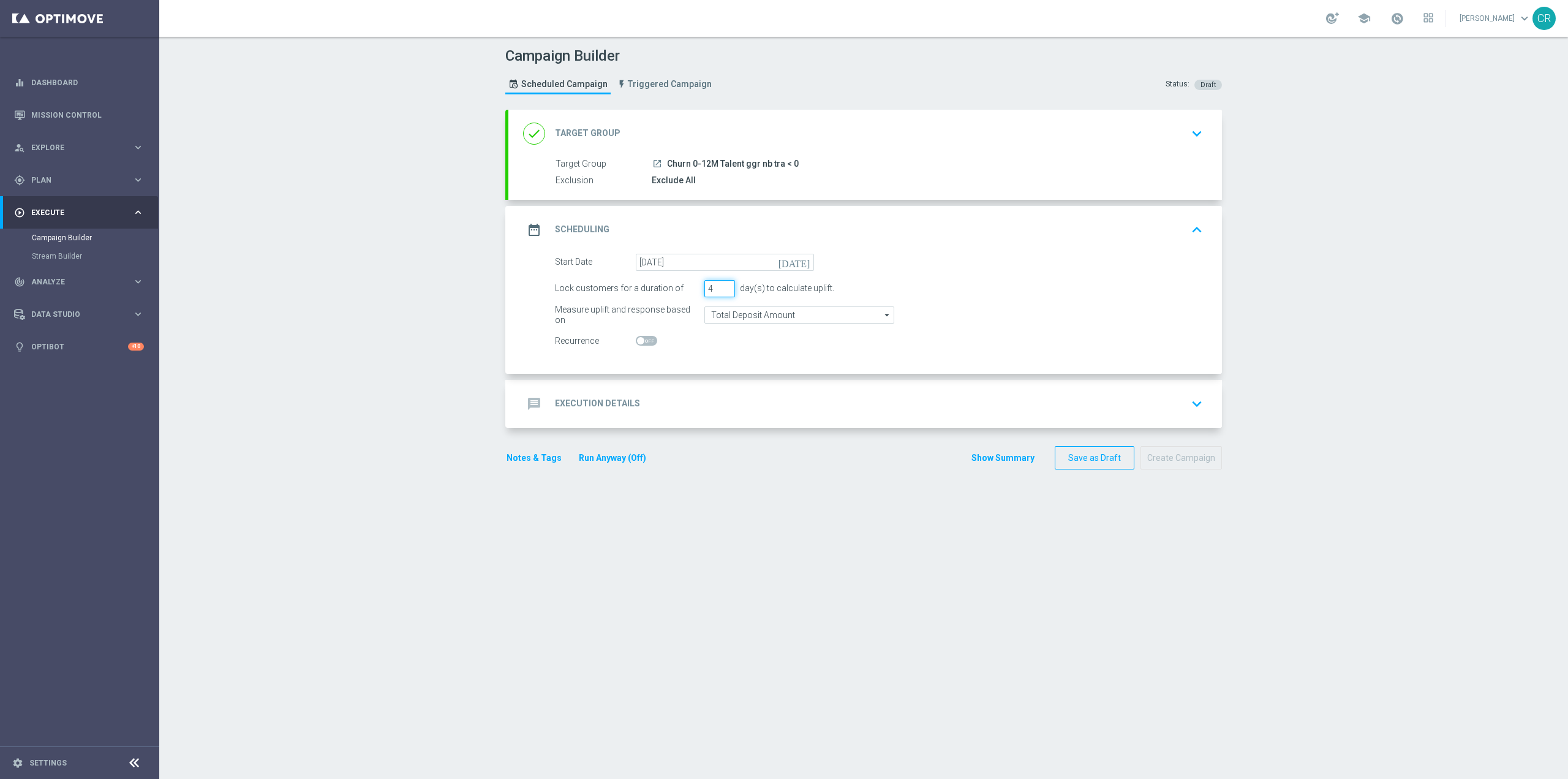
click at [721, 285] on input "4" at bounding box center [720, 288] width 31 height 17
type input "5"
click at [721, 285] on input "5" at bounding box center [720, 288] width 31 height 17
click at [791, 314] on input "Total Deposit Amount" at bounding box center [800, 315] width 190 height 17
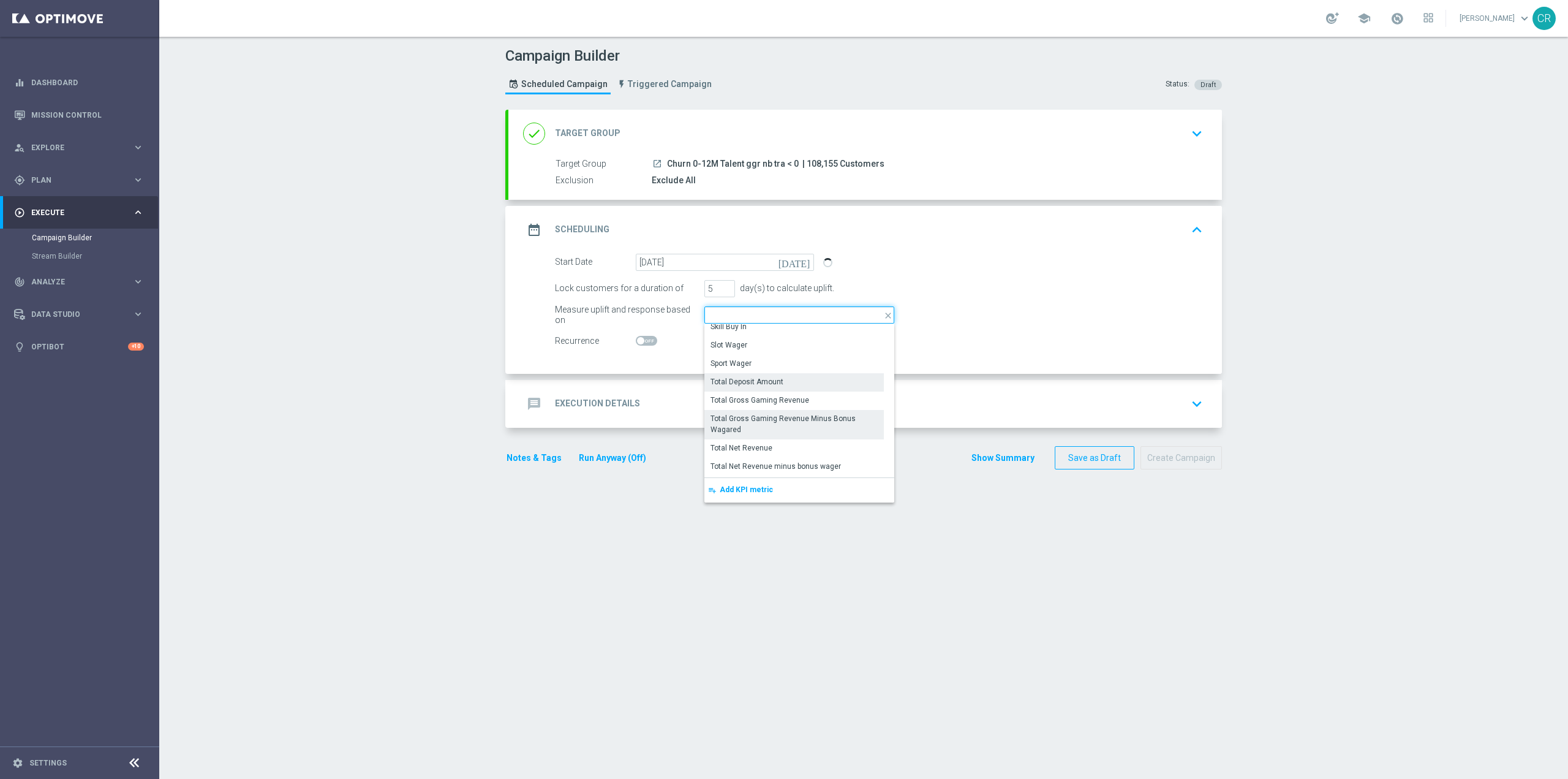
scroll to position [299, 0]
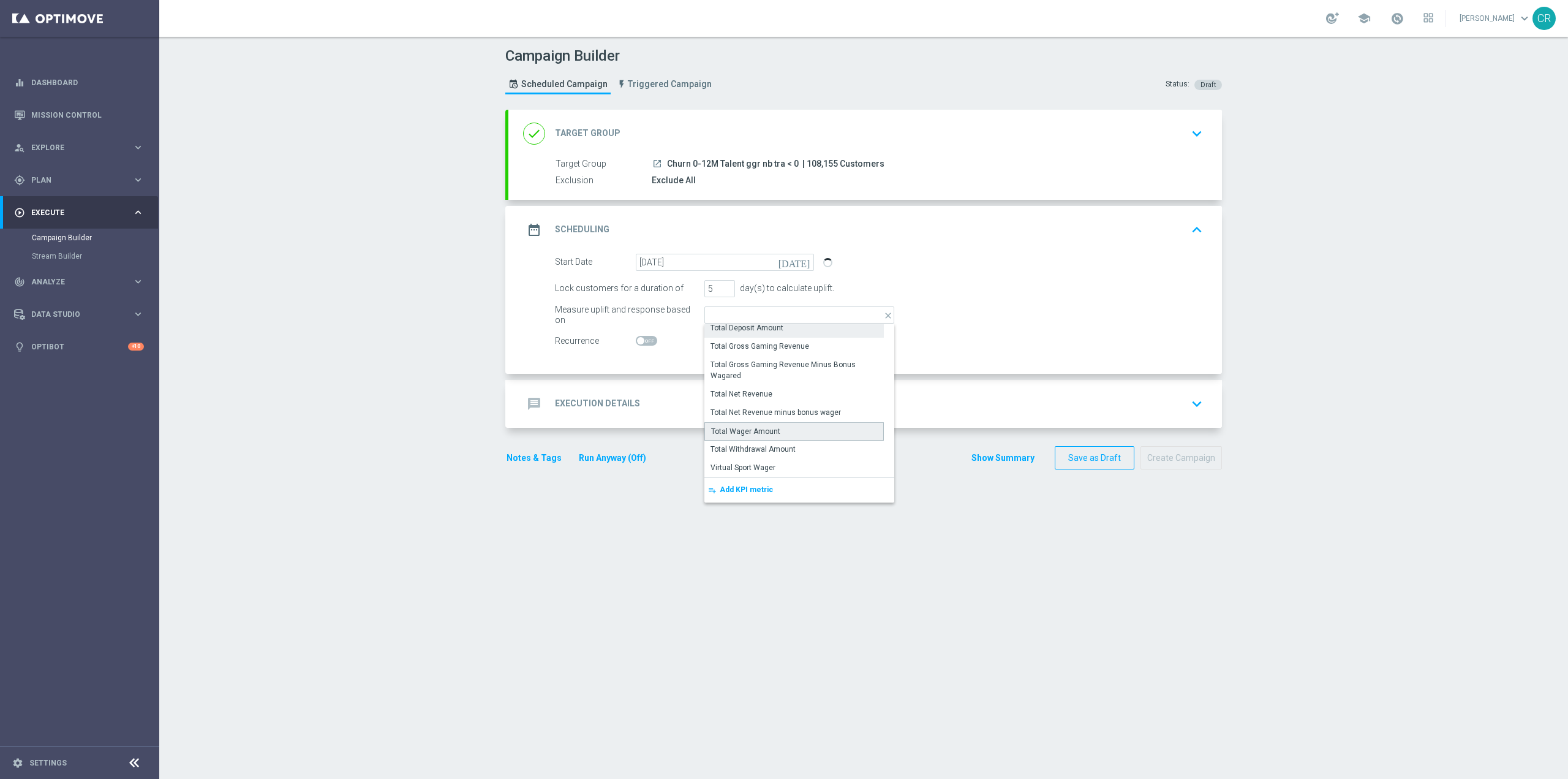
click at [755, 432] on div "Total Wager Amount" at bounding box center [746, 432] width 69 height 11
type input "Total Wager Amount"
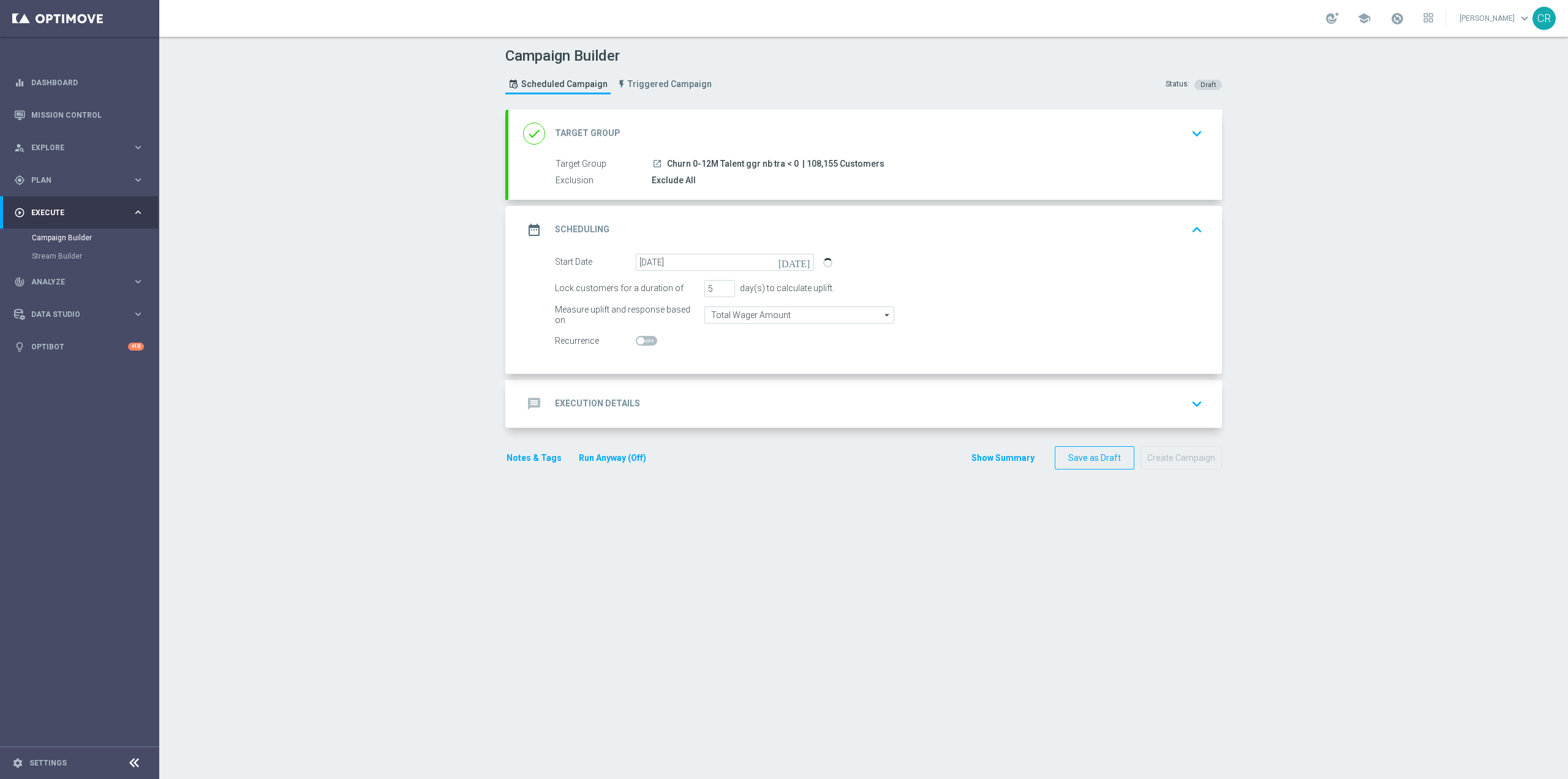
click at [1188, 409] on icon "keyboard_arrow_down" at bounding box center [1196, 403] width 18 height 18
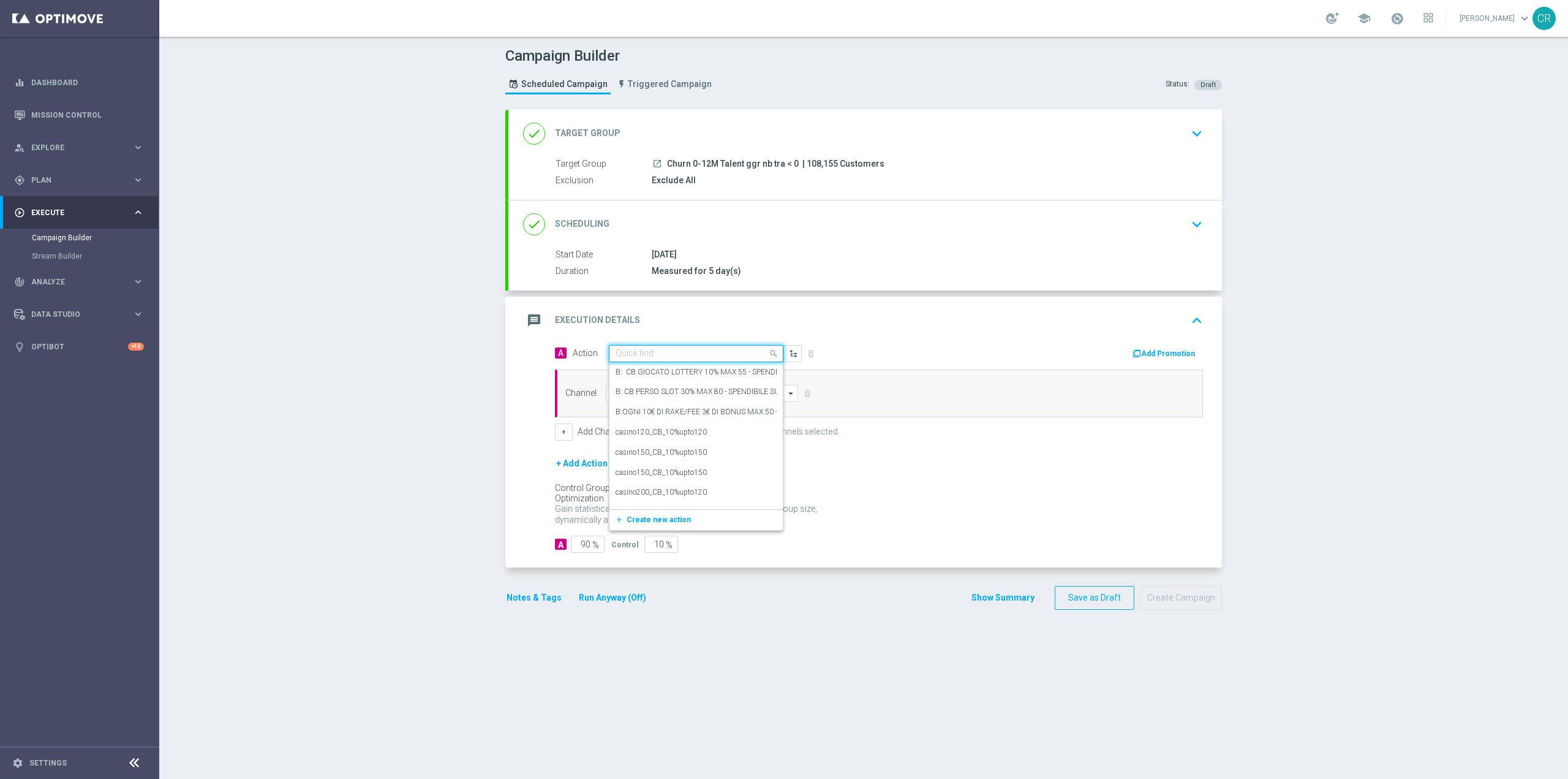
click at [731, 350] on input "text" at bounding box center [683, 354] width 137 height 10
click at [724, 350] on input "text" at bounding box center [683, 354] width 137 height 10
paste input "BF 1€ TUTTI I GIOCHI"
type input "BF 1€ TUTTI I GIOCHI"
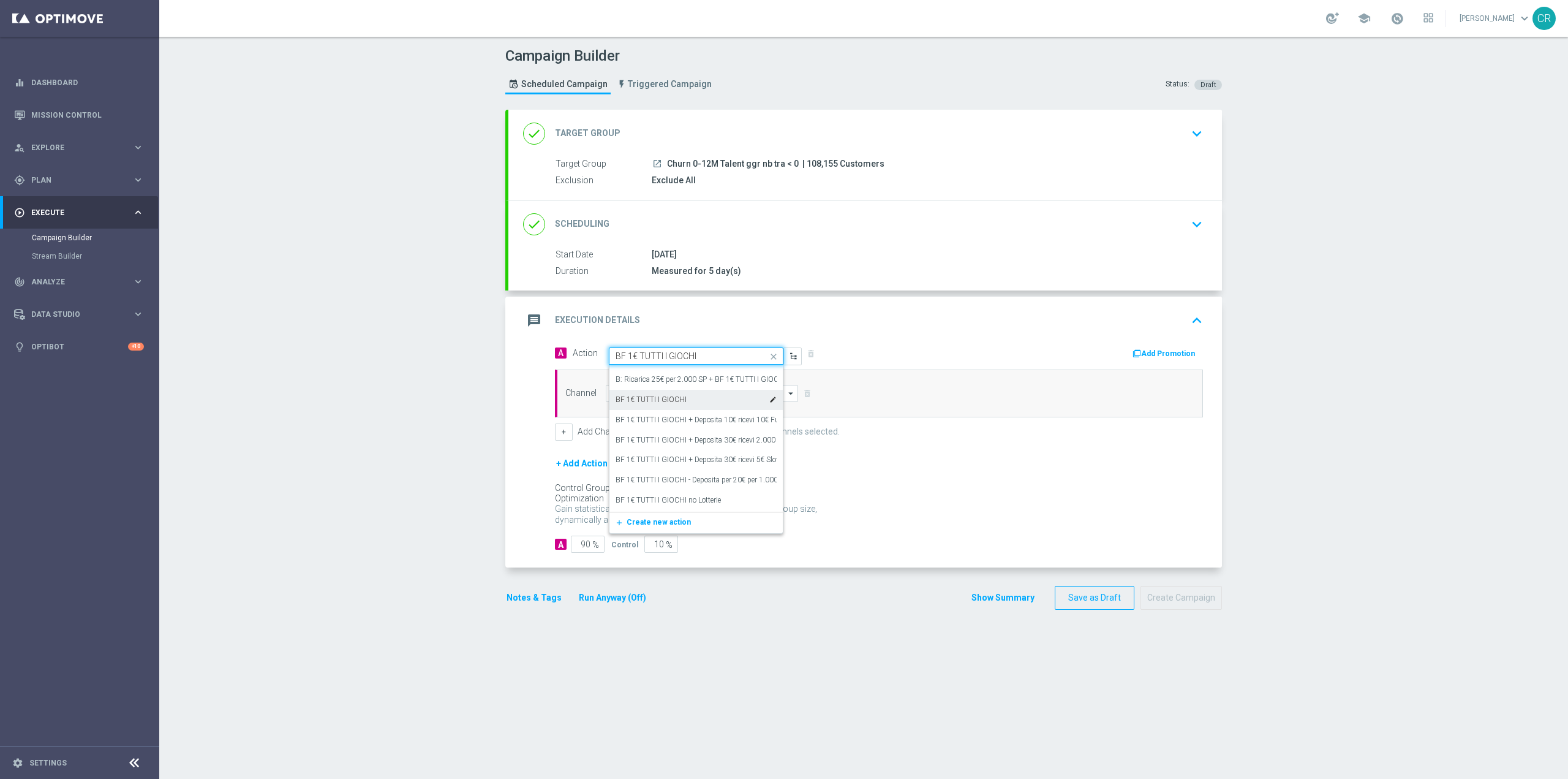
click at [680, 401] on label "BF 1€ TUTTI I GIOCHI" at bounding box center [650, 399] width 71 height 10
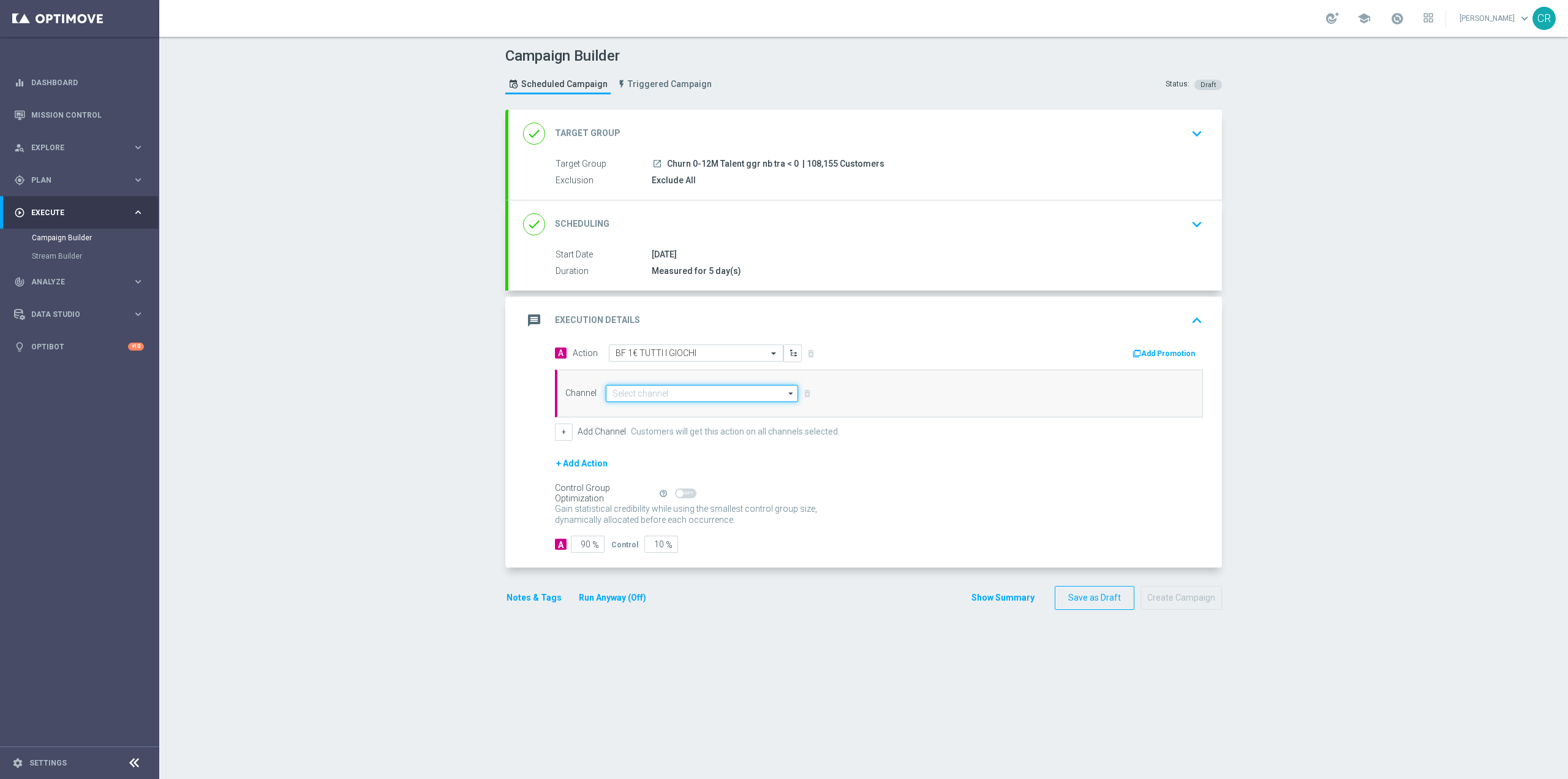
click at [751, 391] on input at bounding box center [702, 394] width 192 height 17
click at [743, 410] on div "Optimail" at bounding box center [697, 411] width 182 height 18
type input "Optimail"
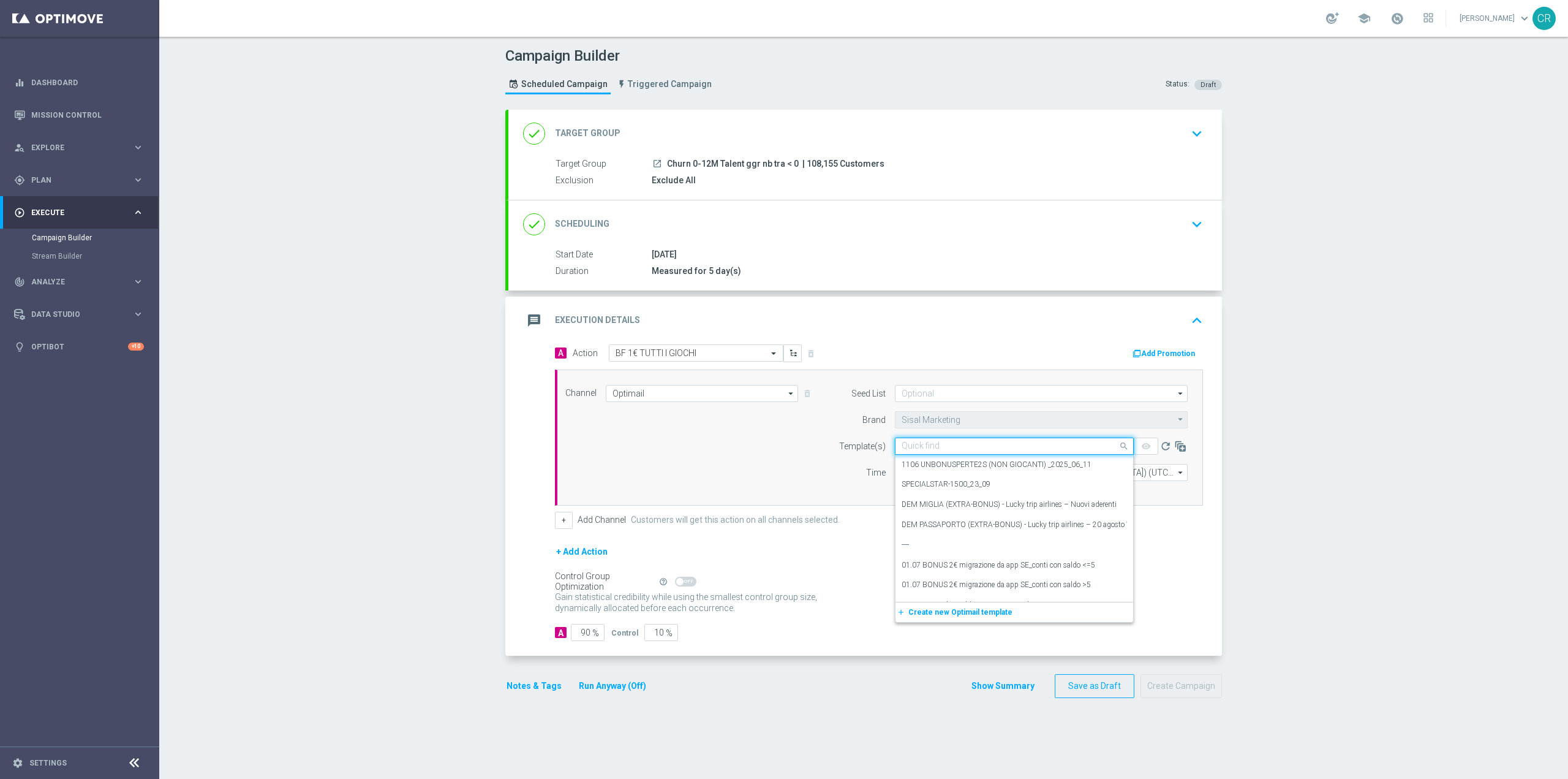
click at [953, 443] on input "text" at bounding box center [1002, 446] width 201 height 10
click at [932, 446] on input "text" at bounding box center [1002, 446] width 201 height 10
paste input "BF 1€ TUTTI I GIOCHI"
type input "BF 1€ TUTTI I GIOCHI"
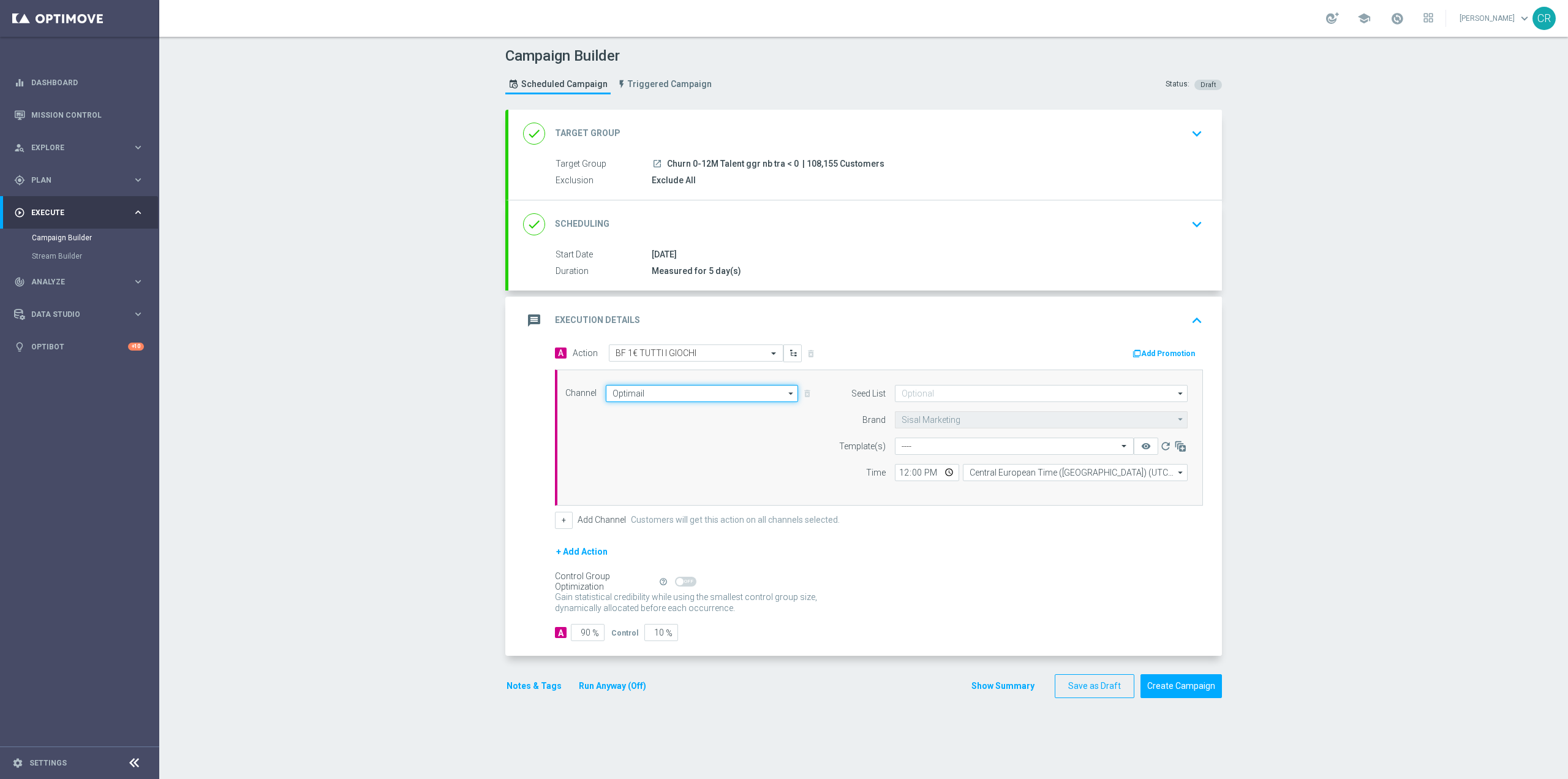
click at [664, 398] on input "Optimail" at bounding box center [702, 394] width 192 height 17
click at [651, 433] on div "Facebook Custom Audience" at bounding box center [660, 429] width 96 height 11
type input "Facebook Custom Audience"
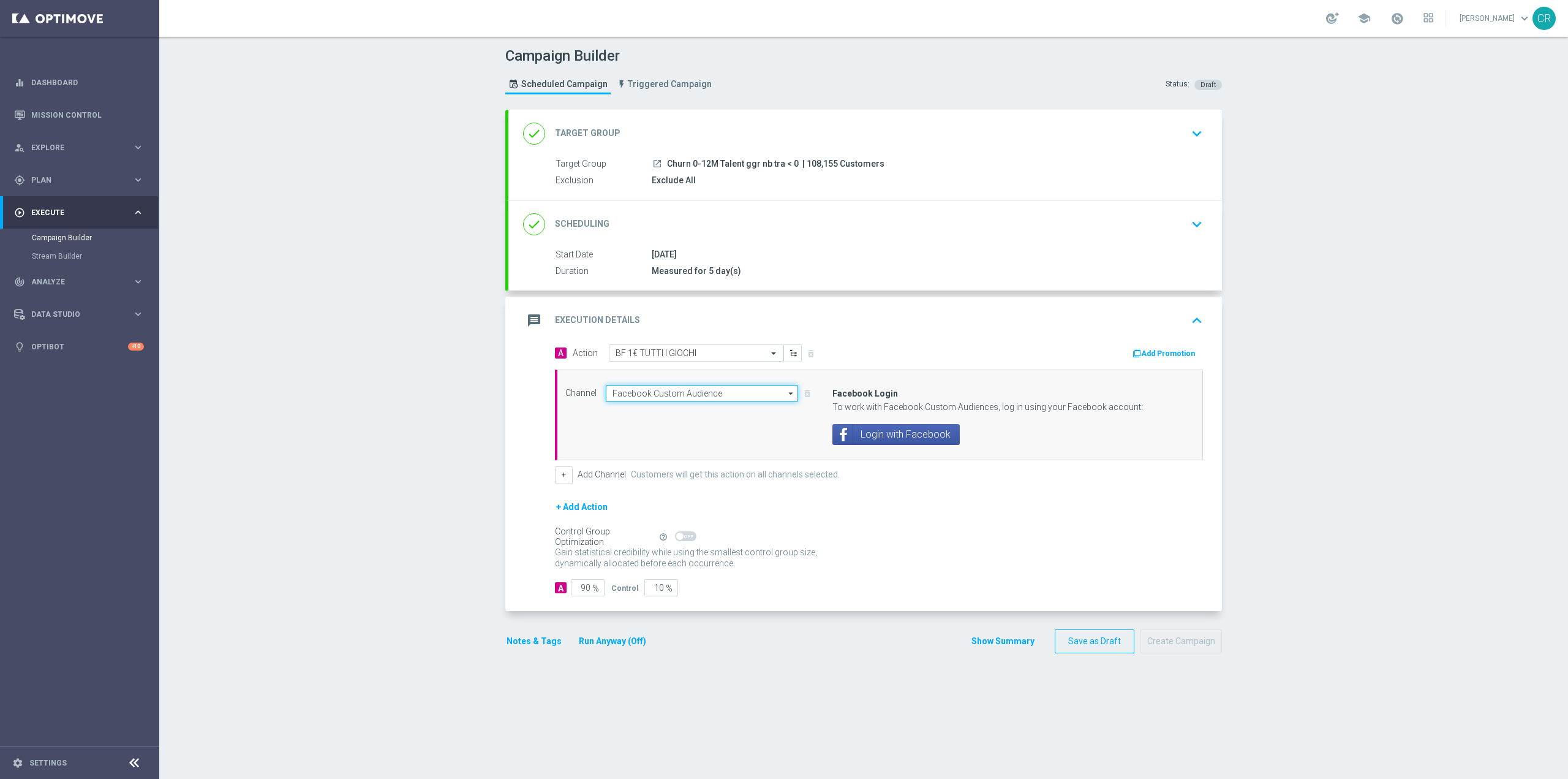
click at [676, 395] on input "Facebook Custom Audience" at bounding box center [702, 394] width 192 height 17
click at [663, 413] on div "Optimail" at bounding box center [697, 411] width 182 height 18
type input "Optimail"
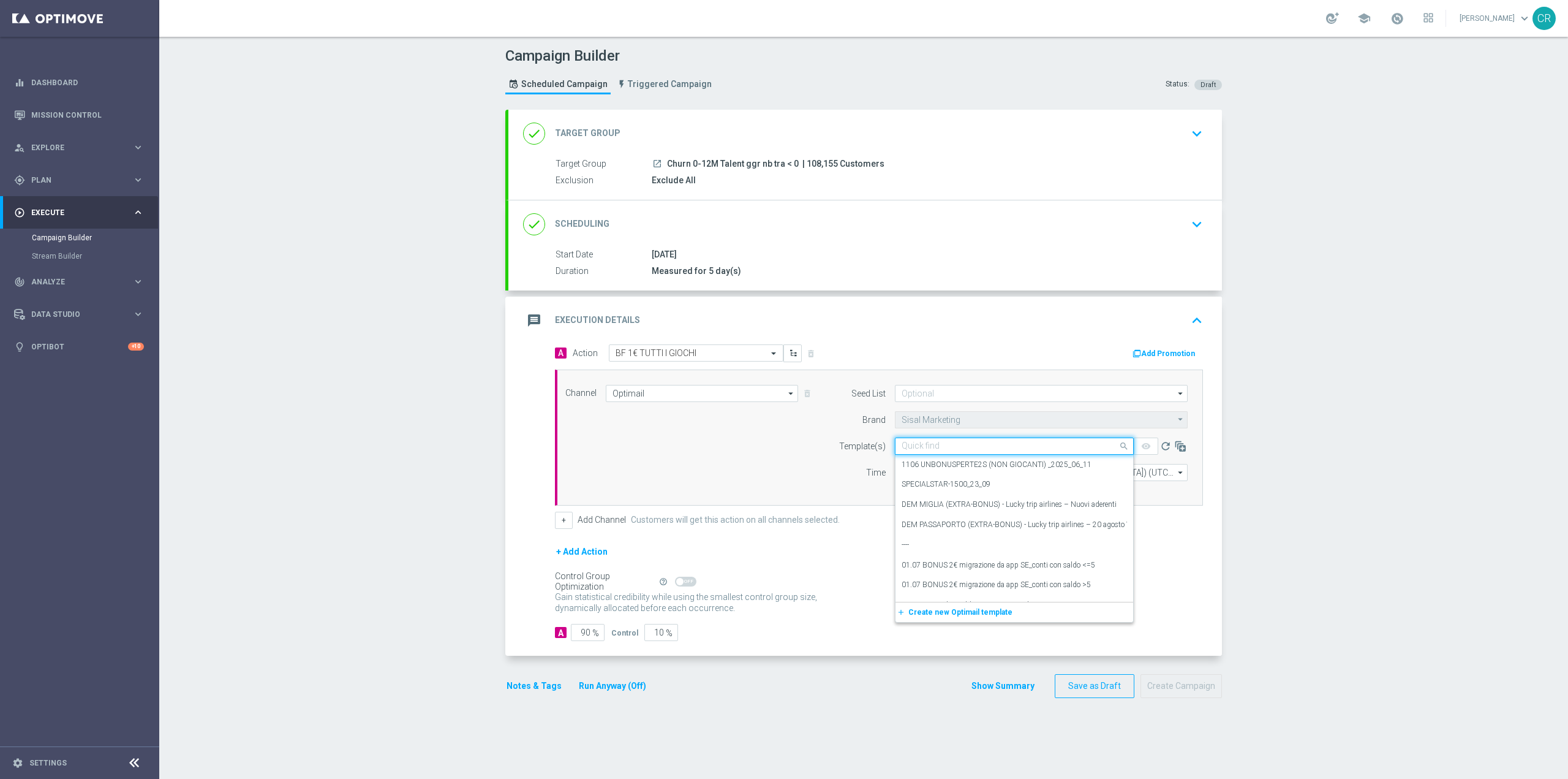
click at [943, 443] on input "text" at bounding box center [1002, 446] width 201 height 10
paste input "BF 1€ TUTTI I GIOCHI"
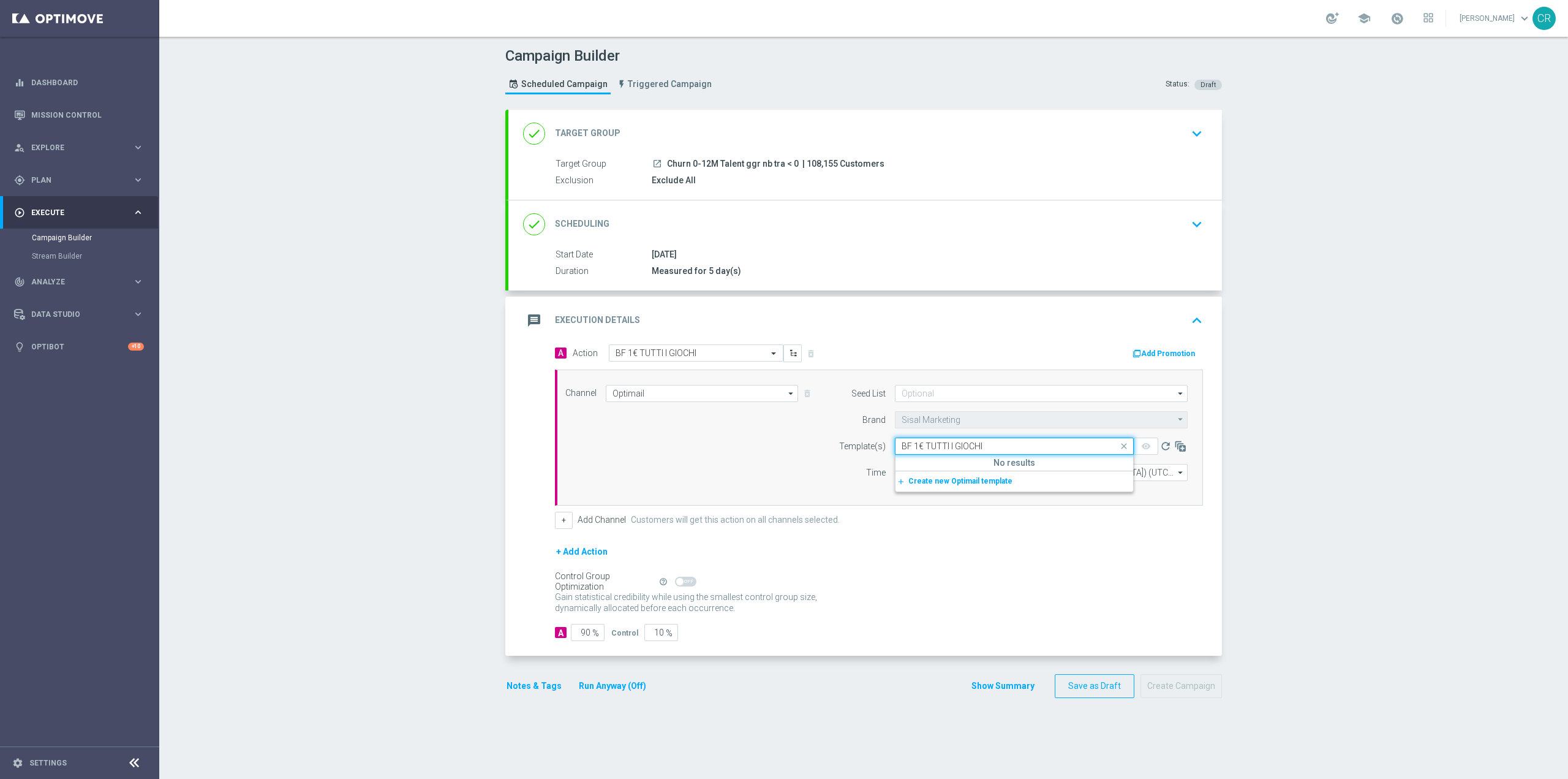
type input "BF 1€ TUTTI I GIOCHI"
click at [1028, 446] on input "BF 1€ TUTTI I GIOCHI" at bounding box center [1002, 446] width 201 height 10
type textarea "OCHI"
drag, startPoint x: 1028, startPoint y: 446, endPoint x: 611, endPoint y: 455, distance: 417.1
click at [611, 455] on div "Channel Optimail Optimail arrow_drop_down Drag here to set row groups Drag here…" at bounding box center [876, 438] width 640 height 105
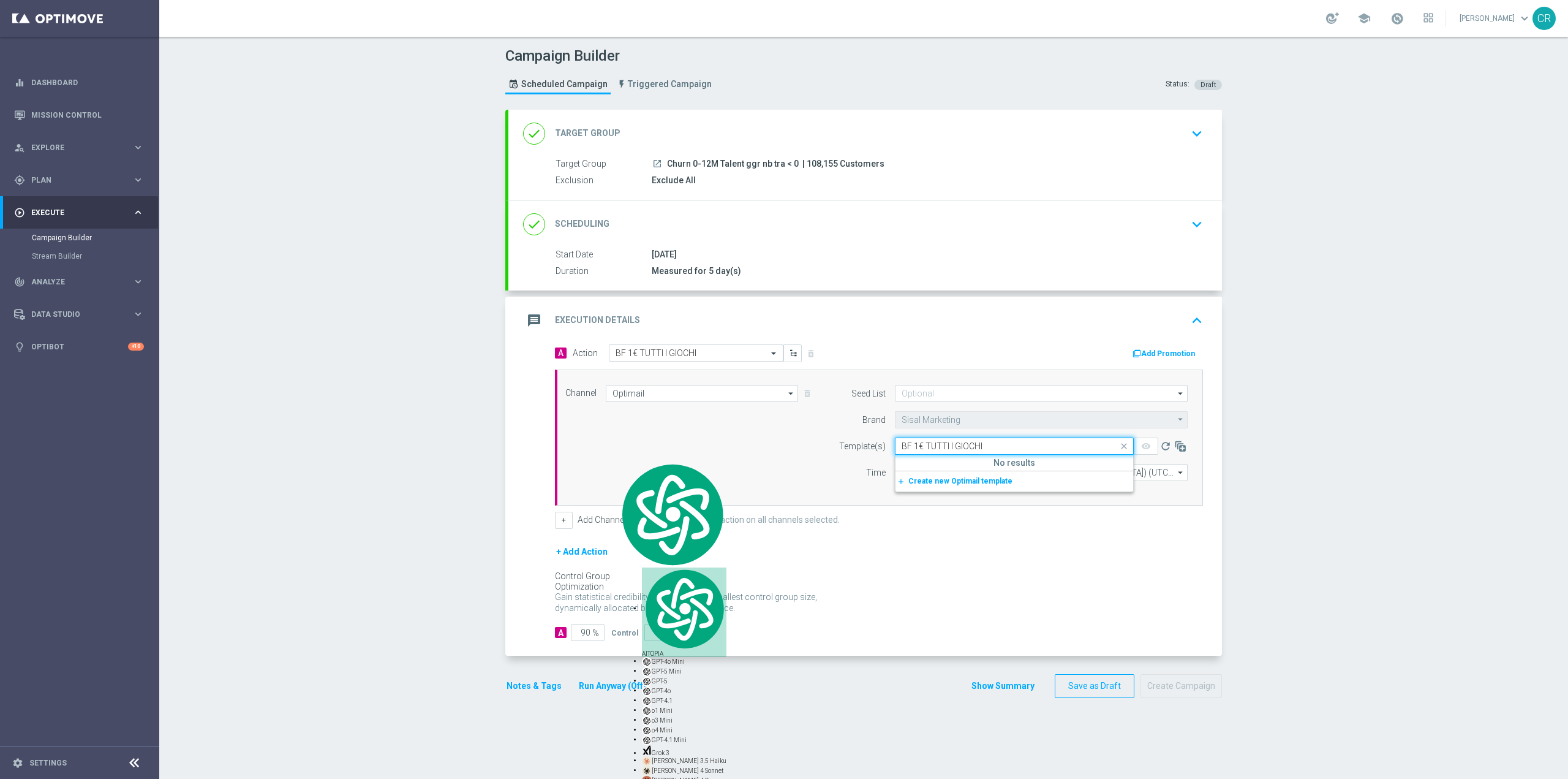
paste input "1BFREE0110 - [DATE]"
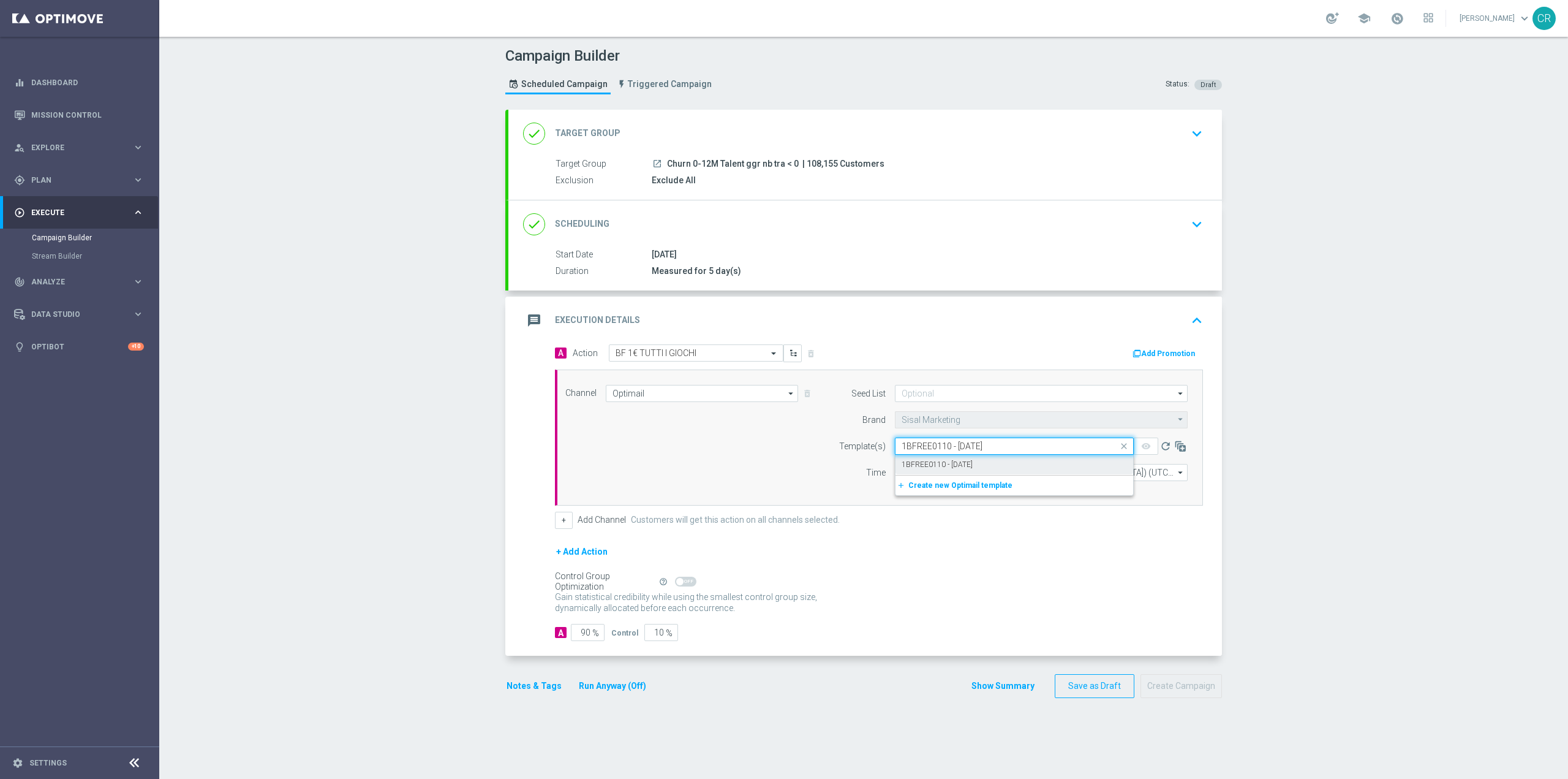
click at [973, 464] on label "1BFREE0110 - [DATE]" at bounding box center [937, 465] width 71 height 10
type input "1BFREE0110 - [DATE]"
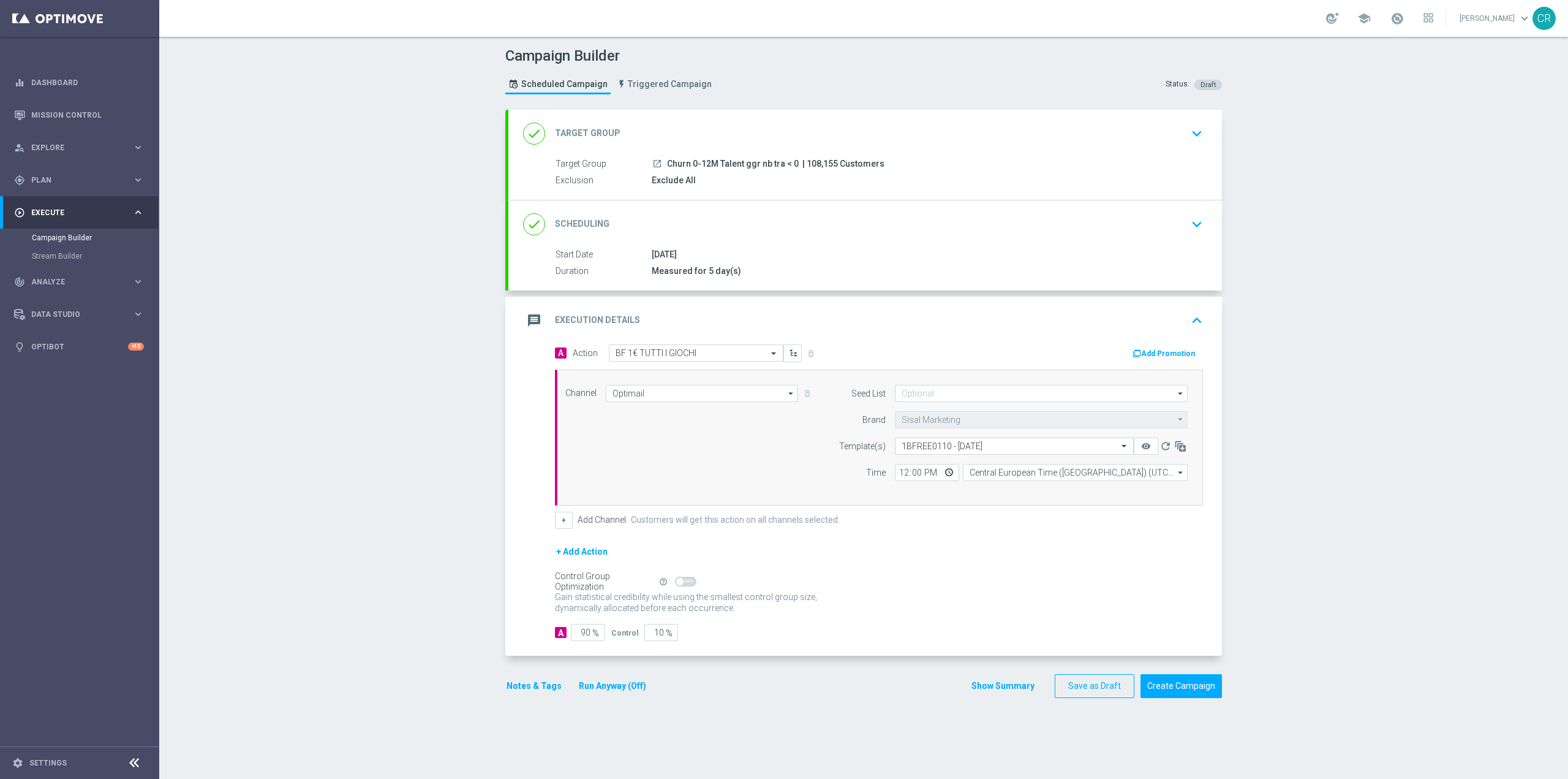
click at [1179, 349] on button "Add Promotion" at bounding box center [1165, 353] width 68 height 13
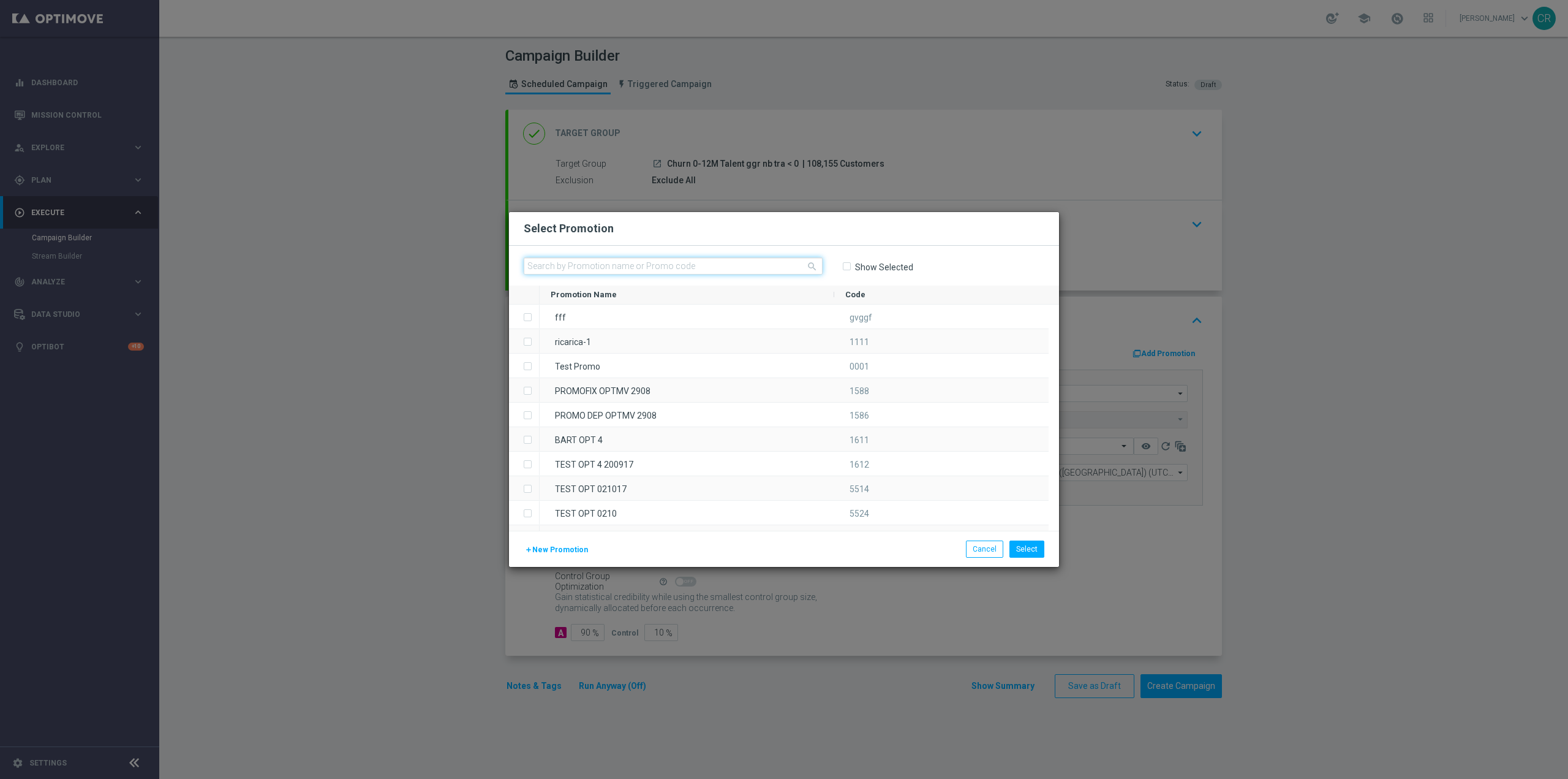
click at [669, 266] on input "text" at bounding box center [673, 266] width 299 height 17
paste input "238853"
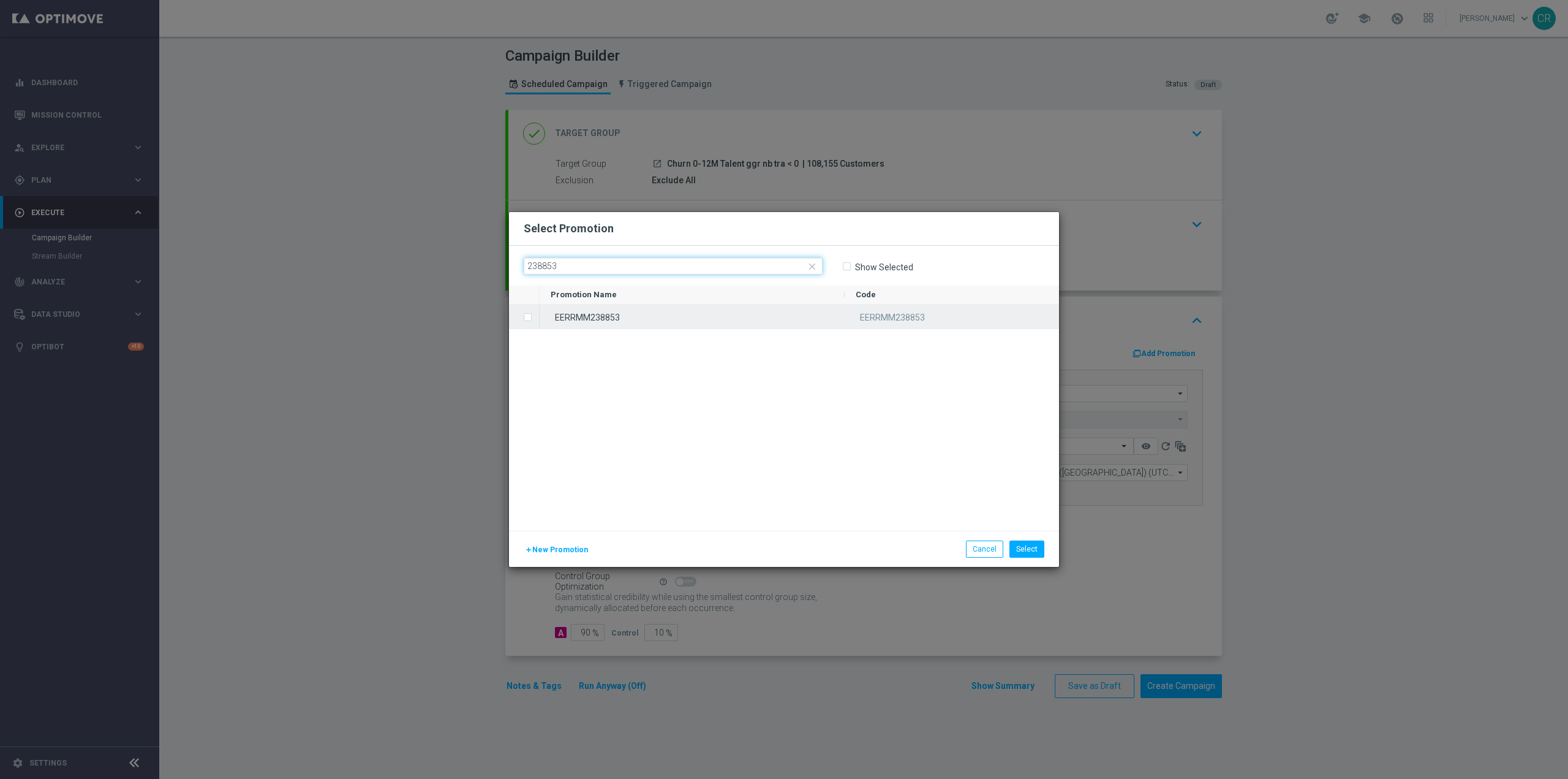
type input "238853"
click at [555, 314] on div "EERRMM238853" at bounding box center [692, 316] width 305 height 24
click at [1036, 552] on button "Select" at bounding box center [1027, 549] width 35 height 17
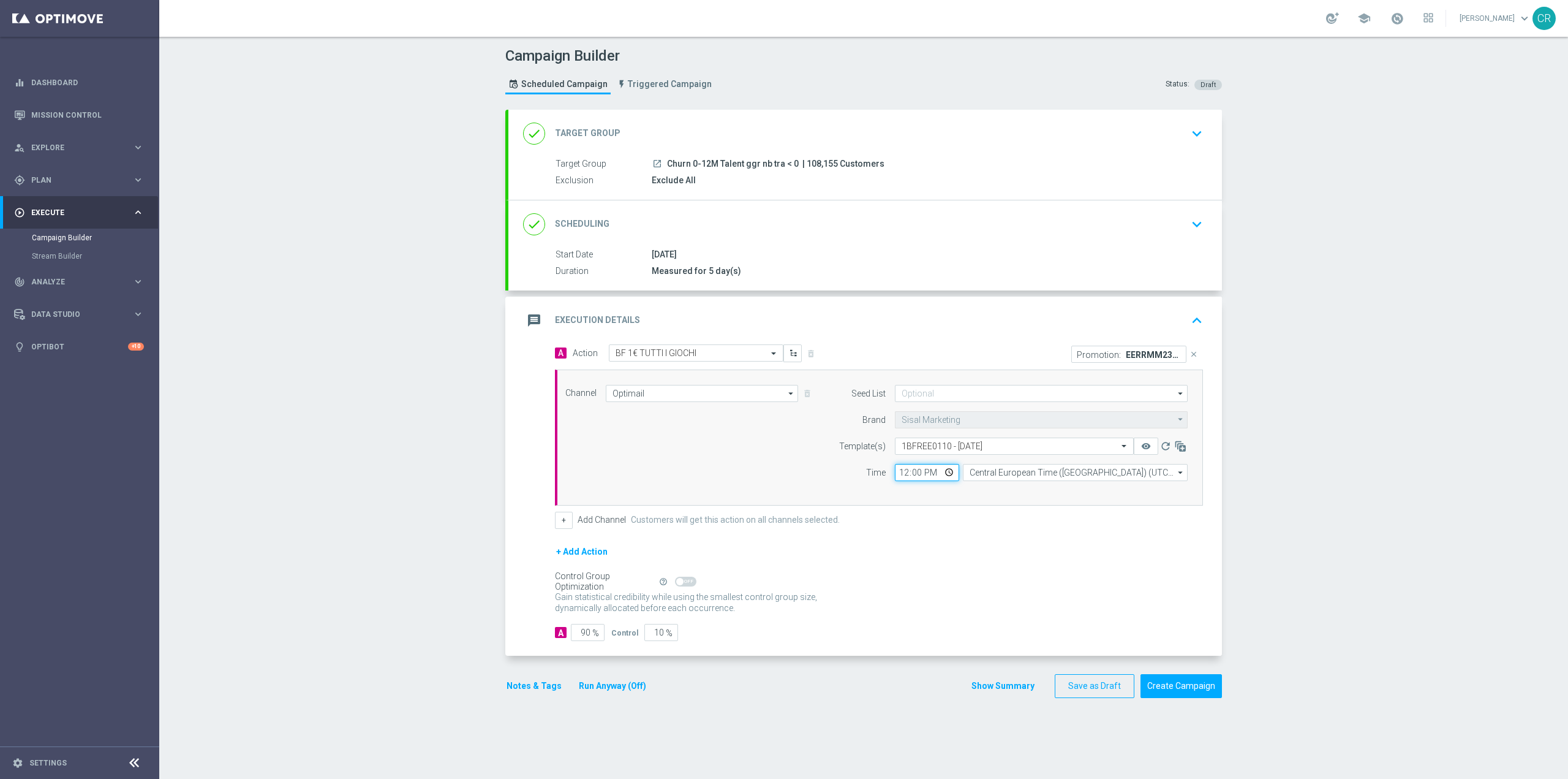
click at [945, 471] on input "12:00" at bounding box center [927, 472] width 64 height 17
type input "19:00"
click at [1057, 566] on div "+ Add Action" at bounding box center [878, 559] width 648 height 31
click at [526, 685] on button "Notes & Tags" at bounding box center [533, 685] width 57 height 15
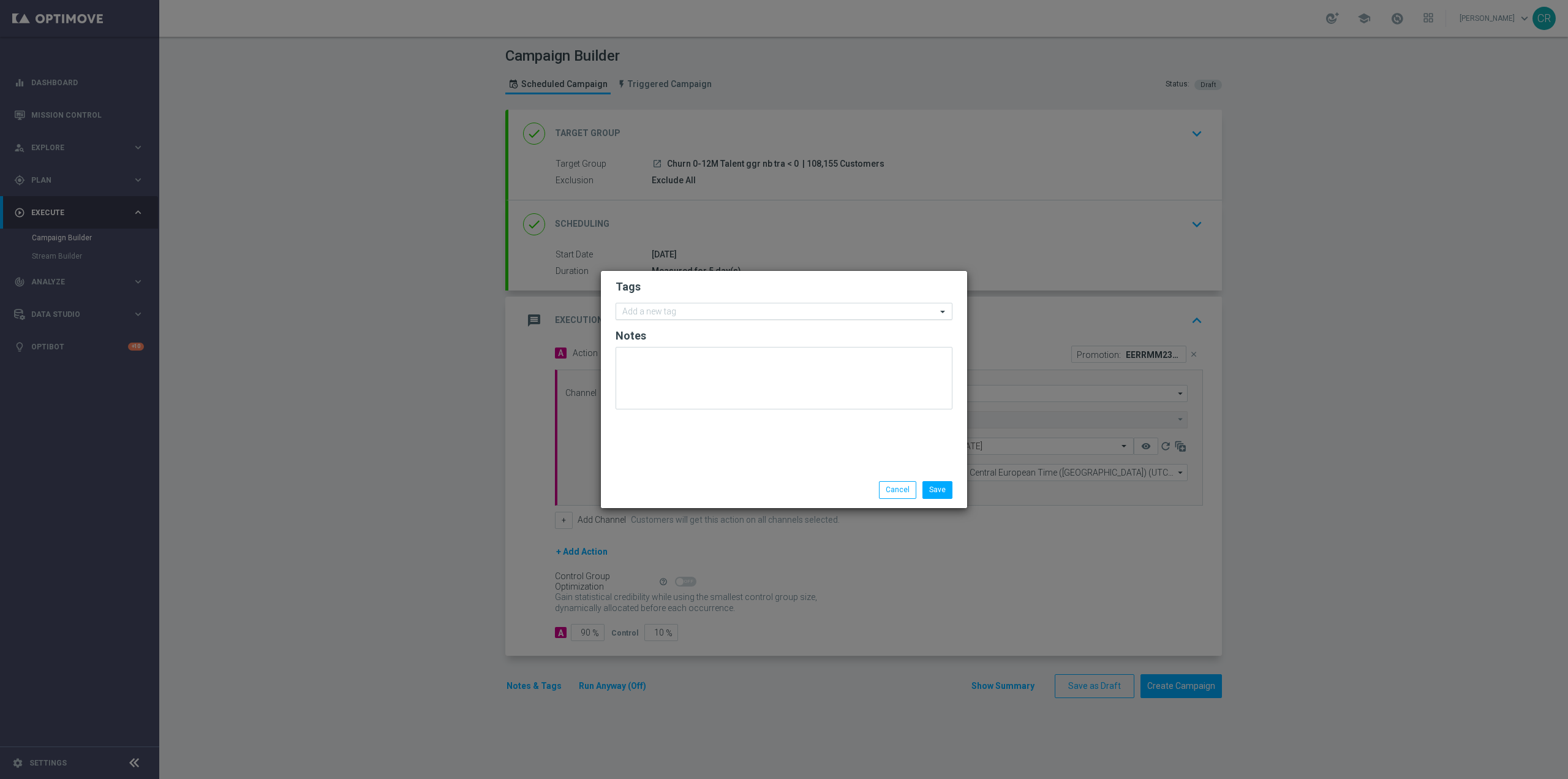
click at [672, 306] on div "Add a new tag" at bounding box center [776, 311] width 321 height 15
click at [732, 307] on input "text" at bounding box center [779, 312] width 314 height 10
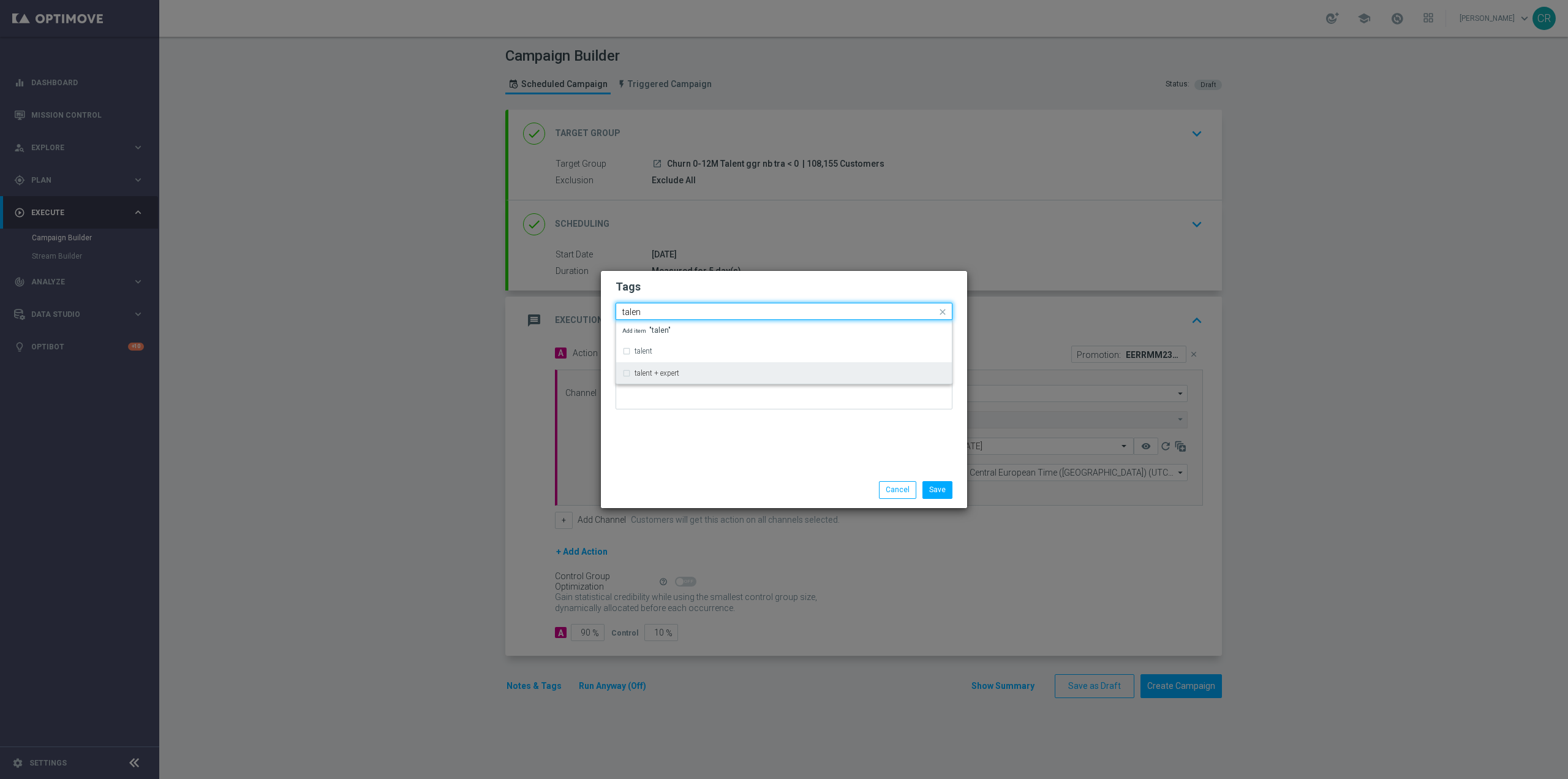
click at [703, 377] on div "talent + expert" at bounding box center [790, 373] width 311 height 7
click at [733, 307] on input "talen" at bounding box center [779, 312] width 314 height 10
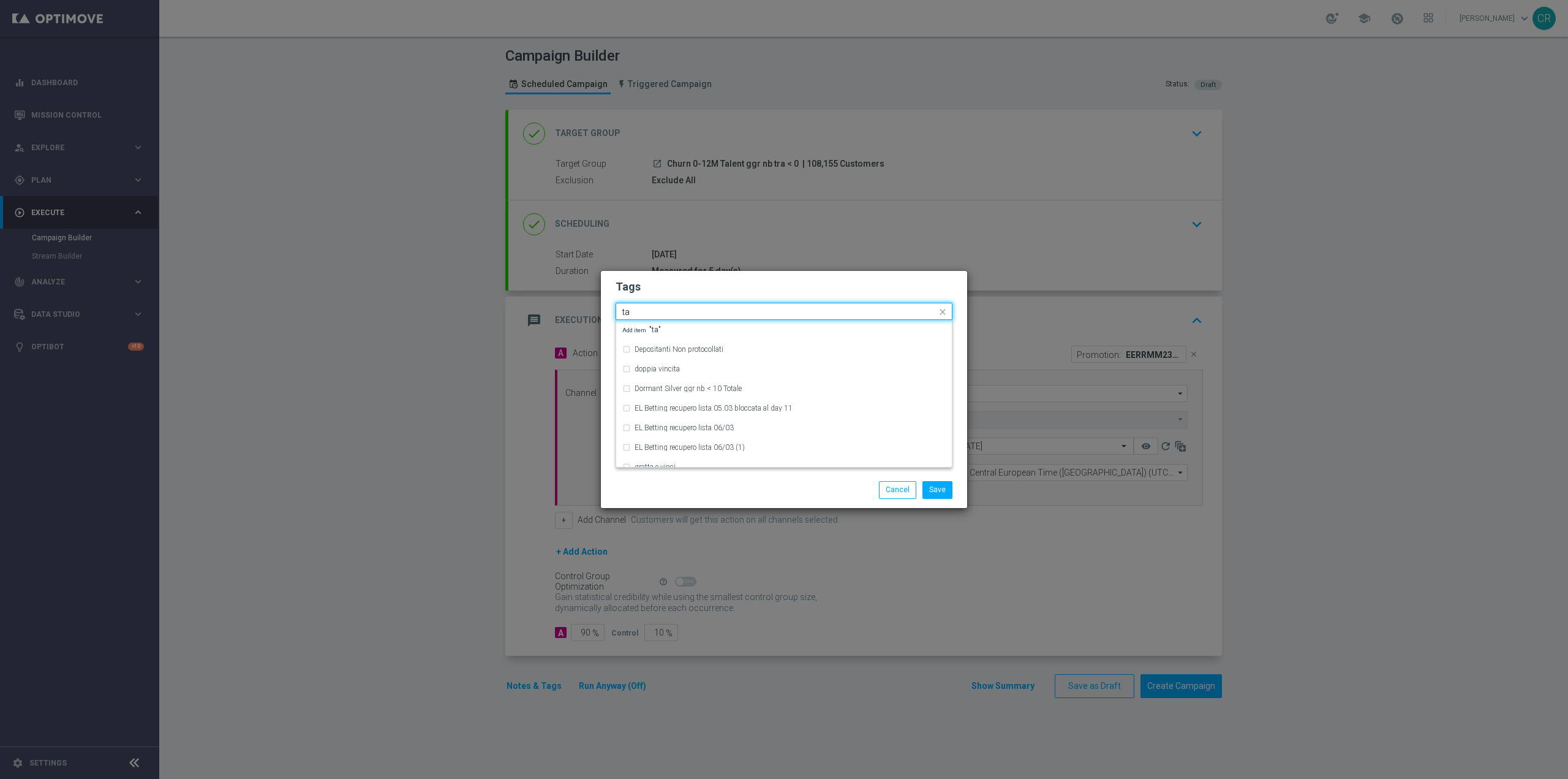
type input "t"
click at [723, 346] on div "reactivation" at bounding box center [784, 351] width 324 height 20
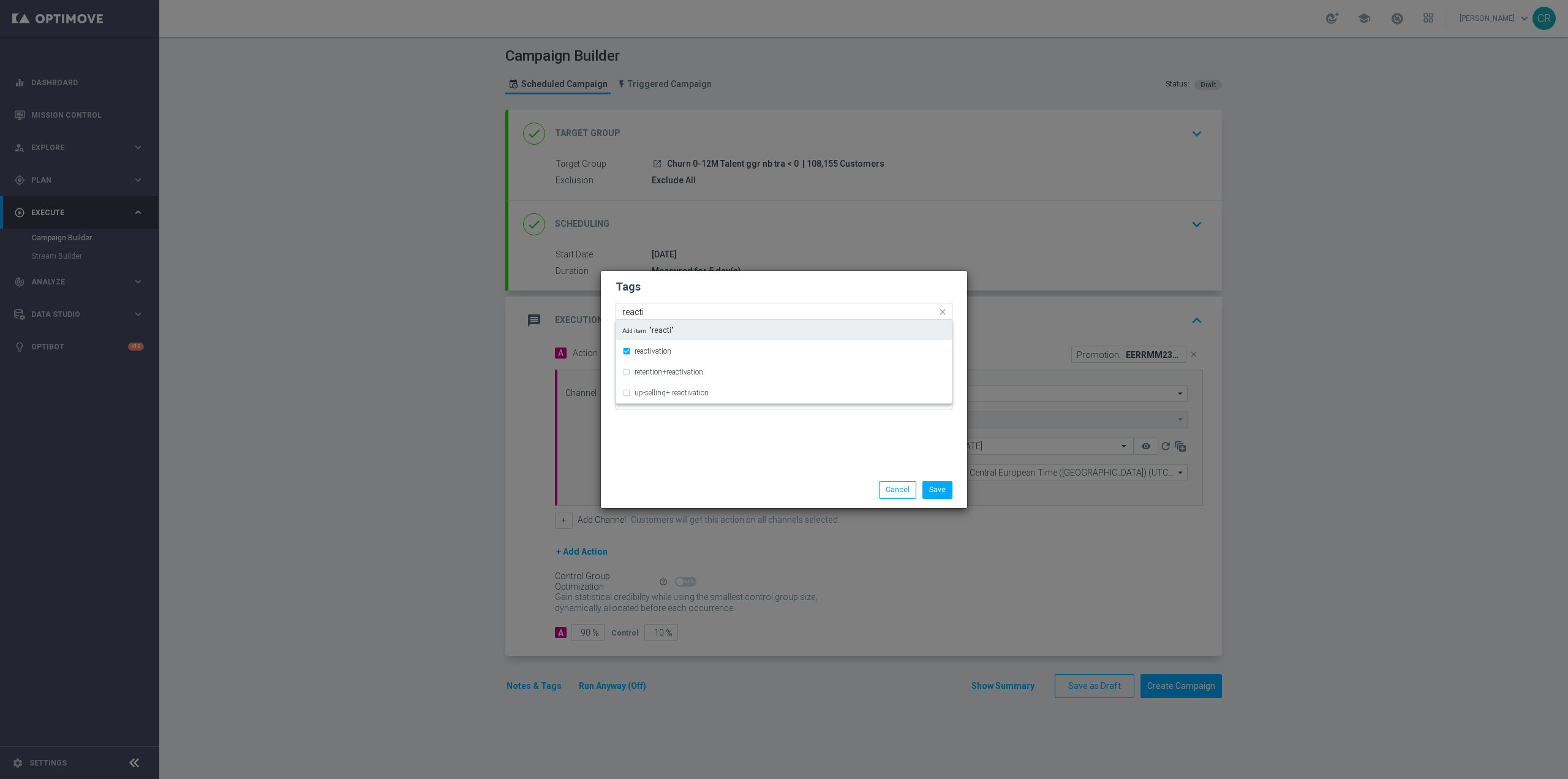
click at [738, 310] on input "reacti" at bounding box center [779, 312] width 314 height 10
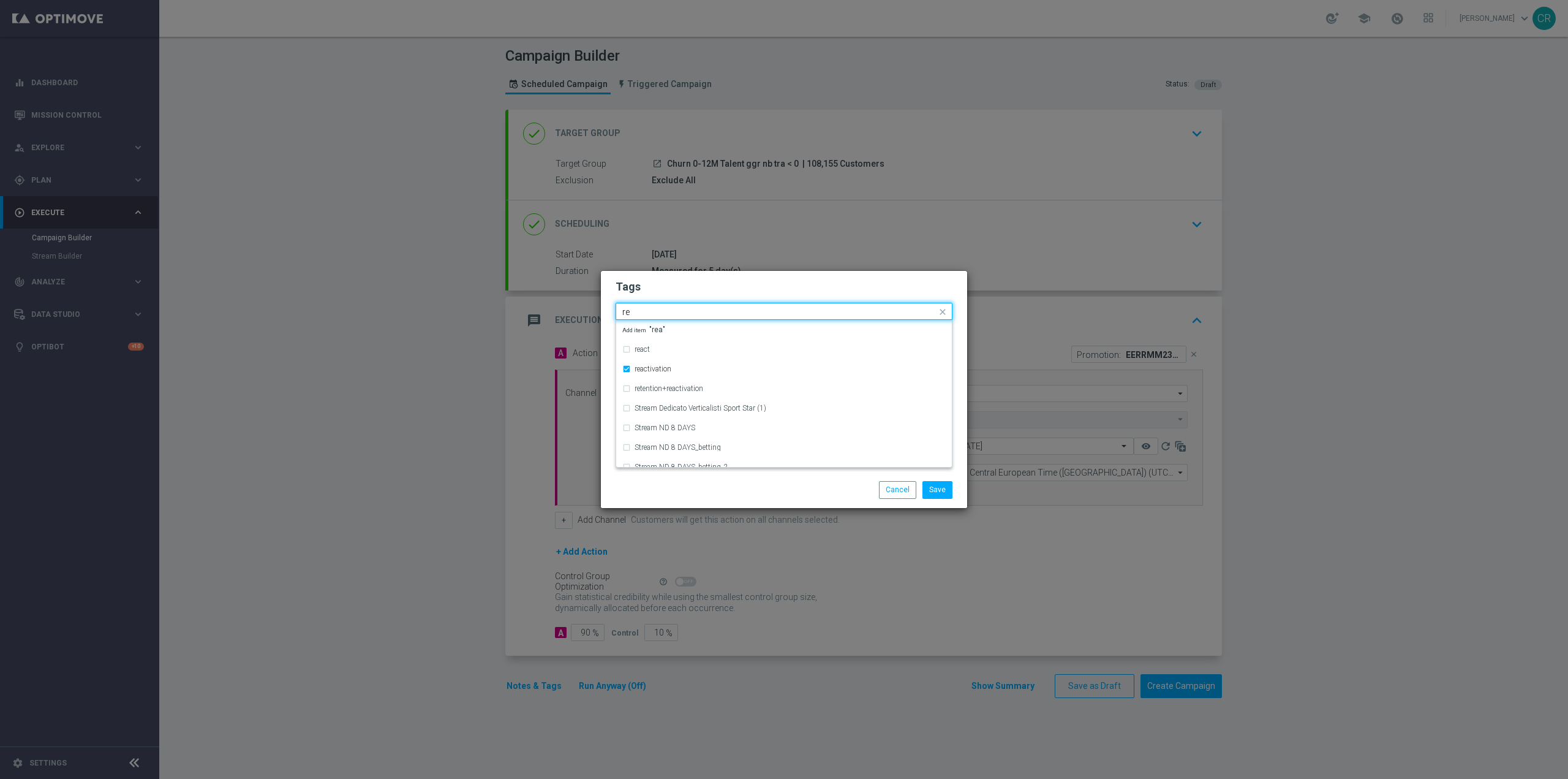
type input "r"
click at [724, 344] on div "accredito diretto" at bounding box center [784, 349] width 324 height 20
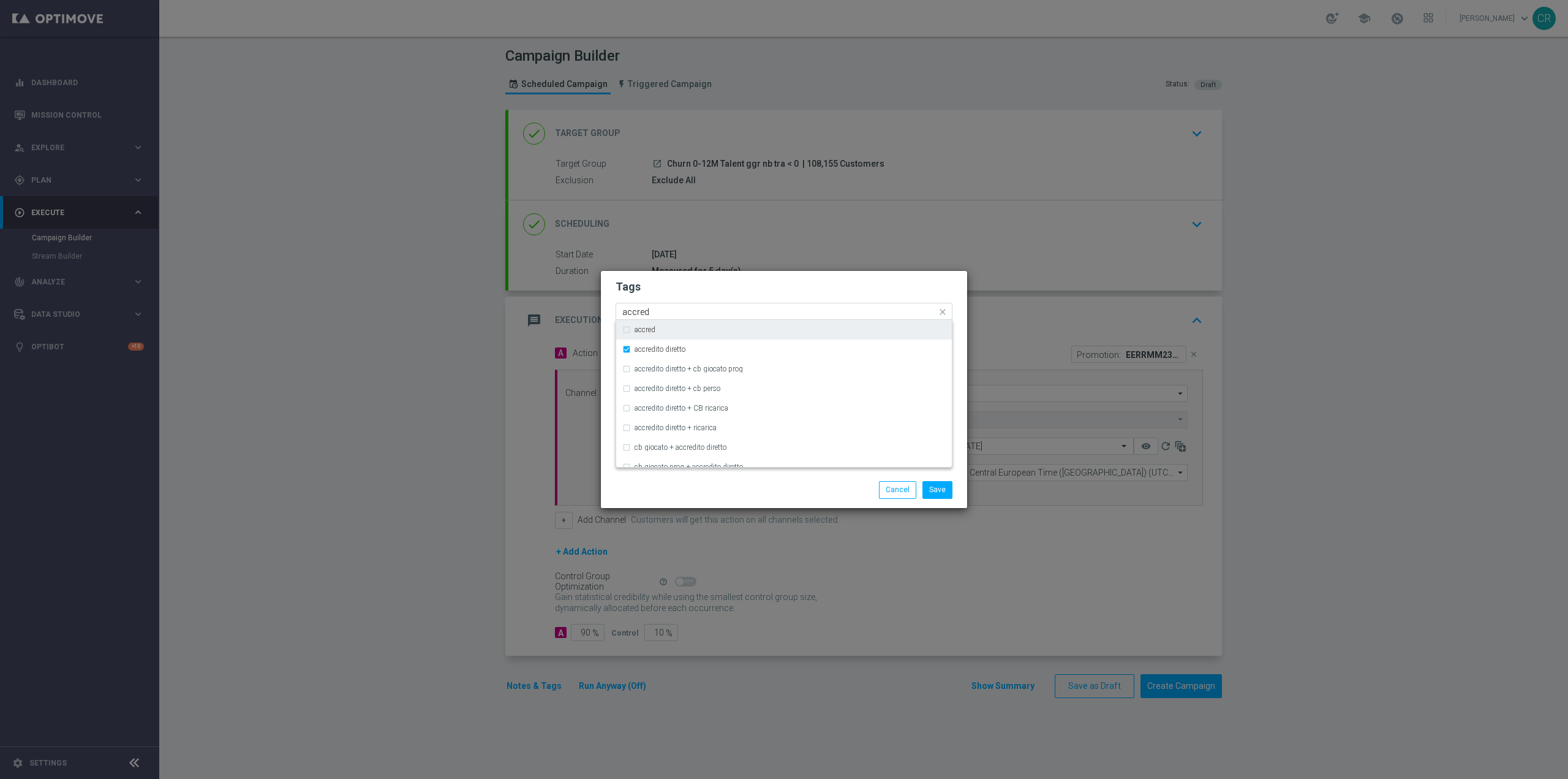
click at [752, 308] on input "accred" at bounding box center [779, 312] width 314 height 10
type input "a"
click at [724, 325] on div "all" at bounding box center [784, 329] width 324 height 20
click at [728, 311] on input "all" at bounding box center [779, 312] width 314 height 10
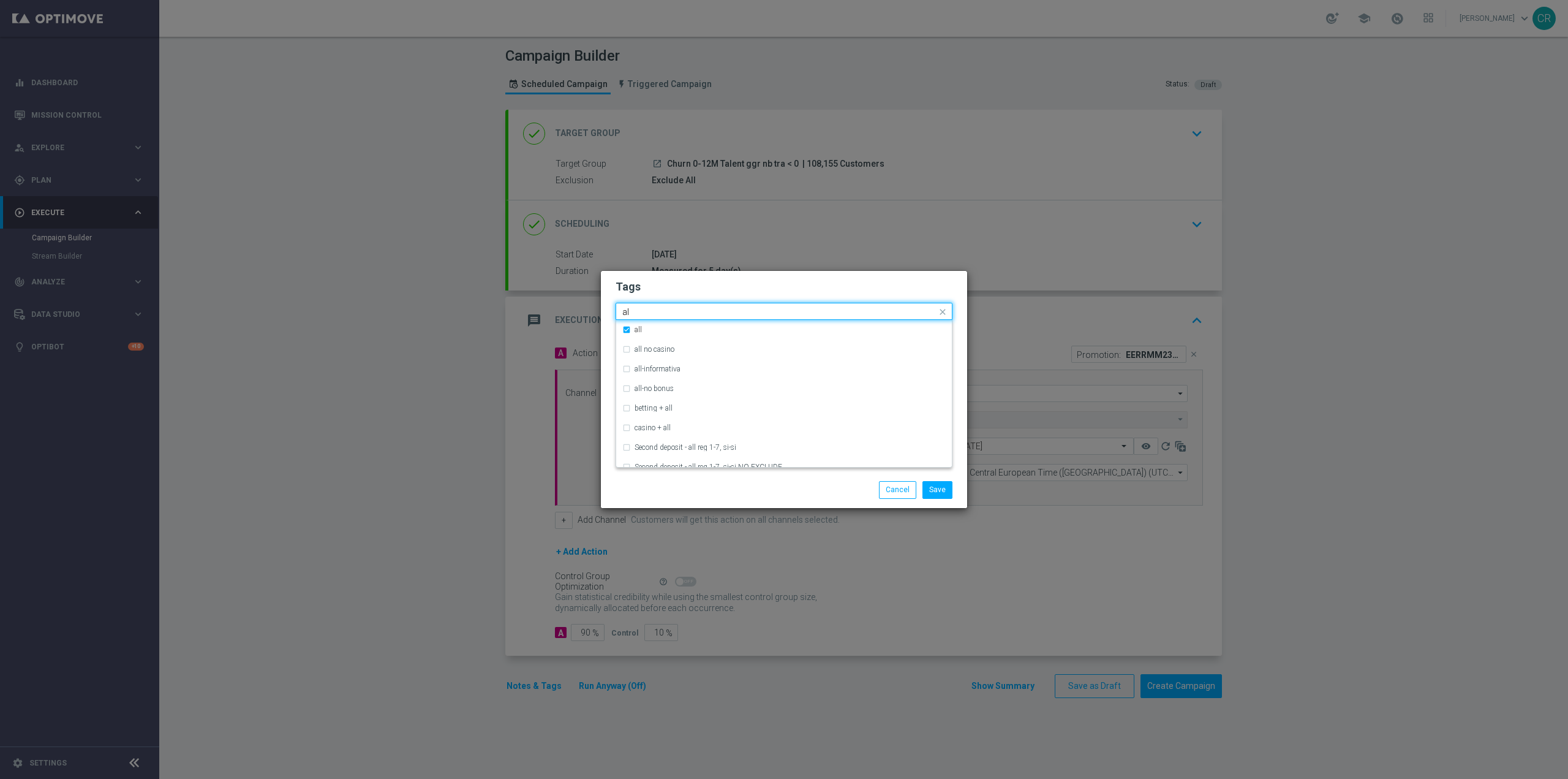
type input "a"
click at [676, 395] on div "bonus cash" at bounding box center [784, 388] width 324 height 20
type input "bonus"
click at [833, 505] on div "Save Cancel" at bounding box center [784, 489] width 366 height 35
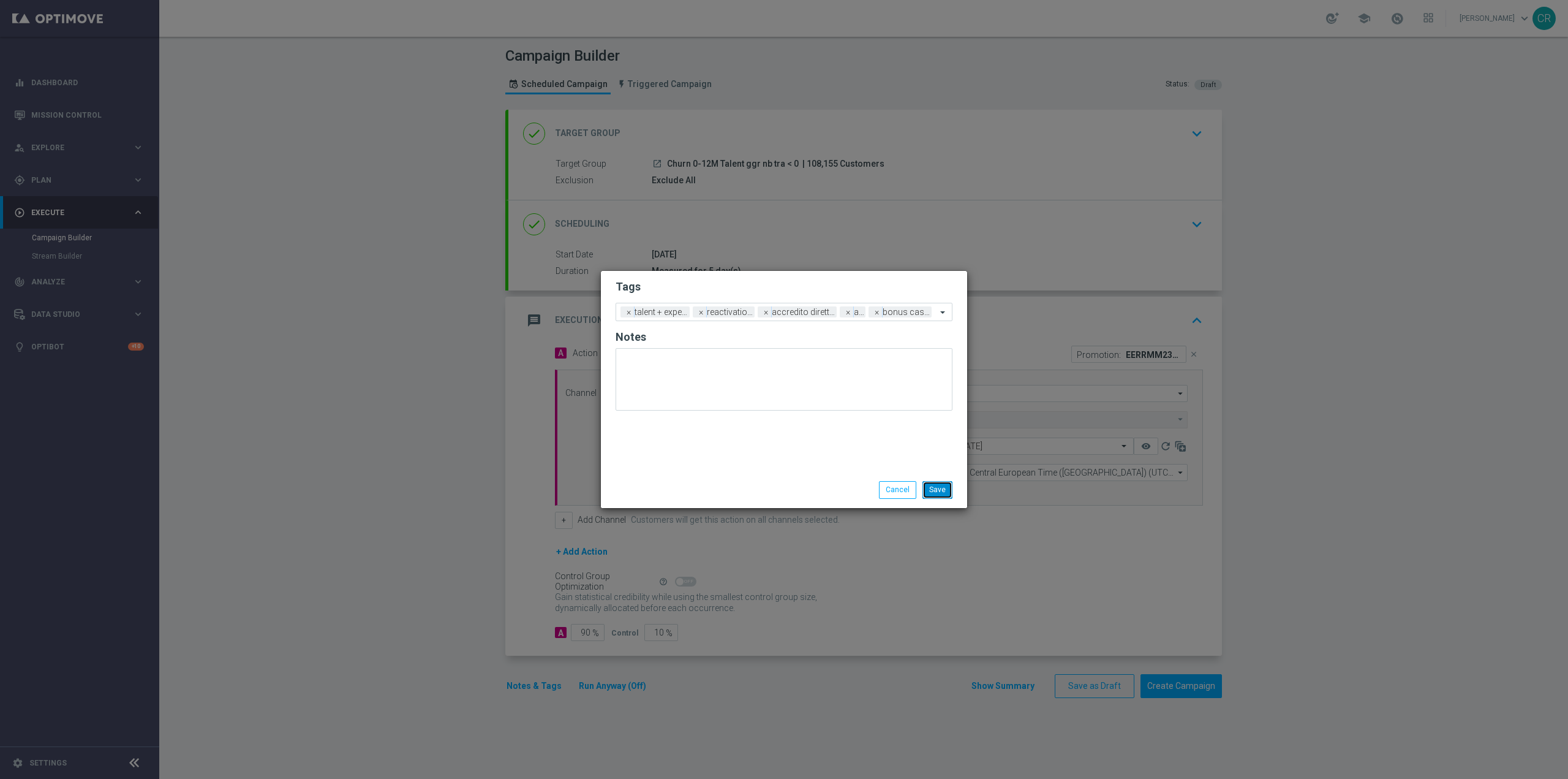
click at [942, 489] on button "Save" at bounding box center [937, 490] width 30 height 17
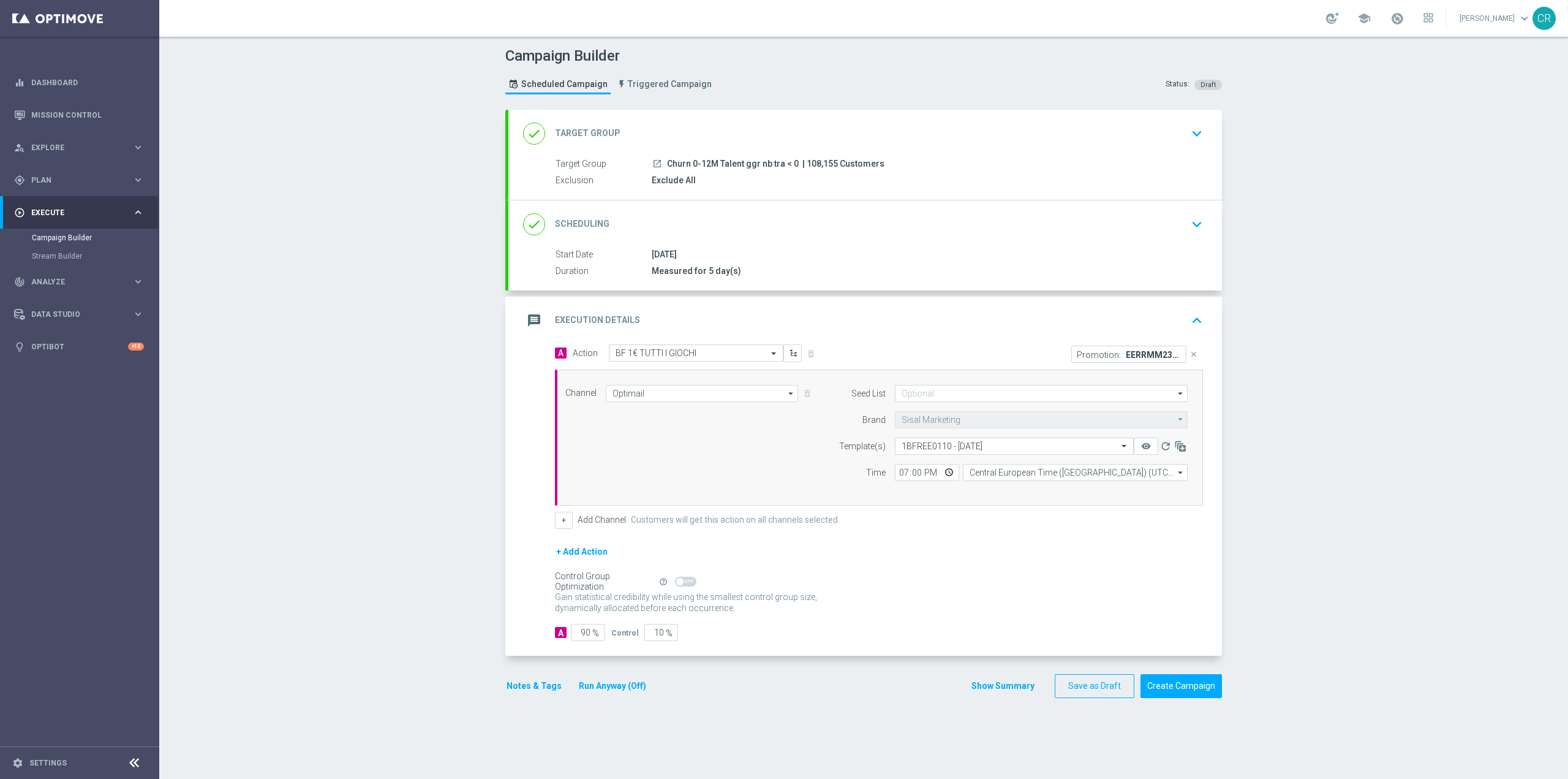
click at [1190, 217] on icon "keyboard_arrow_down" at bounding box center [1196, 224] width 18 height 18
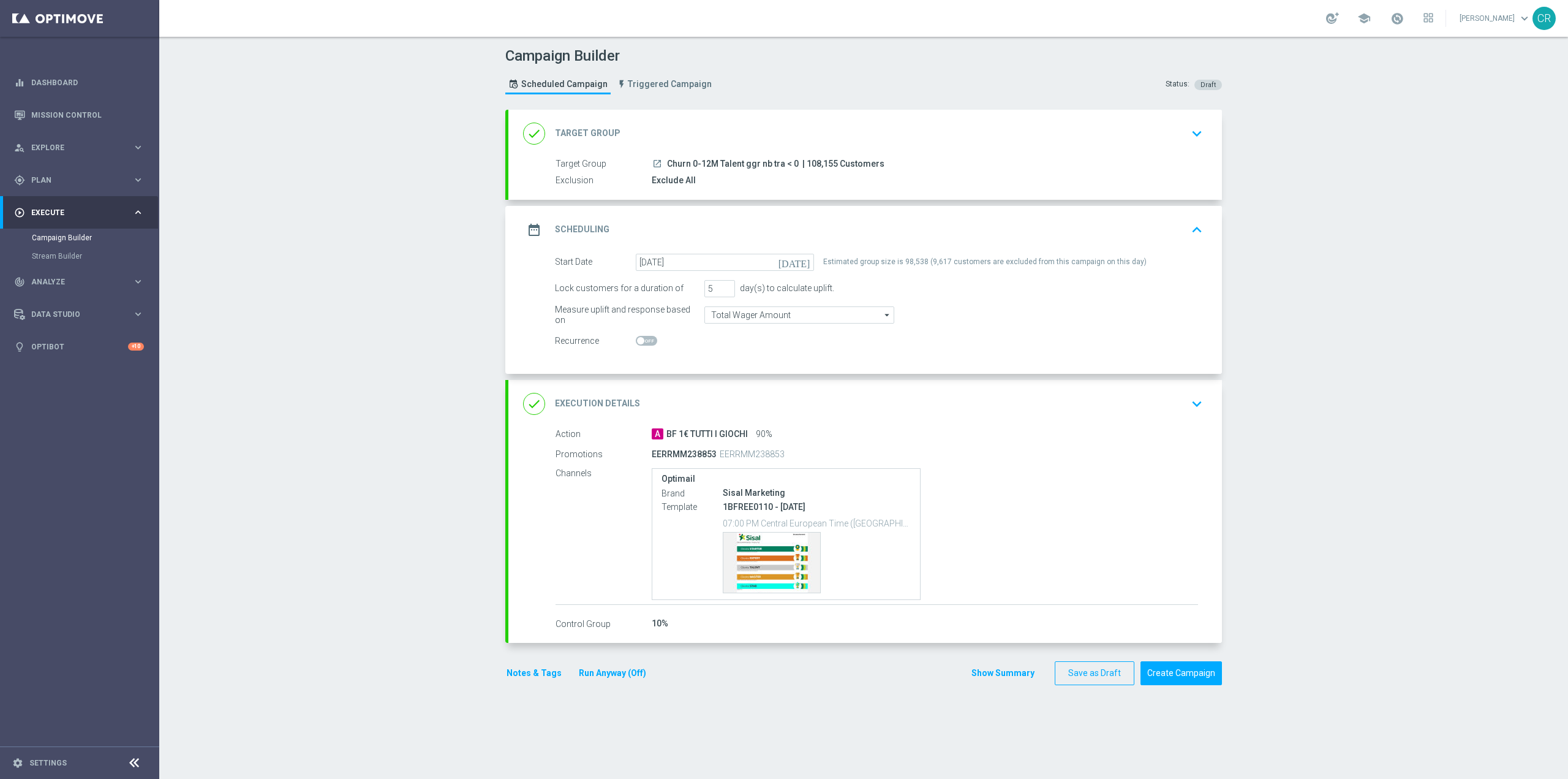
click at [1101, 147] on div "done Target Group keyboard_arrow_down" at bounding box center [865, 134] width 713 height 48
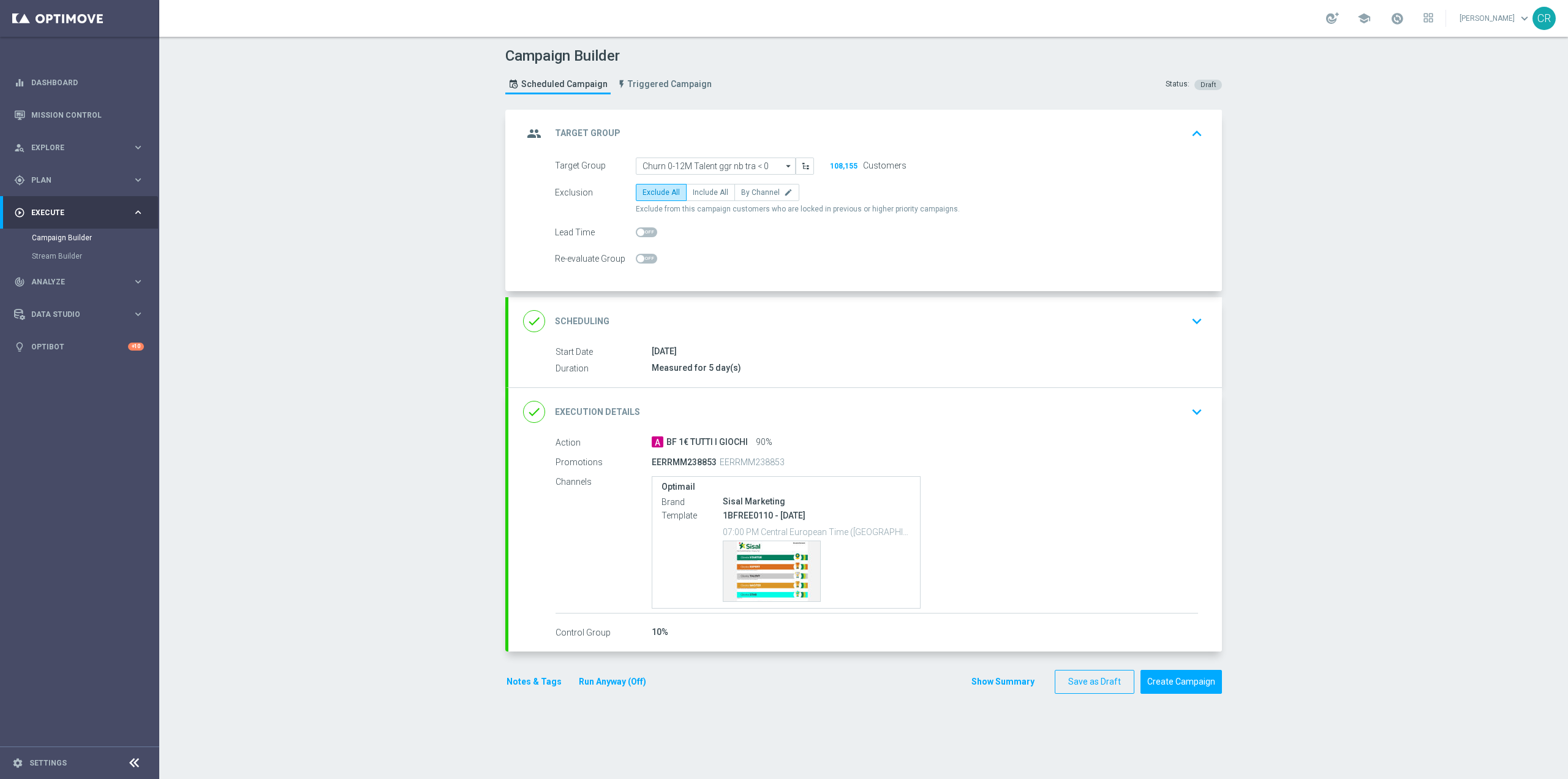
click at [1042, 315] on div "done Scheduling keyboard_arrow_down" at bounding box center [865, 322] width 684 height 24
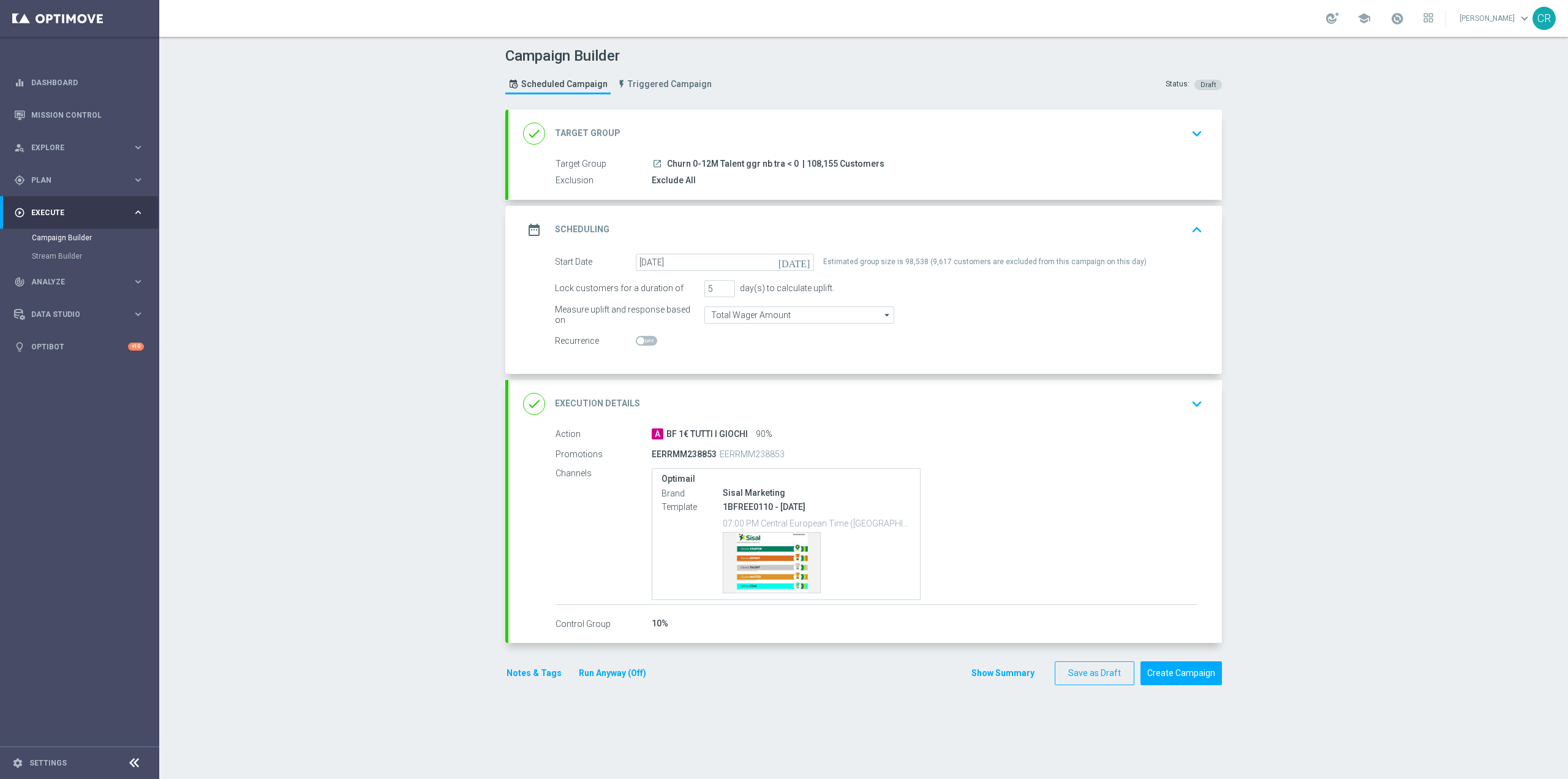
click at [1088, 129] on div "done Target Group keyboard_arrow_down" at bounding box center [865, 134] width 684 height 24
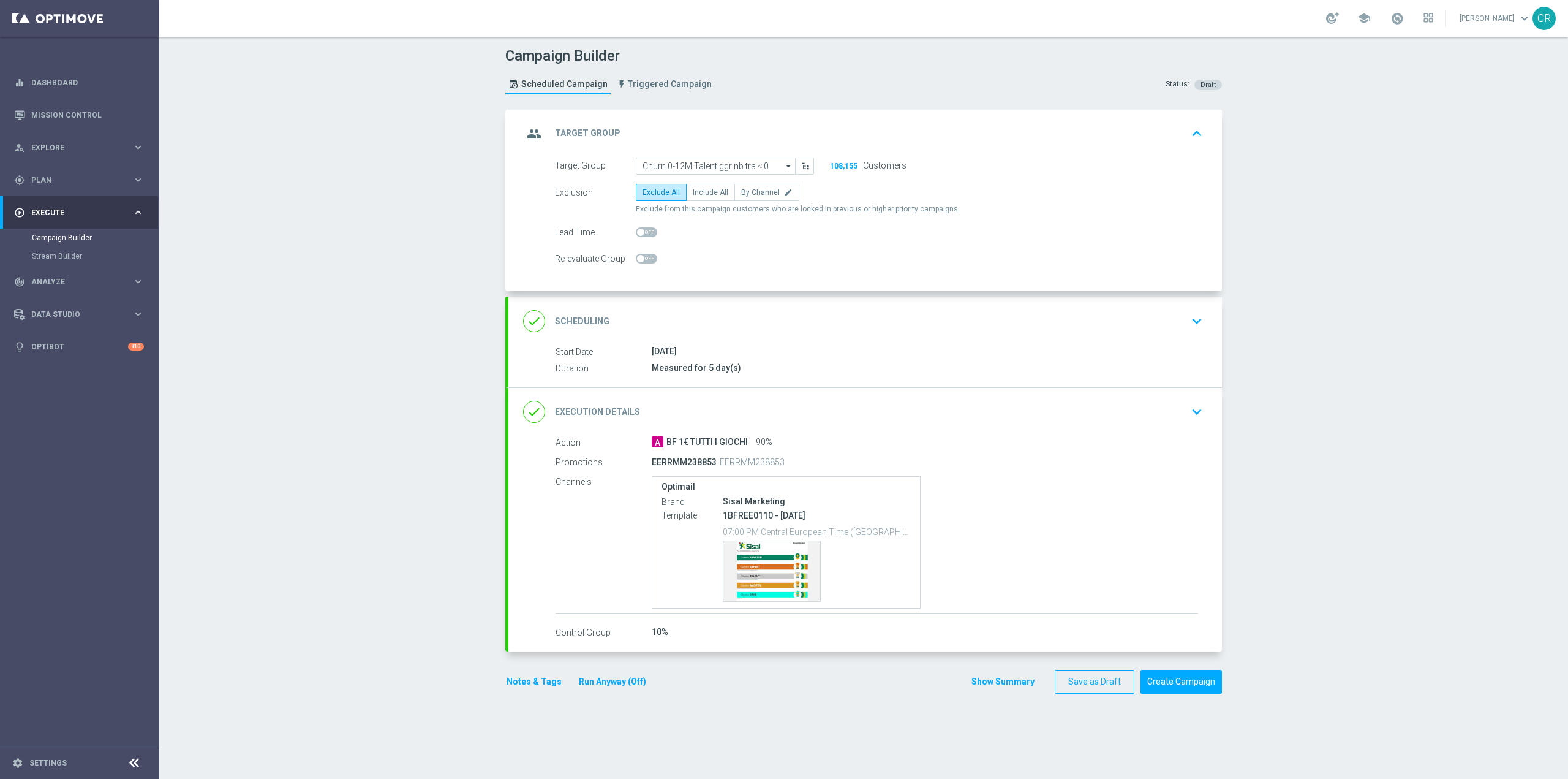
click at [1032, 322] on div "done Scheduling keyboard_arrow_down" at bounding box center [865, 322] width 684 height 24
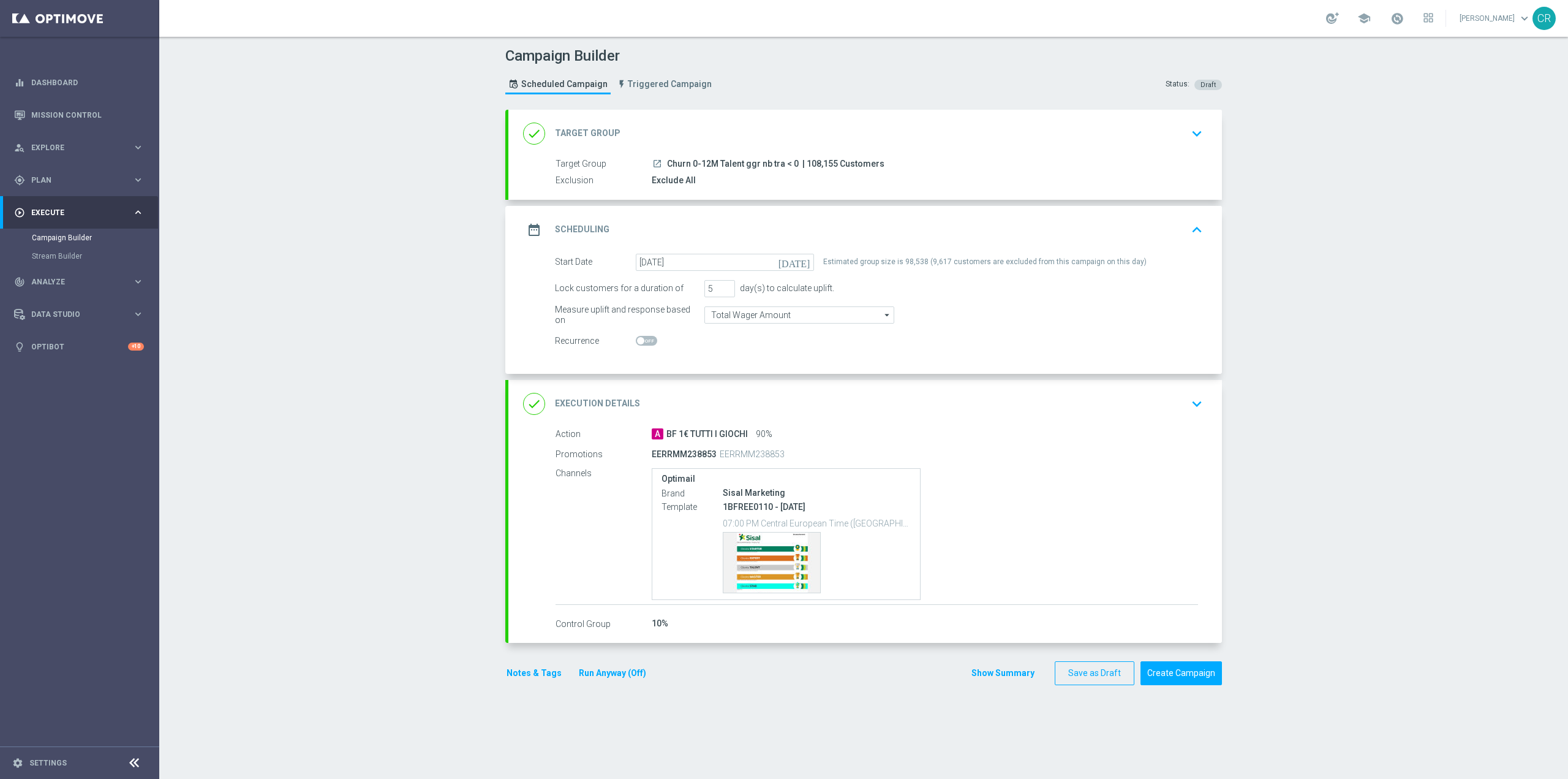
click at [1141, 437] on div "A BF 1€ TUTTI I GIOCHI 90%" at bounding box center [924, 434] width 546 height 13
click at [771, 502] on p "1BFREE0110 - [DATE]" at bounding box center [816, 507] width 188 height 11
click at [765, 557] on div "Template preview" at bounding box center [771, 562] width 97 height 60
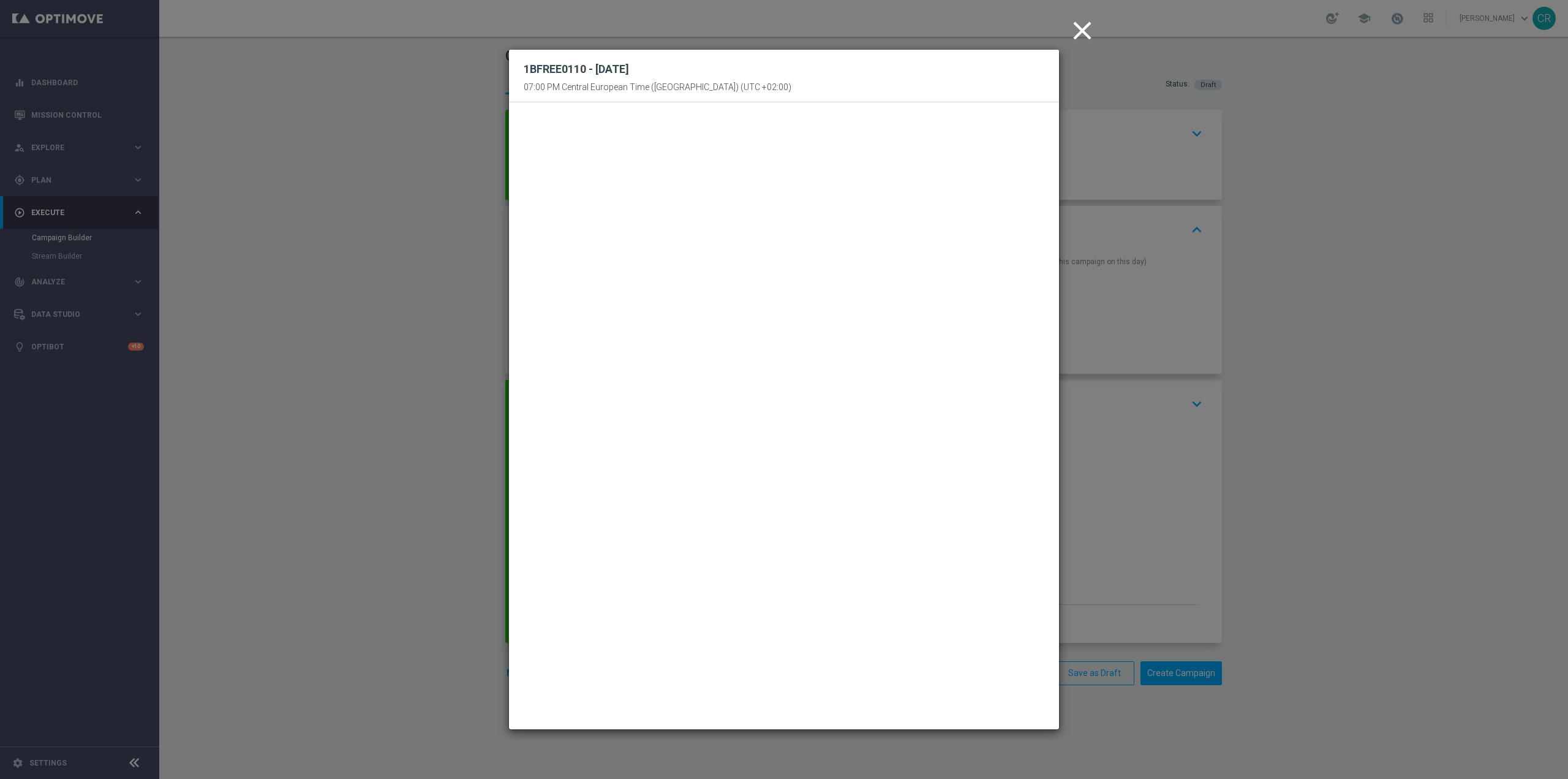
click at [1083, 29] on icon "close" at bounding box center [1082, 30] width 31 height 31
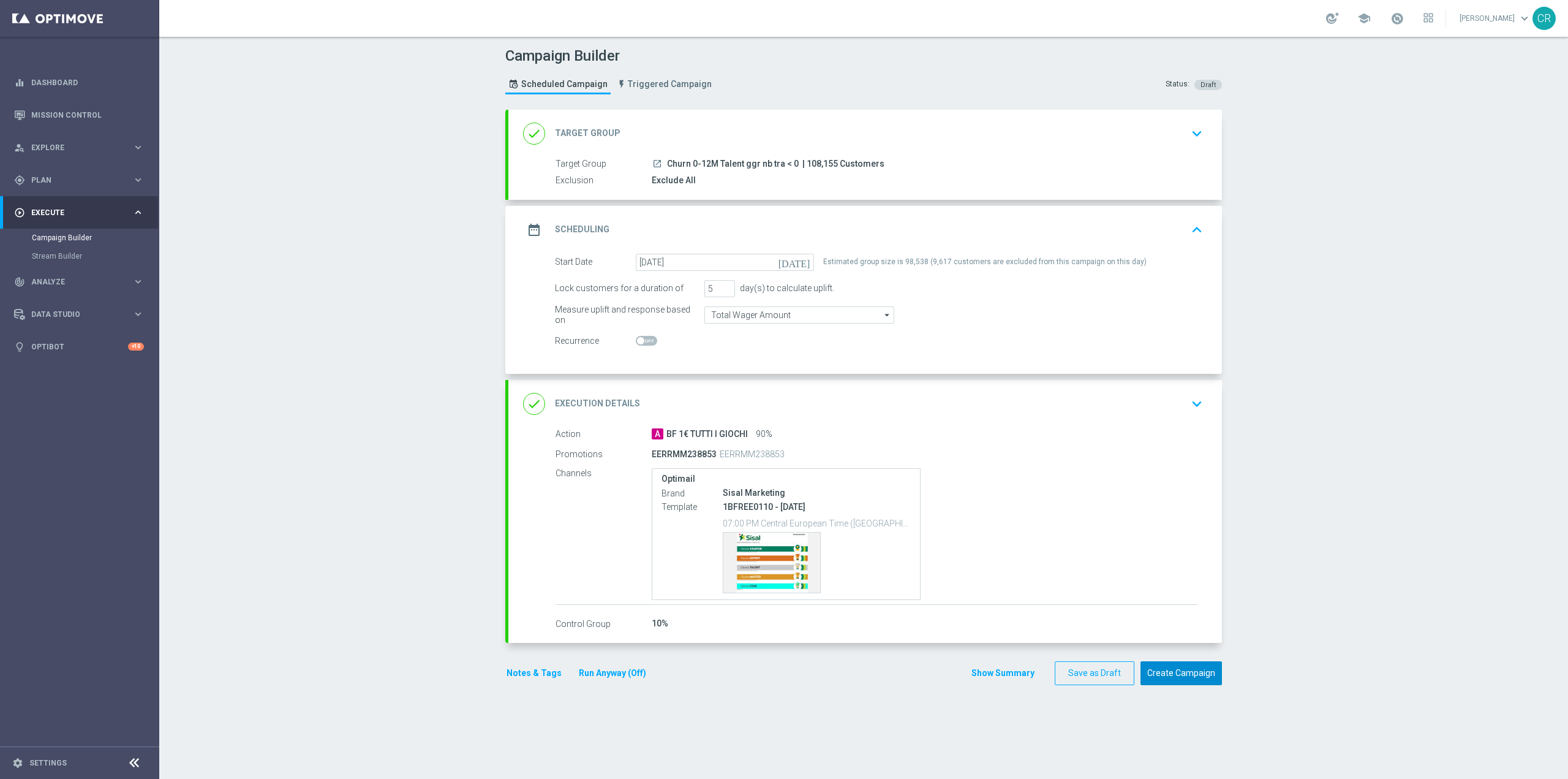
click at [1174, 670] on button "Create Campaign" at bounding box center [1181, 673] width 82 height 24
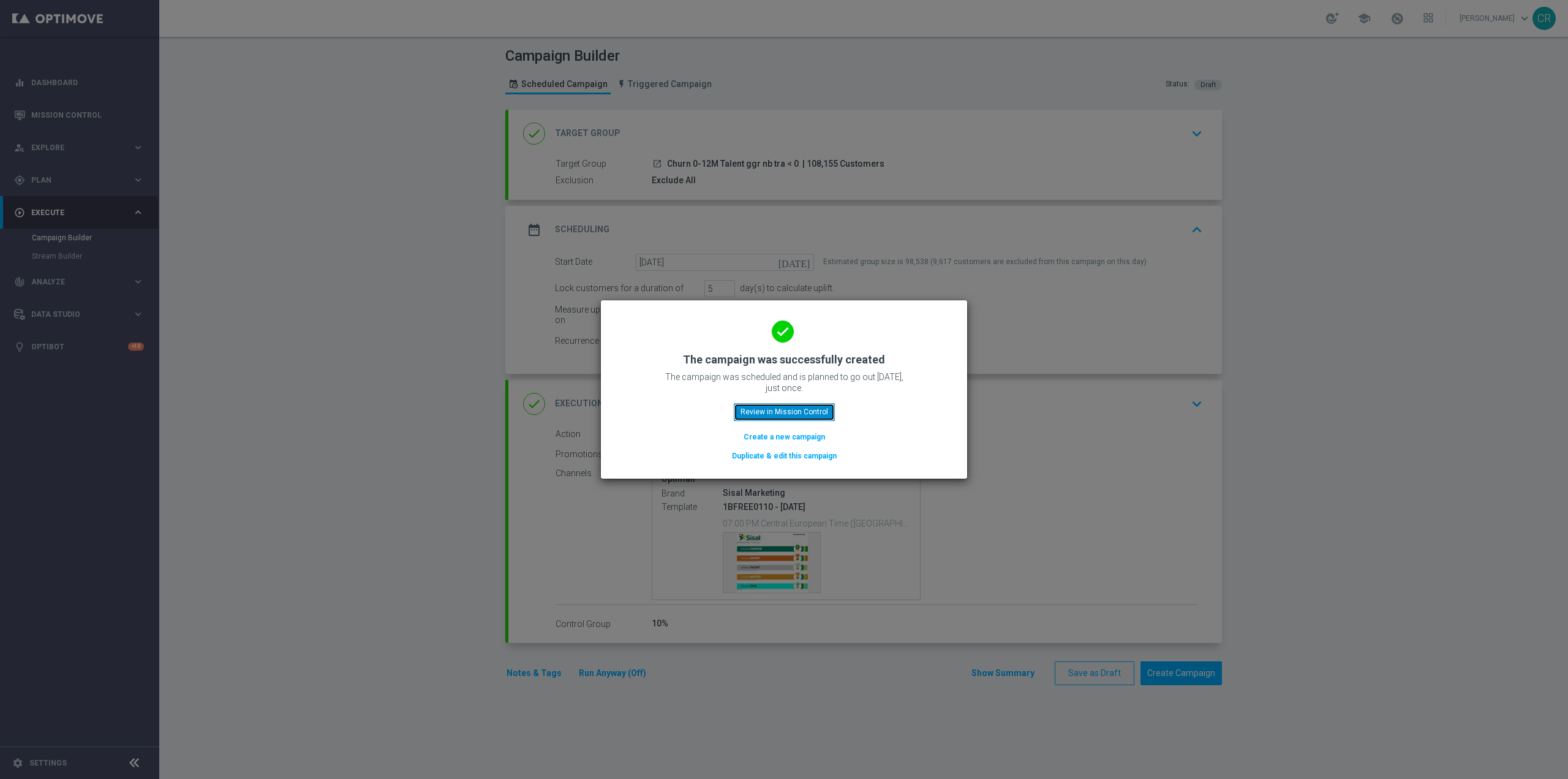
click at [802, 406] on button "Review in Mission Control" at bounding box center [784, 412] width 101 height 17
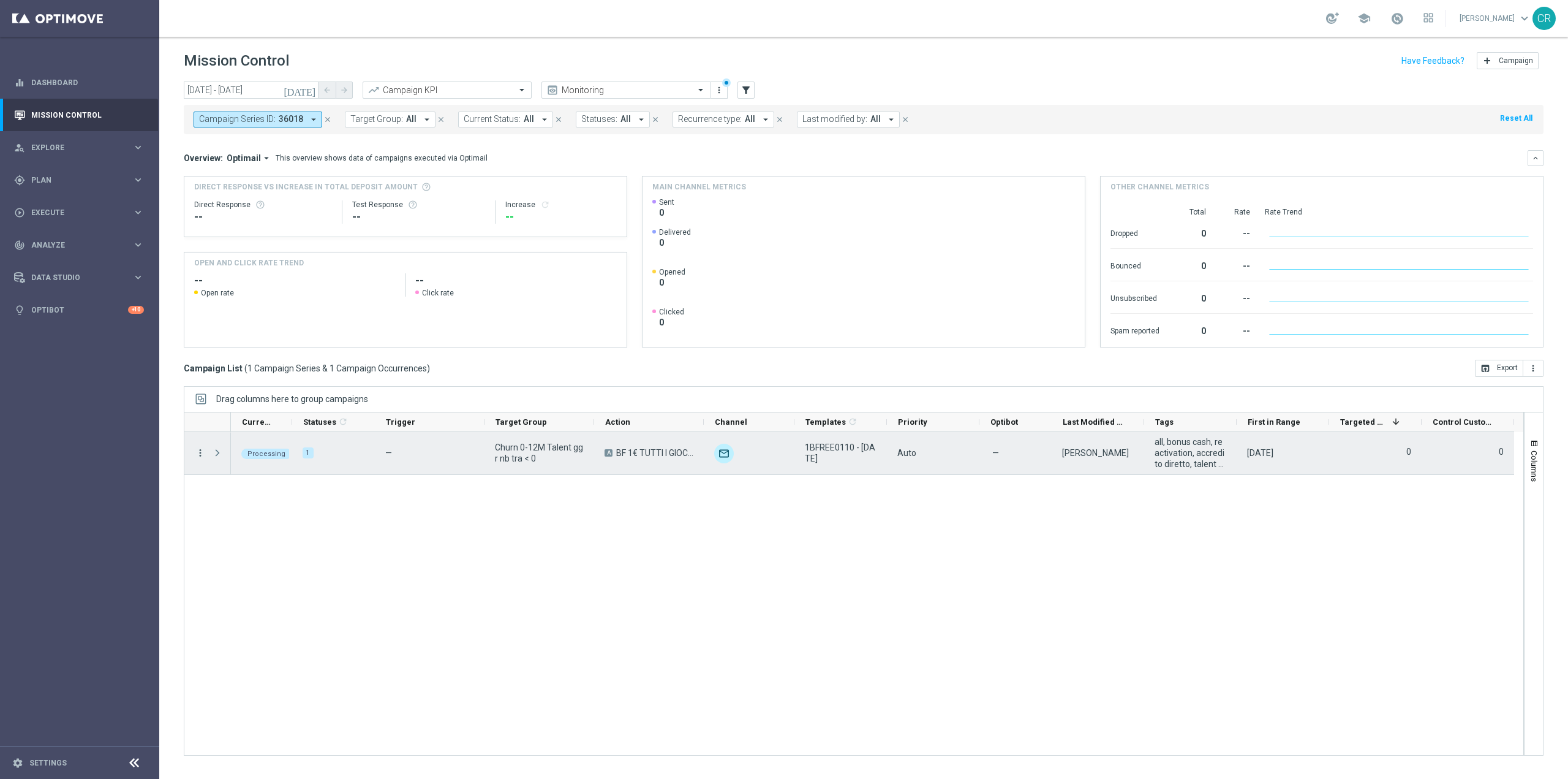
click at [201, 452] on icon "more_vert" at bounding box center [200, 453] width 11 height 11
click at [483, 586] on div "Processing 1 — Churn 0-12M Talent ggr nb tra < 0 A BF 1€ TUTTI I GIOCHI unfold_…" at bounding box center [877, 593] width 1292 height 323
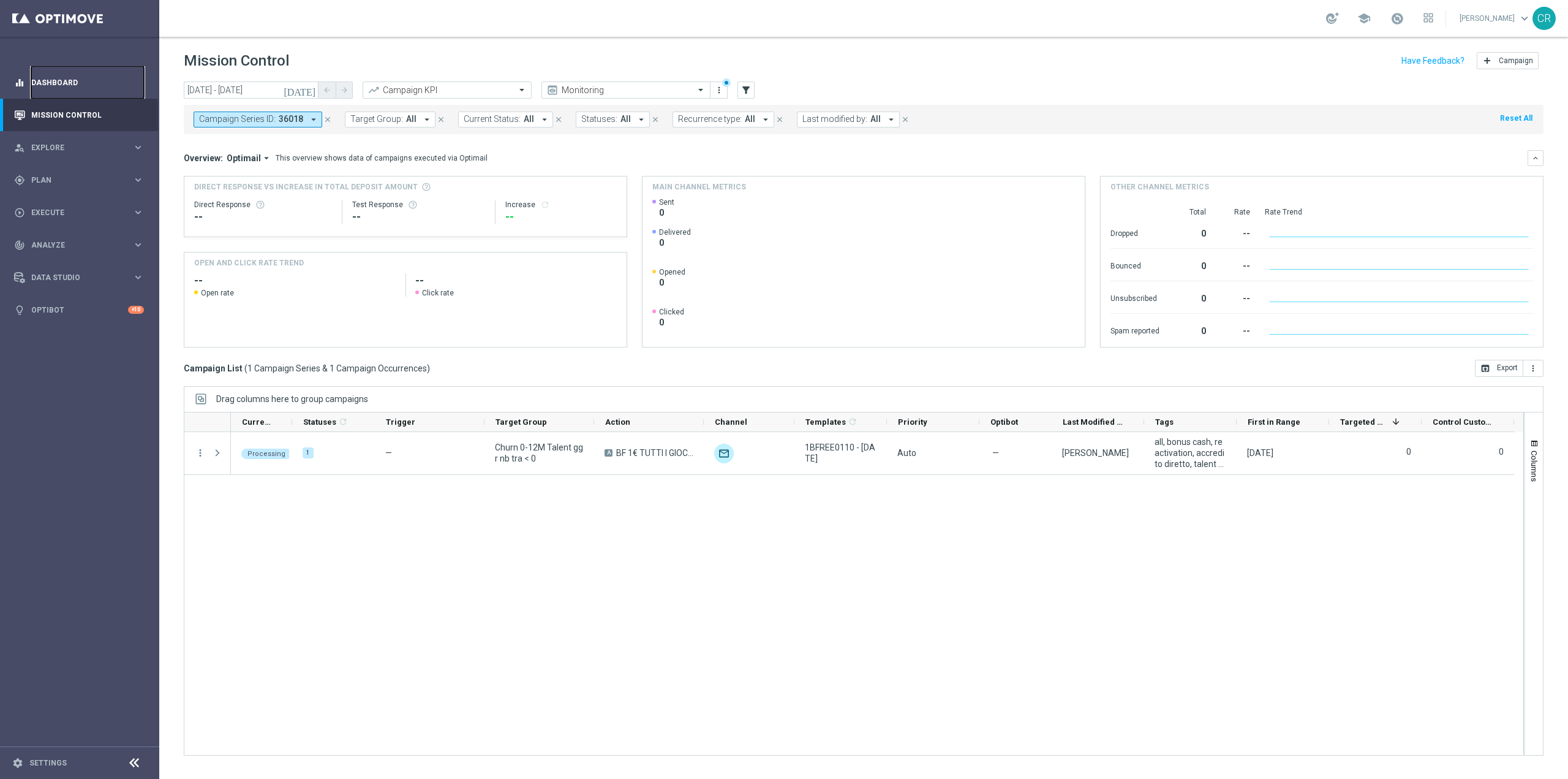
click at [53, 83] on link "Dashboard" at bounding box center [87, 82] width 112 height 32
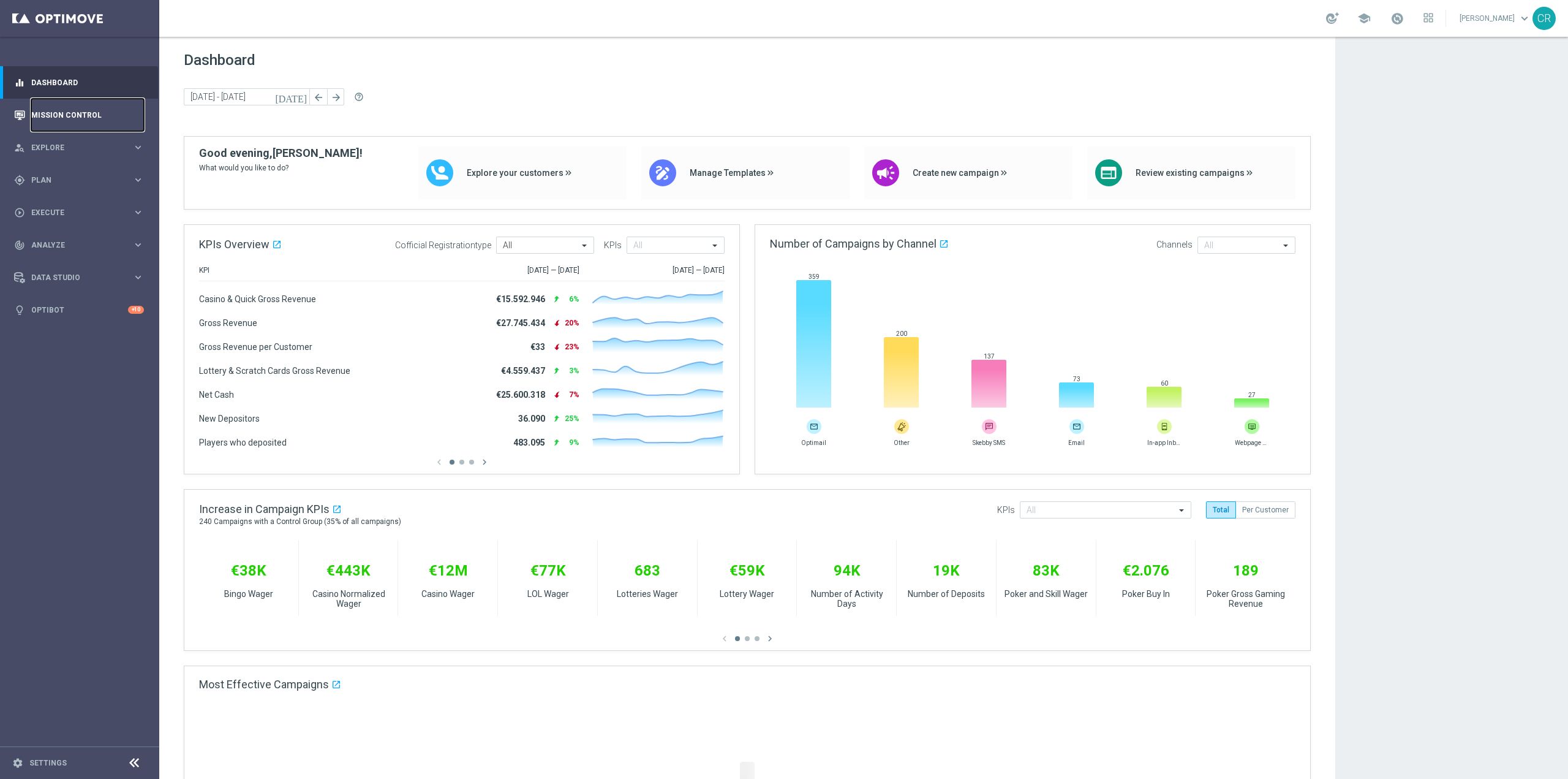
click at [61, 116] on link "Mission Control" at bounding box center [87, 115] width 112 height 32
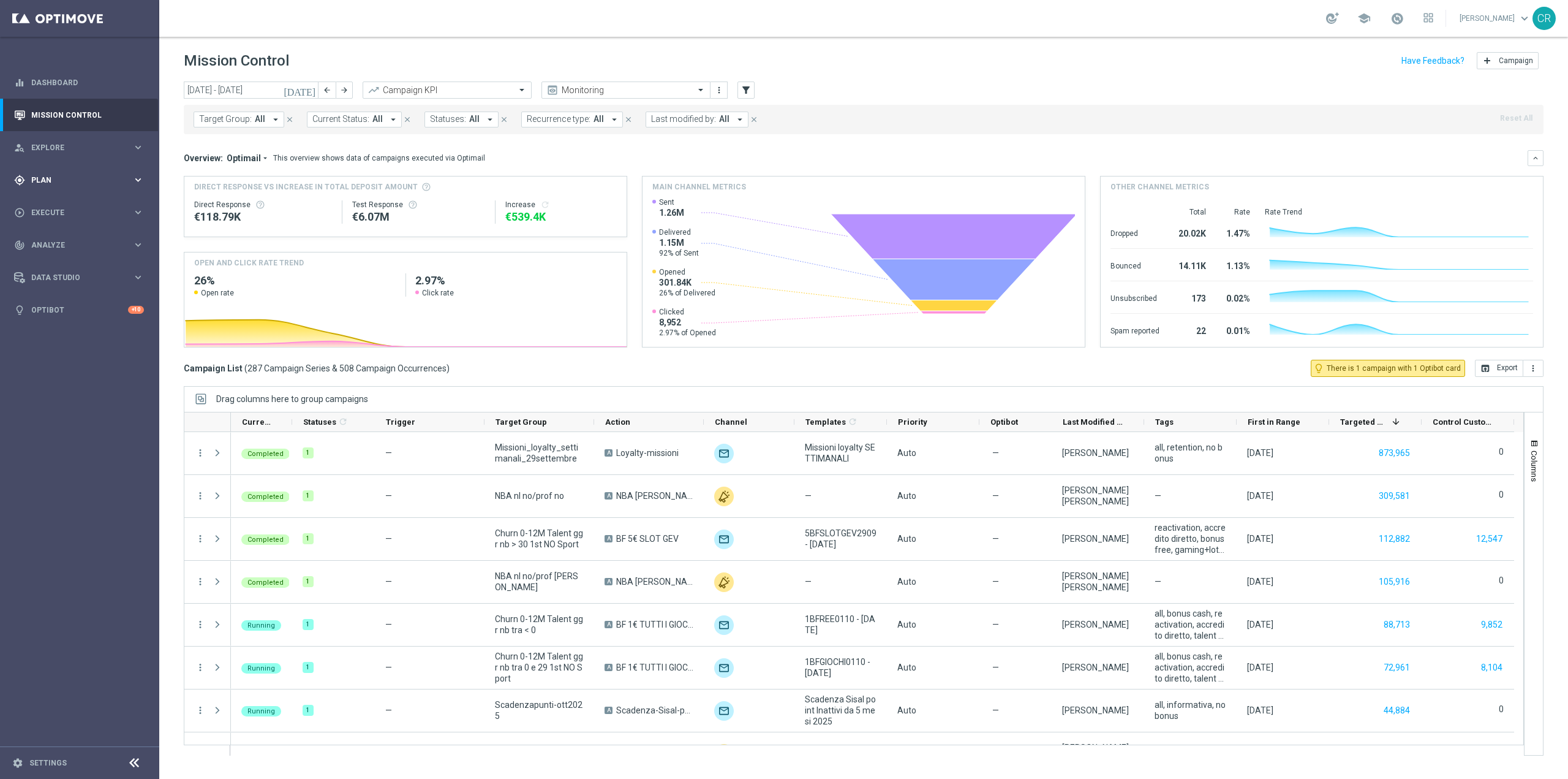
click at [57, 178] on span "Plan" at bounding box center [82, 180] width 101 height 7
click at [57, 304] on span "Execute" at bounding box center [82, 304] width 101 height 7
click at [84, 186] on div "gps_fixed Plan keyboard_arrow_right" at bounding box center [79, 179] width 158 height 32
click at [79, 197] on div "Target Groups" at bounding box center [95, 204] width 126 height 18
click at [79, 198] on div "Target Groups" at bounding box center [95, 204] width 126 height 18
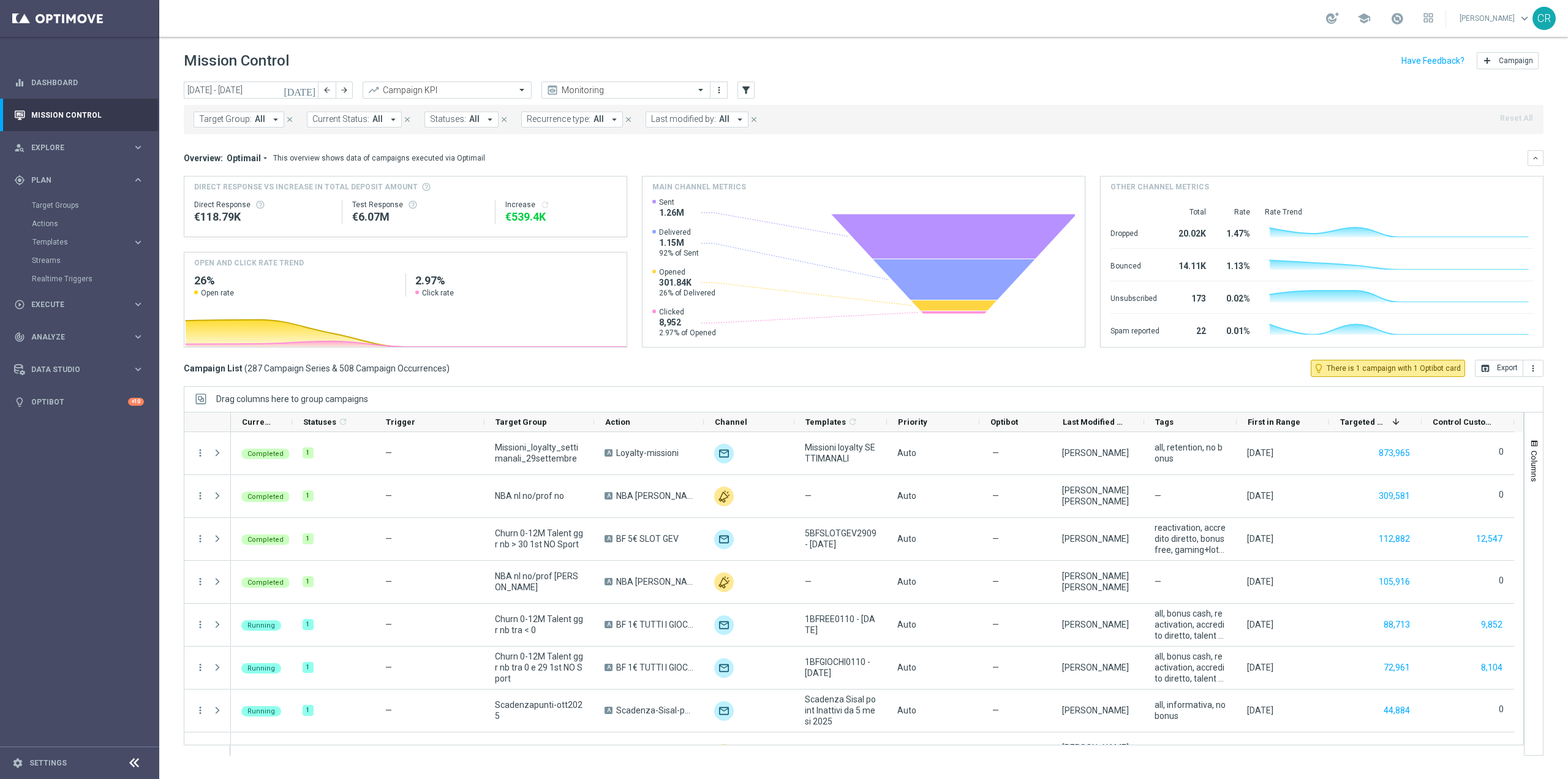
click at [78, 199] on div "Target Groups" at bounding box center [95, 204] width 126 height 18
click at [77, 201] on link "Target Groups" at bounding box center [80, 205] width 96 height 9
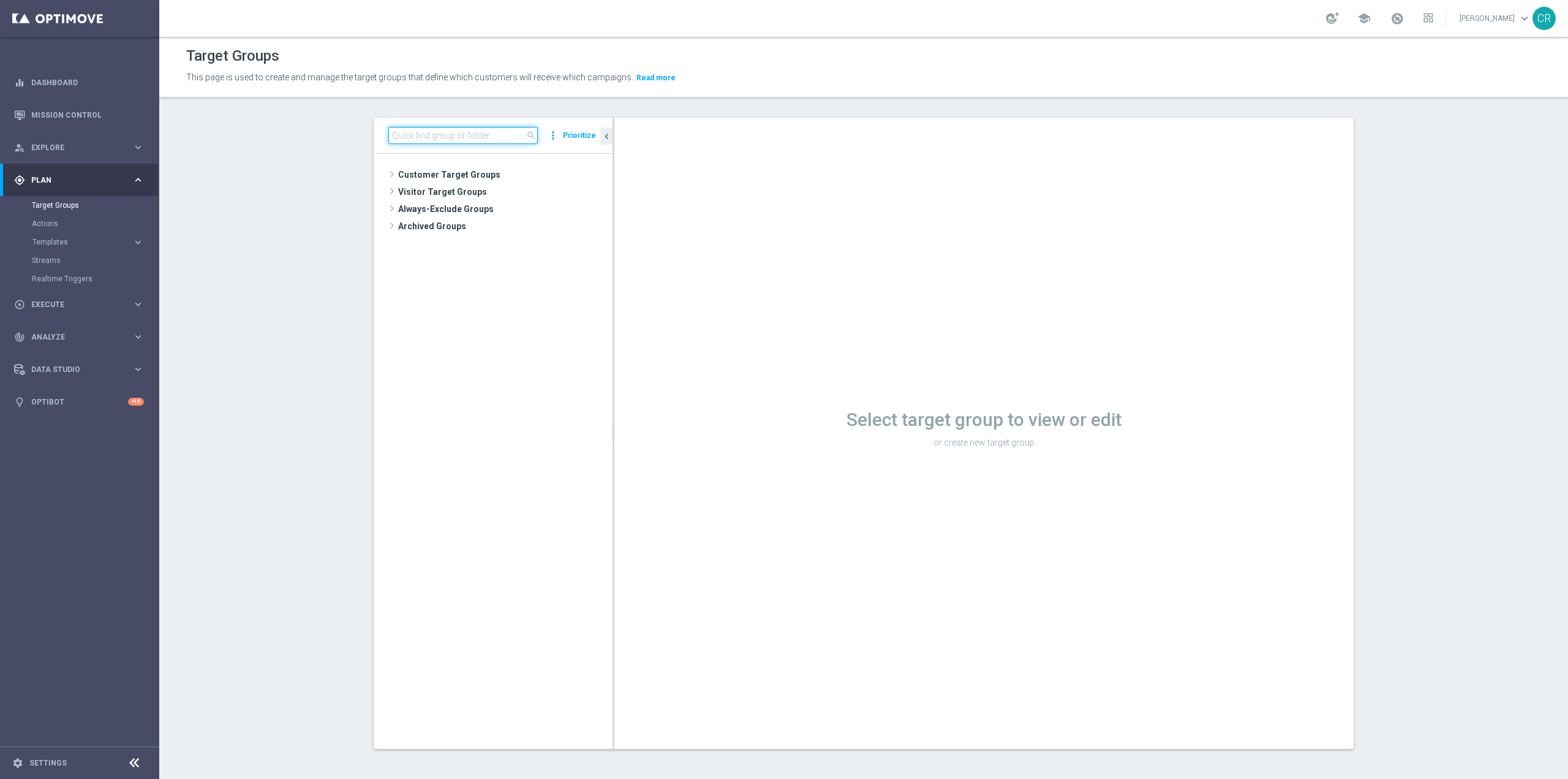
click at [440, 135] on input at bounding box center [463, 135] width 149 height 17
paste input "Giocanti Master Low W-2 non Active lw lm ggr nb l3m > 0"
type input "Giocanti Master Low W-2 non Active lw lm ggr nb l3m > 0"
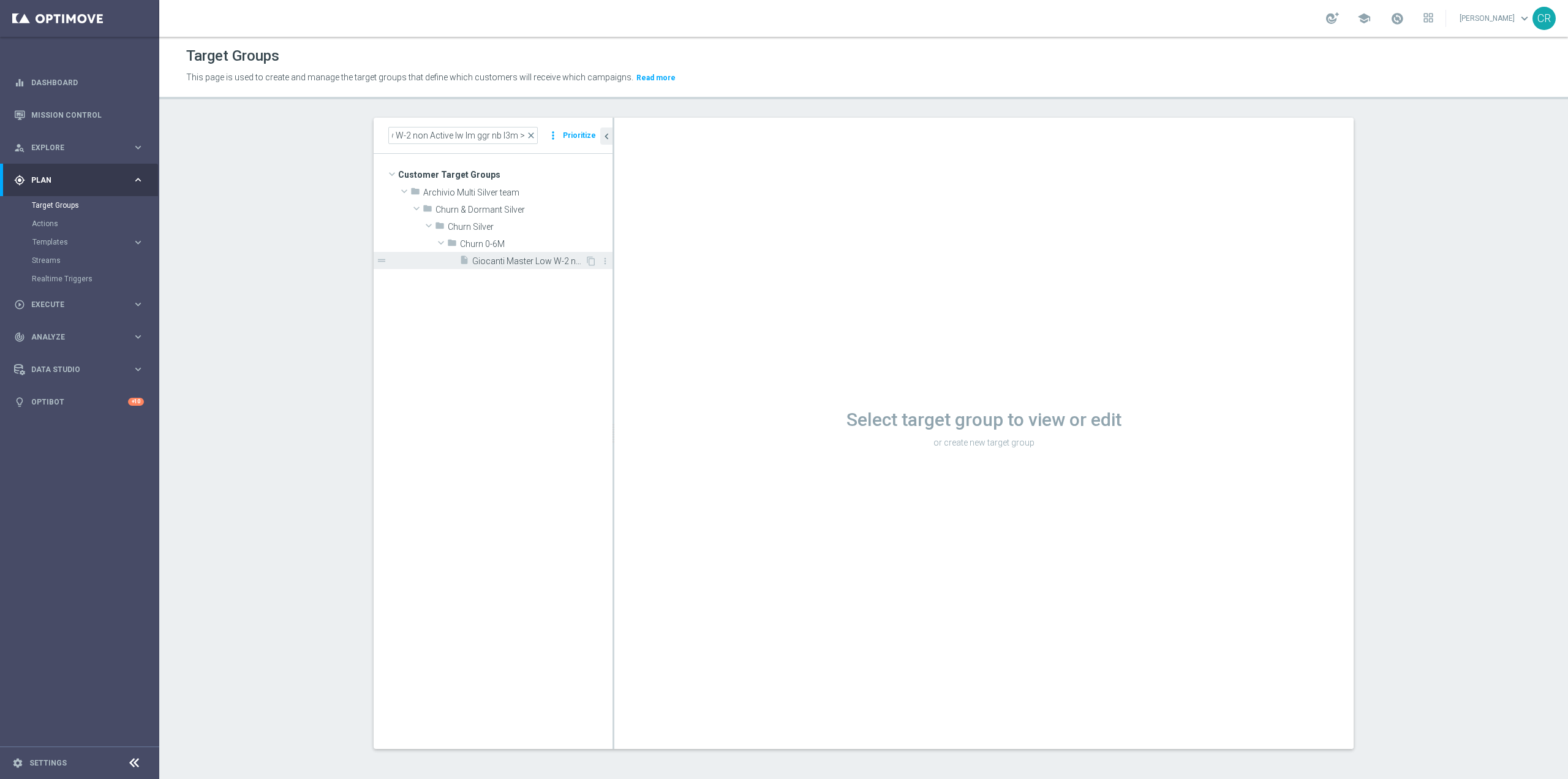
click at [559, 257] on span "Giocanti Master Low W-2 non Active lw lm ggr nb l3m > 0" at bounding box center [528, 261] width 112 height 10
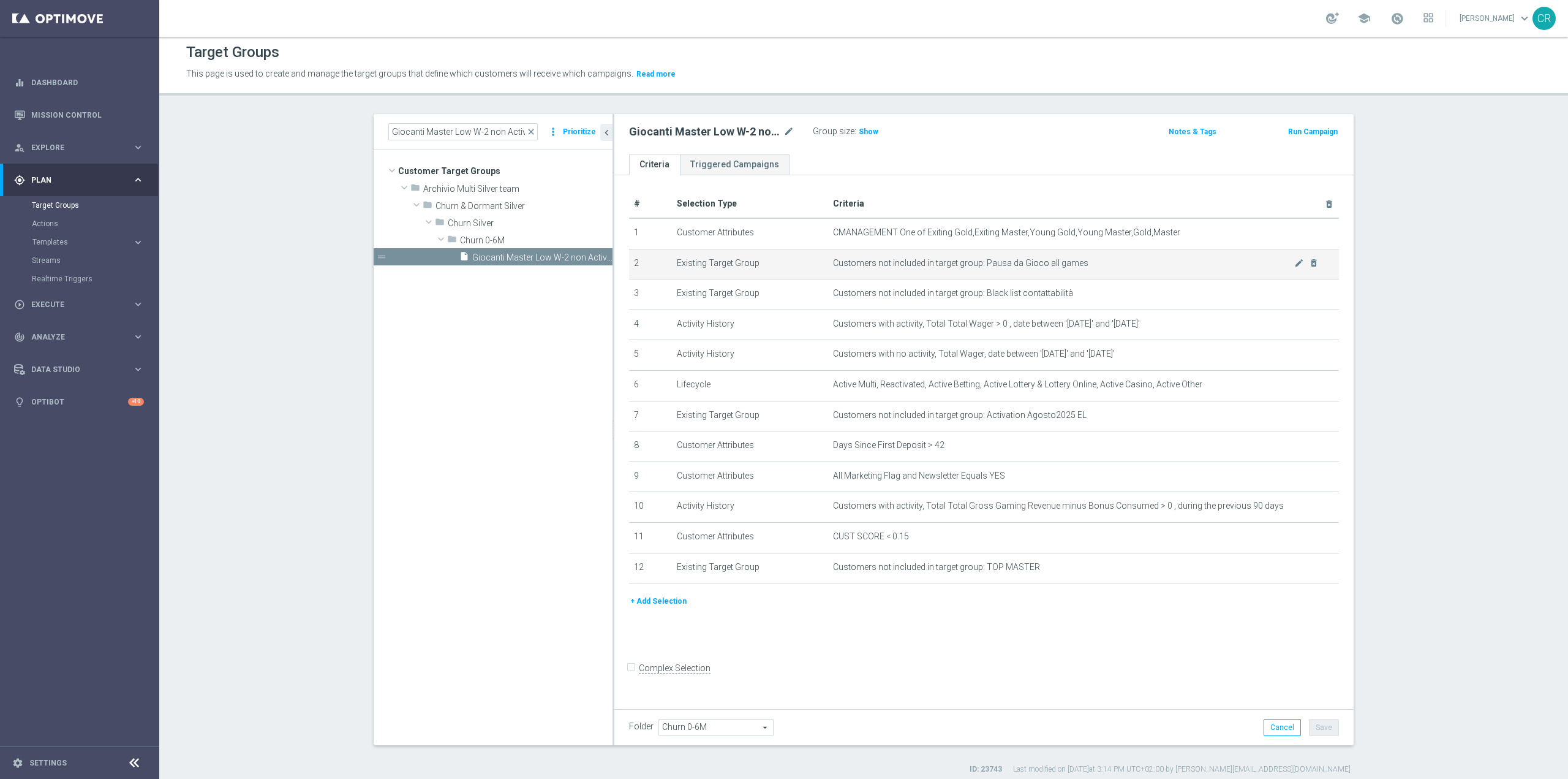
scroll to position [11, 0]
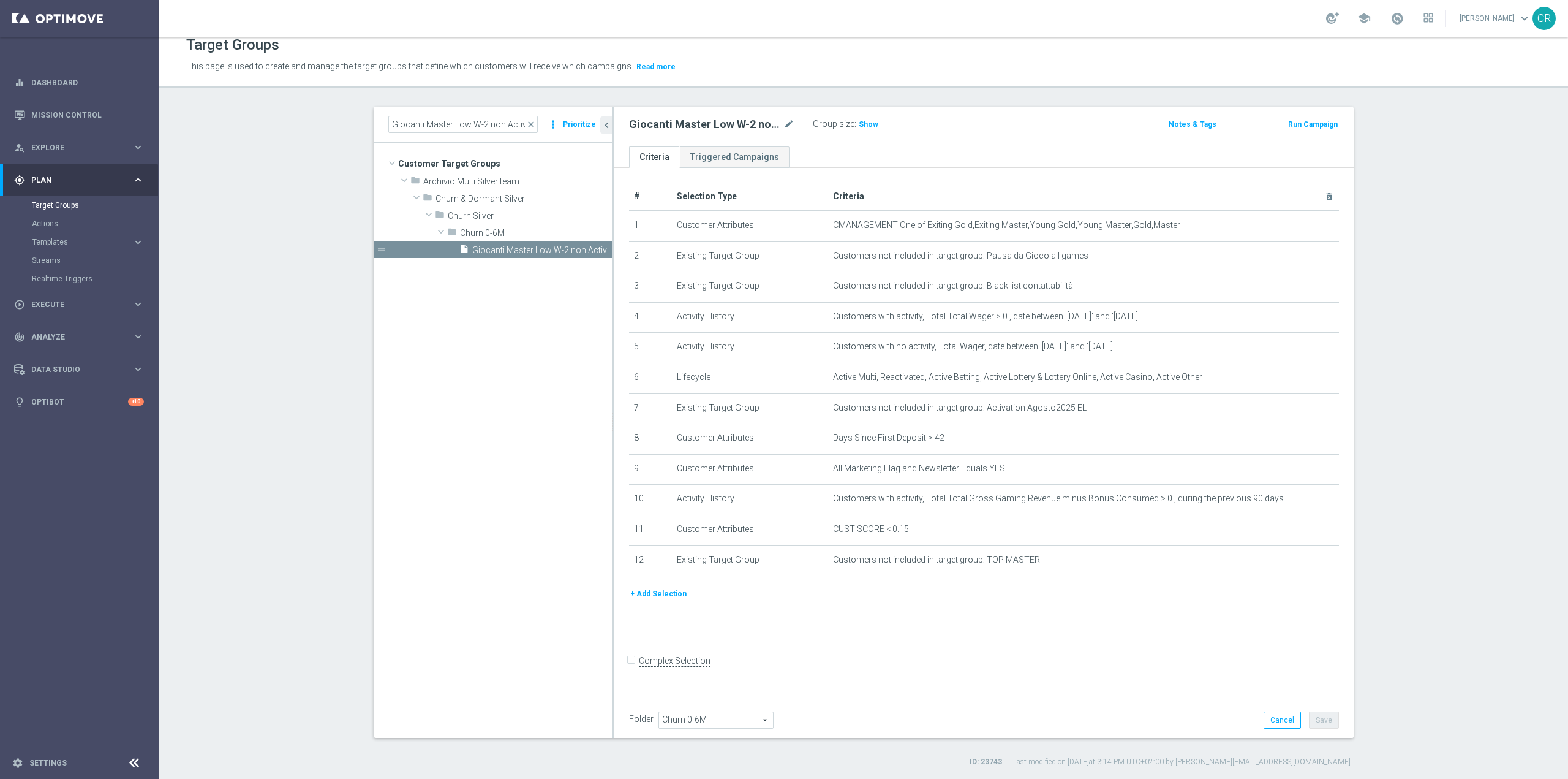
click at [1326, 123] on button "Run Campaign" at bounding box center [1313, 124] width 52 height 13
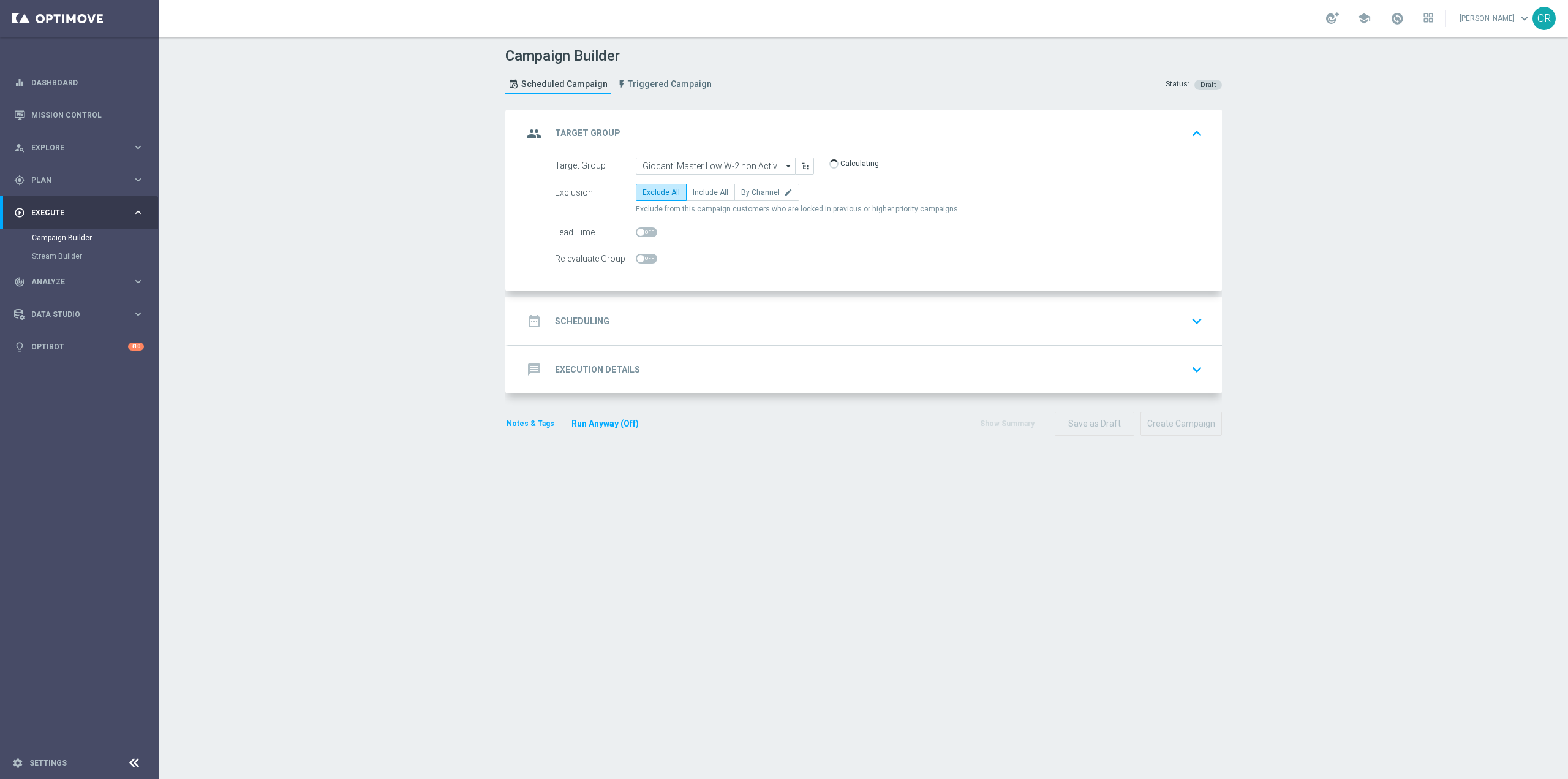
click at [1210, 316] on div "date_range Scheduling keyboard_arrow_down" at bounding box center [865, 321] width 713 height 48
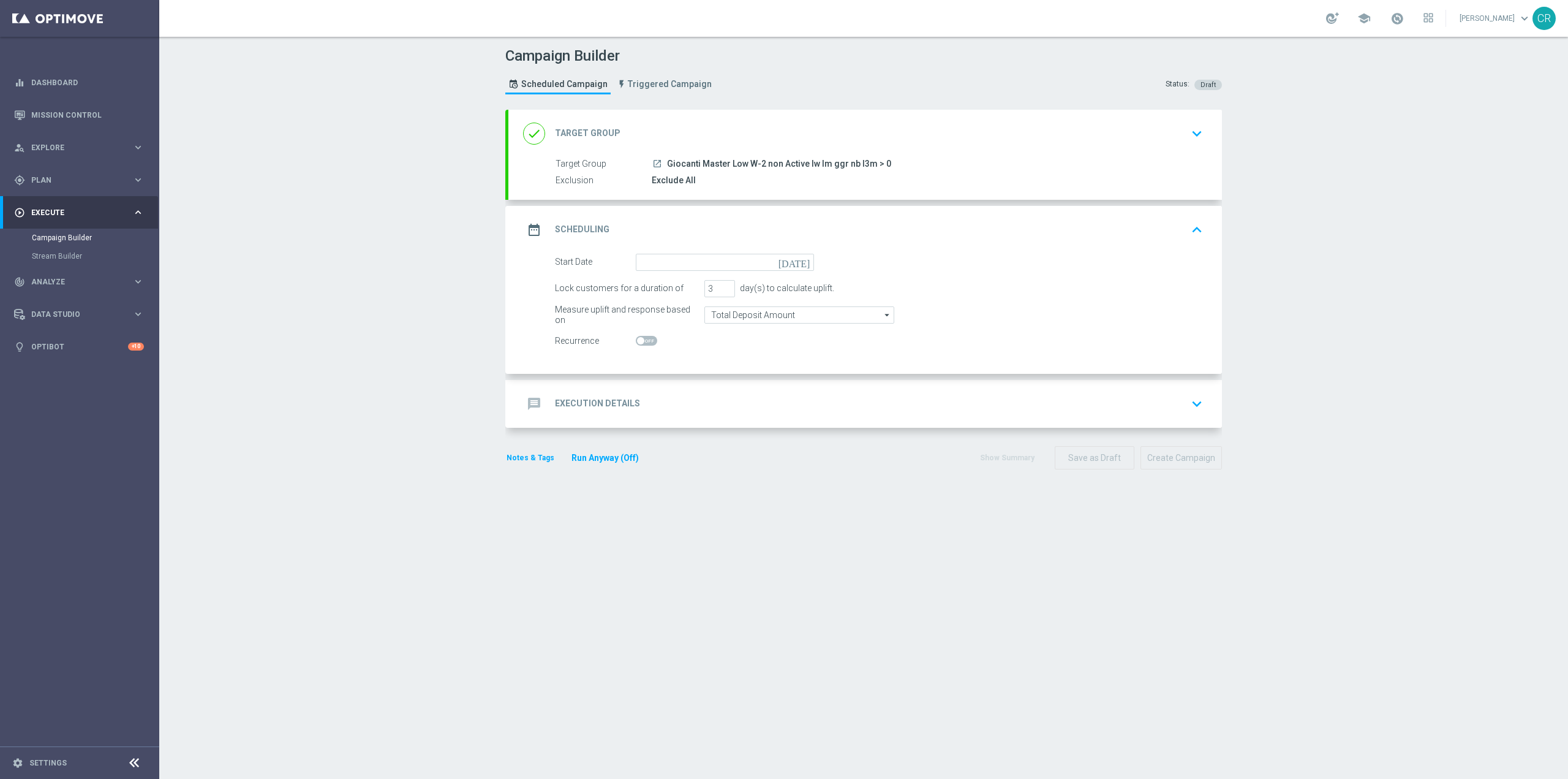
click at [802, 259] on icon "[DATE]" at bounding box center [797, 260] width 36 height 13
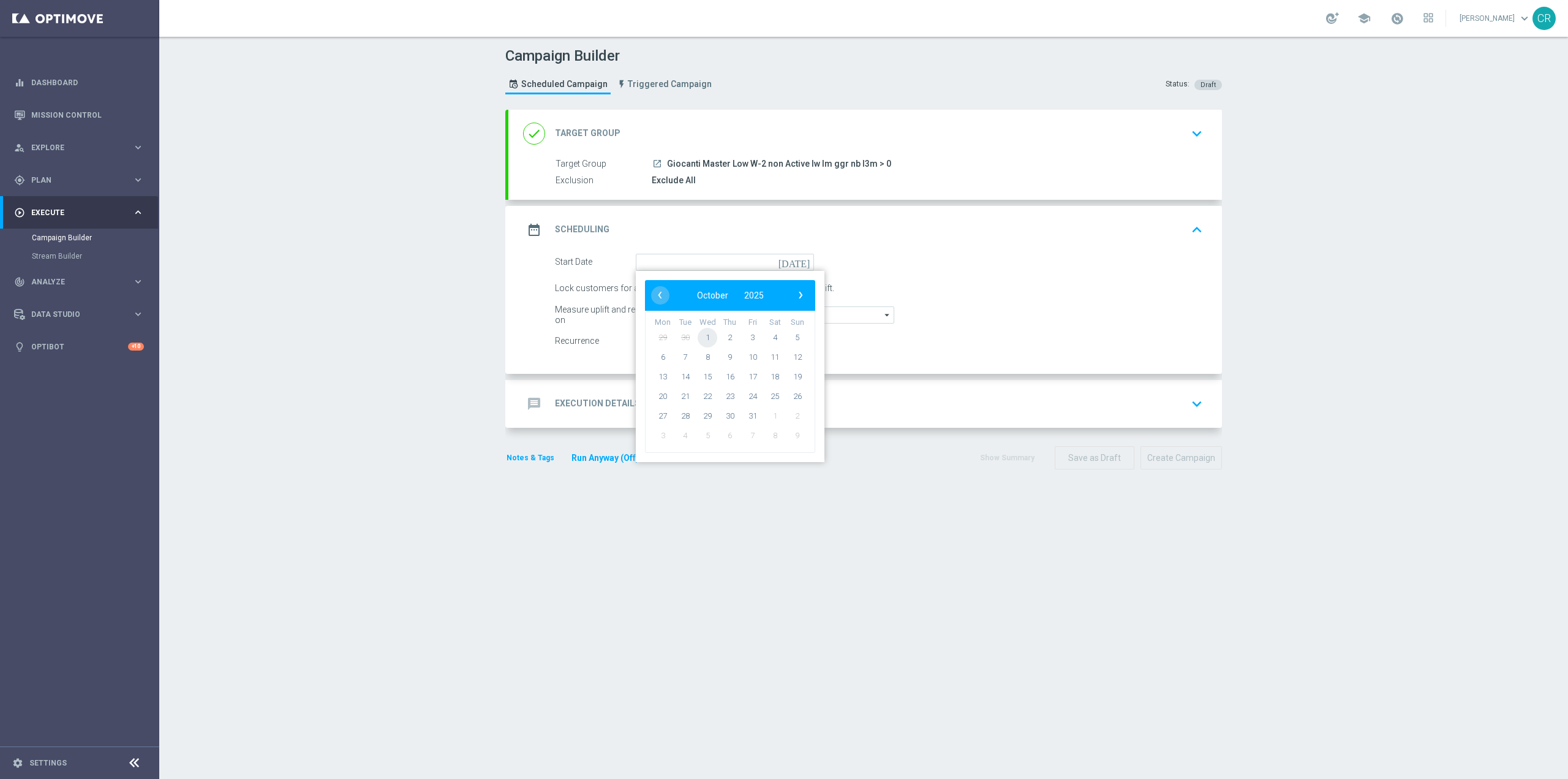
click at [699, 335] on span "1" at bounding box center [707, 336] width 20 height 20
type input "[DATE]"
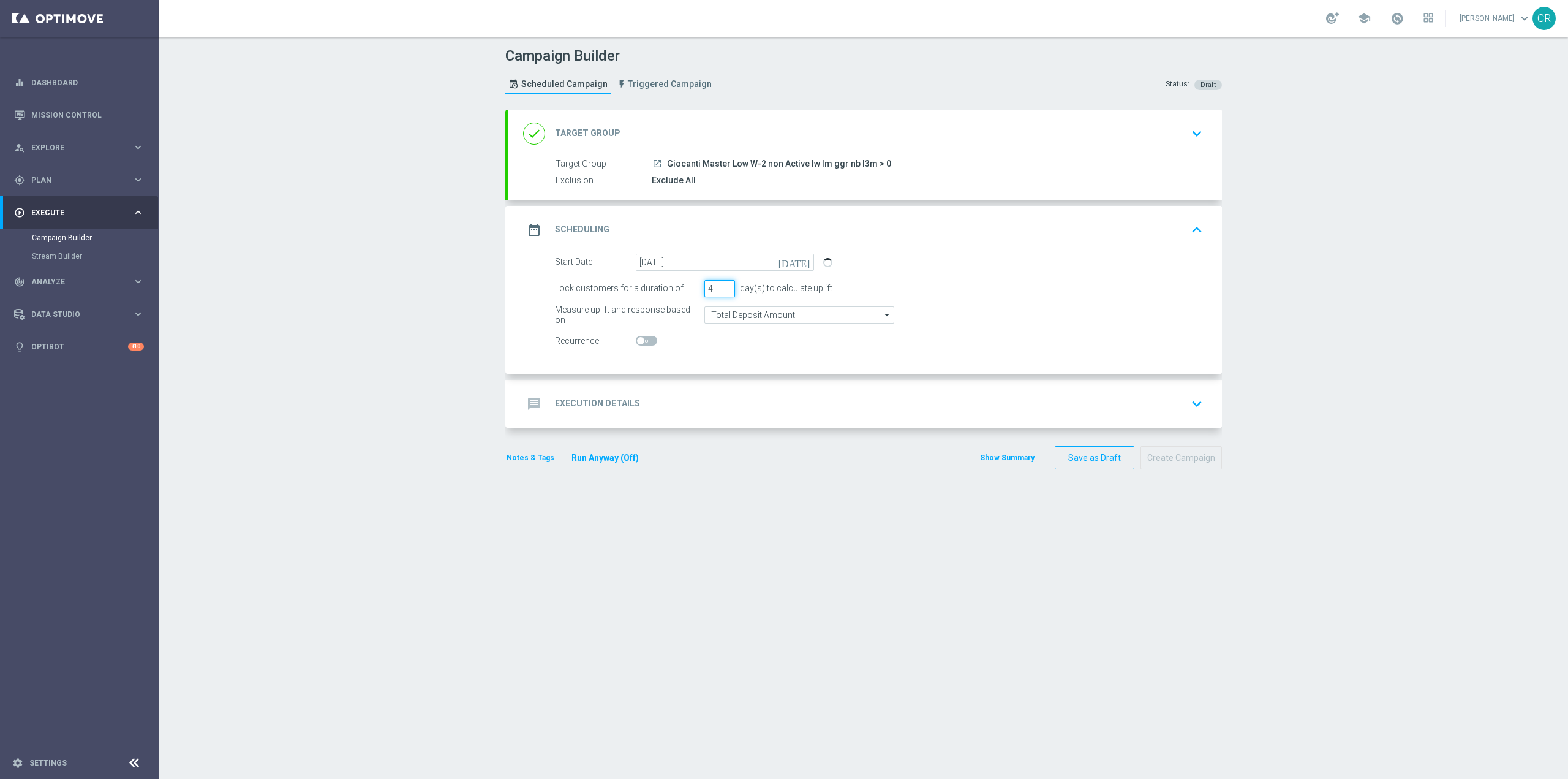
click at [720, 284] on input "4" at bounding box center [720, 288] width 31 height 17
type input "5"
click at [720, 284] on input "5" at bounding box center [720, 288] width 31 height 17
click at [817, 315] on input "Total Deposit Amount" at bounding box center [800, 315] width 190 height 17
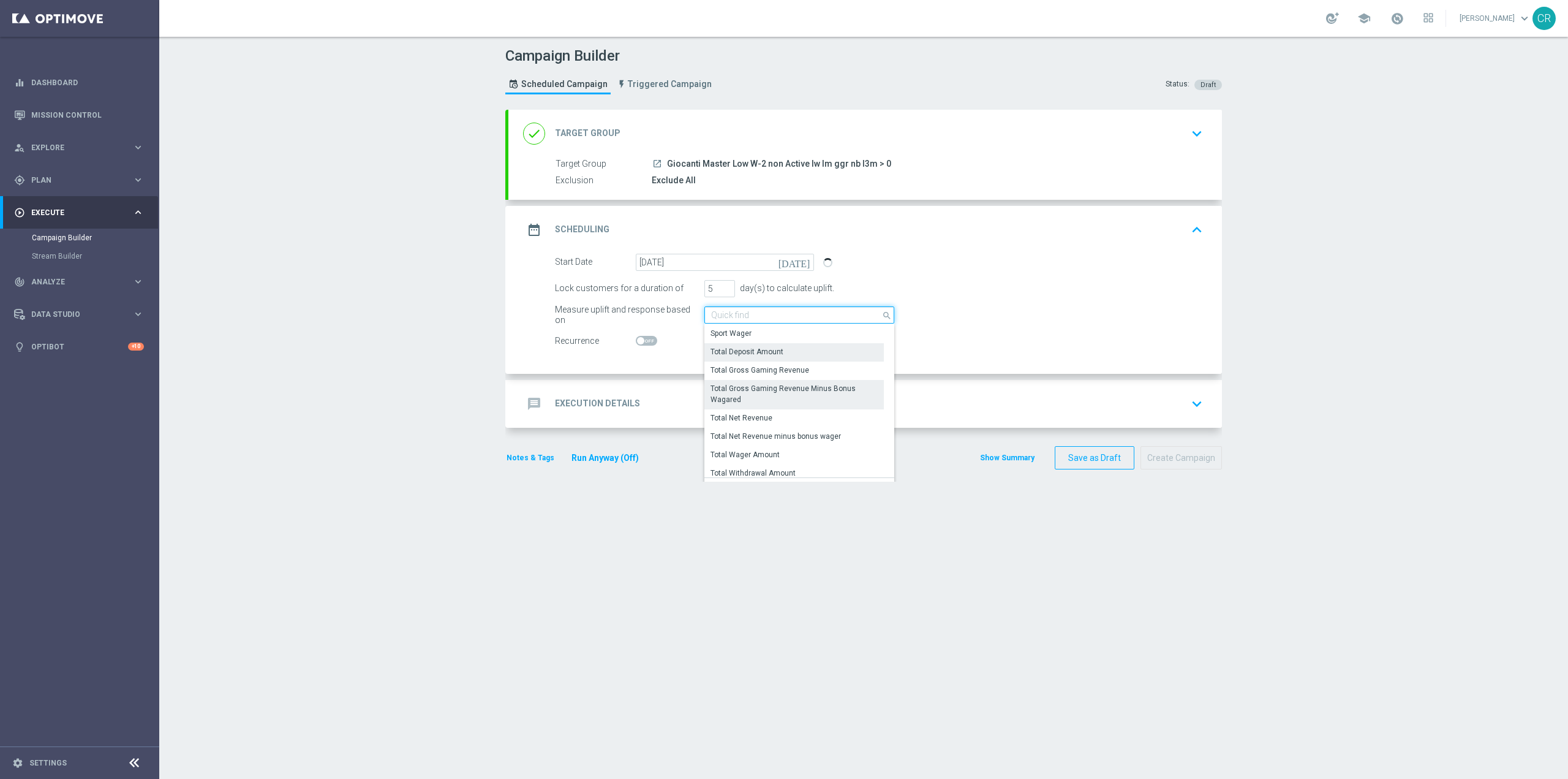
scroll to position [299, 0]
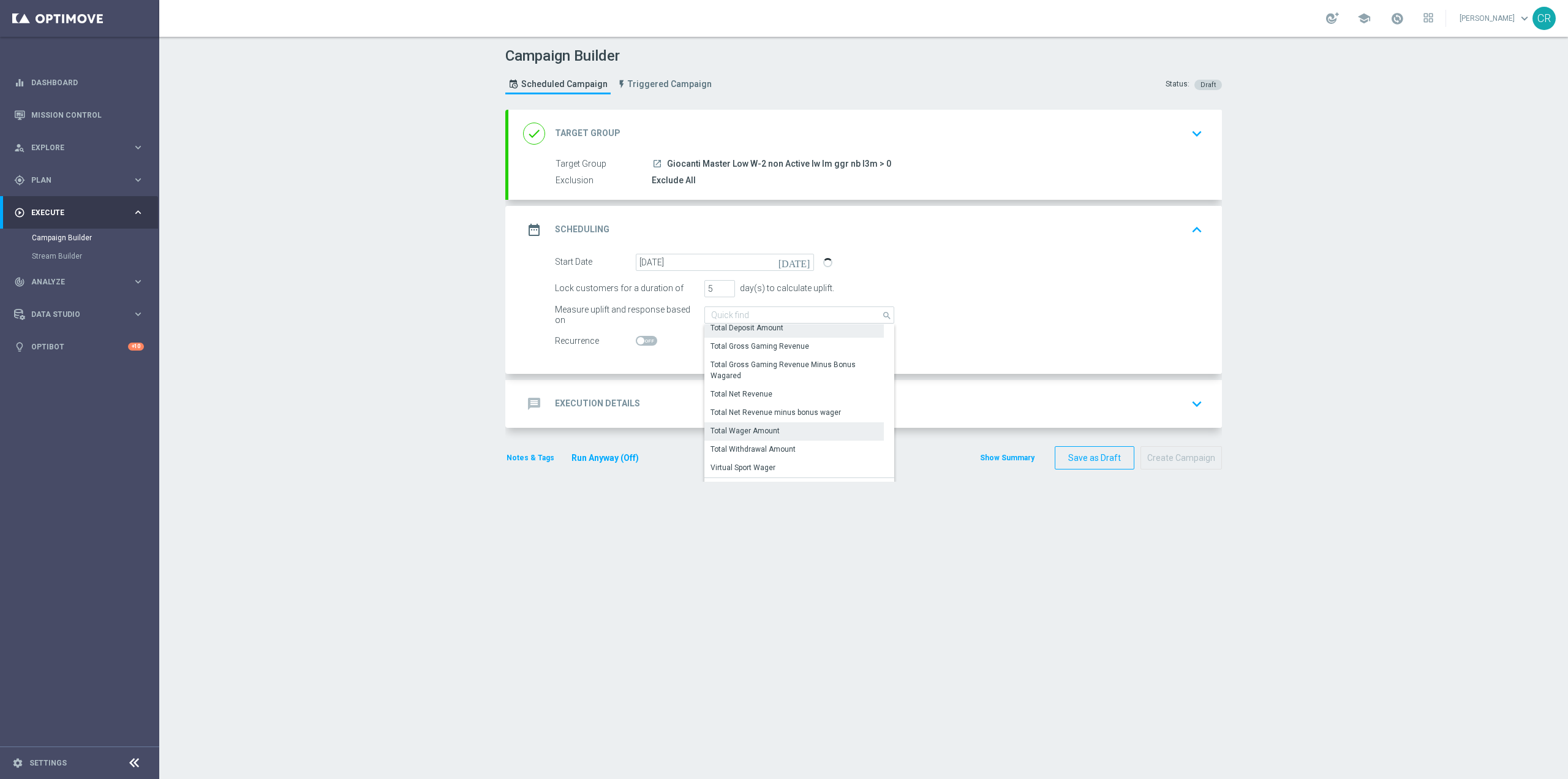
click at [765, 427] on div "Total Wager Amount" at bounding box center [745, 431] width 69 height 11
type input "Total Wager Amount"
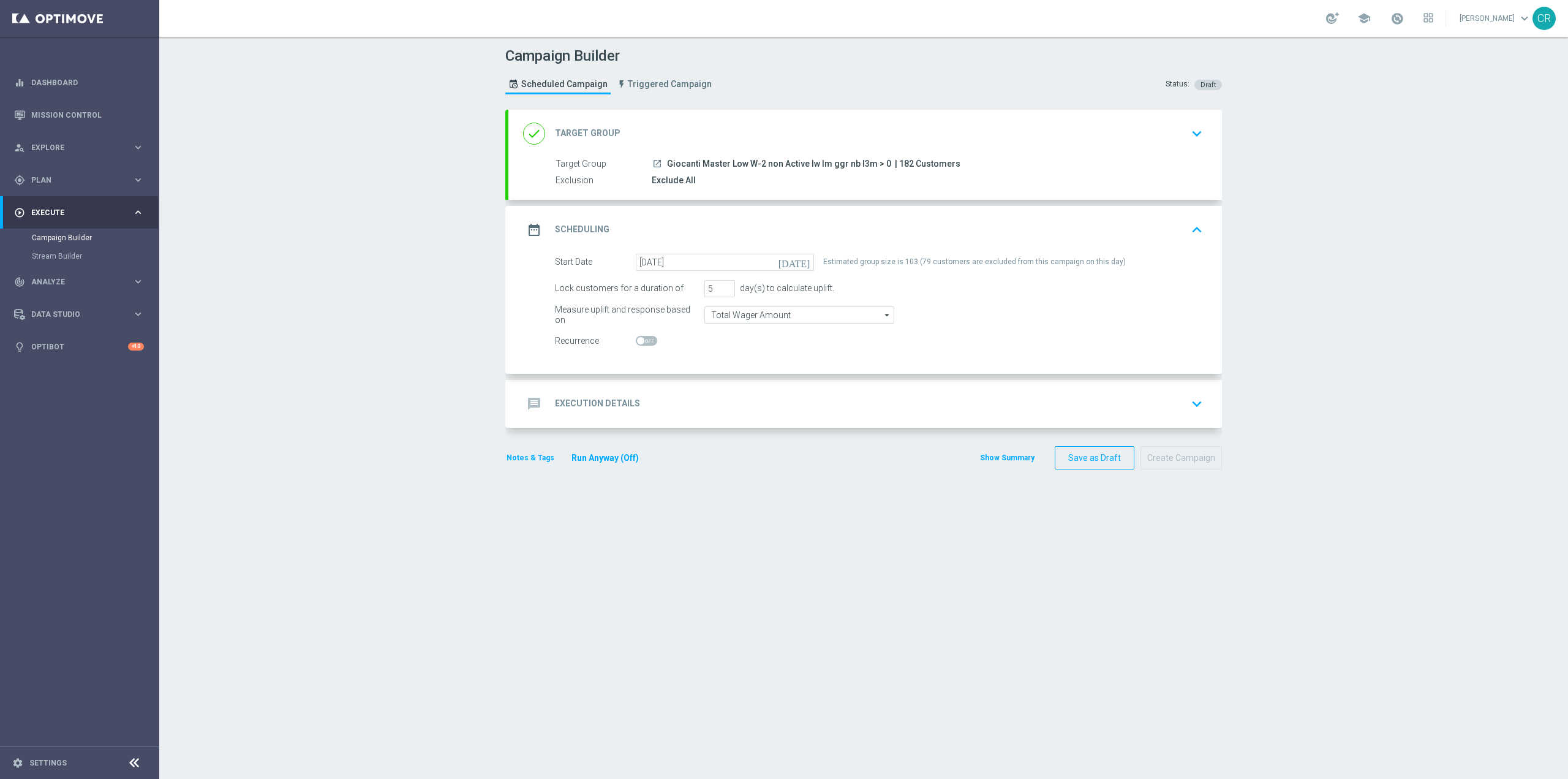
scroll to position [2101, 0]
click at [1188, 406] on icon "keyboard_arrow_down" at bounding box center [1196, 403] width 18 height 18
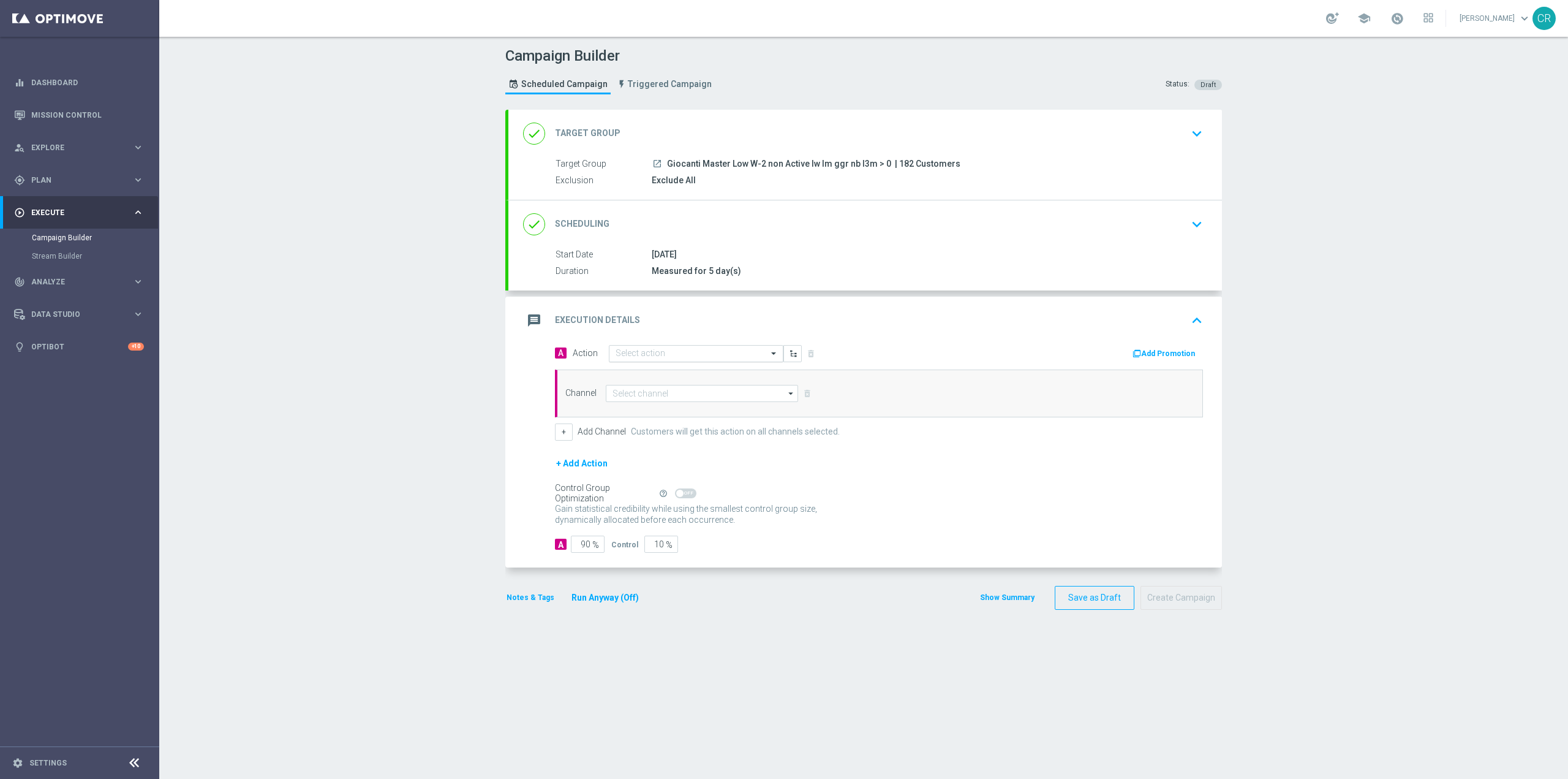
click at [749, 351] on div at bounding box center [696, 354] width 174 height 10
click at [691, 349] on input "text" at bounding box center [683, 354] width 137 height 10
paste input "BF 15€ TUTTI I GIOCHI"
type input "BF 15€ TUTTI I GIOCHI"
click at [725, 373] on div "BF 15€ TUTTI I GIOCHI edit" at bounding box center [695, 375] width 161 height 20
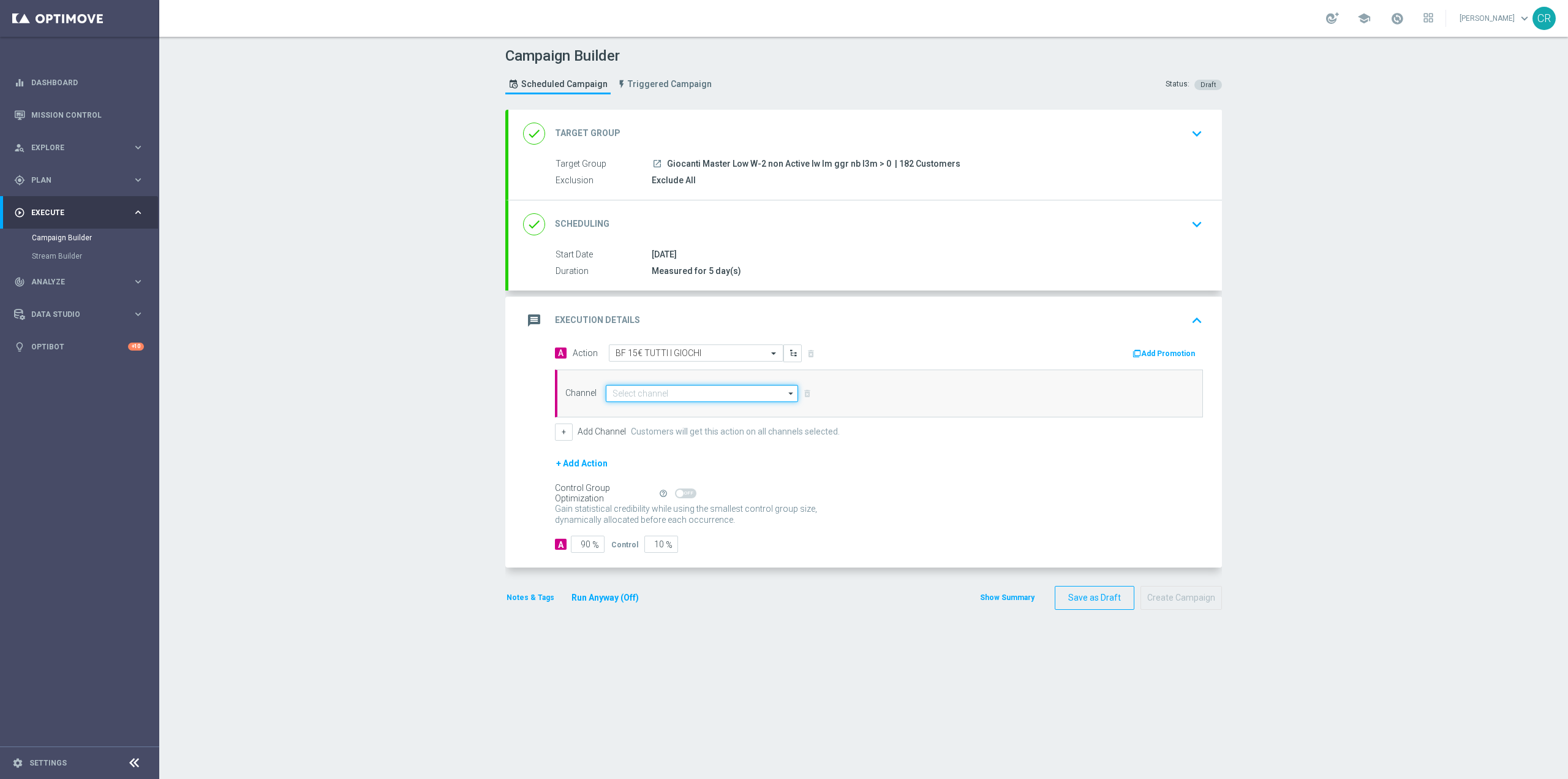
click at [760, 399] on input at bounding box center [702, 394] width 192 height 17
click at [719, 413] on div "Optimail" at bounding box center [697, 411] width 182 height 17
type input "Optimail"
click at [1152, 348] on button "Add Promotion" at bounding box center [1165, 353] width 68 height 13
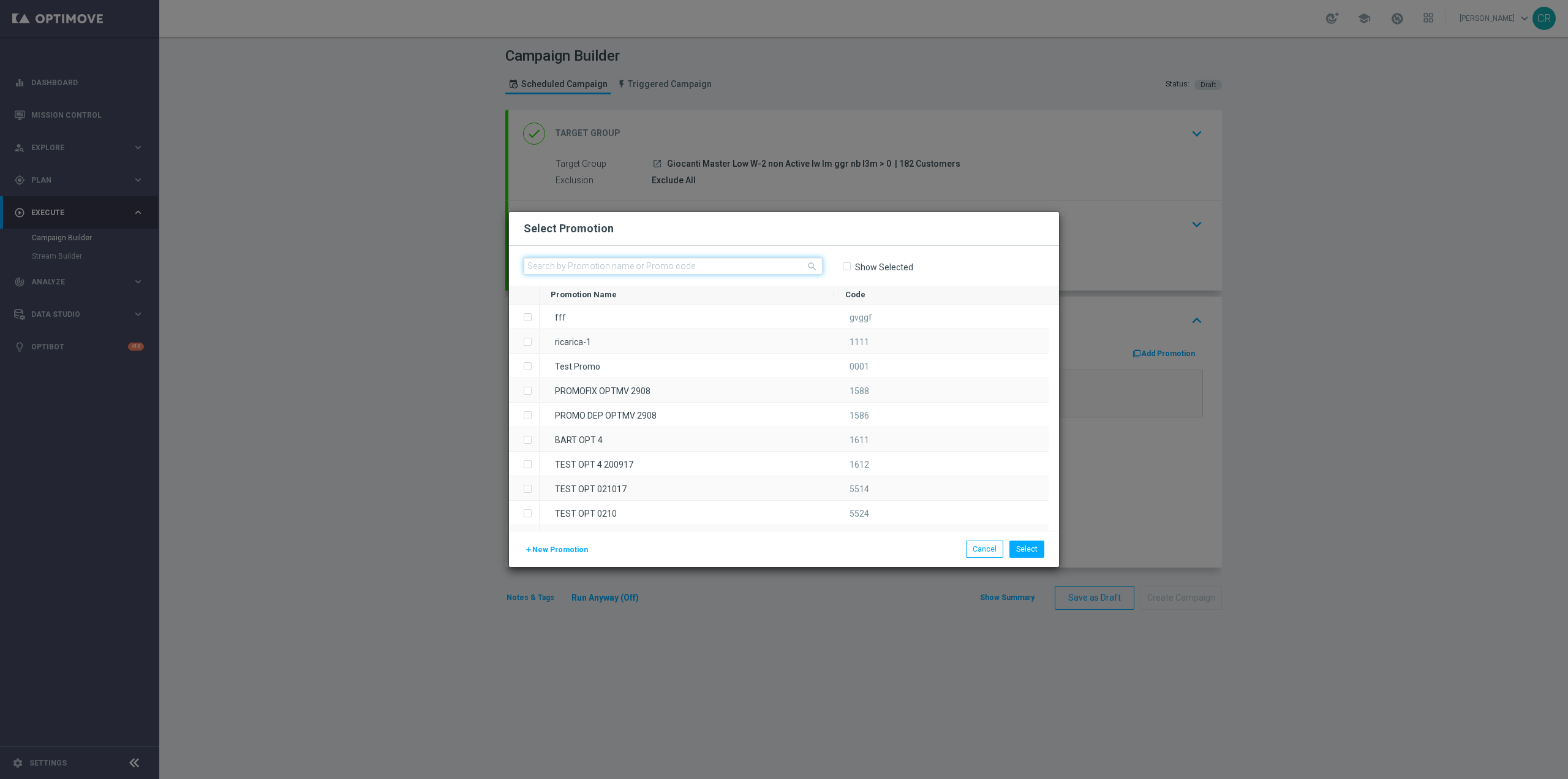
click at [599, 263] on input "text" at bounding box center [673, 266] width 299 height 17
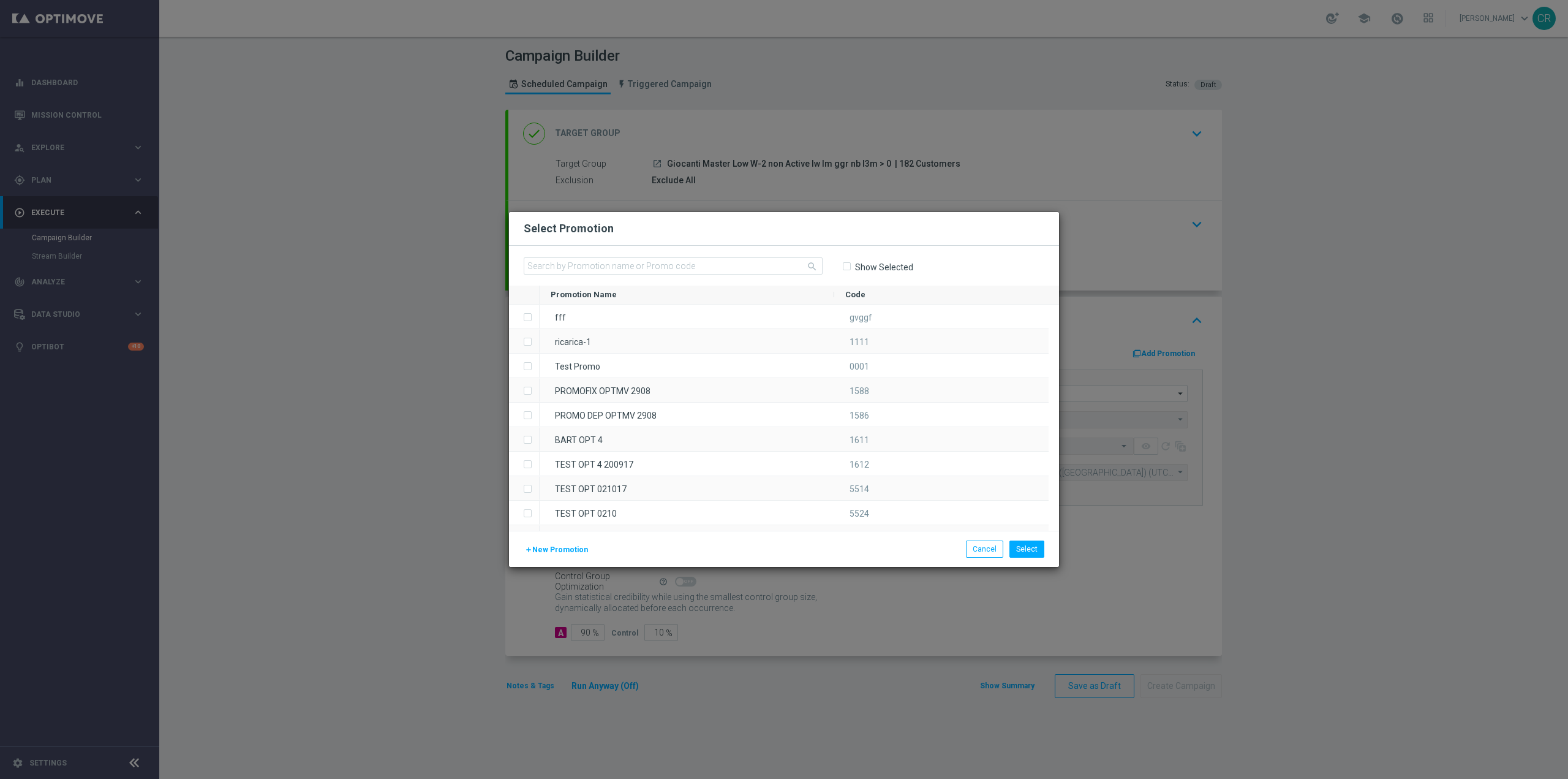
type input "Sisal Marketing"
paste input "238855"
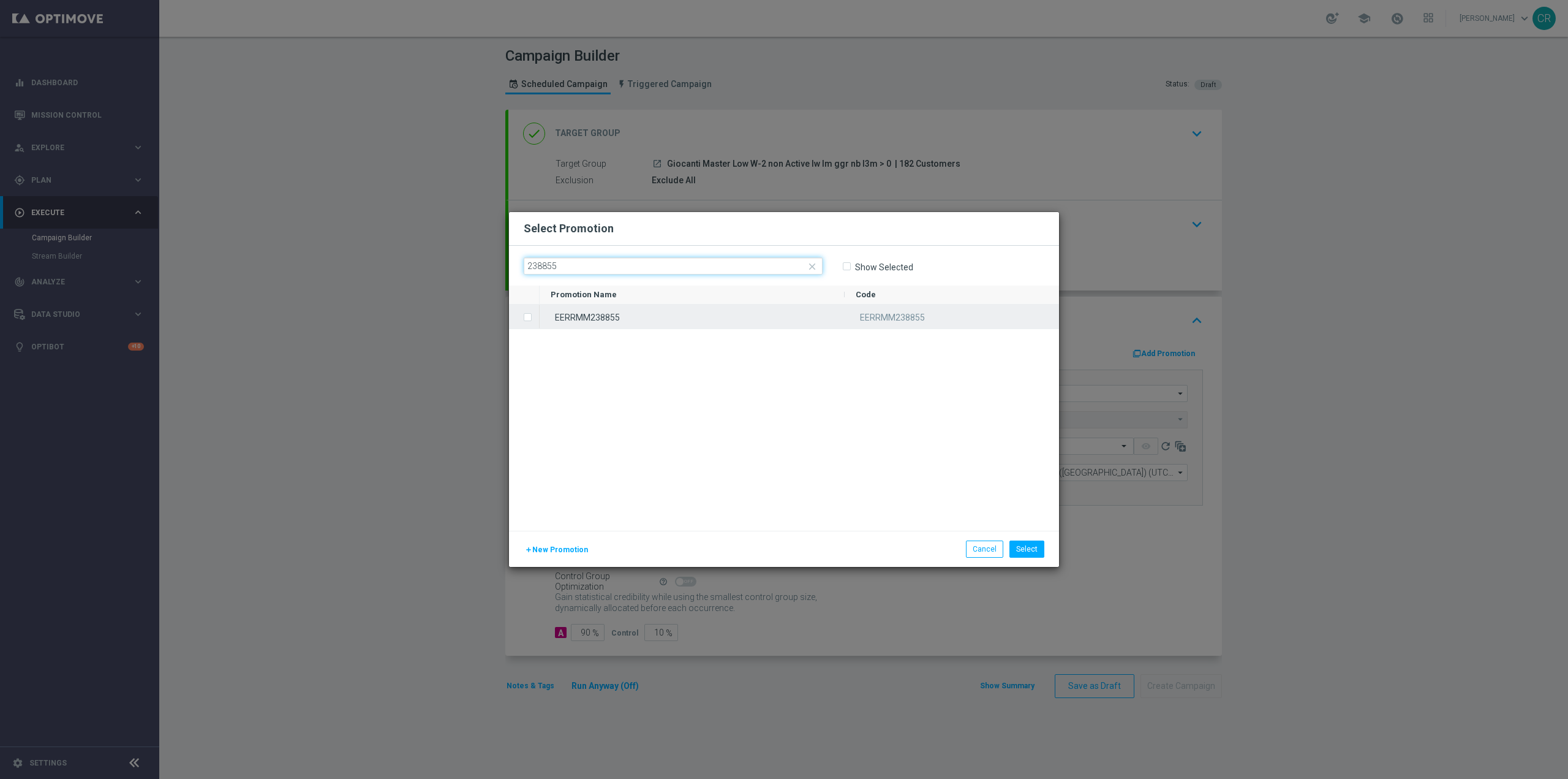
type input "238855"
click at [621, 317] on div "EERRMM238855" at bounding box center [692, 316] width 305 height 24
click at [1019, 544] on button "Select" at bounding box center [1027, 549] width 35 height 17
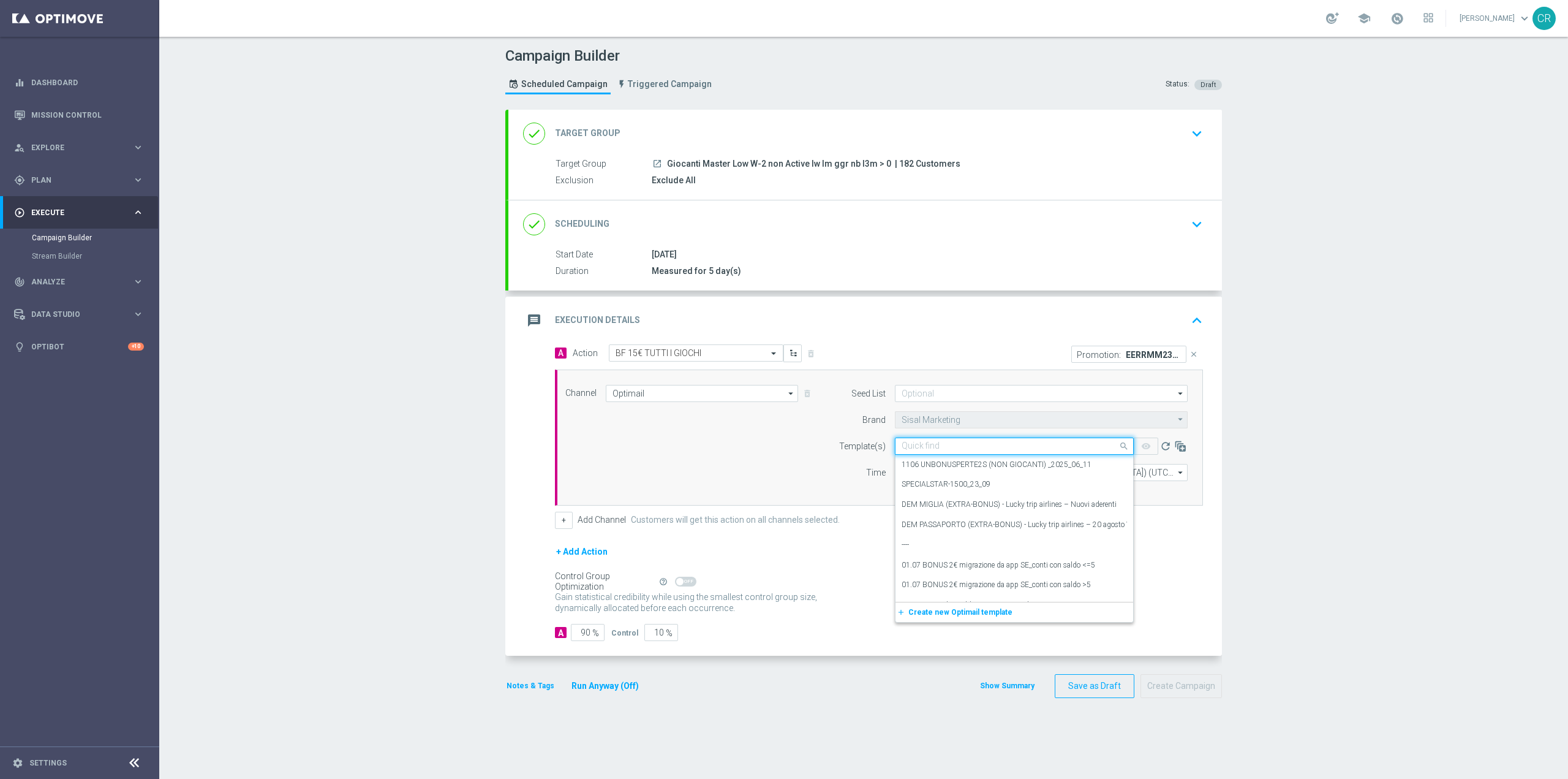
click at [968, 449] on input "text" at bounding box center [1002, 446] width 201 height 10
click at [1010, 449] on input "text" at bounding box center [1002, 446] width 201 height 10
paste input "15BFGIOCHI0110 - [DATE]"
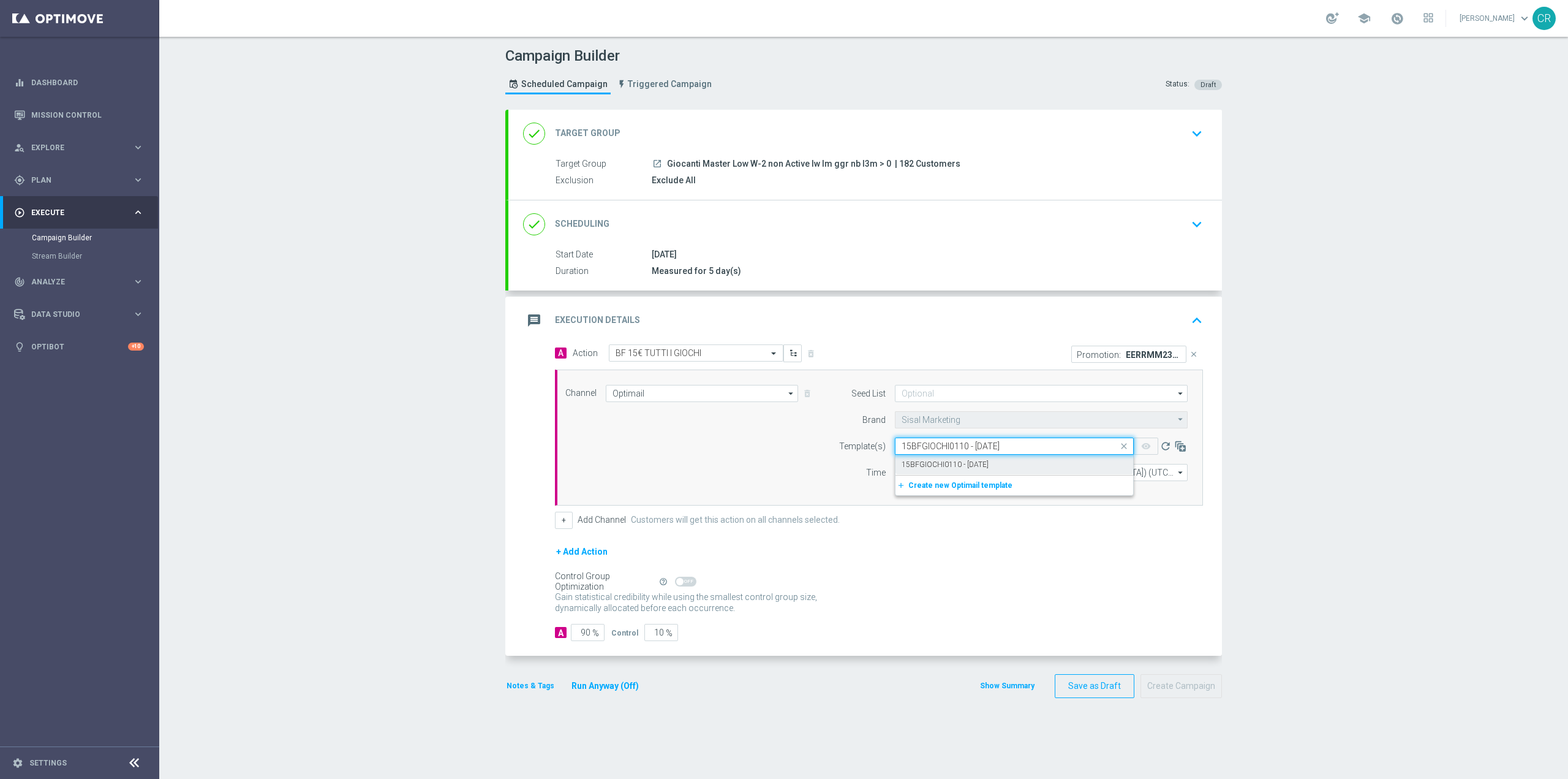
click at [1013, 465] on div "15BFGIOCHI0110 - [DATE]" at bounding box center [1014, 465] width 225 height 20
type input "15BFGIOCHI0110 - [DATE]"
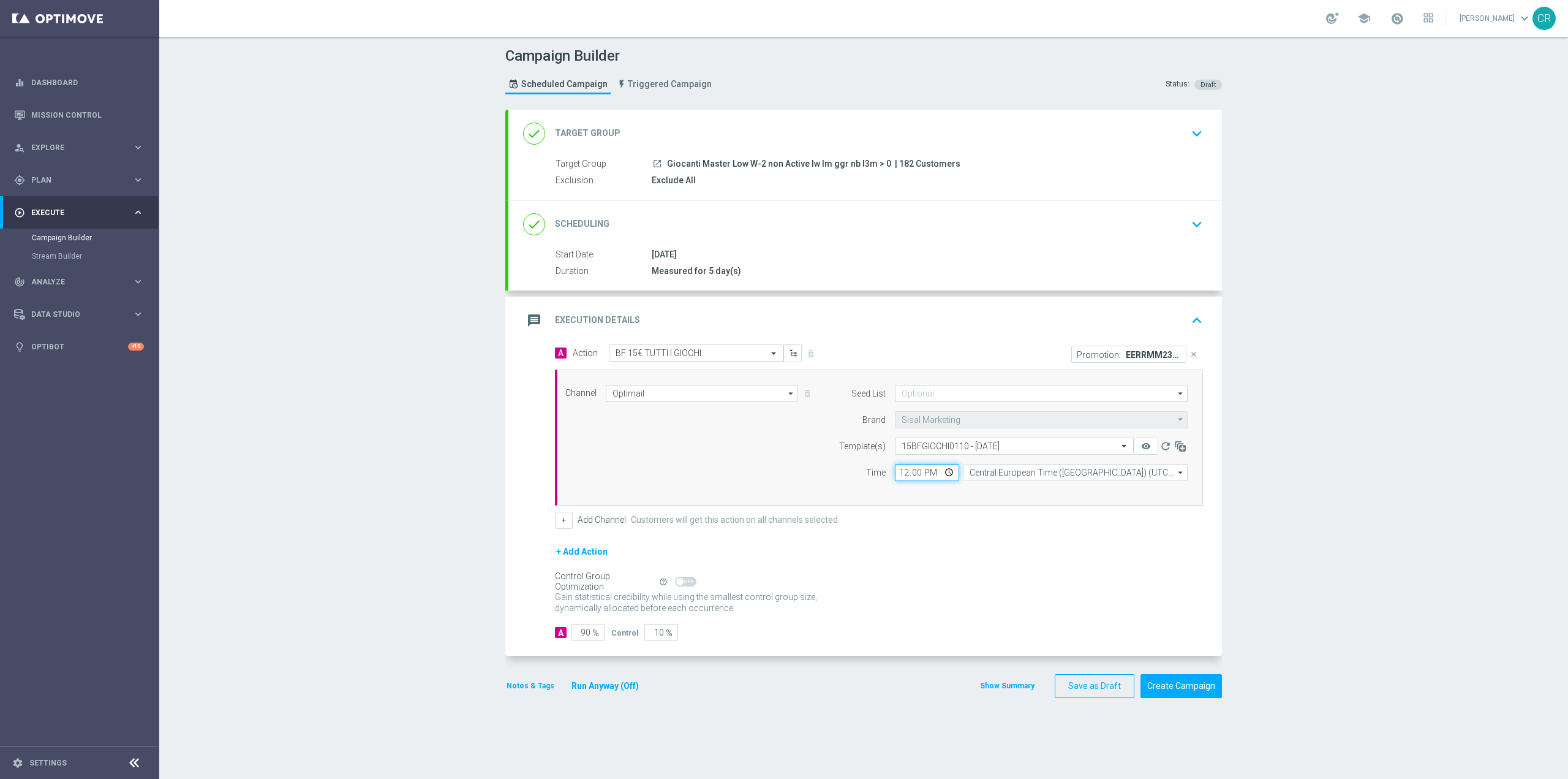
click at [943, 472] on input "12:00" at bounding box center [927, 472] width 64 height 17
type input "19:00"
click at [1055, 543] on form "A Action Select action BF 15€ TUTTI I GIOCHI delete_forever Promotion: EERRMM23…" at bounding box center [878, 493] width 648 height 297
click at [1200, 220] on icon "keyboard_arrow_down" at bounding box center [1196, 224] width 18 height 18
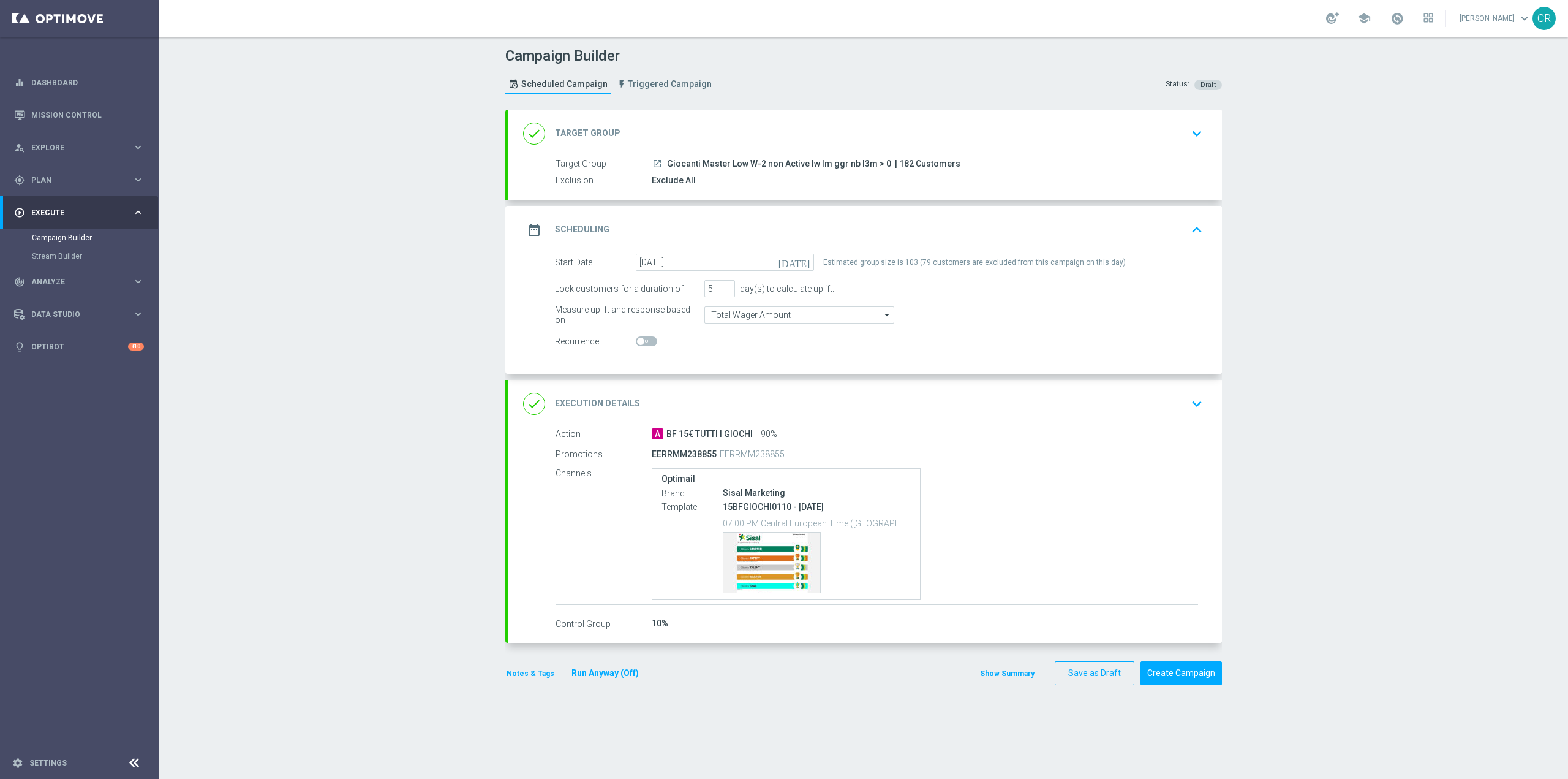
click at [1188, 127] on icon "keyboard_arrow_down" at bounding box center [1196, 133] width 18 height 18
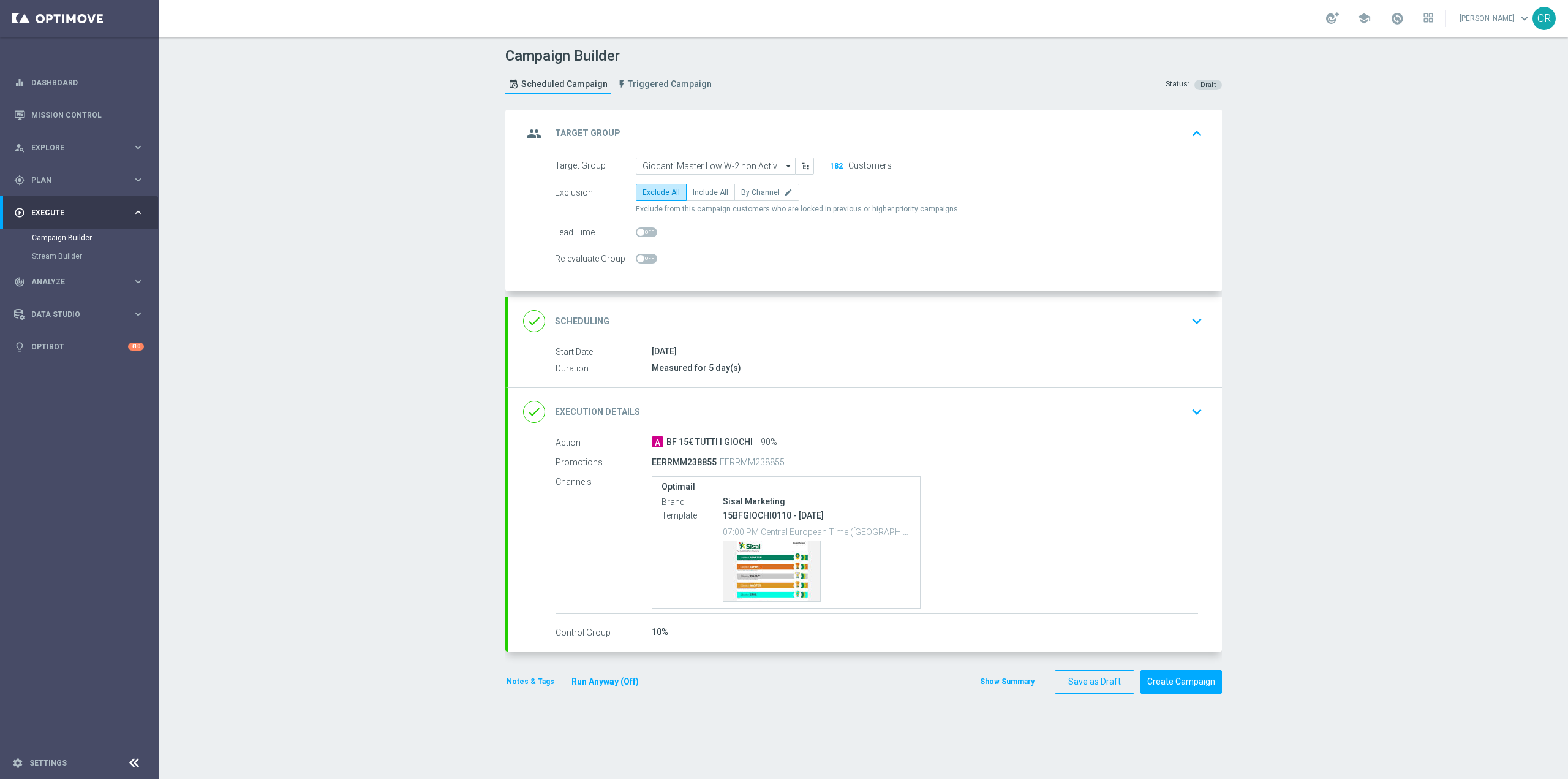
click at [1195, 325] on icon "keyboard_arrow_down" at bounding box center [1196, 321] width 18 height 18
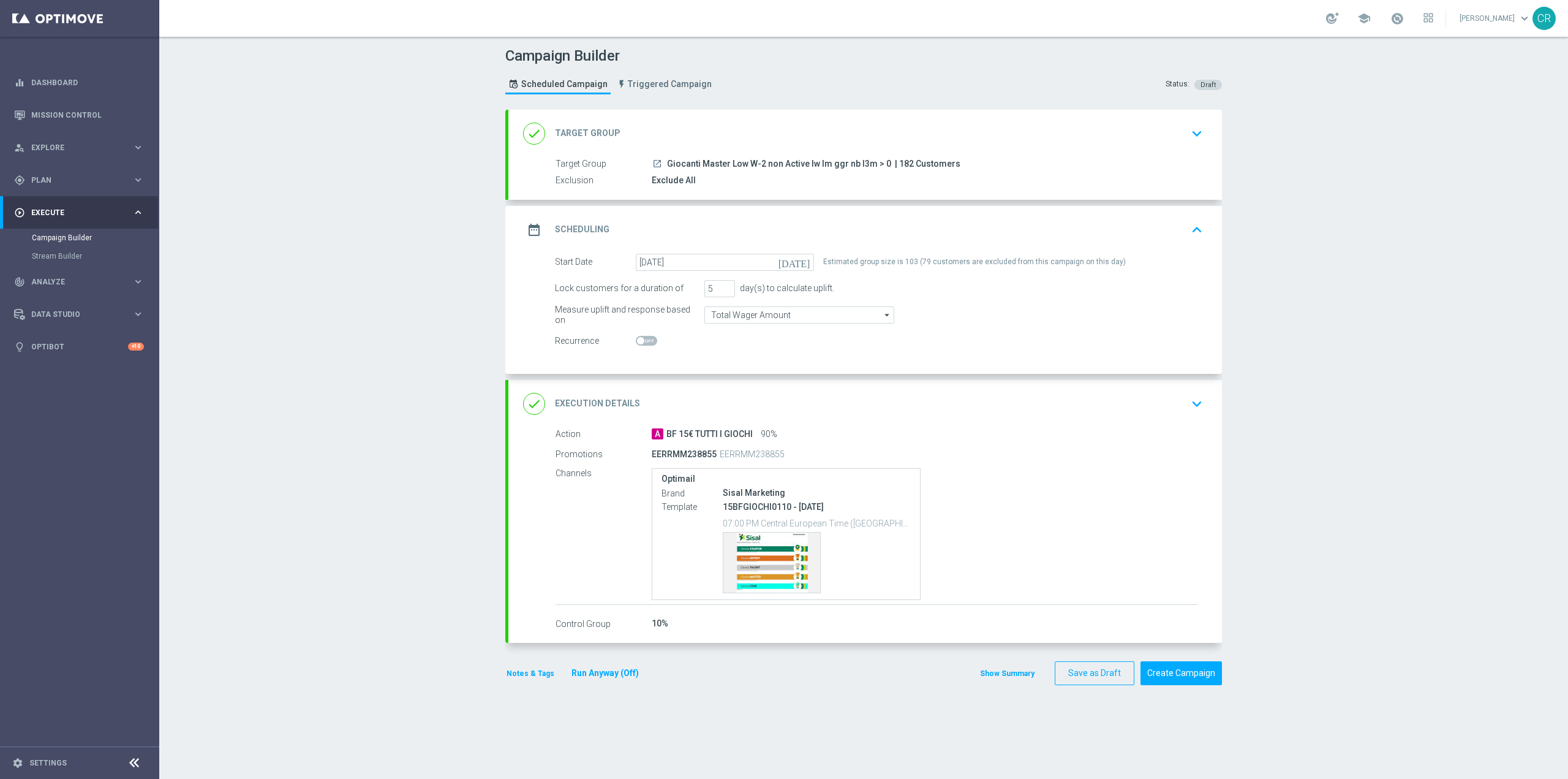
click at [777, 516] on p "07:00 PM Central European Time ([GEOGRAPHIC_DATA]) (UTC +02:00)" at bounding box center [816, 523] width 188 height 13
click at [969, 489] on div "Optimail Brand Sisal Marketing Template 15BFGIOCHI0110 - [DATE] 07:00 PM Centra…" at bounding box center [924, 535] width 546 height 132
click at [705, 534] on div "Template 15BFGIOCHI0110 - [DATE] 07:00 PM Central European Time ([GEOGRAPHIC_DA…" at bounding box center [786, 547] width 249 height 94
click at [786, 564] on div "Template preview" at bounding box center [771, 562] width 97 height 60
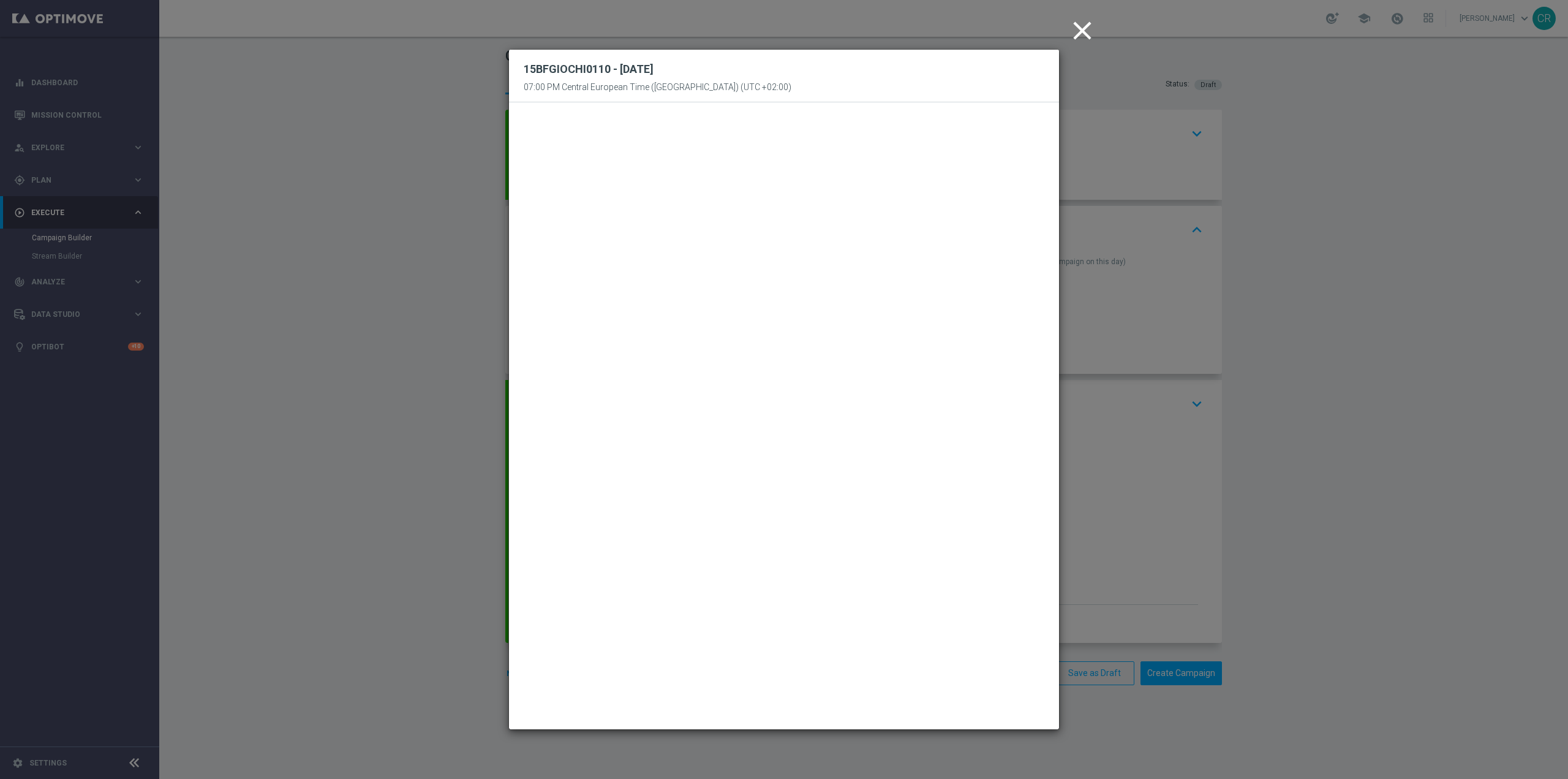
click at [1090, 20] on icon "close" at bounding box center [1082, 30] width 31 height 31
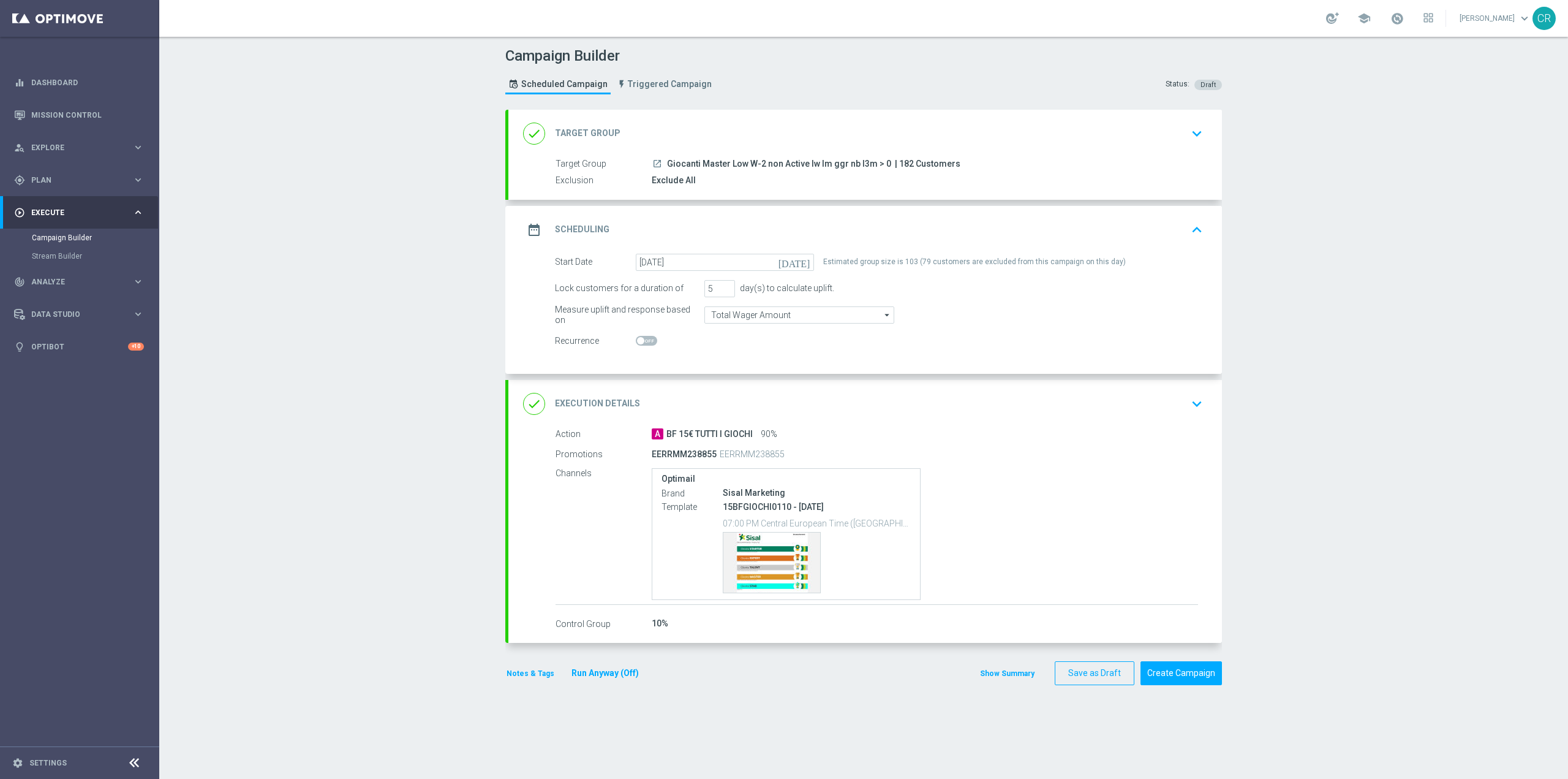
click at [518, 672] on button "Notes & Tags" at bounding box center [530, 673] width 50 height 13
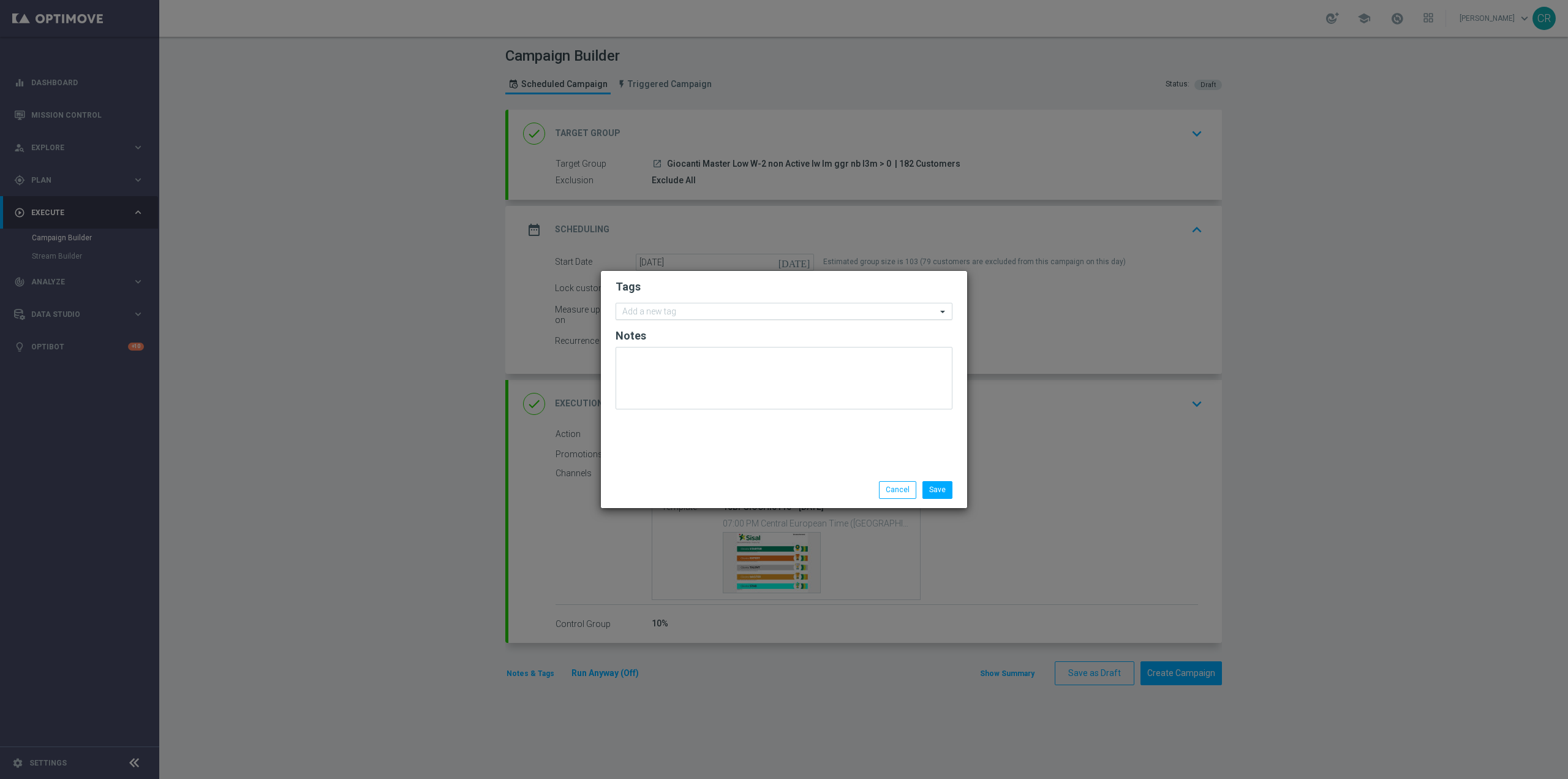
click at [694, 310] on input "text" at bounding box center [779, 312] width 314 height 10
click at [666, 303] on div "Quick find" at bounding box center [783, 311] width 337 height 17
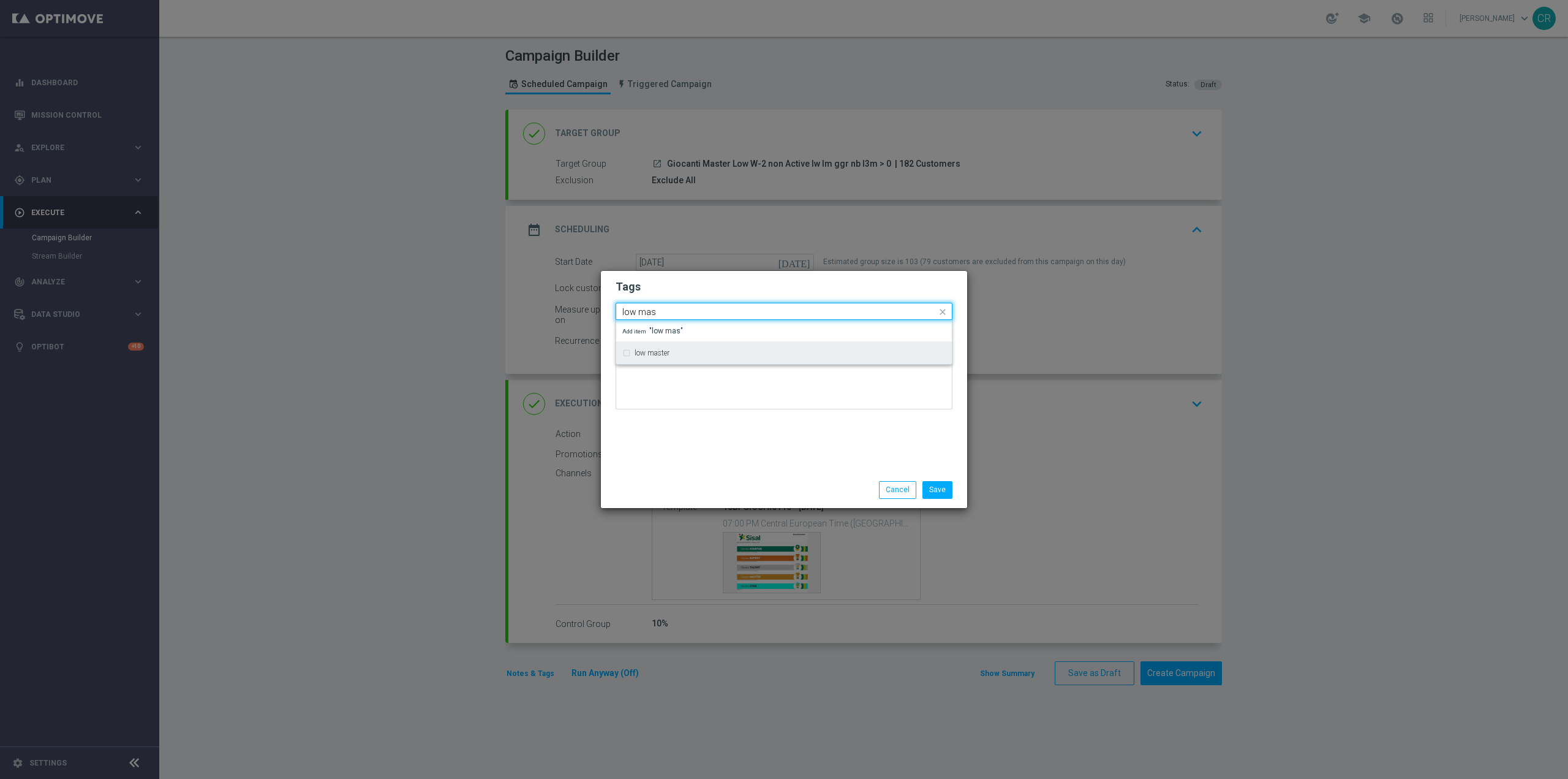
click at [672, 345] on div "low master" at bounding box center [784, 353] width 324 height 20
type input "low mas"
drag, startPoint x: 766, startPoint y: 310, endPoint x: 593, endPoint y: 327, distance: 173.8
click at [593, 327] on modal-container "Tags Quick find × low master low mas low master Add item "low mas" Notes Save C…" at bounding box center [784, 389] width 1568 height 779
click at [684, 345] on div "reactivation" at bounding box center [784, 351] width 324 height 20
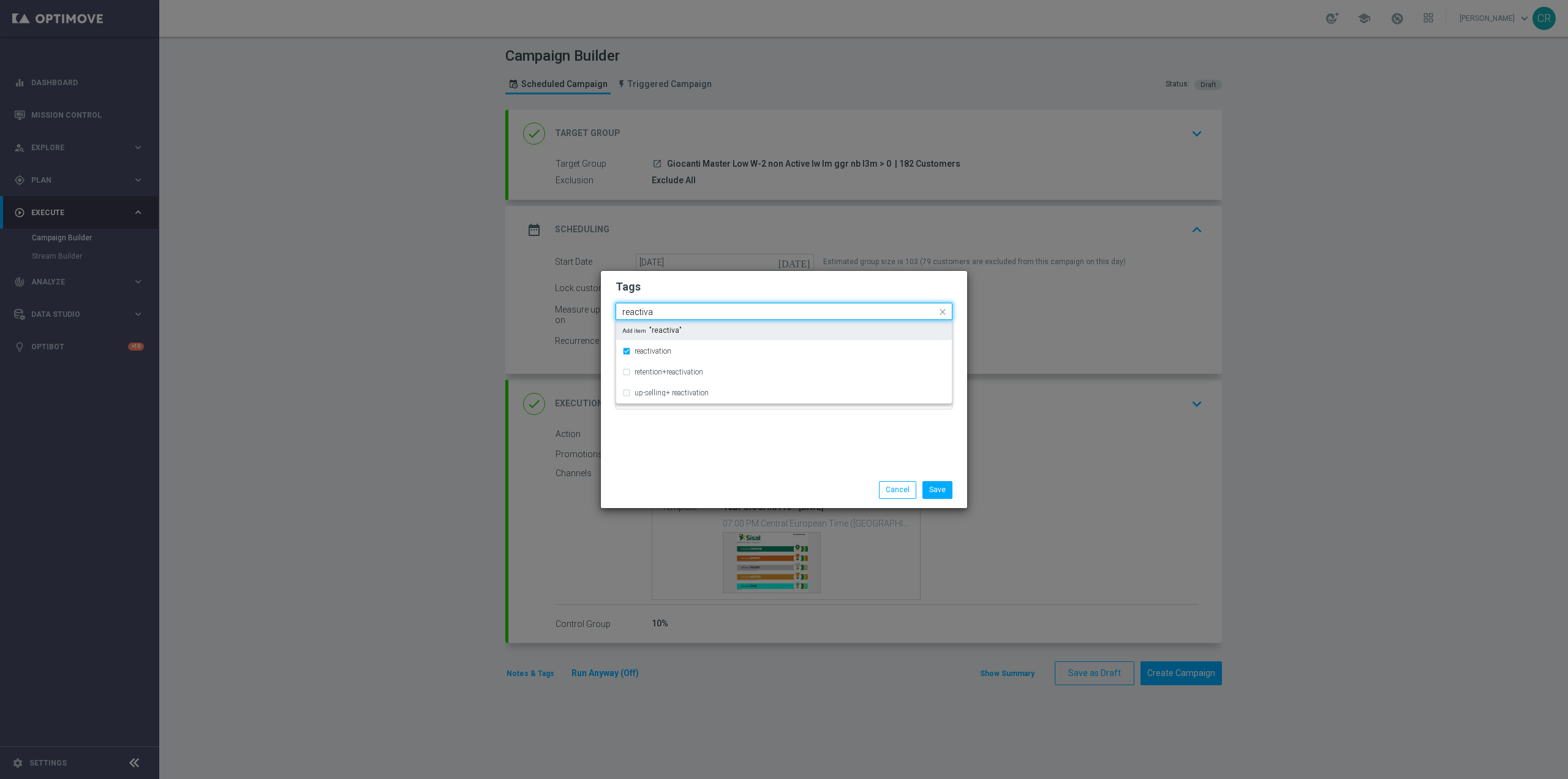
click at [691, 308] on input "reactiva" at bounding box center [779, 312] width 314 height 10
type input "r"
click at [691, 344] on div "accredito diretto" at bounding box center [784, 349] width 324 height 20
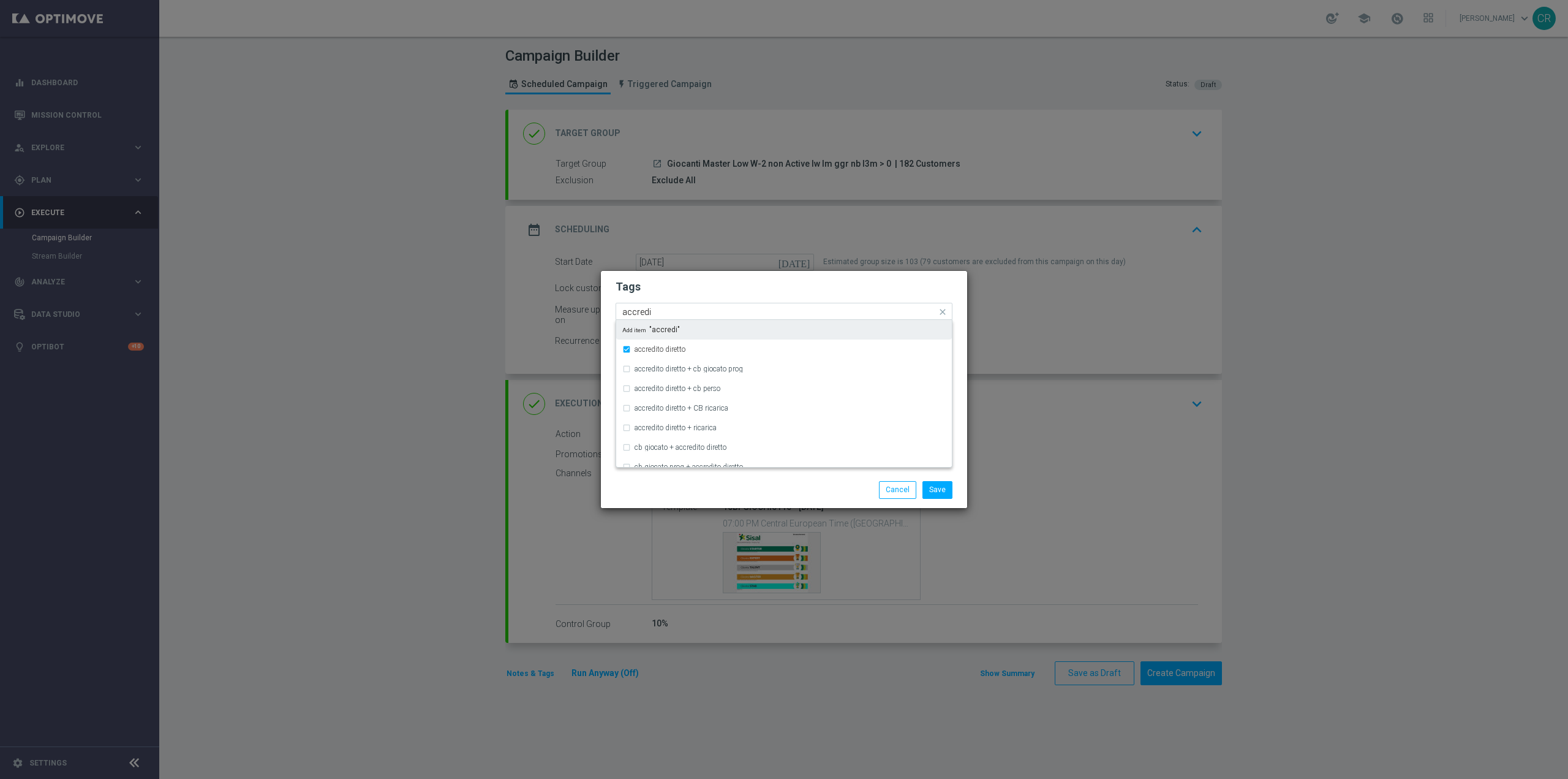
click at [706, 307] on input "accredi" at bounding box center [779, 312] width 314 height 10
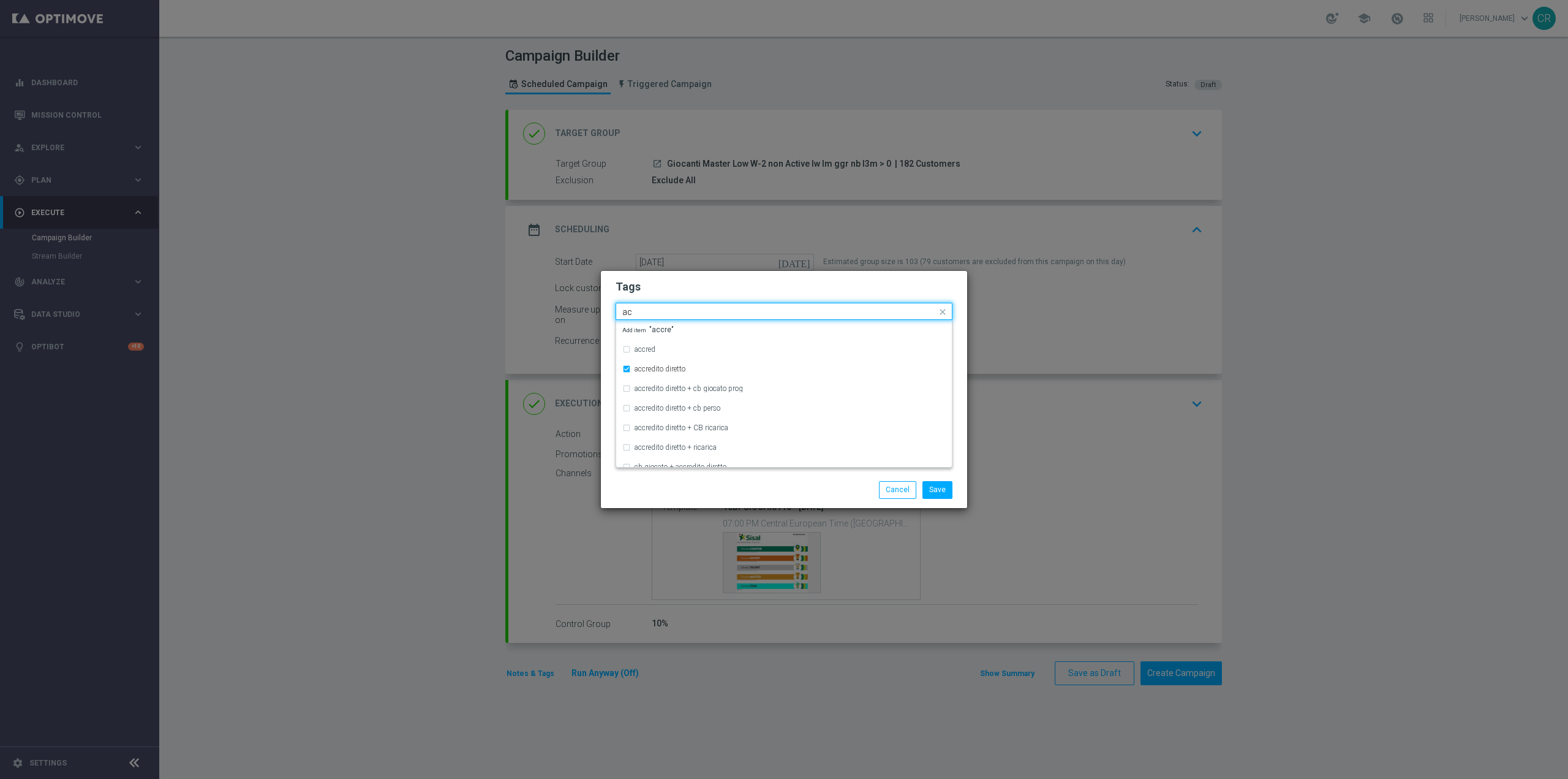
type input "a"
click at [674, 323] on div "all" at bounding box center [784, 329] width 324 height 20
click at [680, 312] on input "all" at bounding box center [779, 312] width 314 height 10
type input "a"
click at [680, 349] on div "bonus cash" at bounding box center [790, 349] width 311 height 7
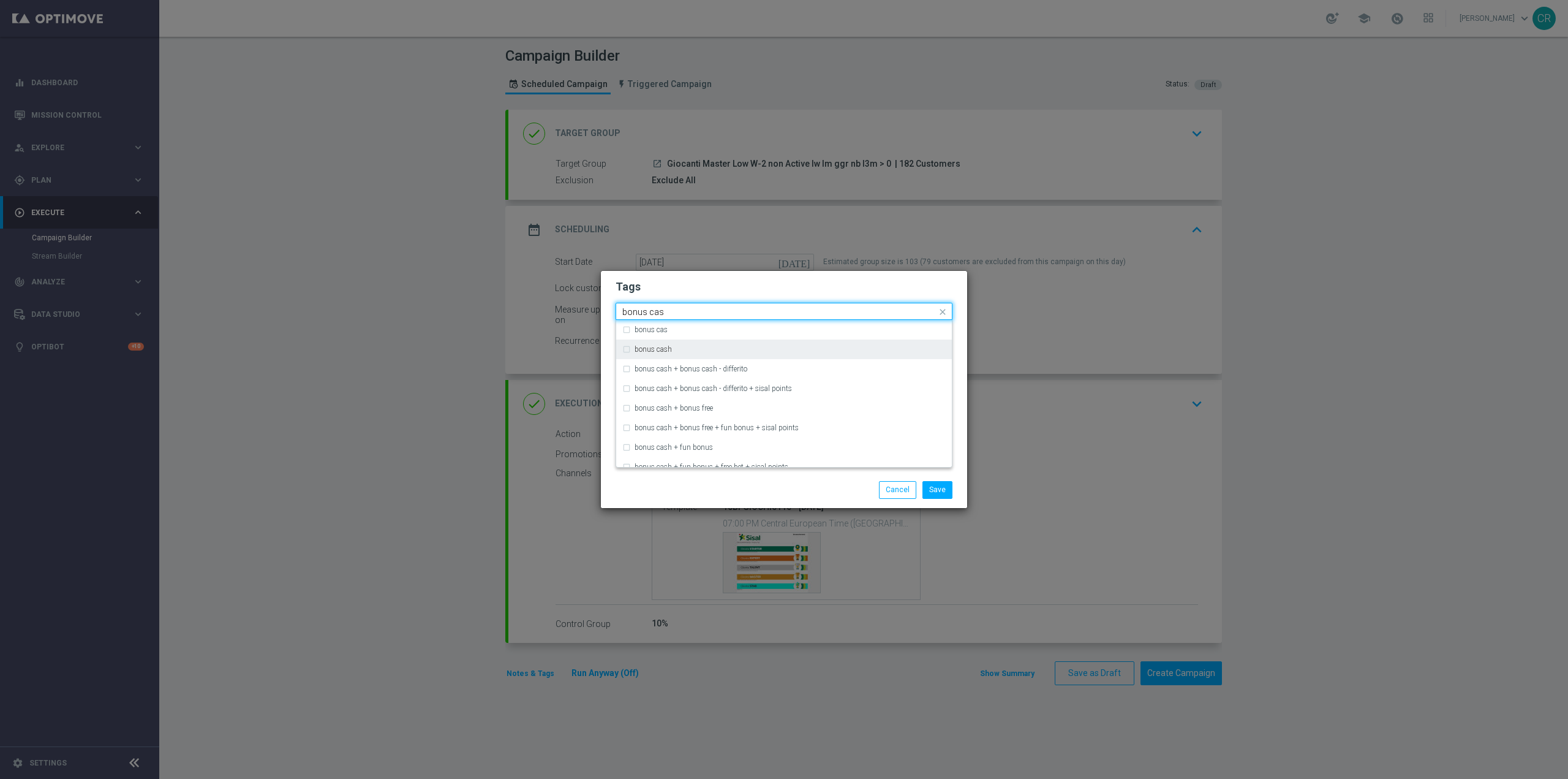
type input "bonus cas"
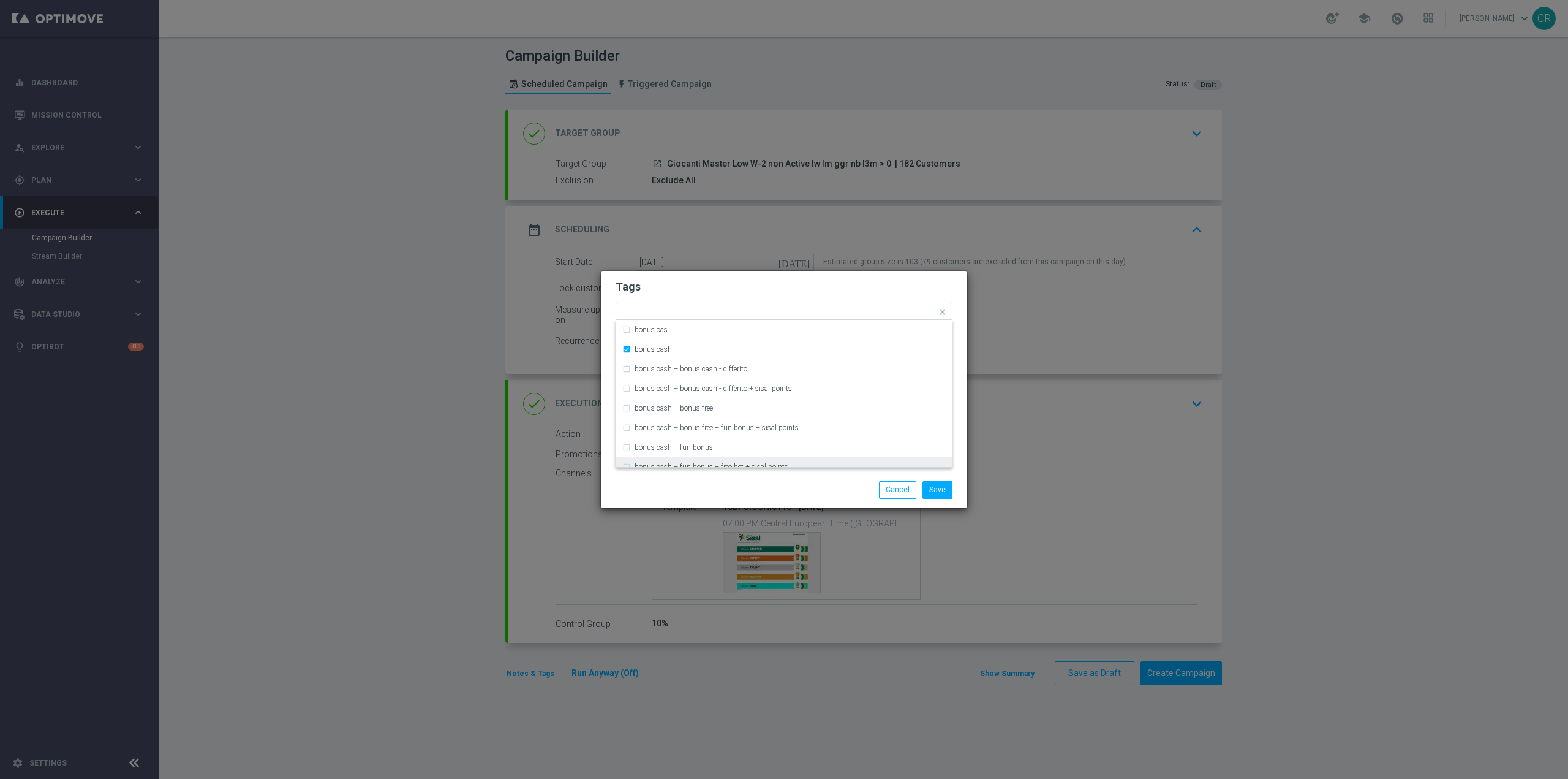
click at [742, 491] on div "Save Cancel" at bounding box center [843, 490] width 237 height 17
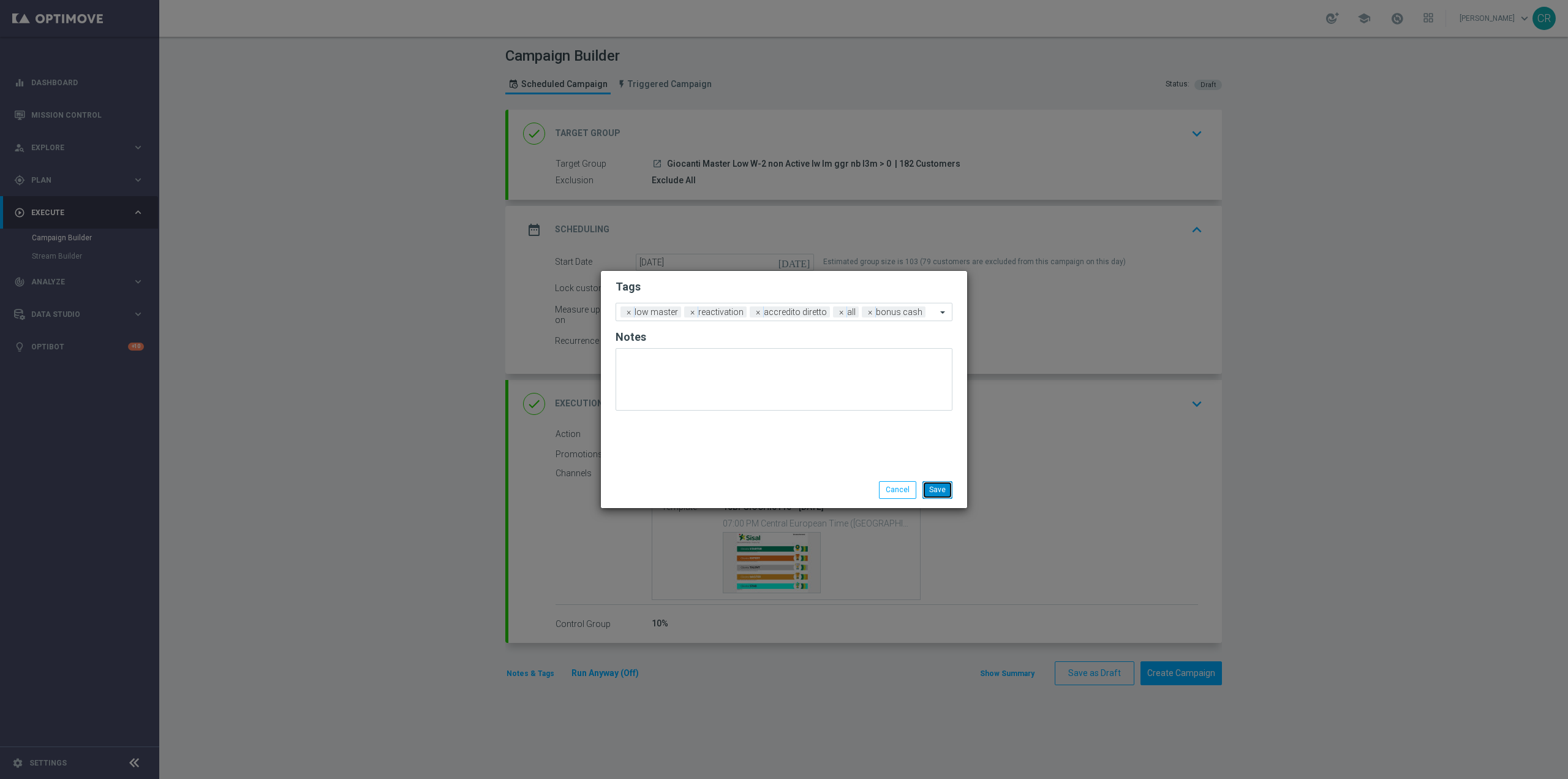
click at [939, 485] on button "Save" at bounding box center [937, 490] width 30 height 17
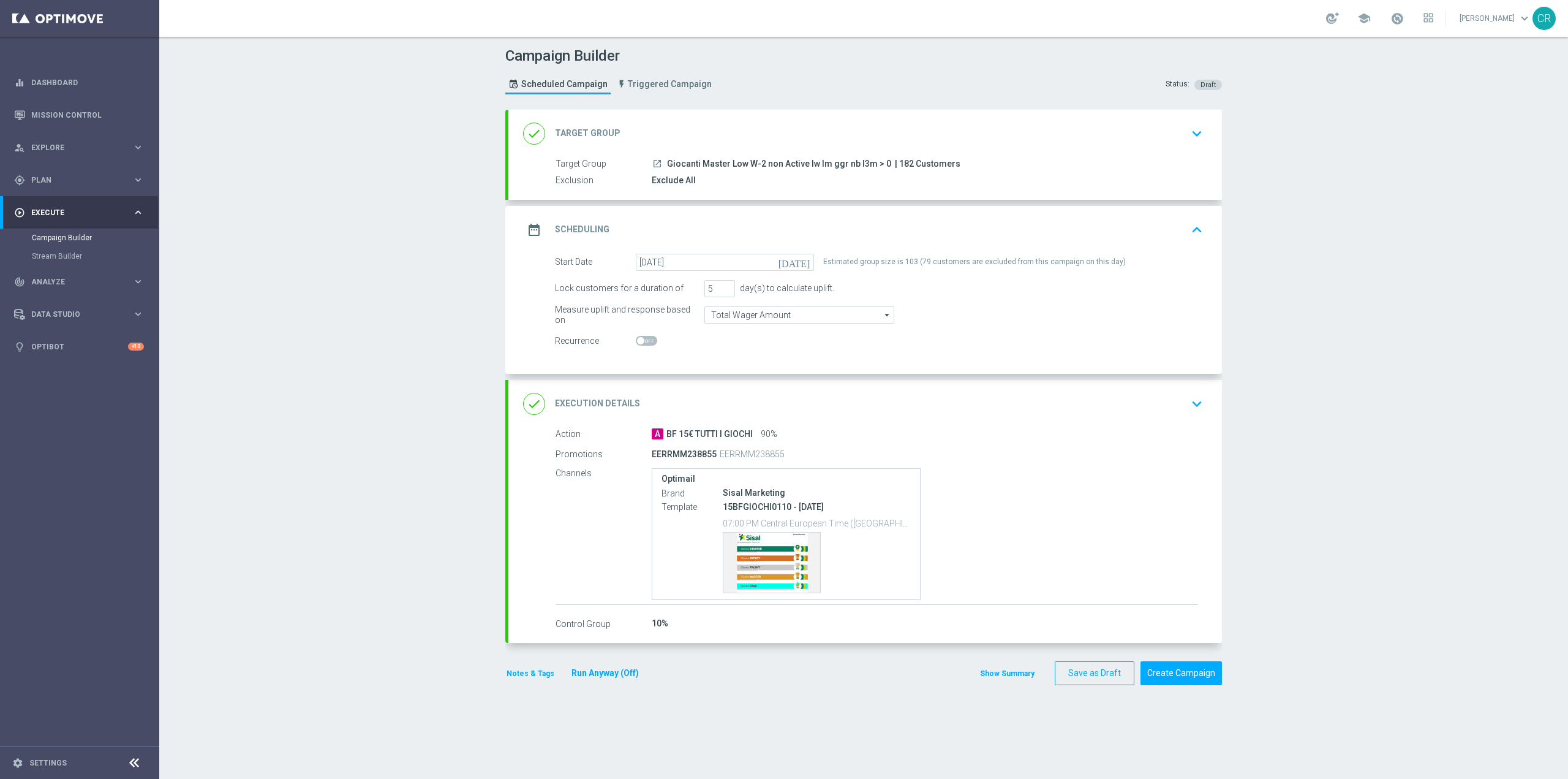
click at [1192, 129] on icon "keyboard_arrow_down" at bounding box center [1196, 133] width 18 height 18
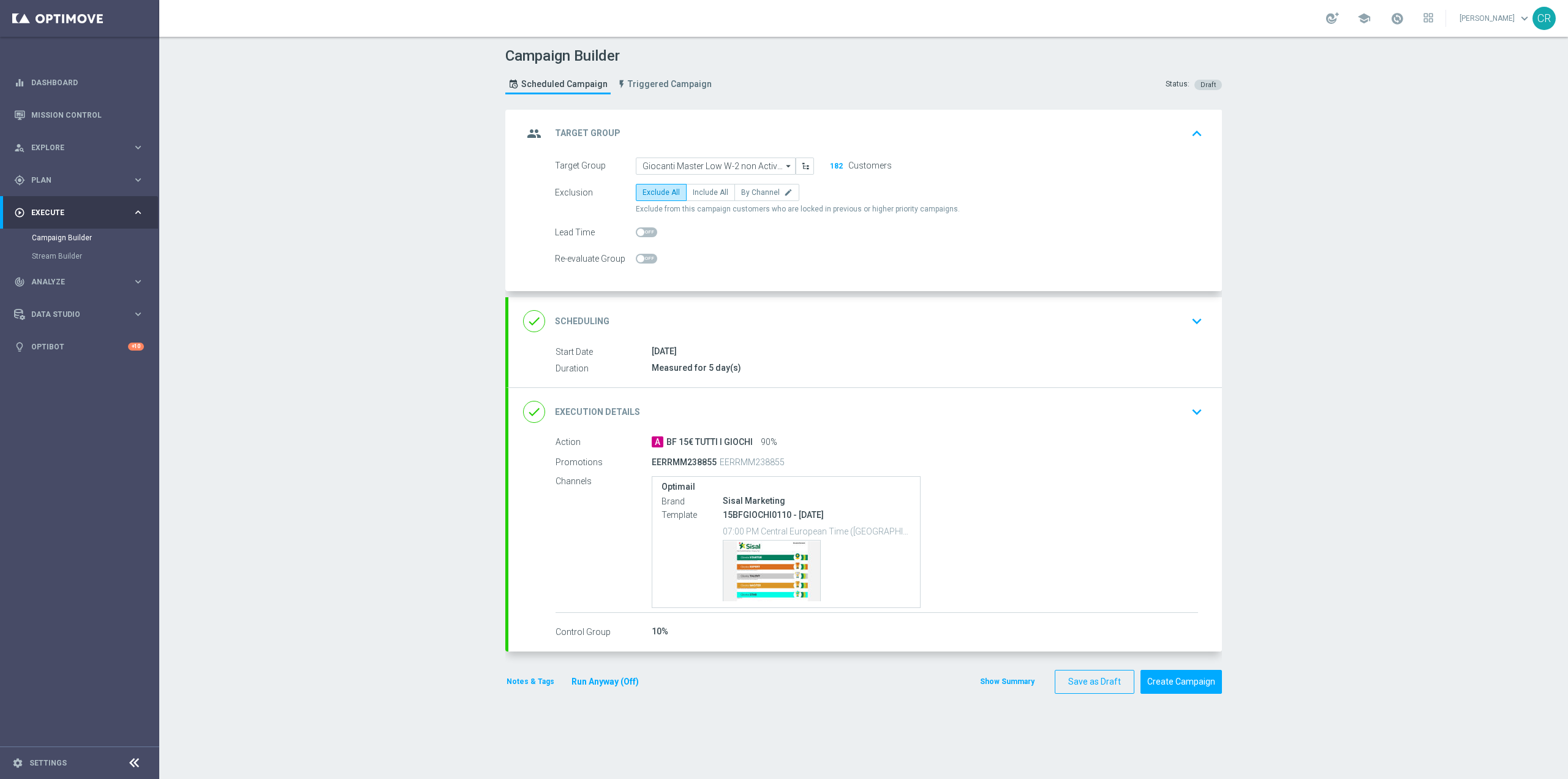
click at [1192, 129] on icon "keyboard_arrow_up" at bounding box center [1196, 133] width 18 height 18
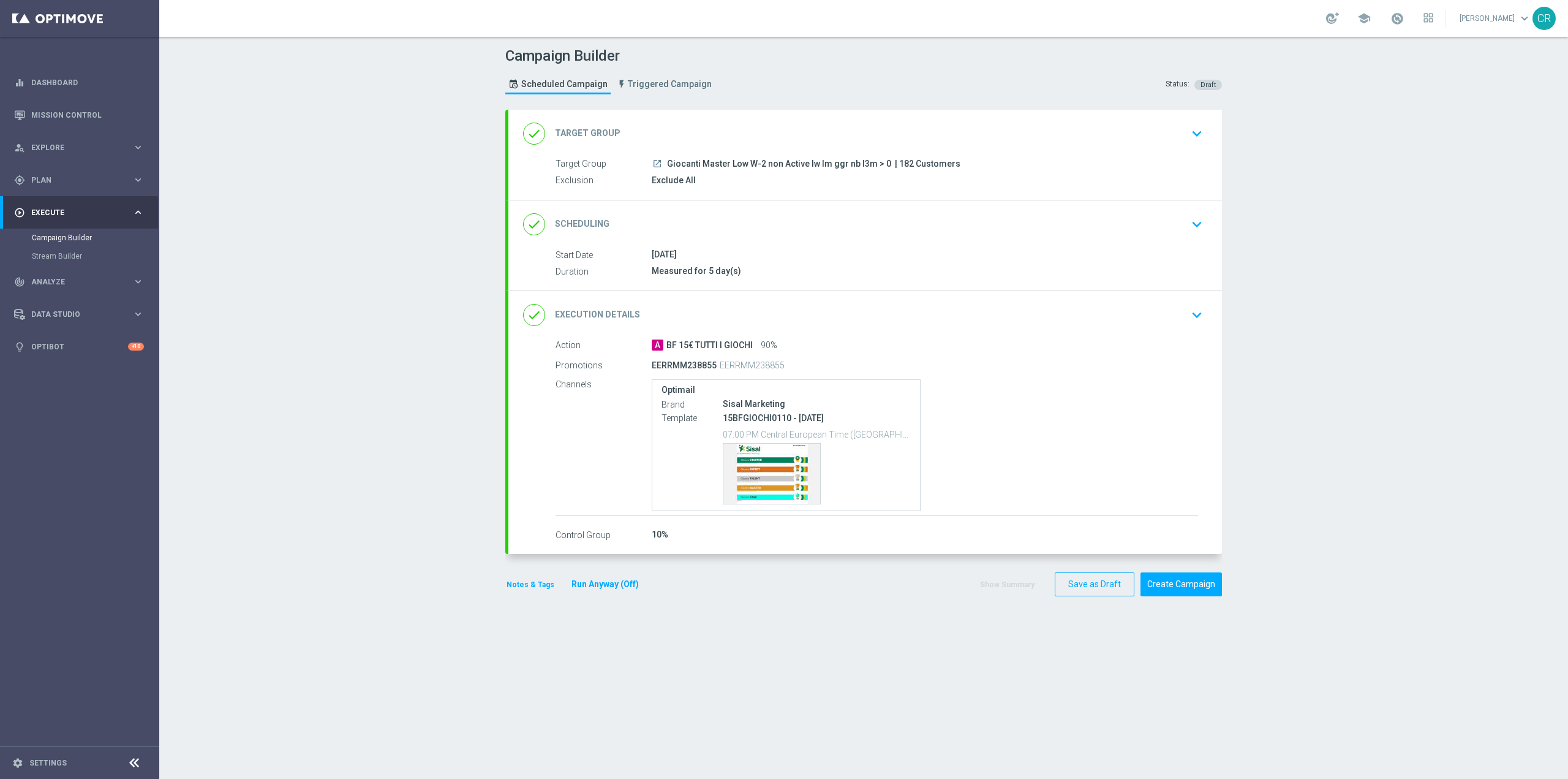
click at [1193, 221] on icon "keyboard_arrow_down" at bounding box center [1196, 224] width 18 height 18
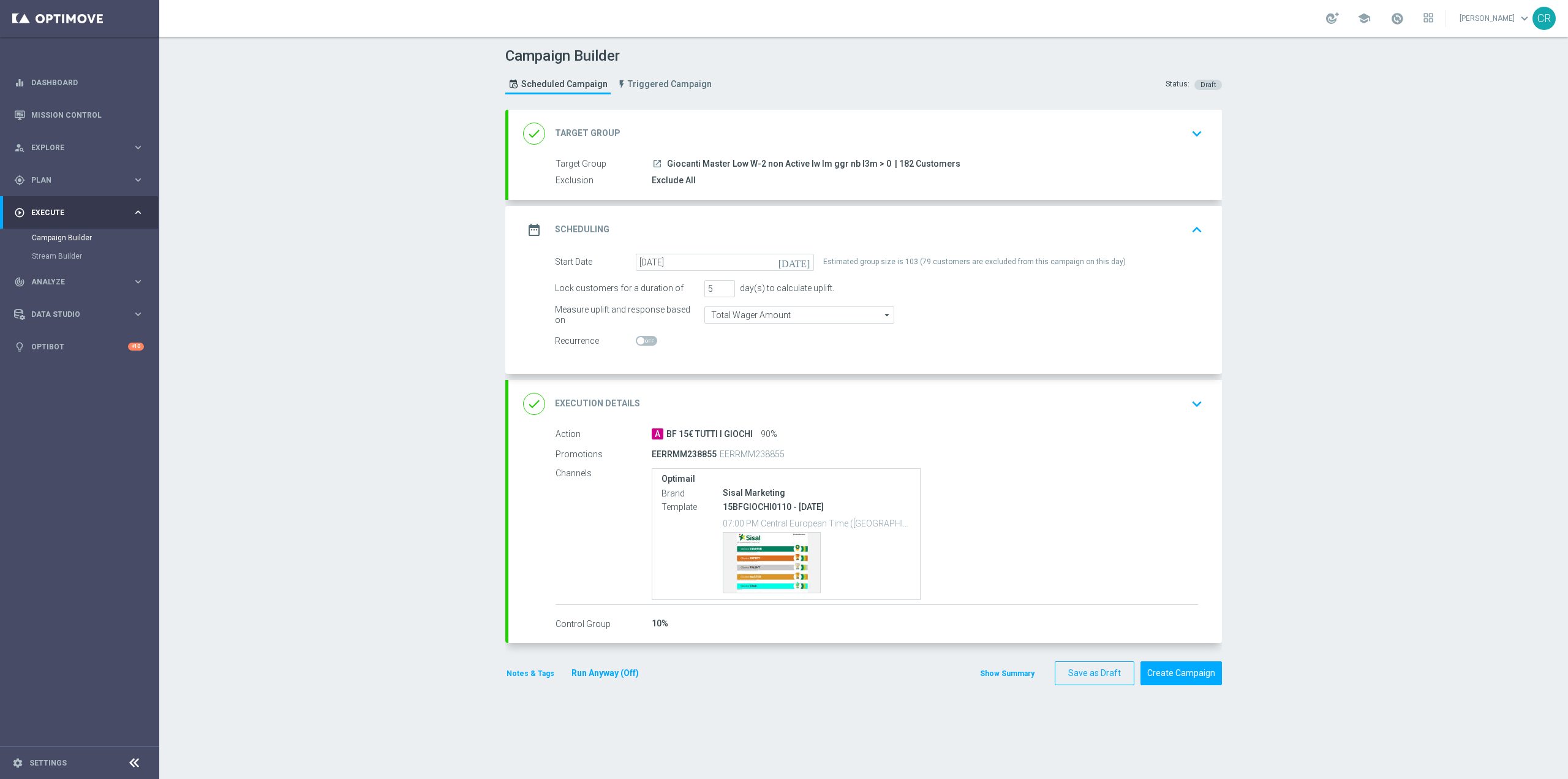
click at [1193, 221] on icon "keyboard_arrow_up" at bounding box center [1196, 230] width 18 height 18
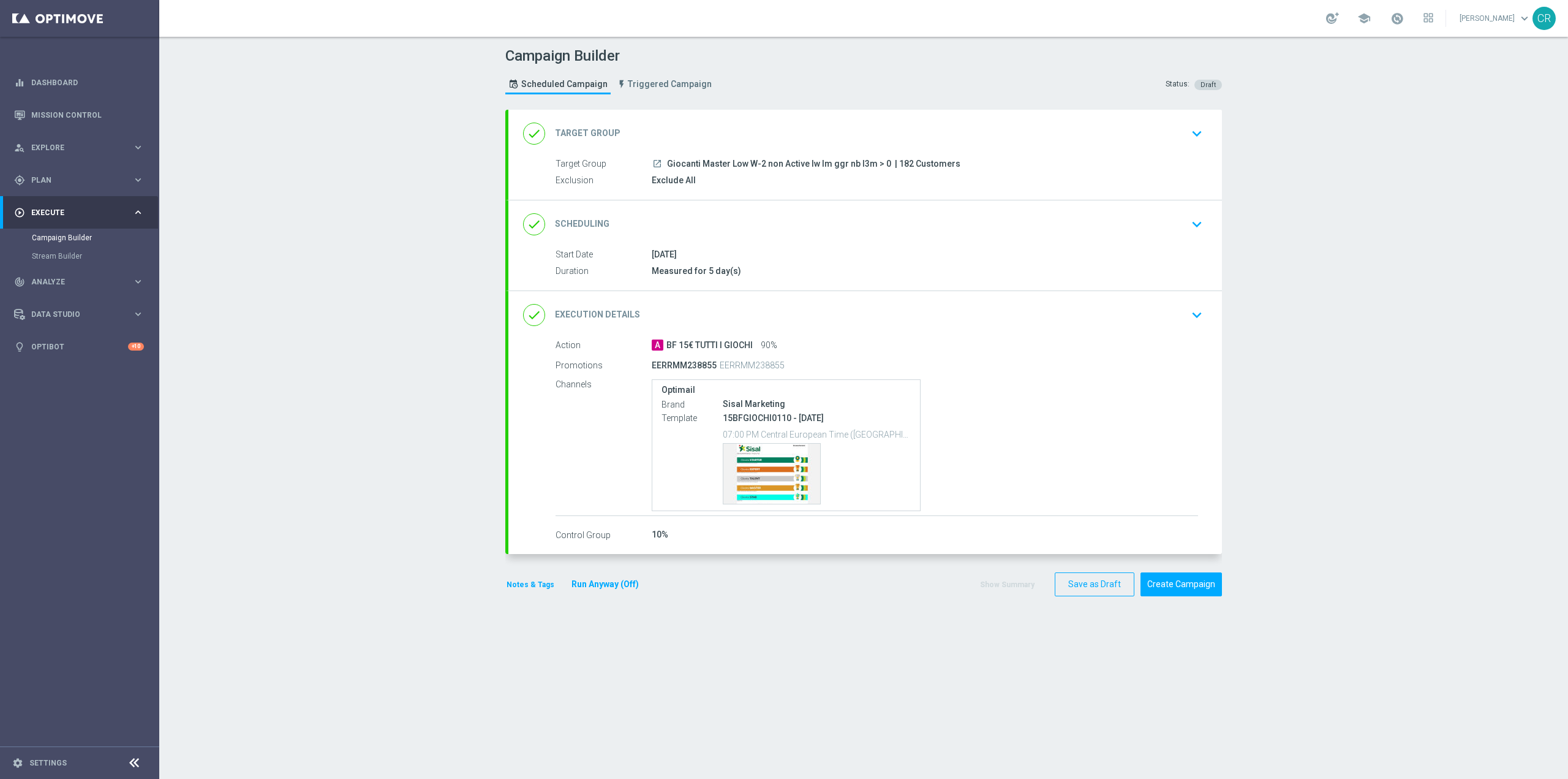
click at [1188, 308] on icon "keyboard_arrow_down" at bounding box center [1196, 314] width 18 height 18
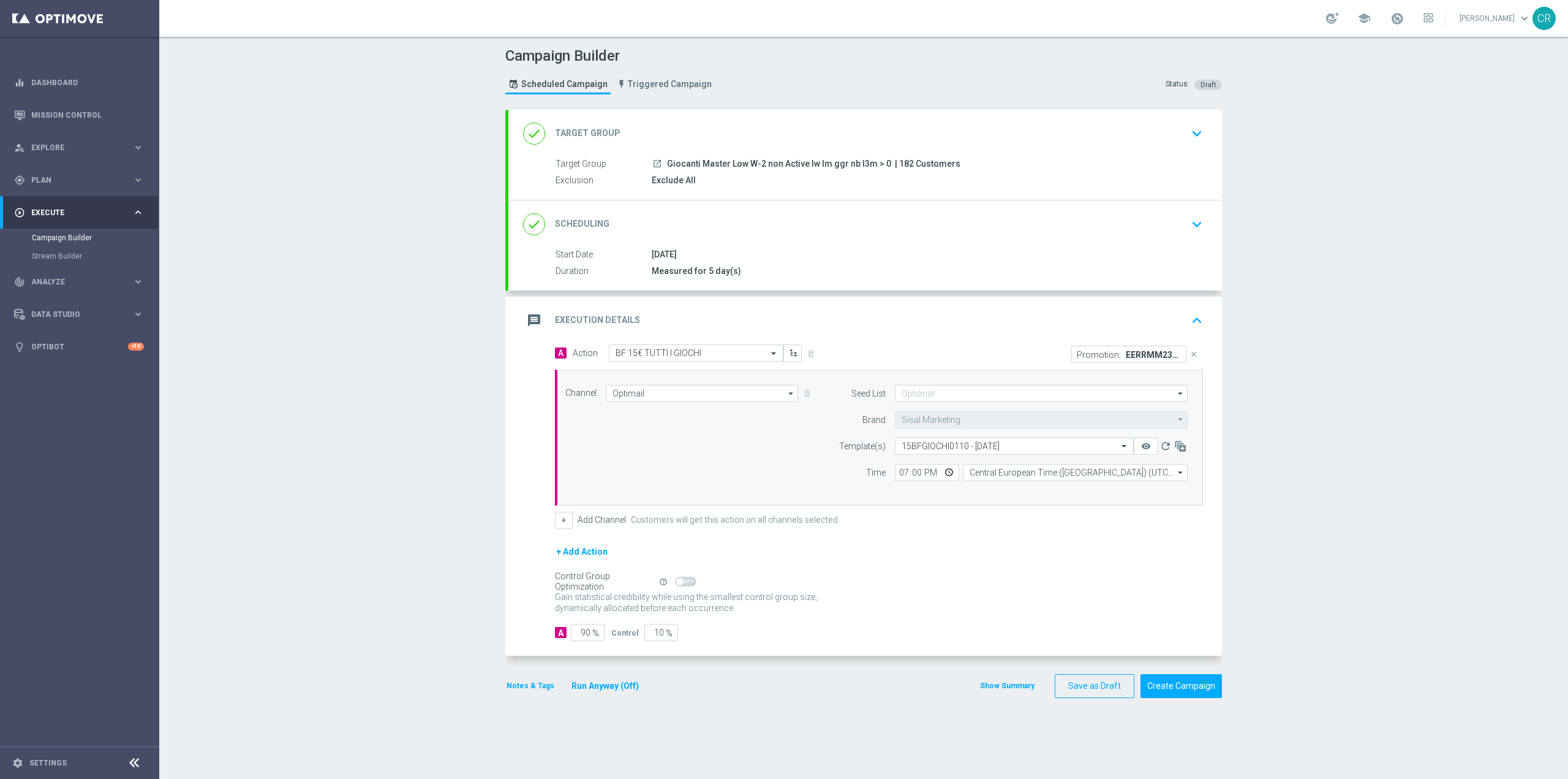
click at [1188, 309] on button "keyboard_arrow_up" at bounding box center [1196, 321] width 21 height 24
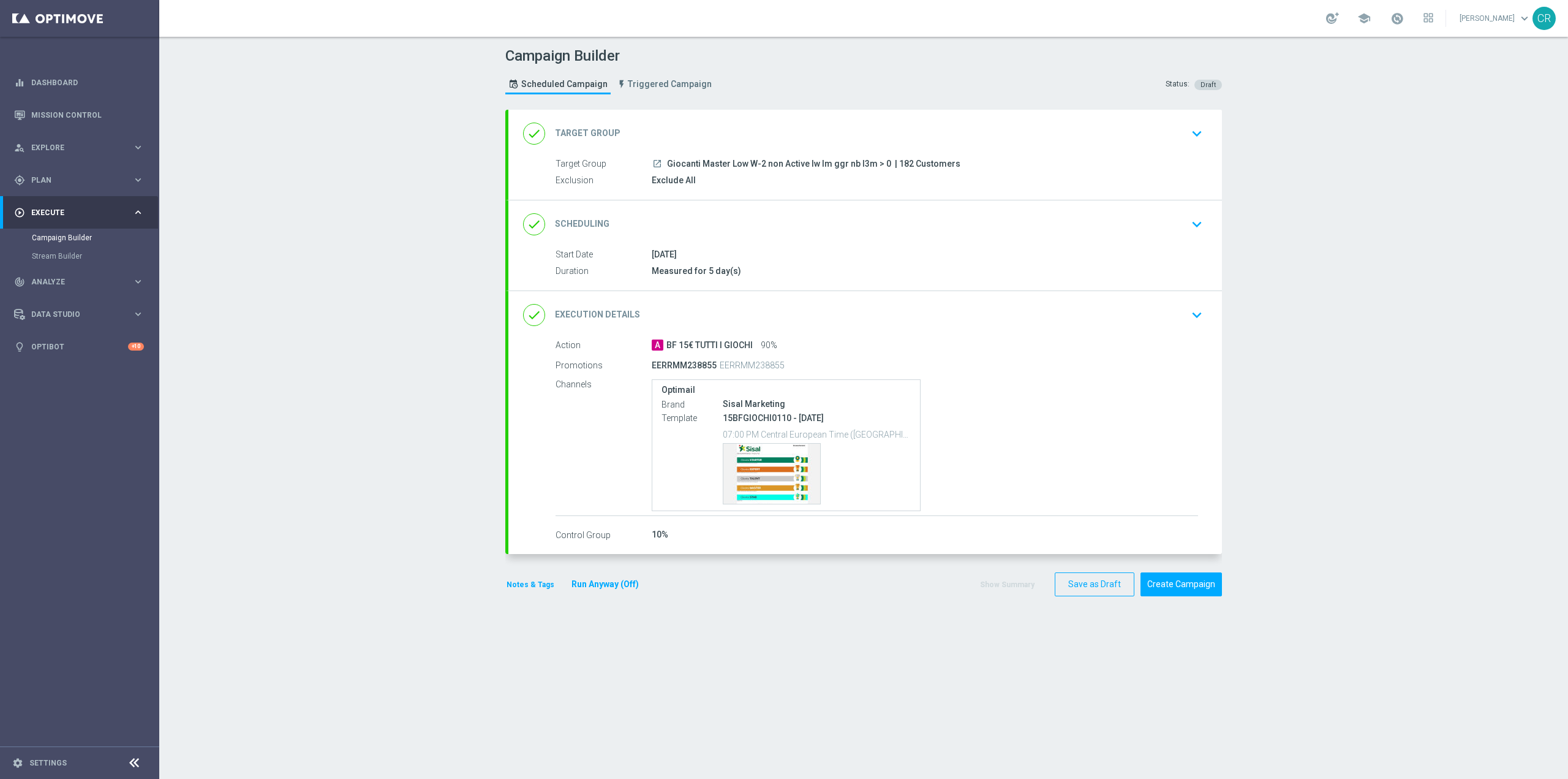
click at [1200, 307] on icon "keyboard_arrow_down" at bounding box center [1196, 314] width 18 height 18
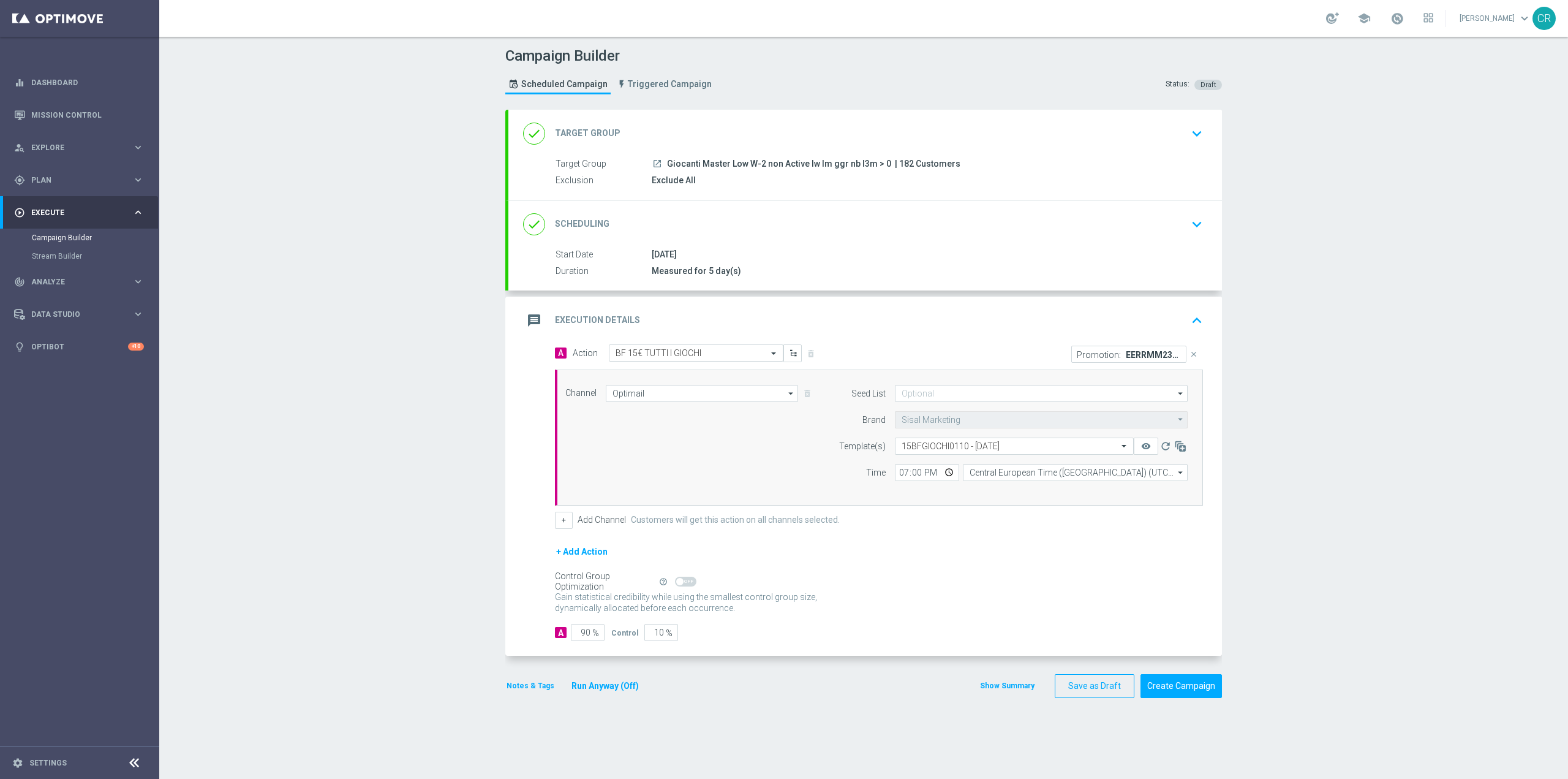
click at [1190, 323] on icon "keyboard_arrow_up" at bounding box center [1196, 320] width 18 height 18
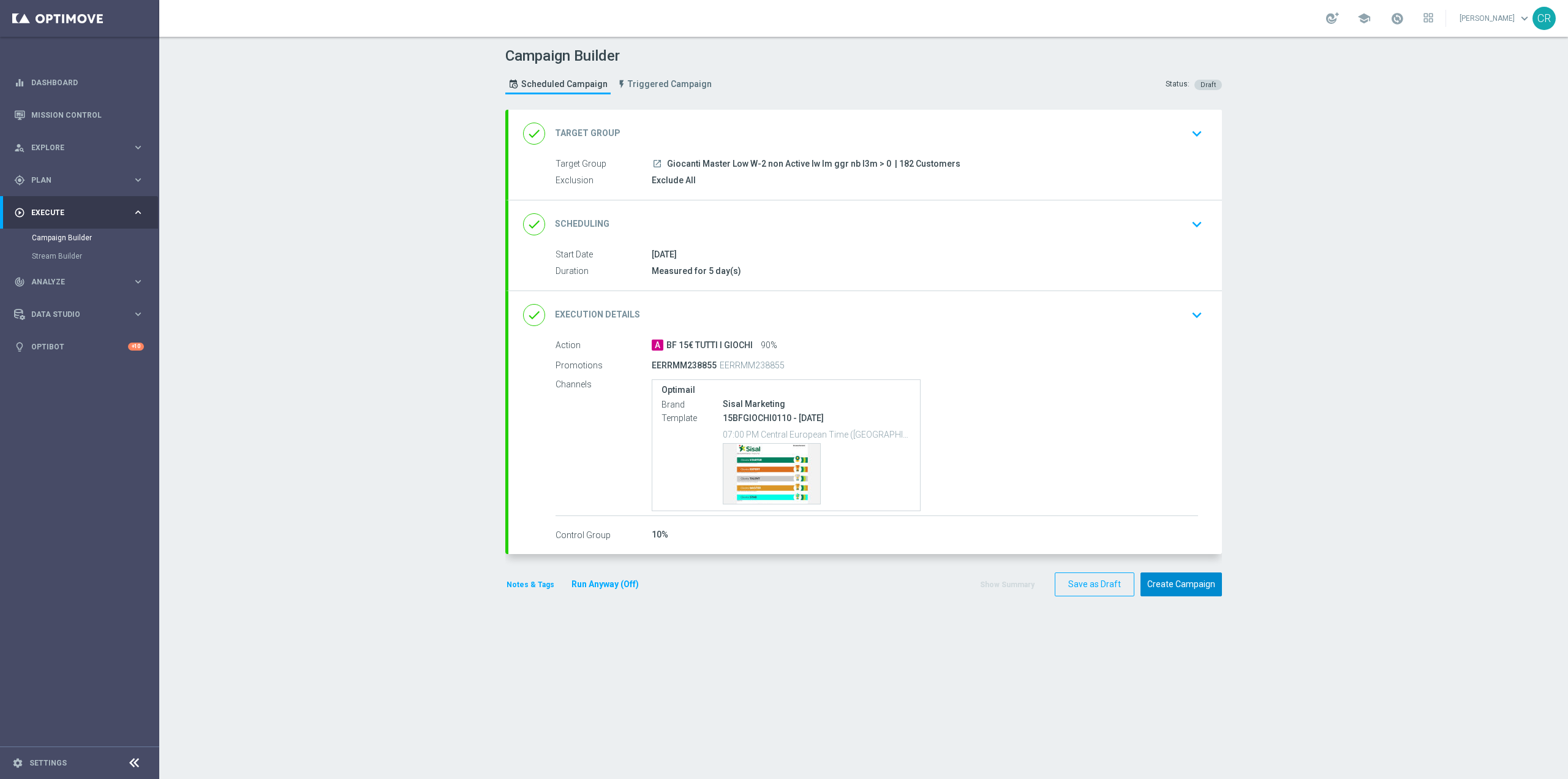
click at [1190, 576] on button "Create Campaign" at bounding box center [1181, 584] width 82 height 24
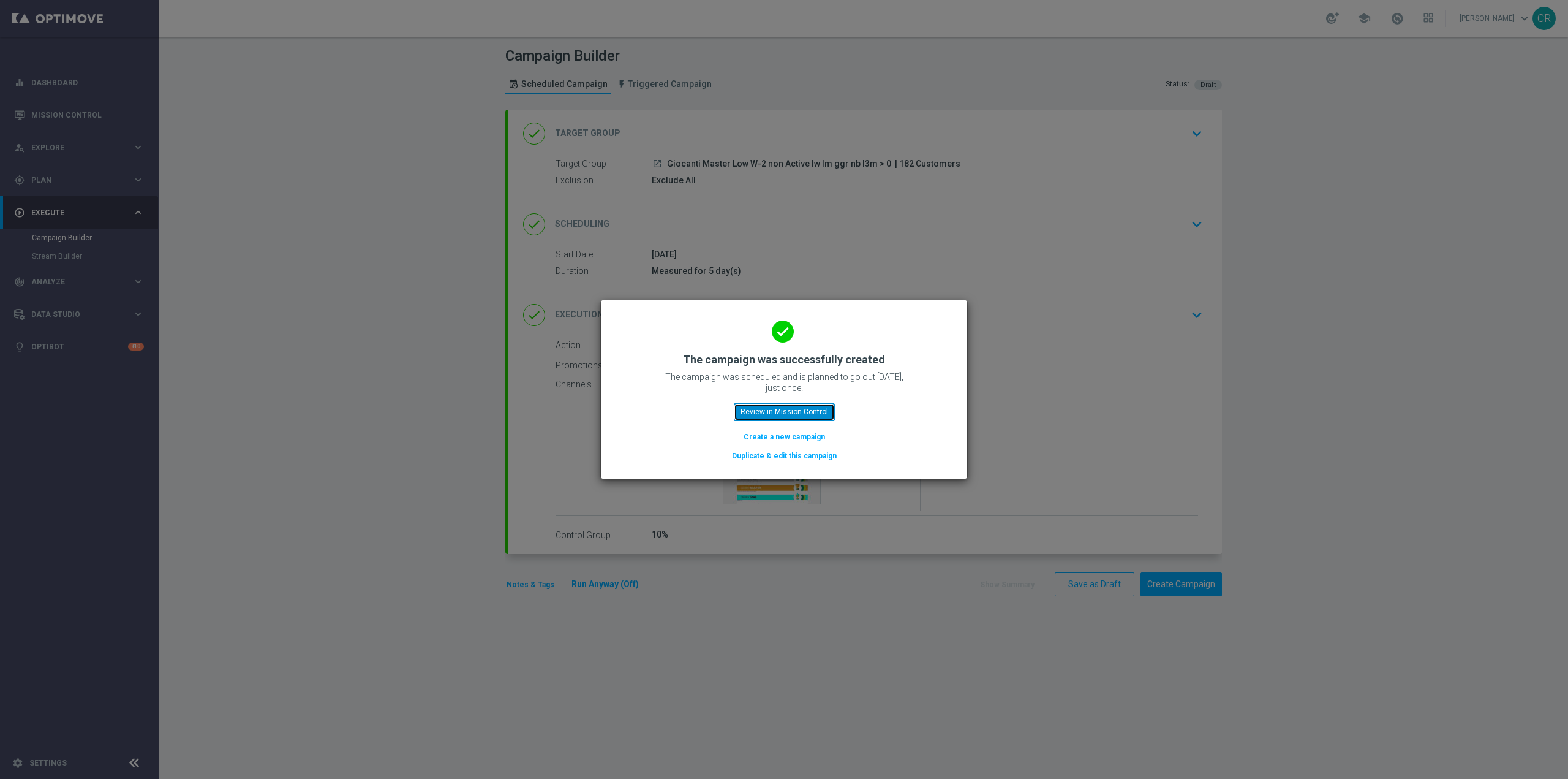
click at [812, 413] on button "Review in Mission Control" at bounding box center [784, 412] width 101 height 17
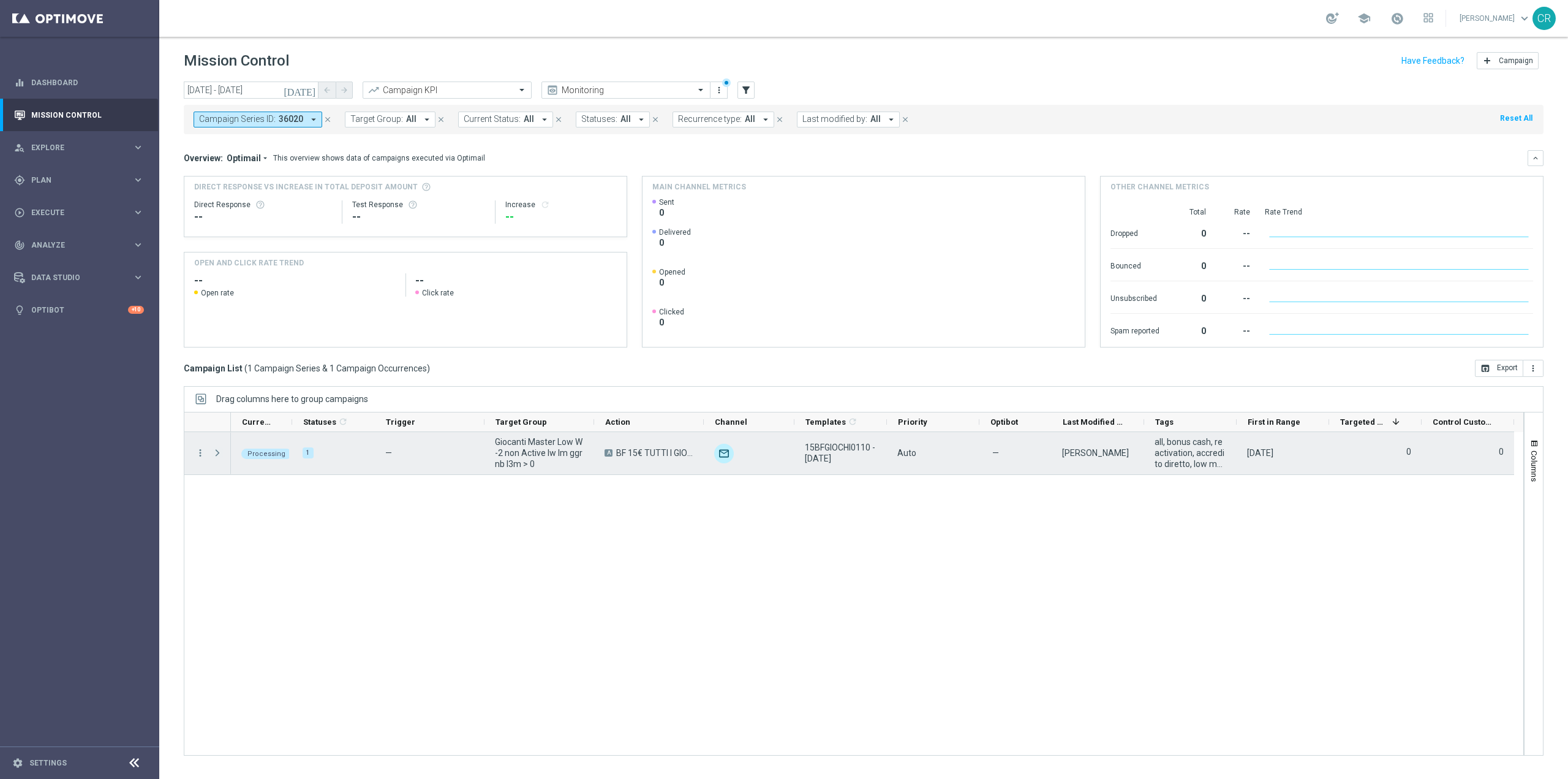
click at [217, 454] on span "Press SPACE to select this row." at bounding box center [218, 453] width 11 height 9
